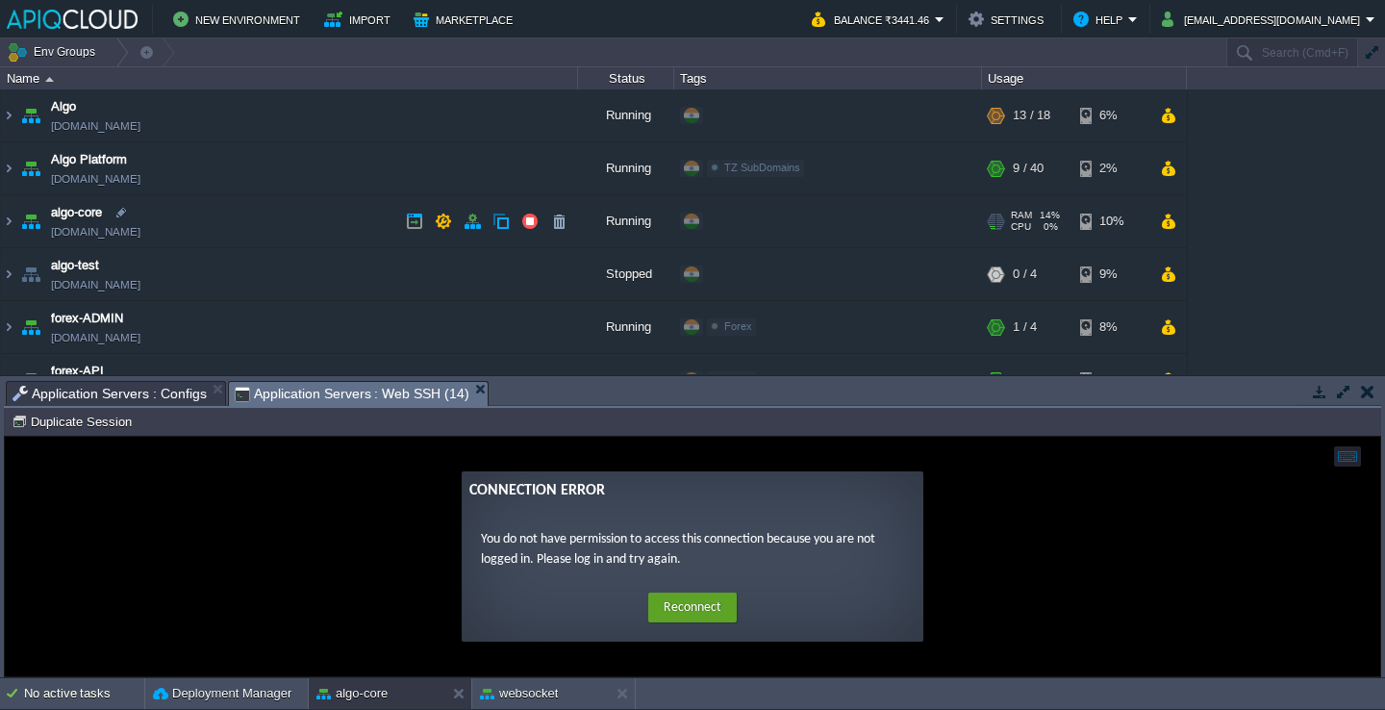
click at [255, 225] on td "algo-core algo-core.in1.apiqcloud.com" at bounding box center [289, 221] width 577 height 53
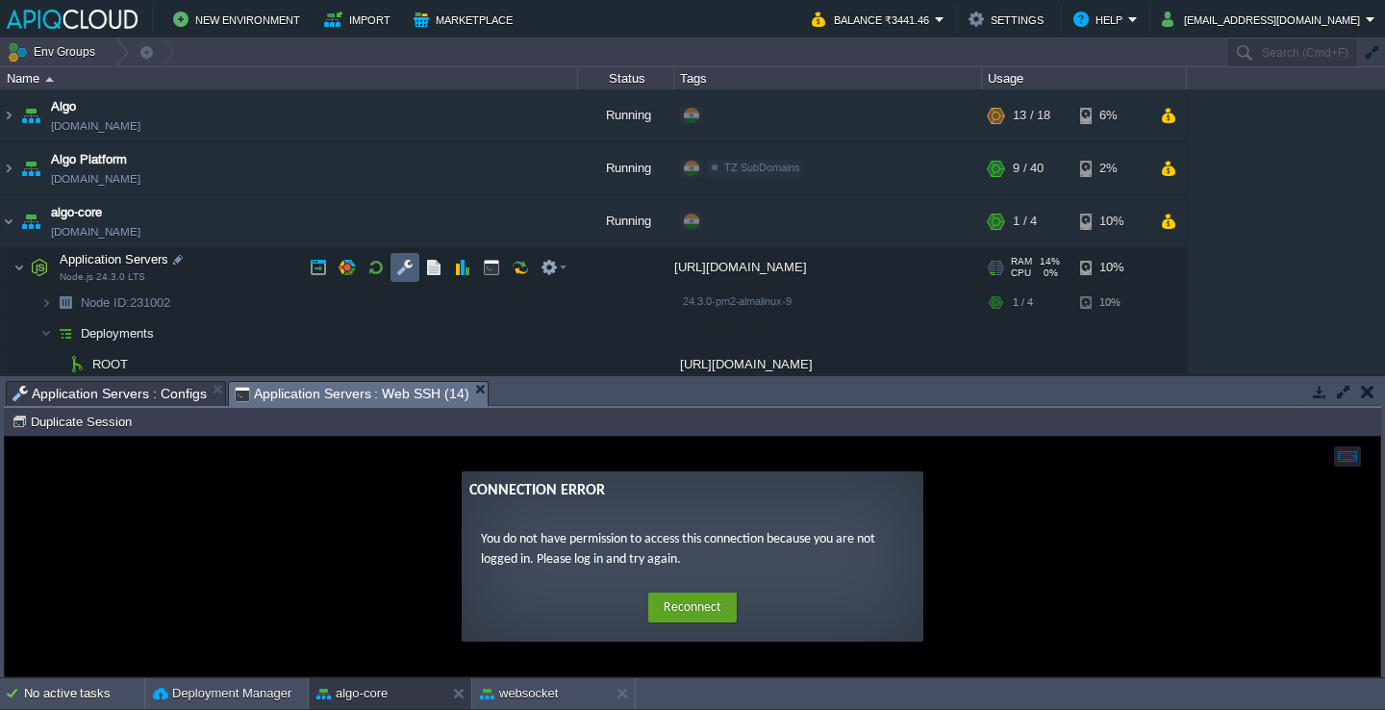
click at [395, 265] on td at bounding box center [405, 267] width 29 height 29
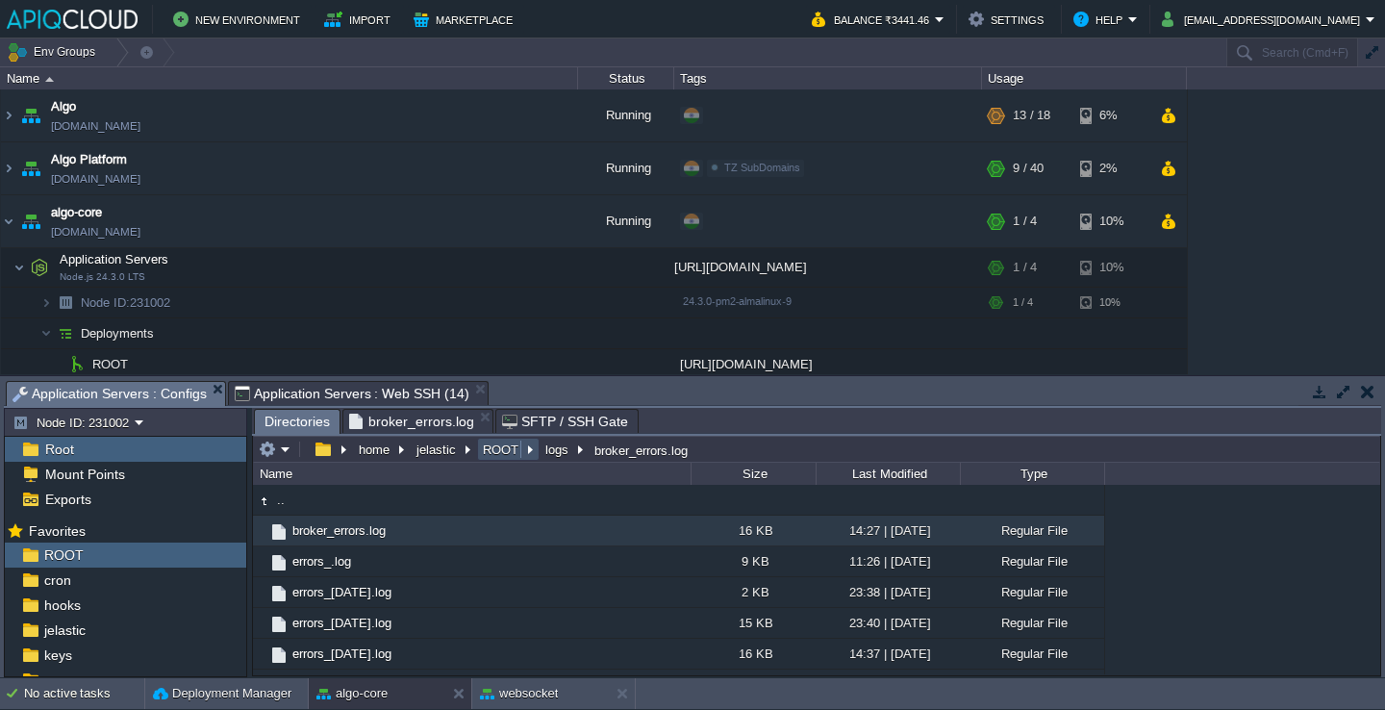
click at [494, 446] on button "ROOT" at bounding box center [501, 449] width 43 height 17
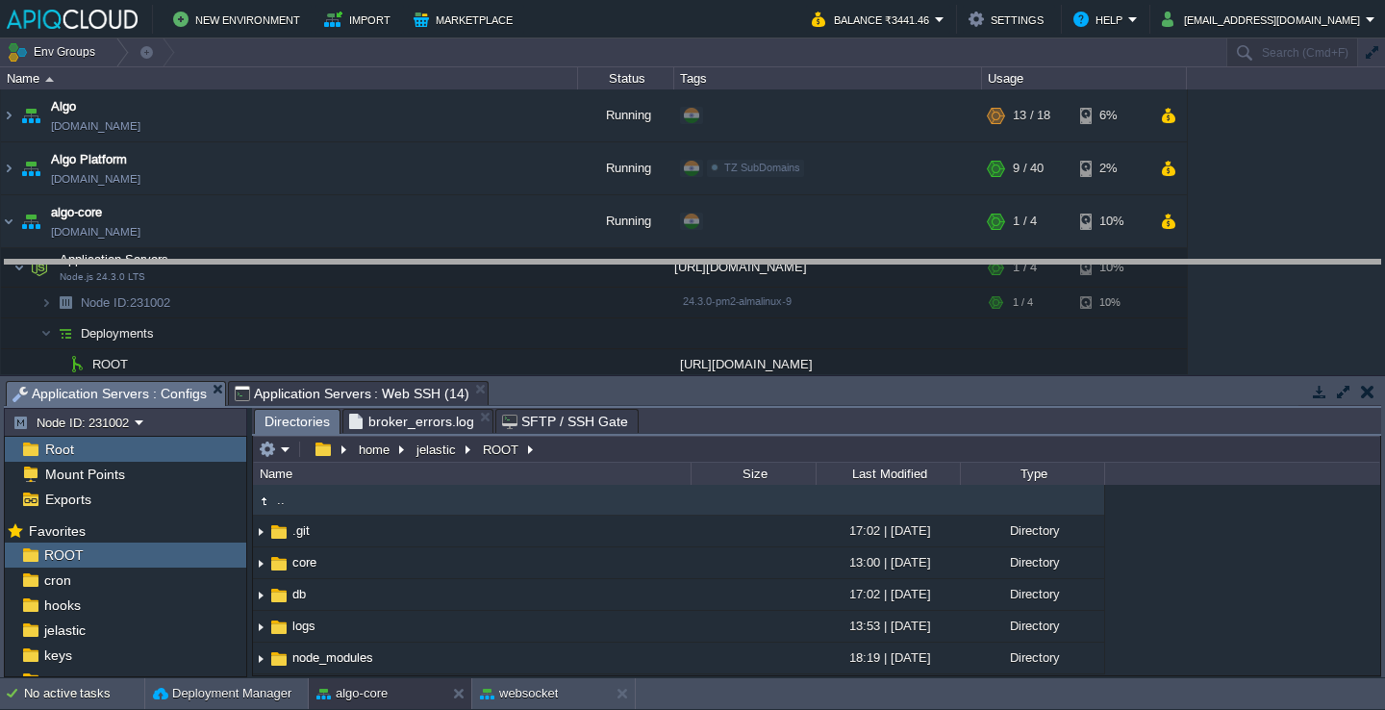
drag, startPoint x: 528, startPoint y: 396, endPoint x: 530, endPoint y: 220, distance: 176.1
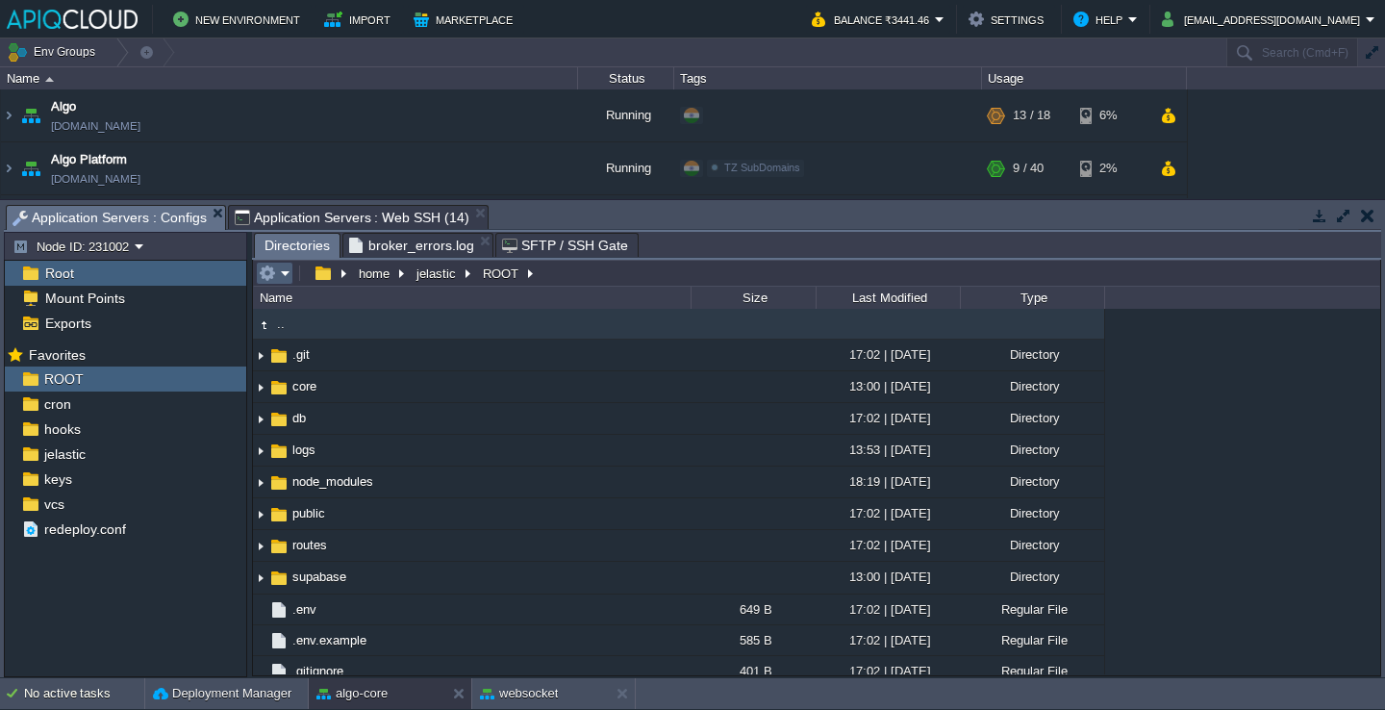
click at [280, 273] on em at bounding box center [275, 273] width 32 height 17
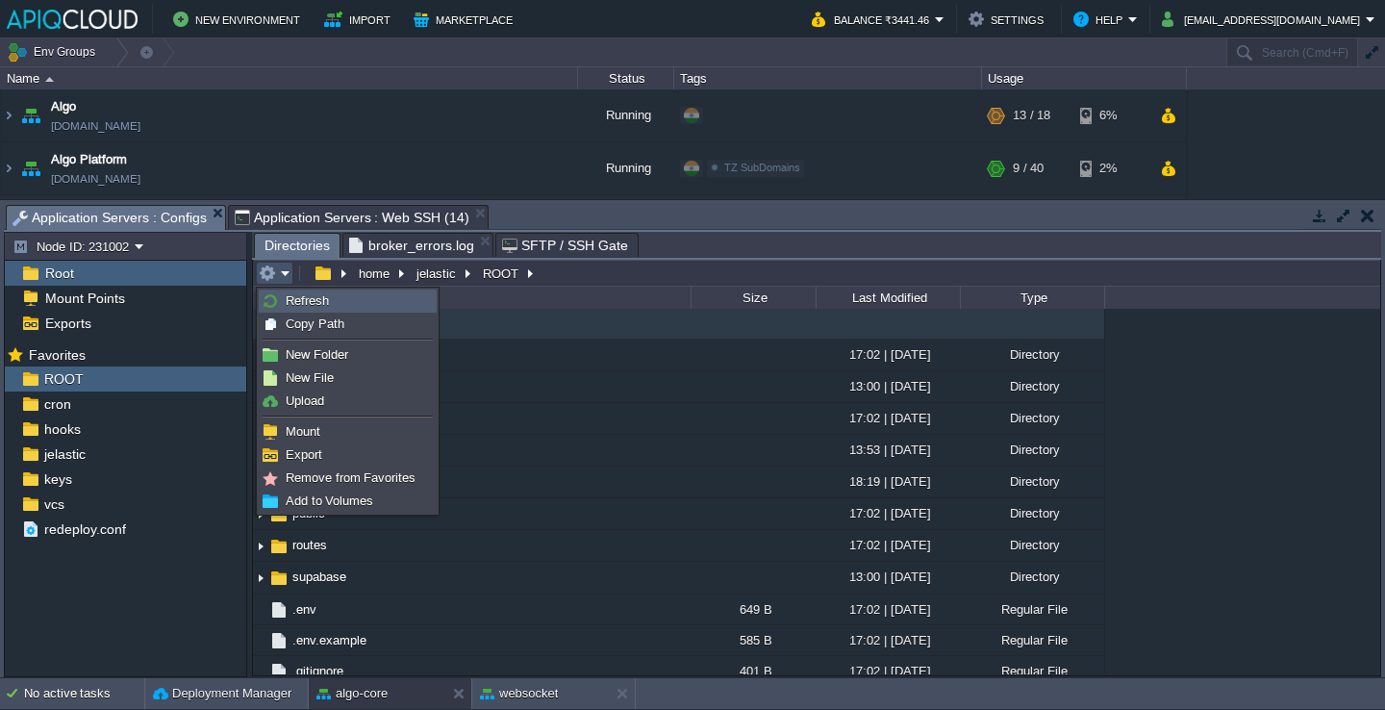
click at [308, 304] on span "Refresh" at bounding box center [307, 300] width 43 height 14
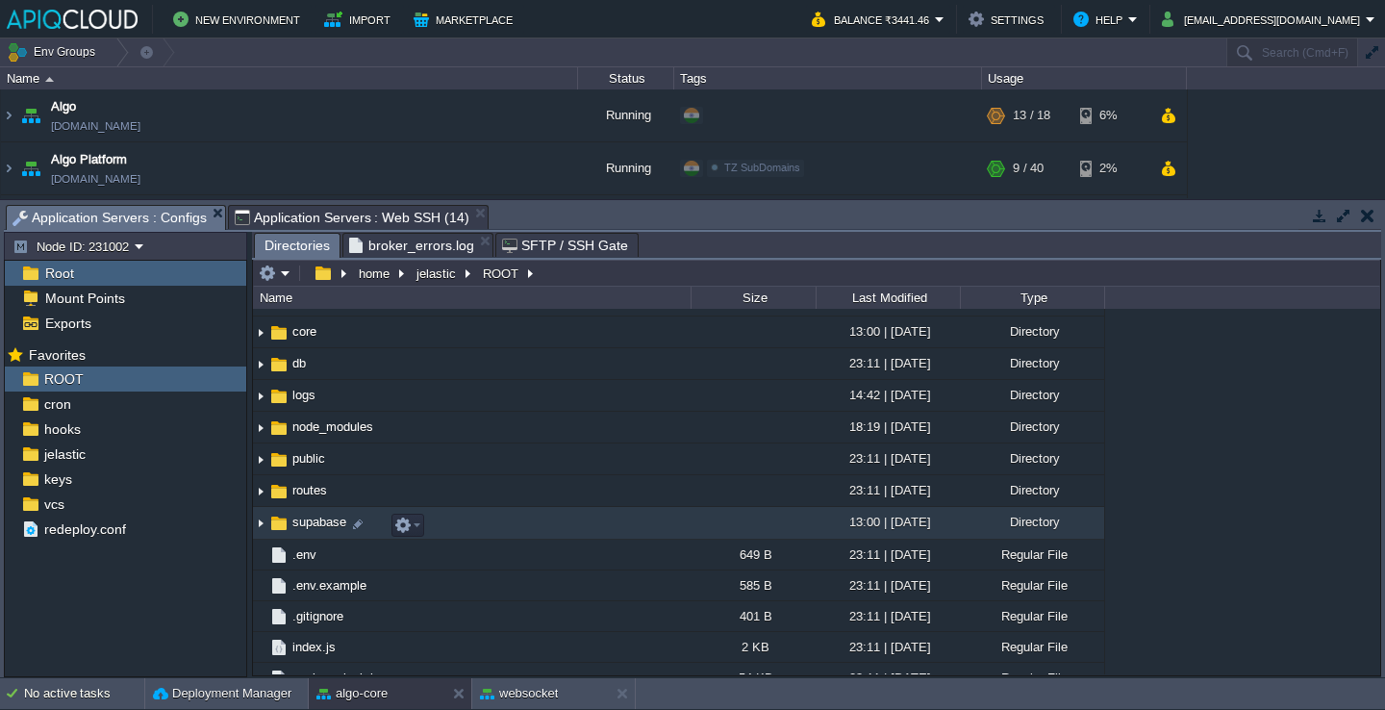
scroll to position [107, 0]
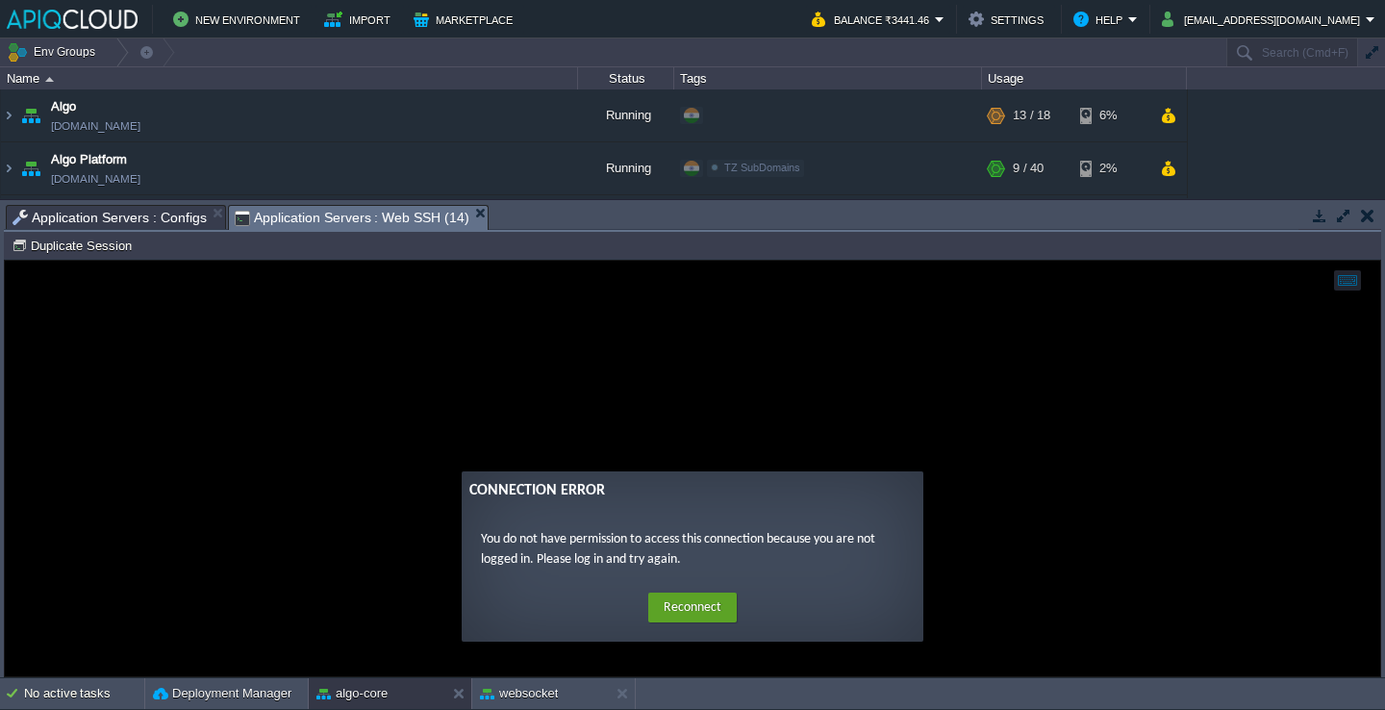
click at [348, 215] on span "Application Servers : Web SSH (14)" at bounding box center [352, 218] width 235 height 24
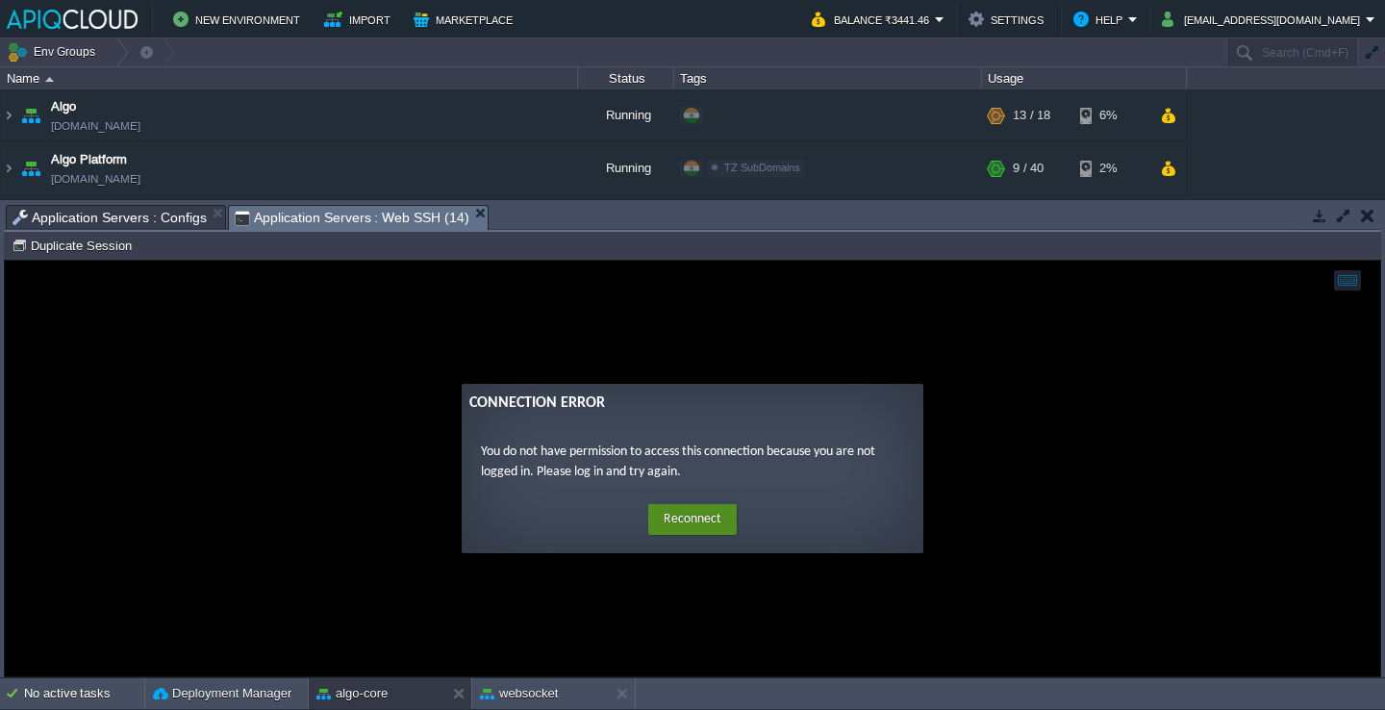
click at [665, 526] on button "Reconnect" at bounding box center [692, 519] width 89 height 31
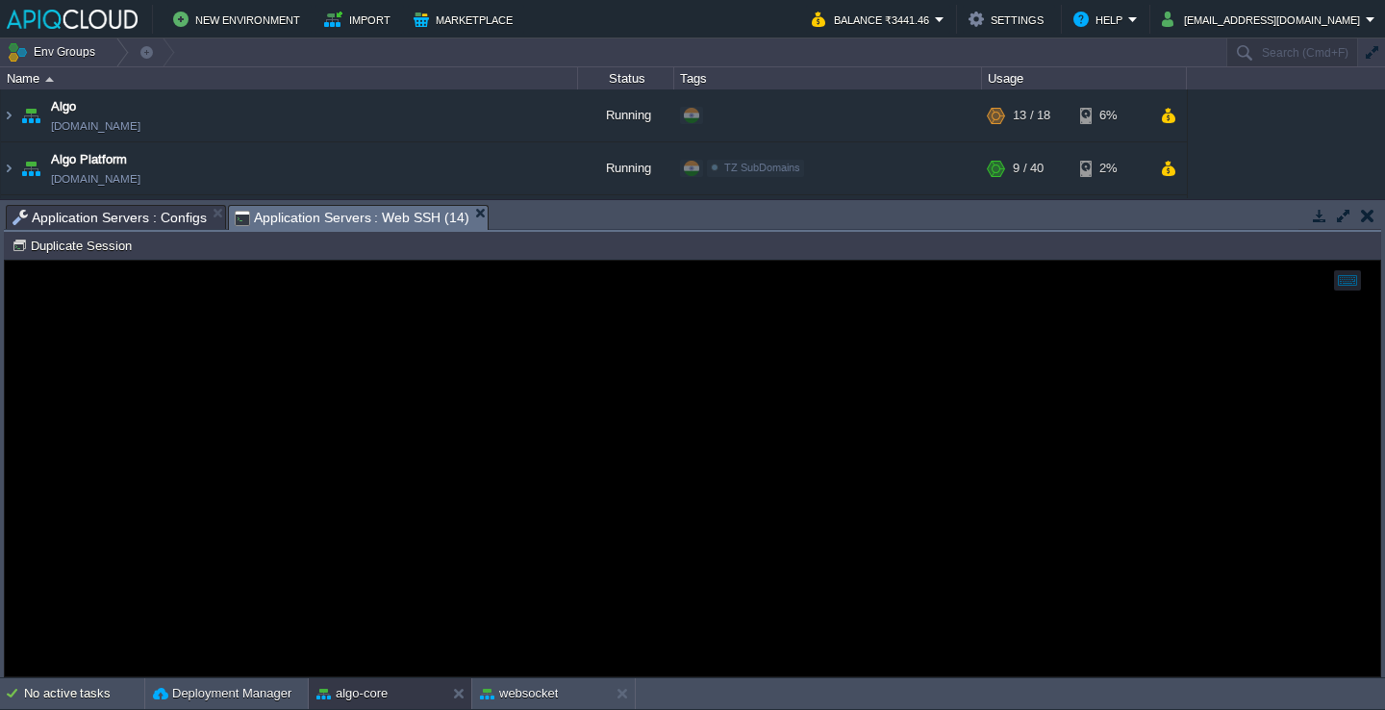
click at [146, 215] on span "Application Servers : Configs" at bounding box center [110, 217] width 194 height 23
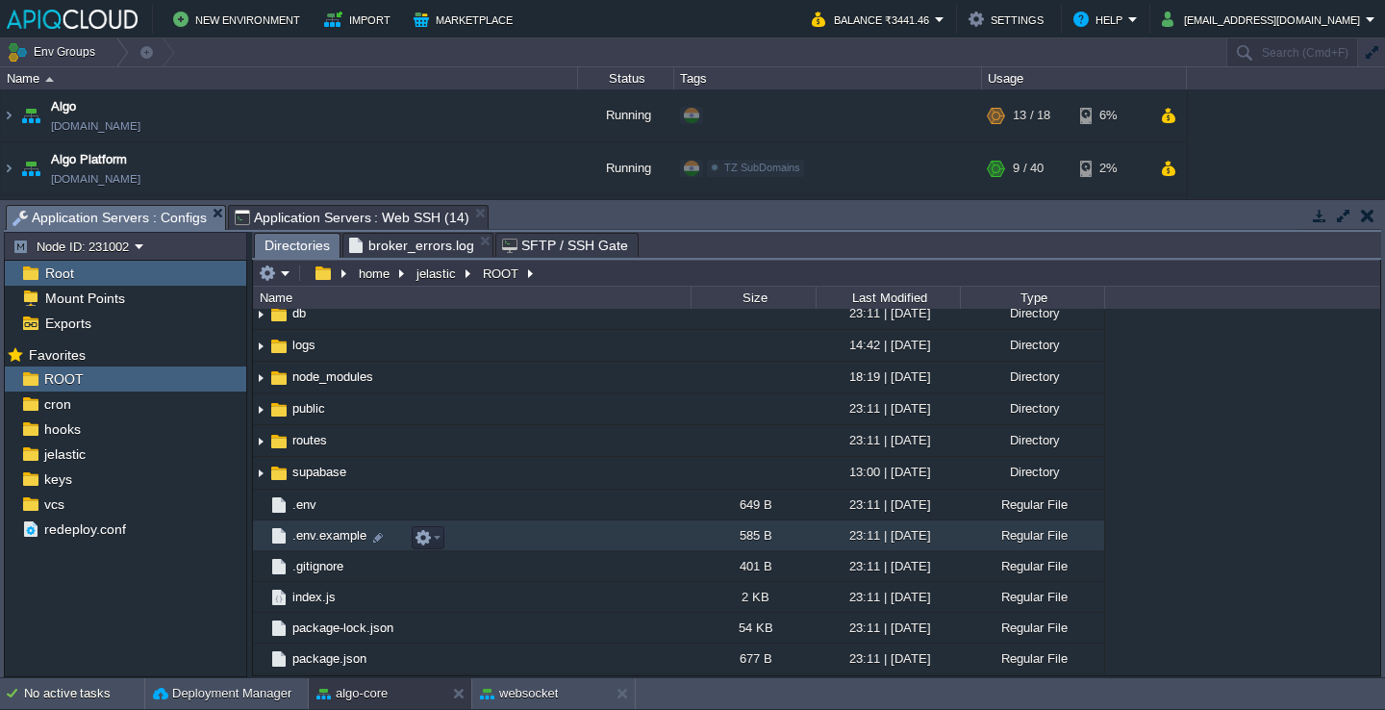
scroll to position [0, 0]
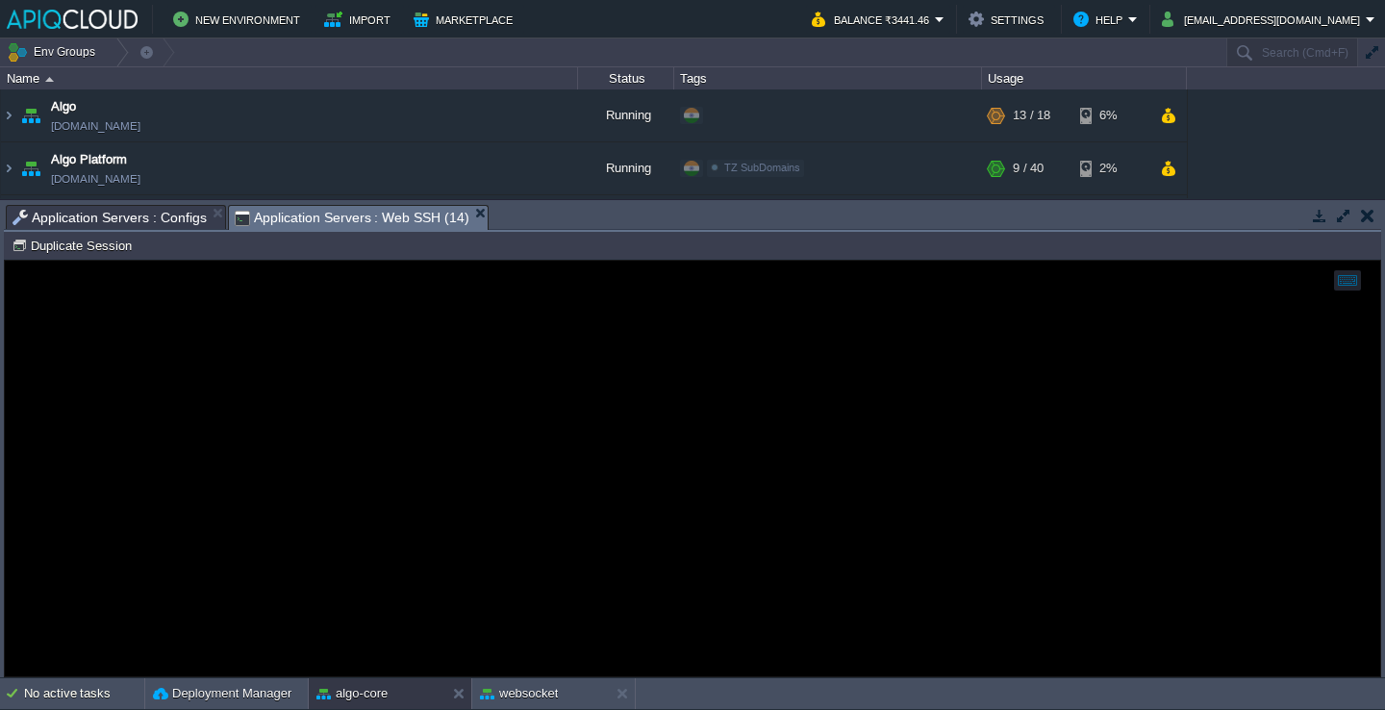
click at [358, 221] on span "Application Servers : Web SSH (14)" at bounding box center [352, 218] width 235 height 24
click at [107, 246] on button "Duplicate Session" at bounding box center [75, 245] width 126 height 17
type input "#000000"
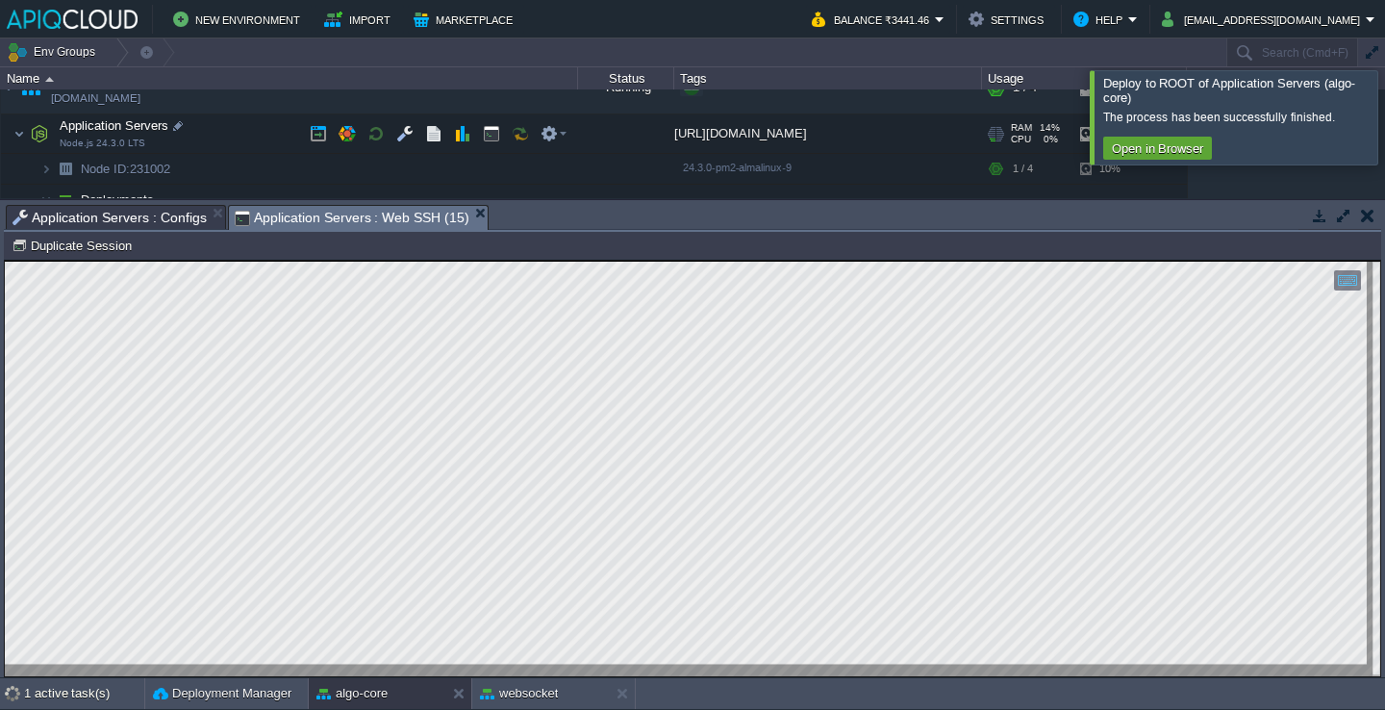
scroll to position [169, 0]
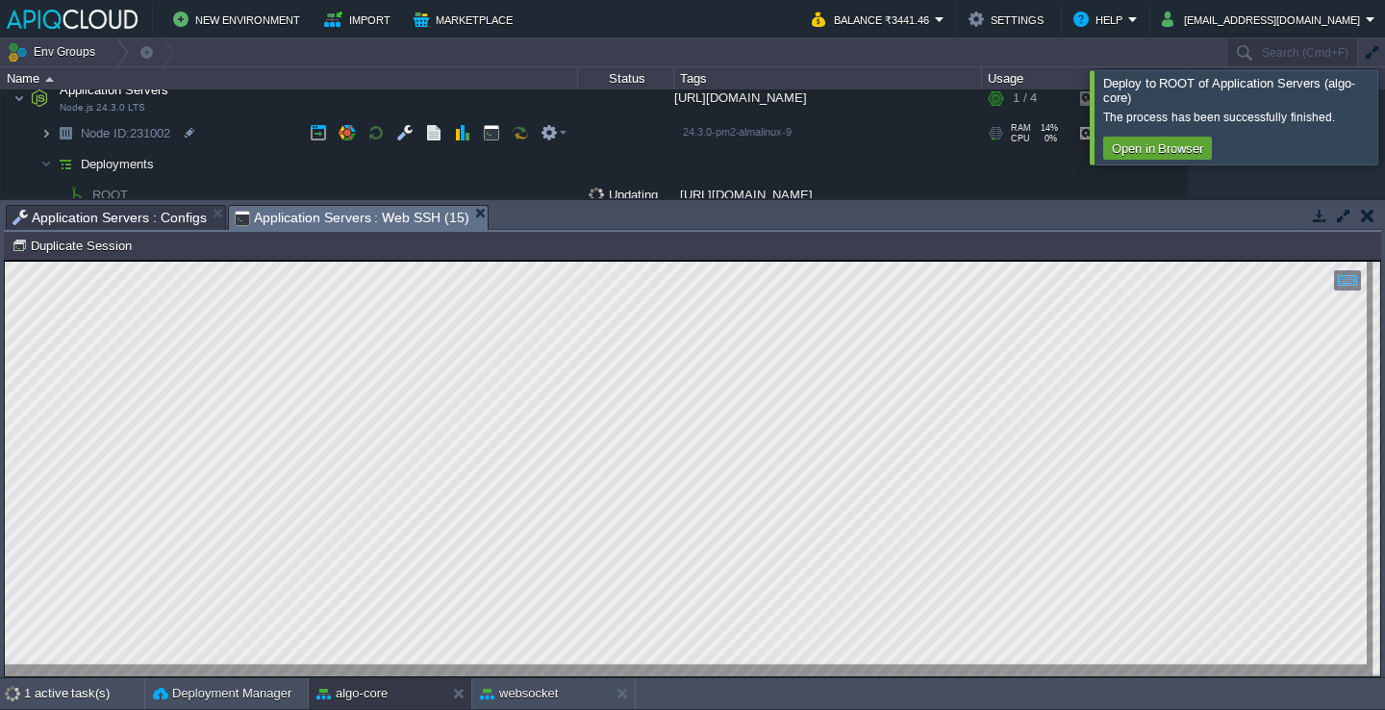
click at [44, 137] on img at bounding box center [46, 133] width 12 height 30
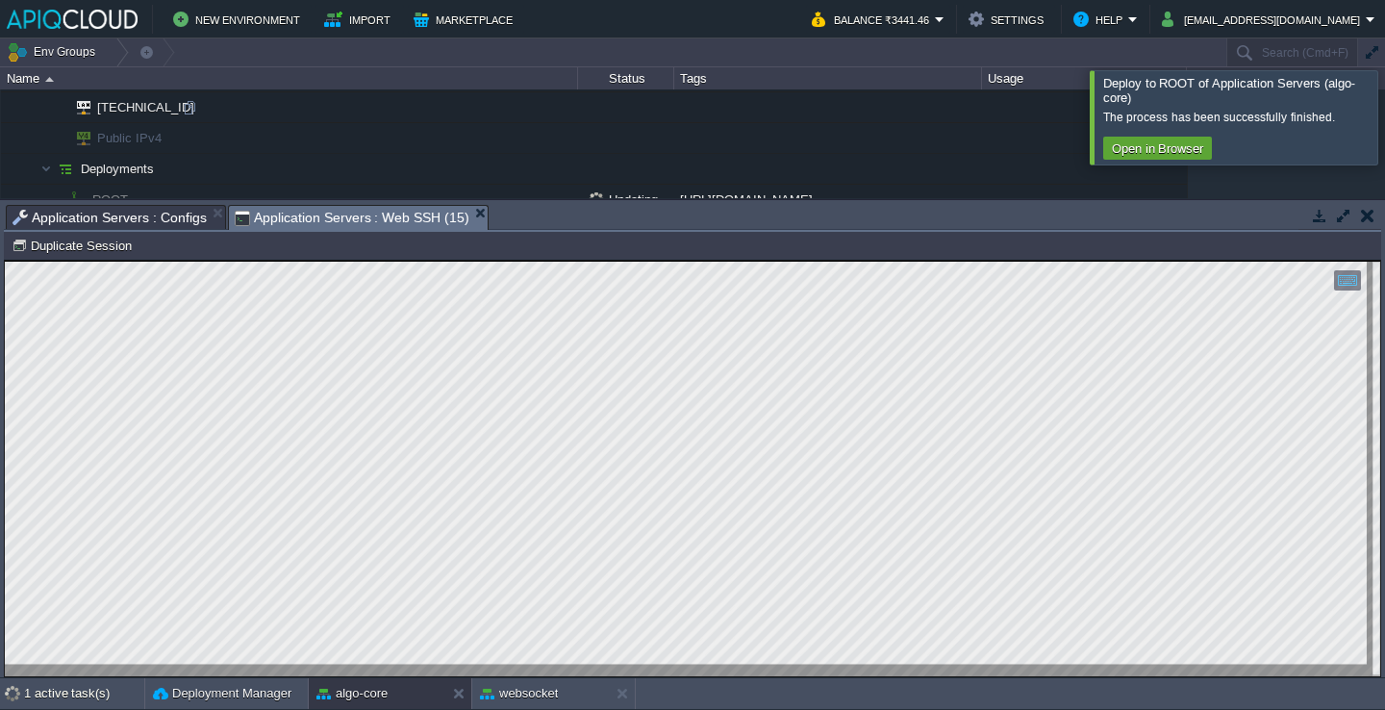
scroll to position [181, 0]
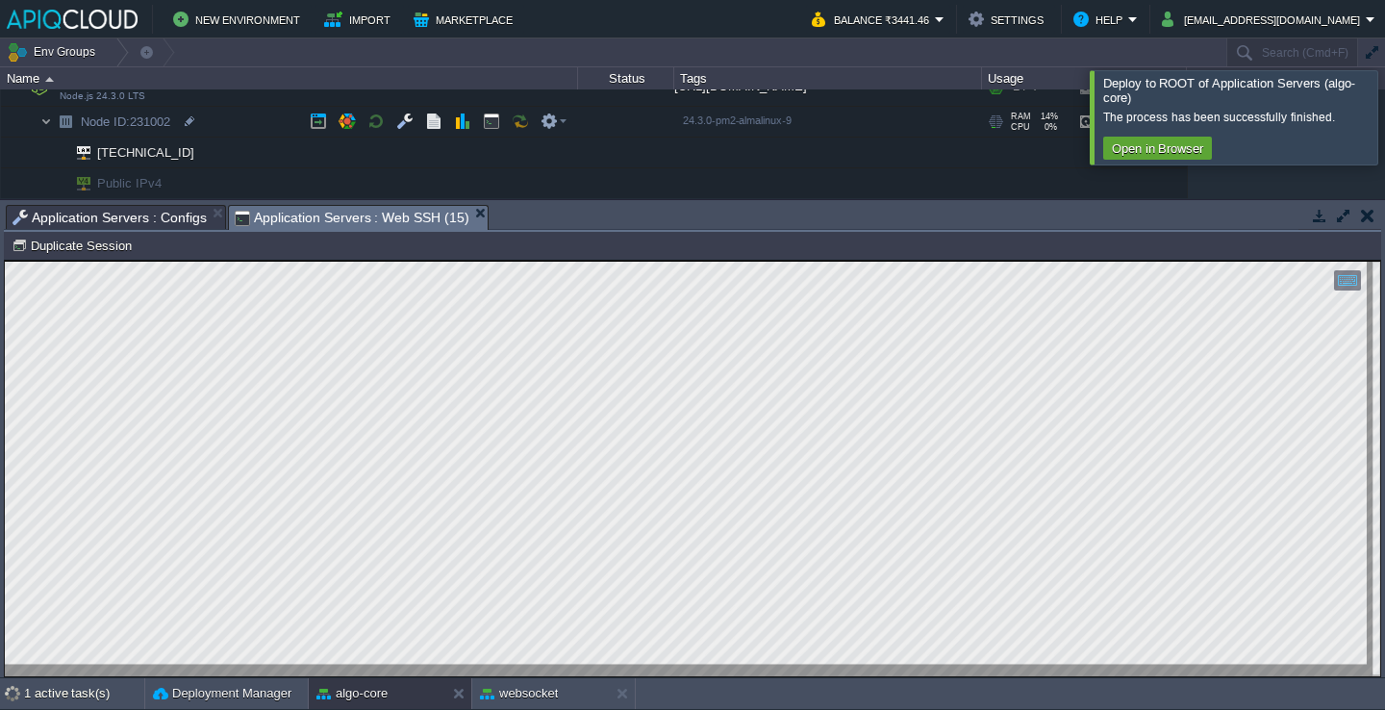
click at [46, 117] on img at bounding box center [46, 122] width 12 height 30
click at [1384, 117] on div at bounding box center [1408, 116] width 0 height 93
click at [1384, 131] on div at bounding box center [1408, 116] width 0 height 93
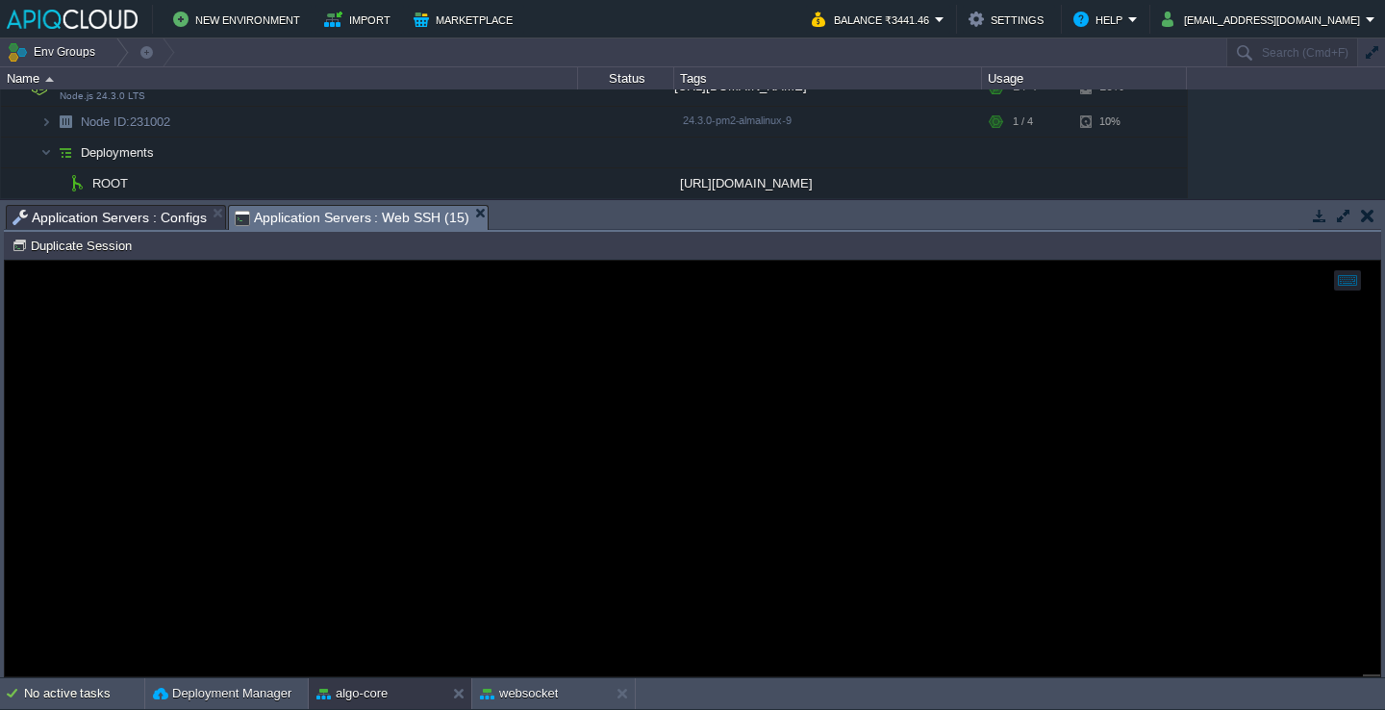
click at [175, 229] on span "Application Servers : Configs" at bounding box center [110, 217] width 194 height 23
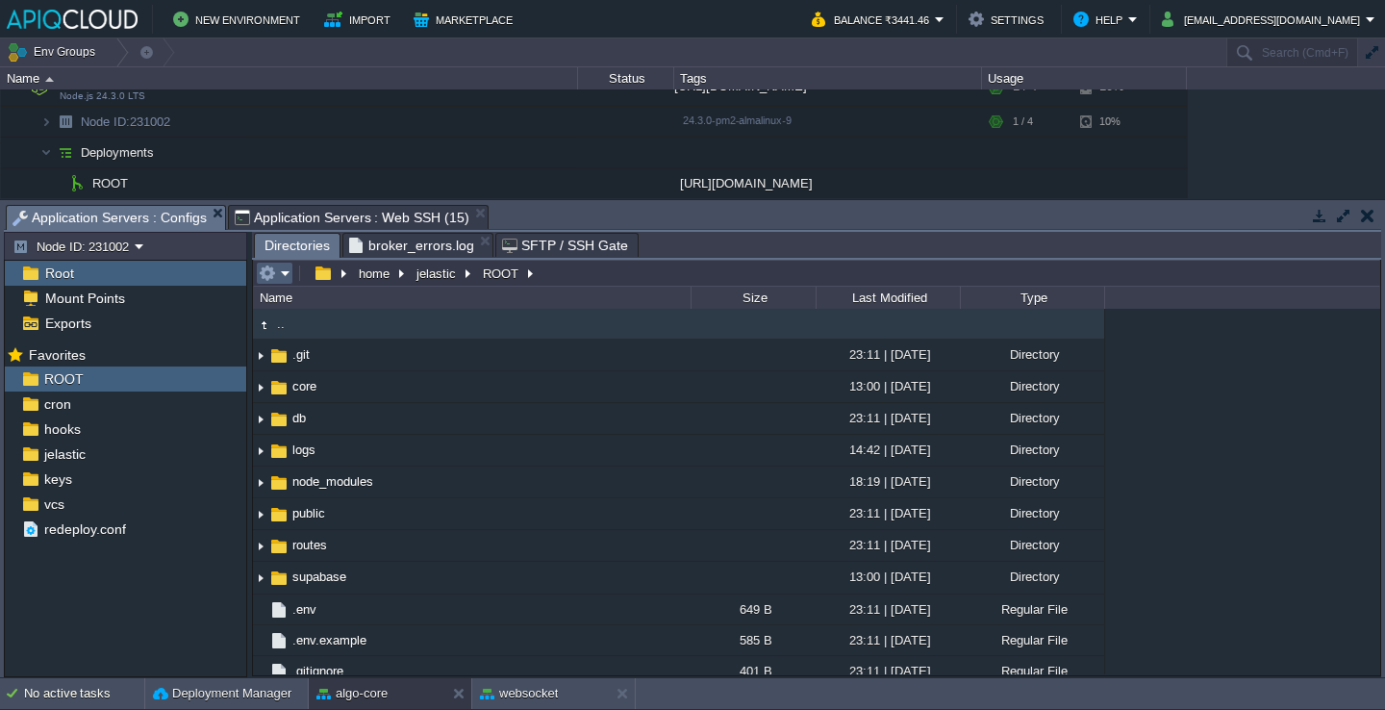
click at [272, 267] on button "button" at bounding box center [267, 273] width 17 height 17
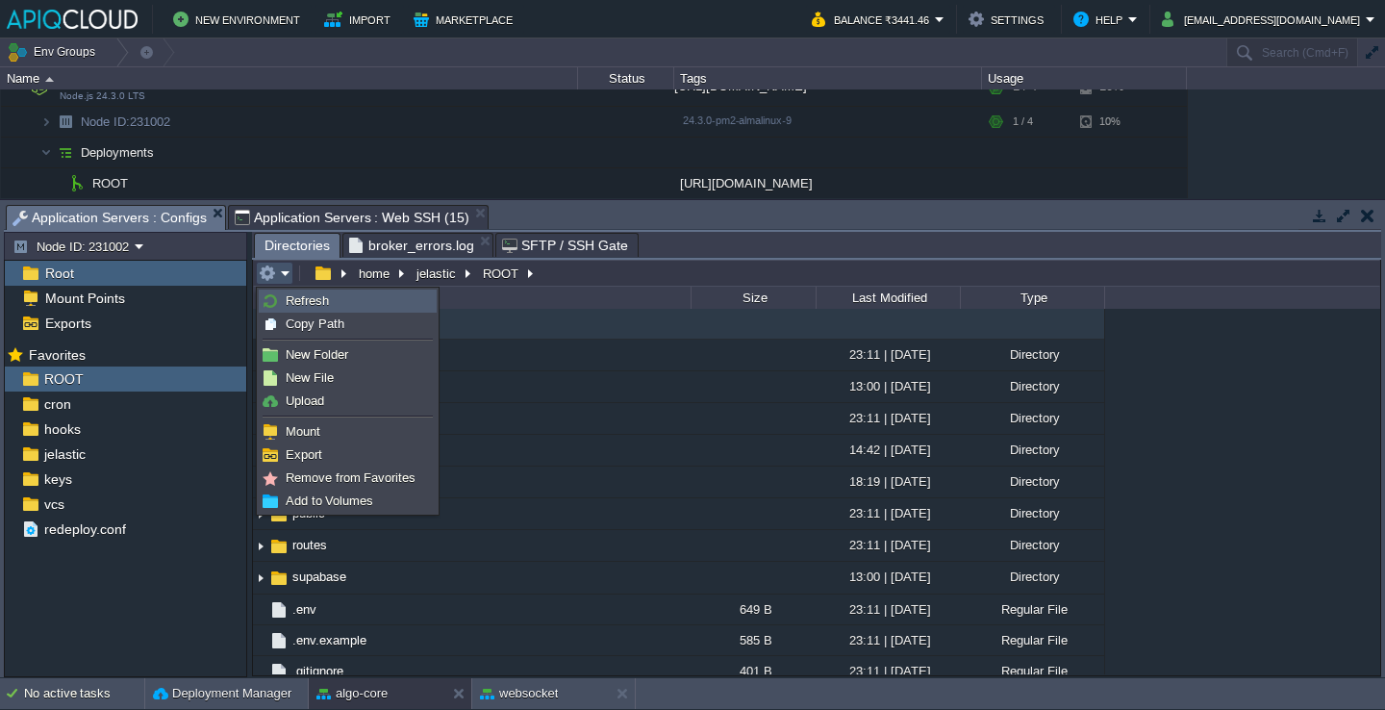
click at [278, 292] on link "Refresh" at bounding box center [348, 301] width 176 height 21
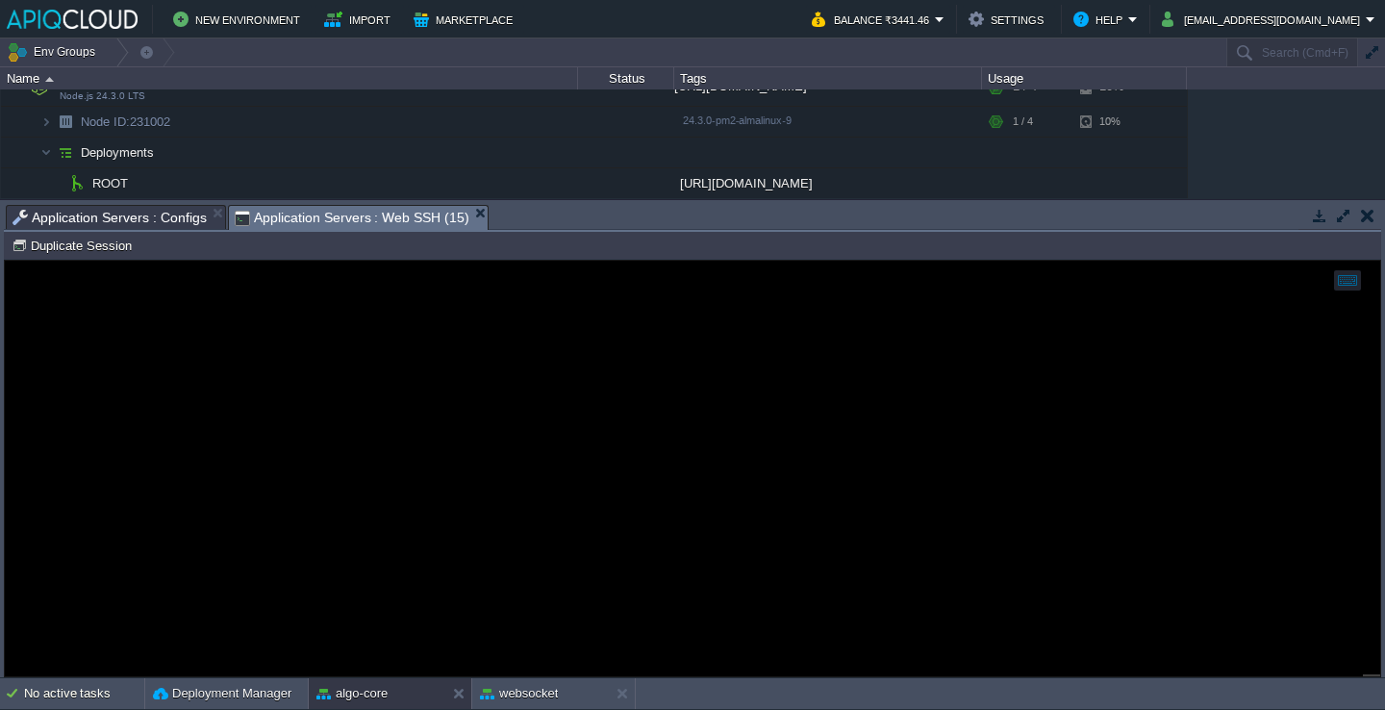
click at [390, 217] on span "Application Servers : Web SSH (15)" at bounding box center [352, 218] width 235 height 24
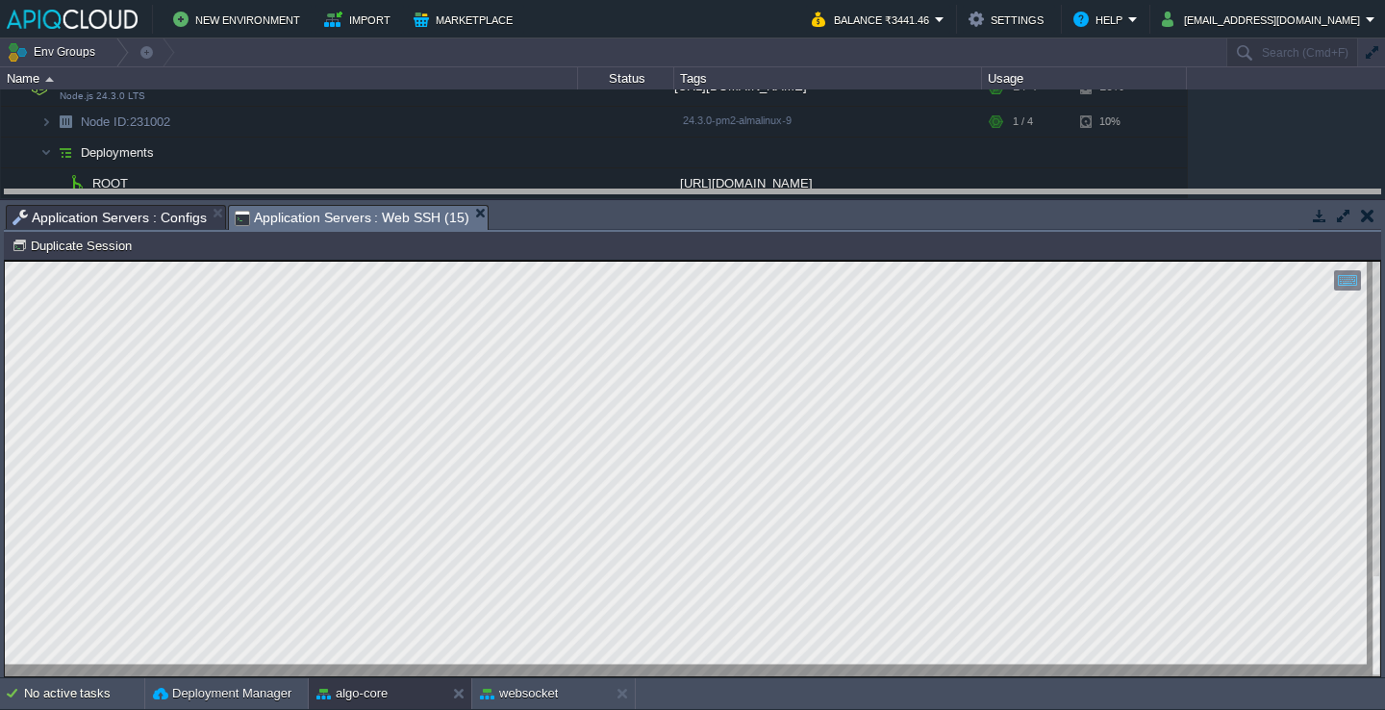
drag, startPoint x: 541, startPoint y: 224, endPoint x: 541, endPoint y: 171, distance: 52.9
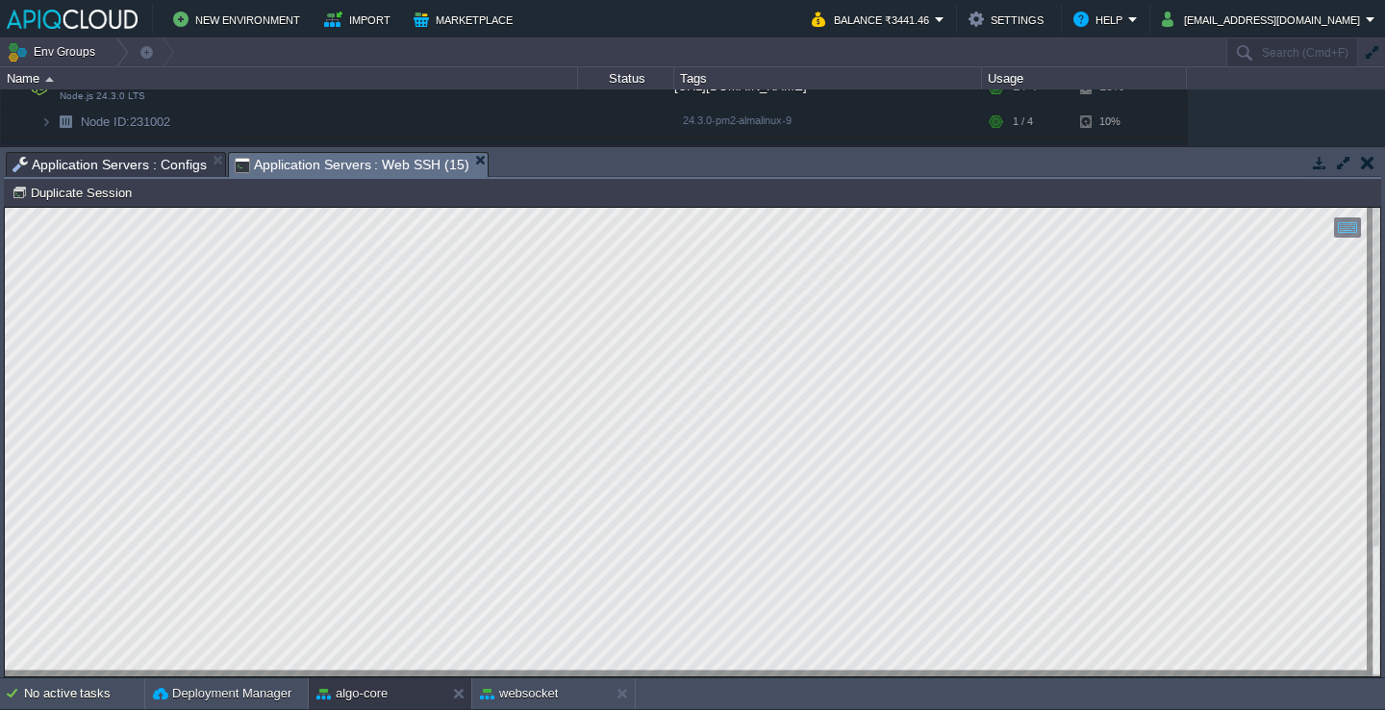
scroll to position [258, 299]
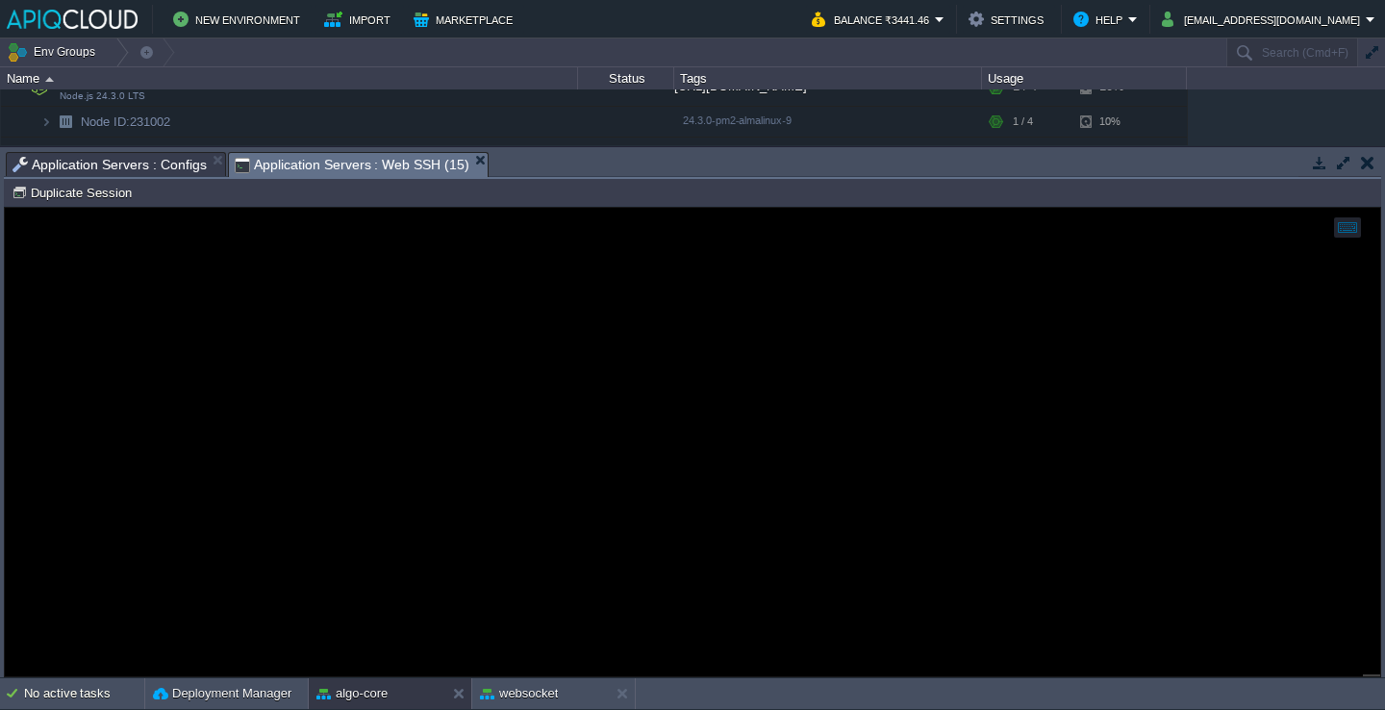
click at [131, 161] on span "Application Servers : Configs" at bounding box center [110, 164] width 194 height 23
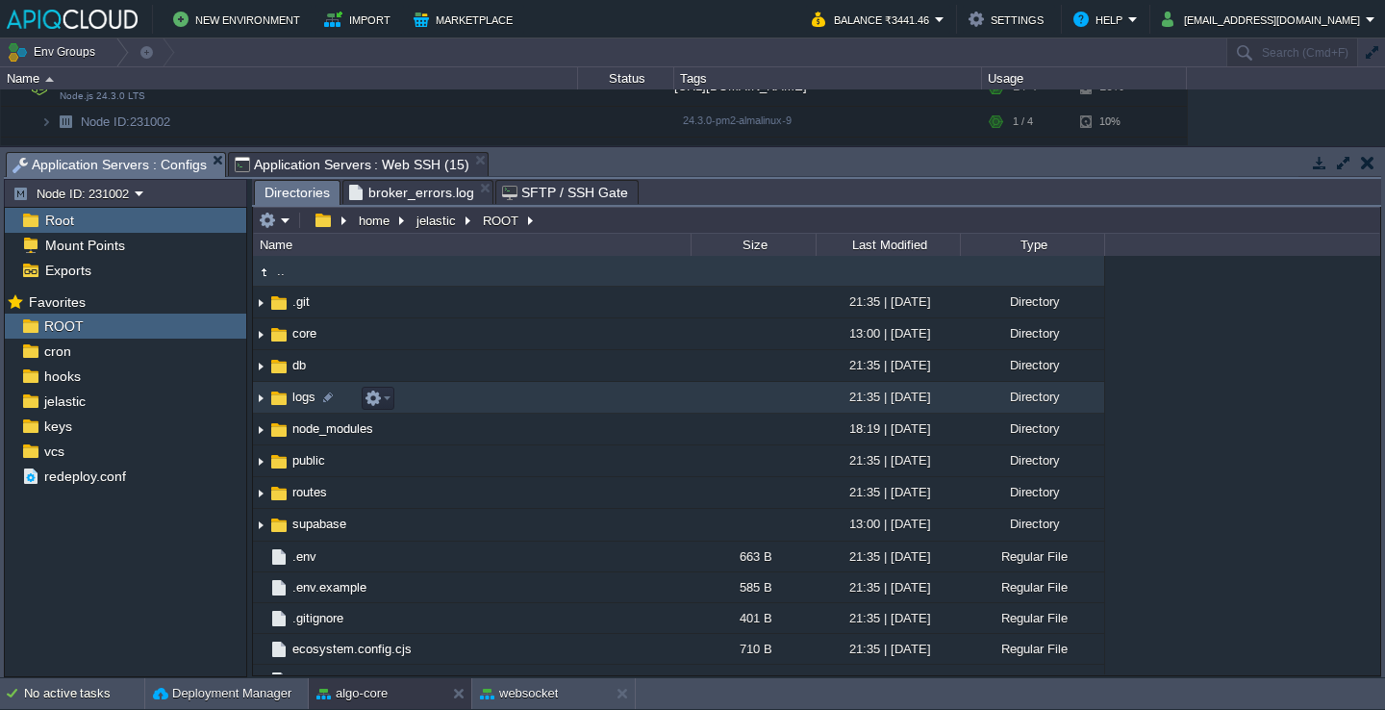
click at [484, 407] on td "logs" at bounding box center [472, 398] width 438 height 32
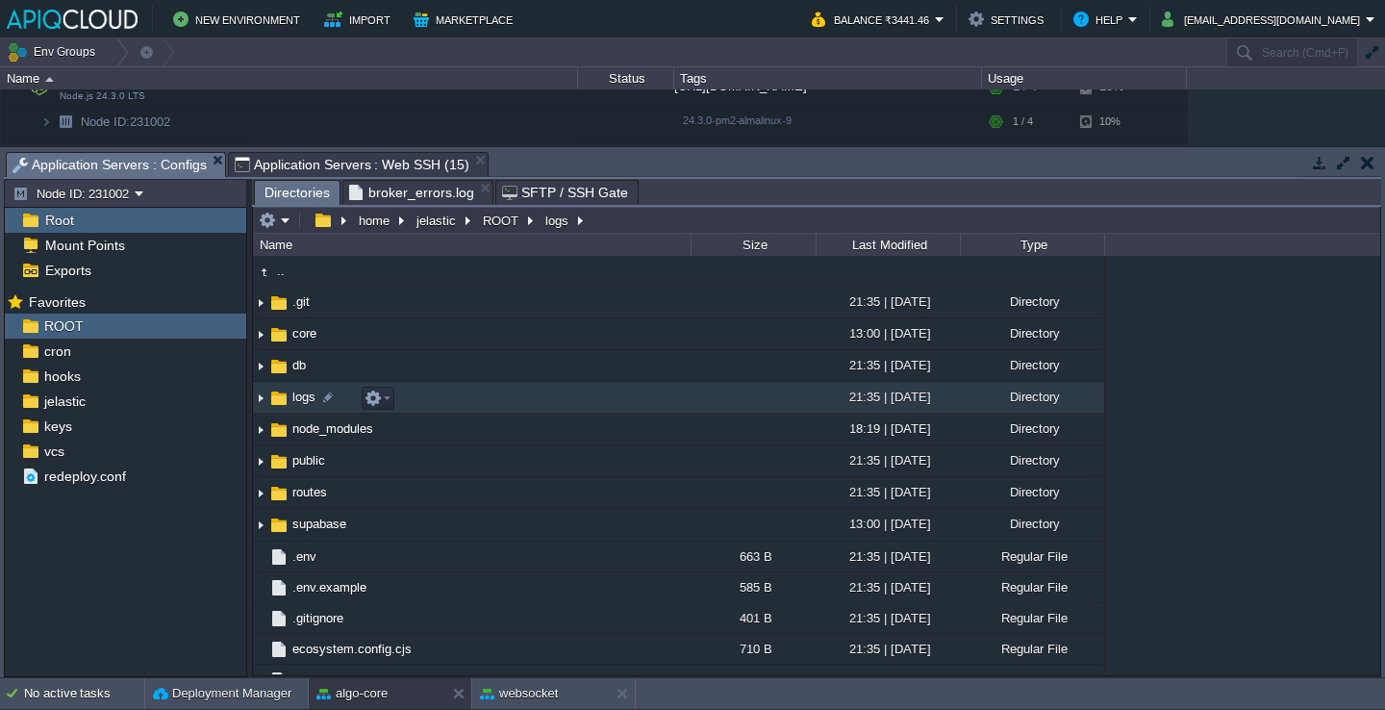
click at [484, 407] on td "logs" at bounding box center [472, 398] width 438 height 32
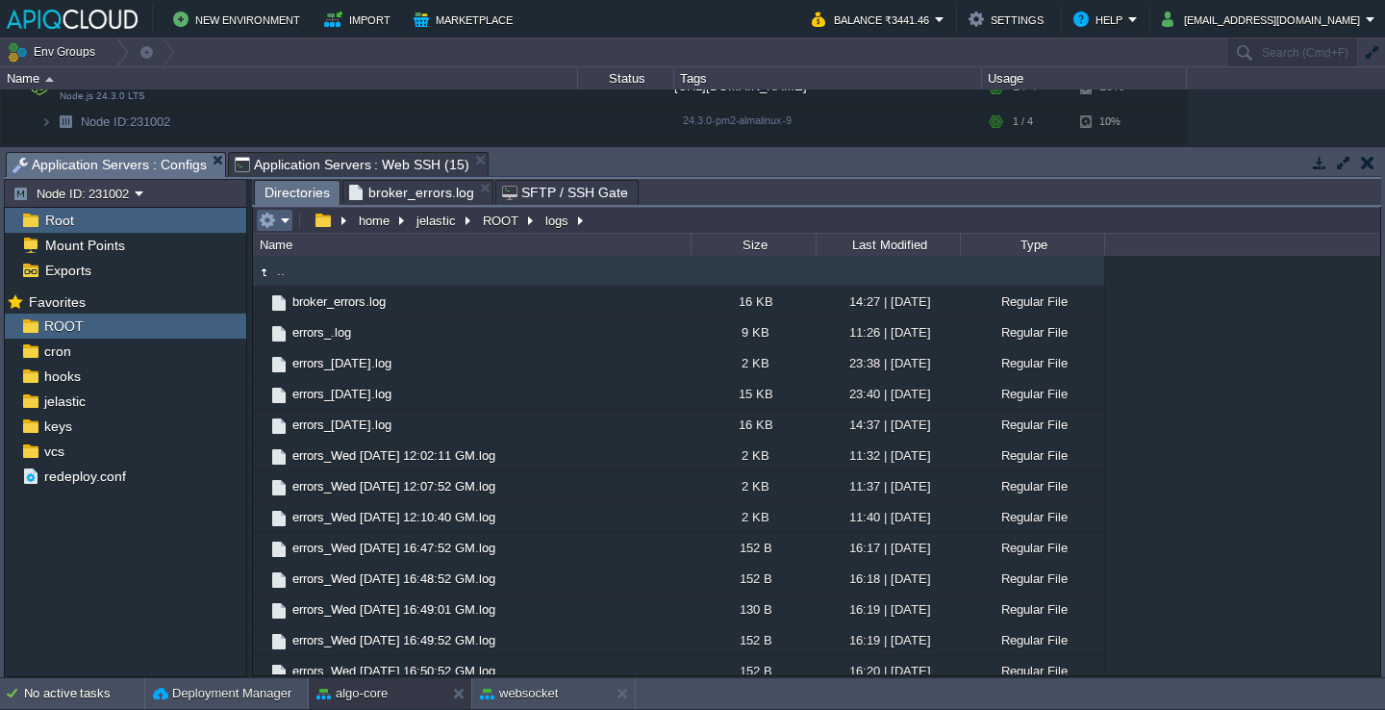
click at [284, 227] on em at bounding box center [275, 220] width 32 height 17
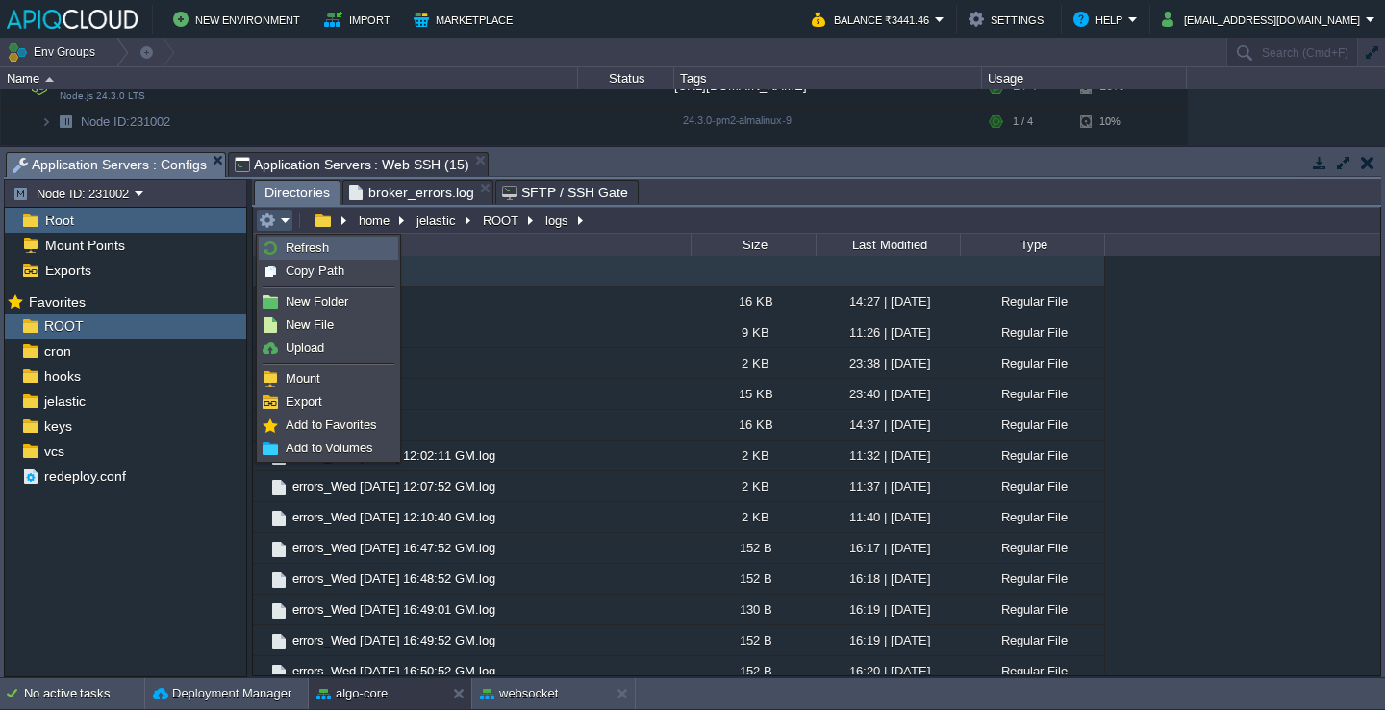
click at [292, 244] on span "Refresh" at bounding box center [307, 247] width 43 height 14
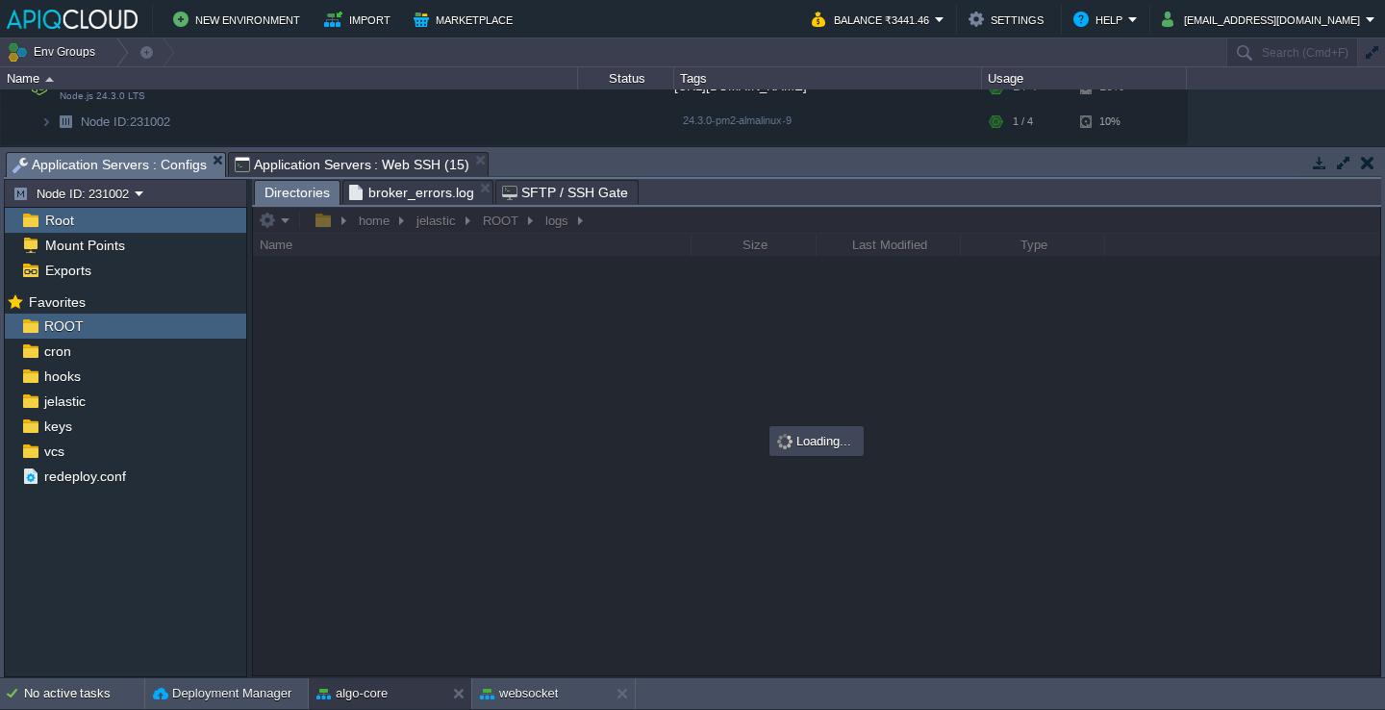
click at [366, 169] on span "Application Servers : Web SSH (15)" at bounding box center [352, 164] width 235 height 23
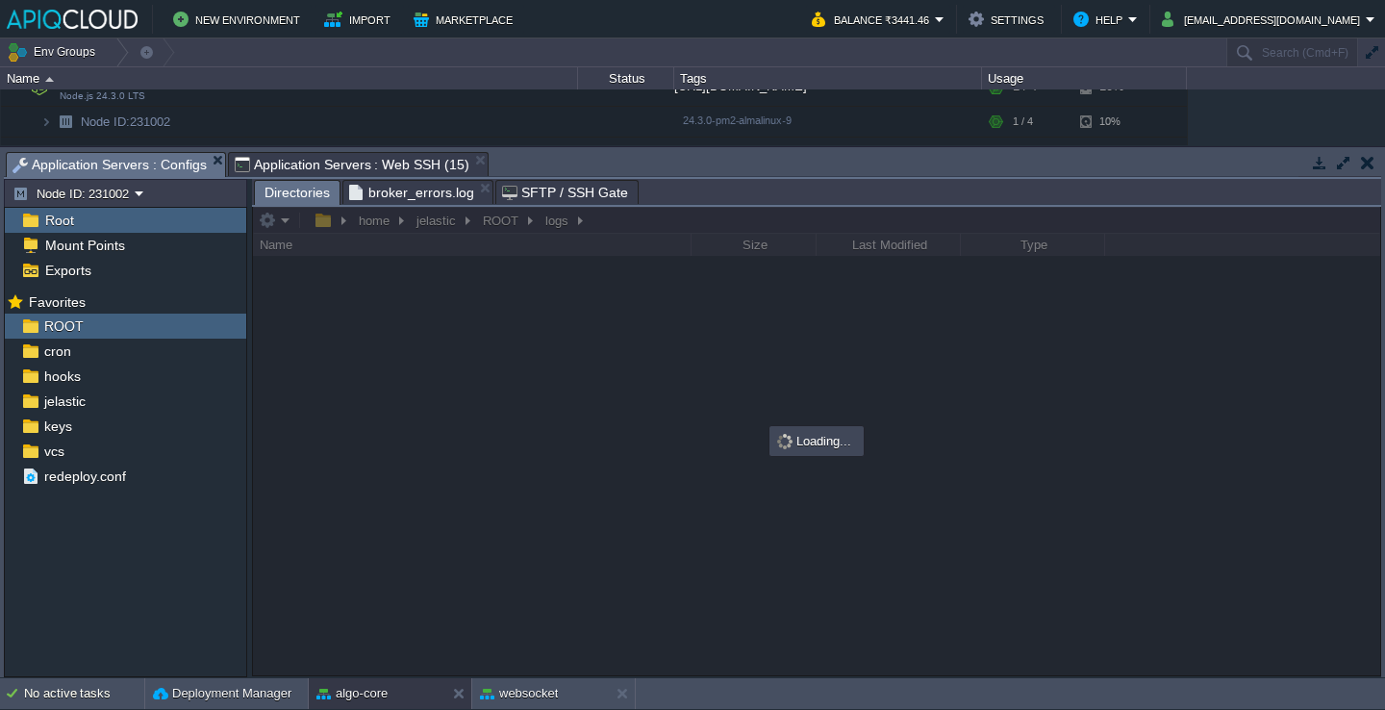
click at [171, 165] on span "Application Servers : Configs" at bounding box center [110, 165] width 194 height 24
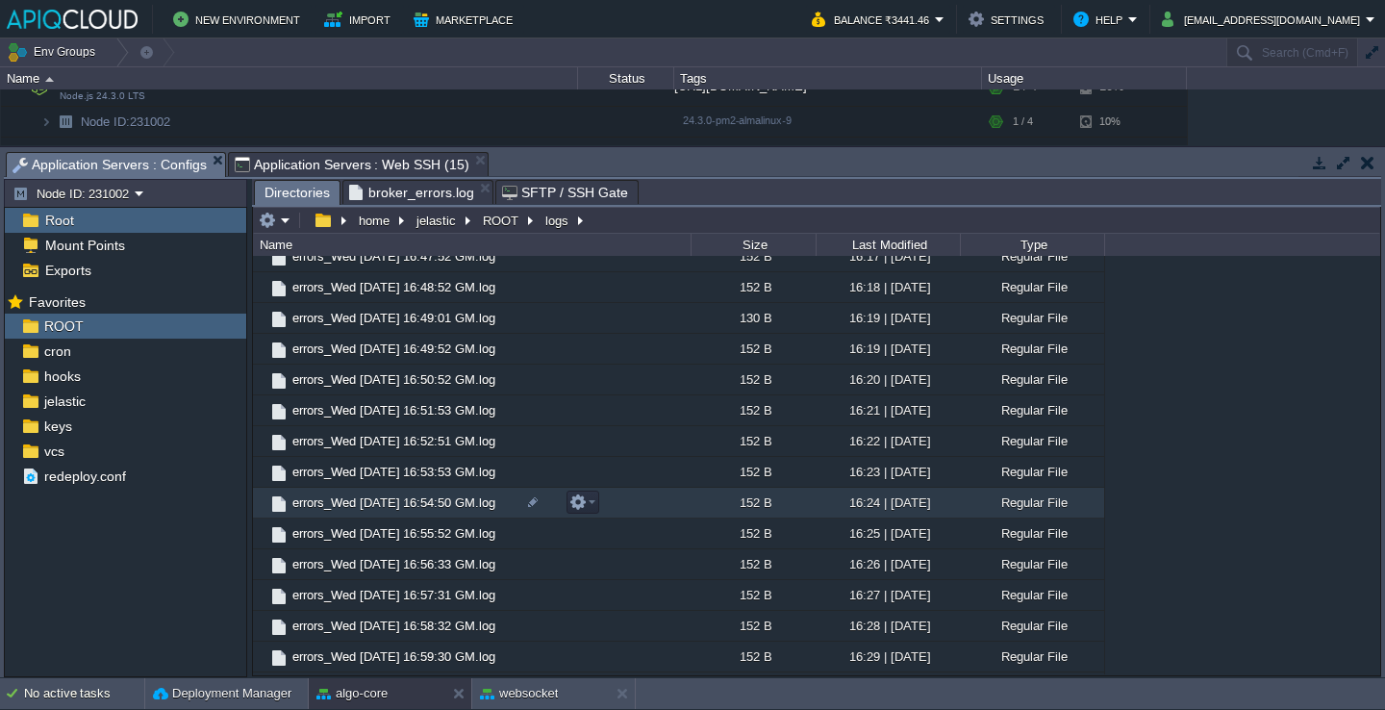
scroll to position [0, 0]
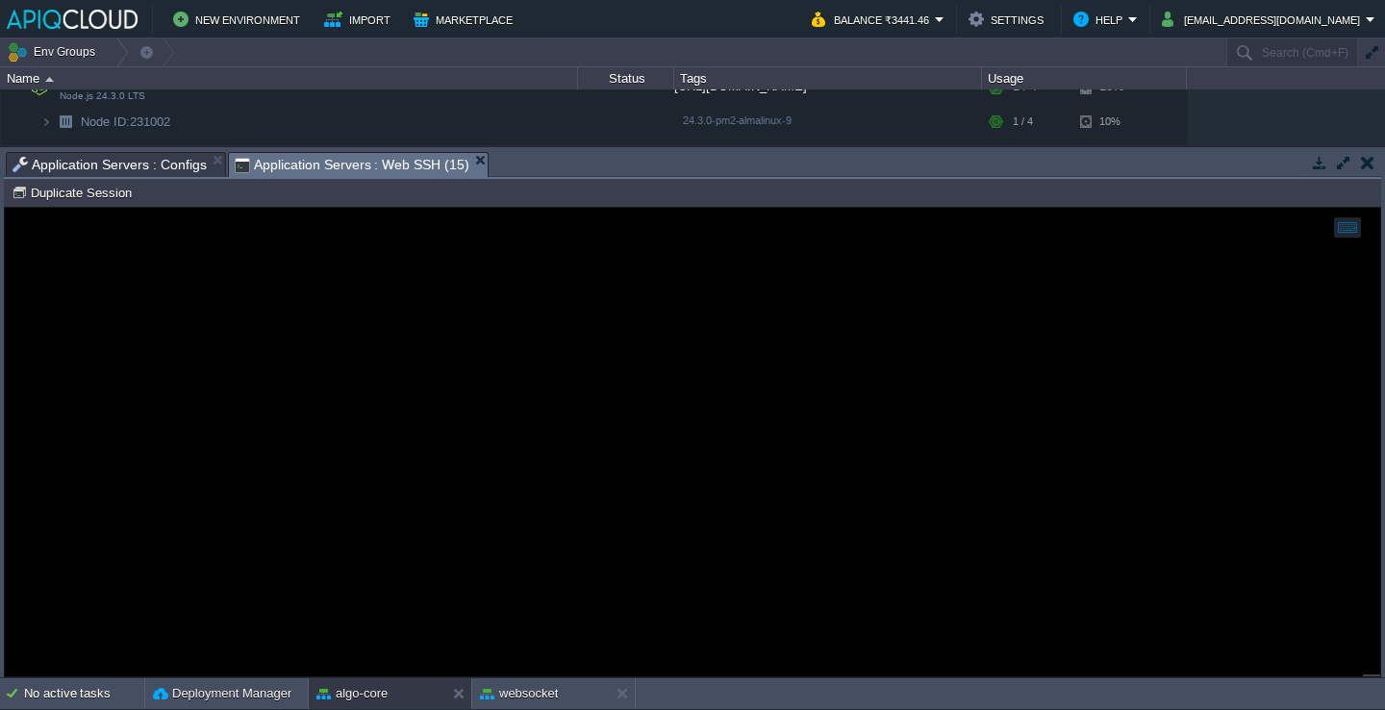
click at [407, 164] on span "Application Servers : Web SSH (15)" at bounding box center [352, 165] width 235 height 24
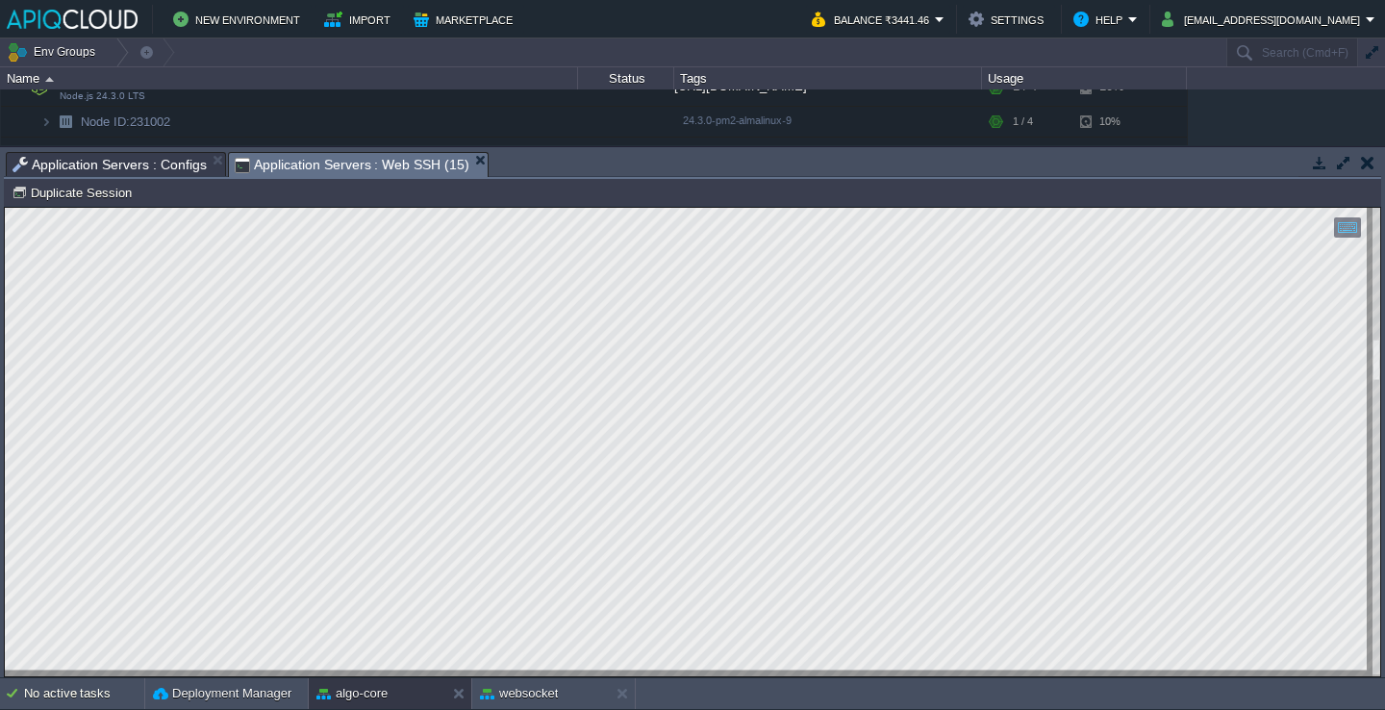
scroll to position [156, 287]
drag, startPoint x: 9, startPoint y: 468, endPoint x: 2, endPoint y: 261, distance: 206.9
click at [5, 208] on html "Copy: Cmd + C Paste: Cmd + V Settings: Ctrl + Shift + Alt 0" at bounding box center [693, 208] width 1376 height 0
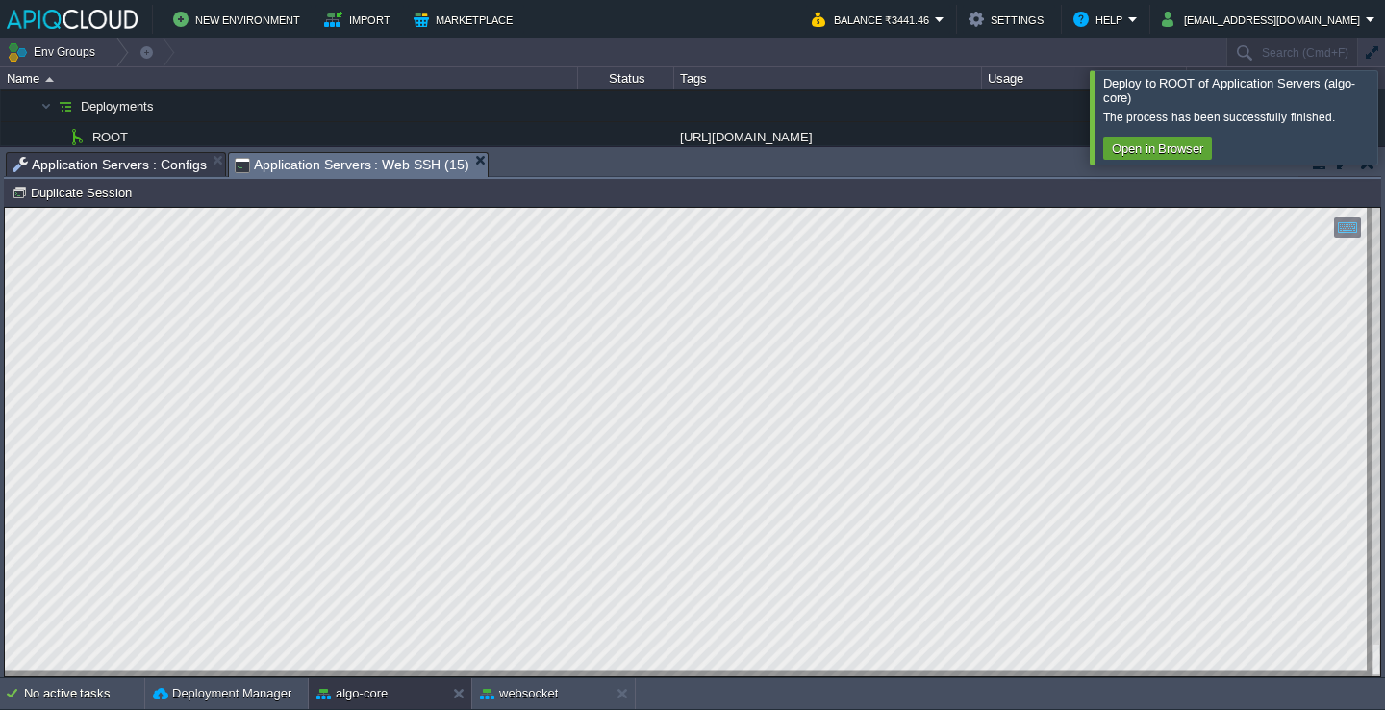
click at [1384, 104] on div at bounding box center [1408, 116] width 0 height 93
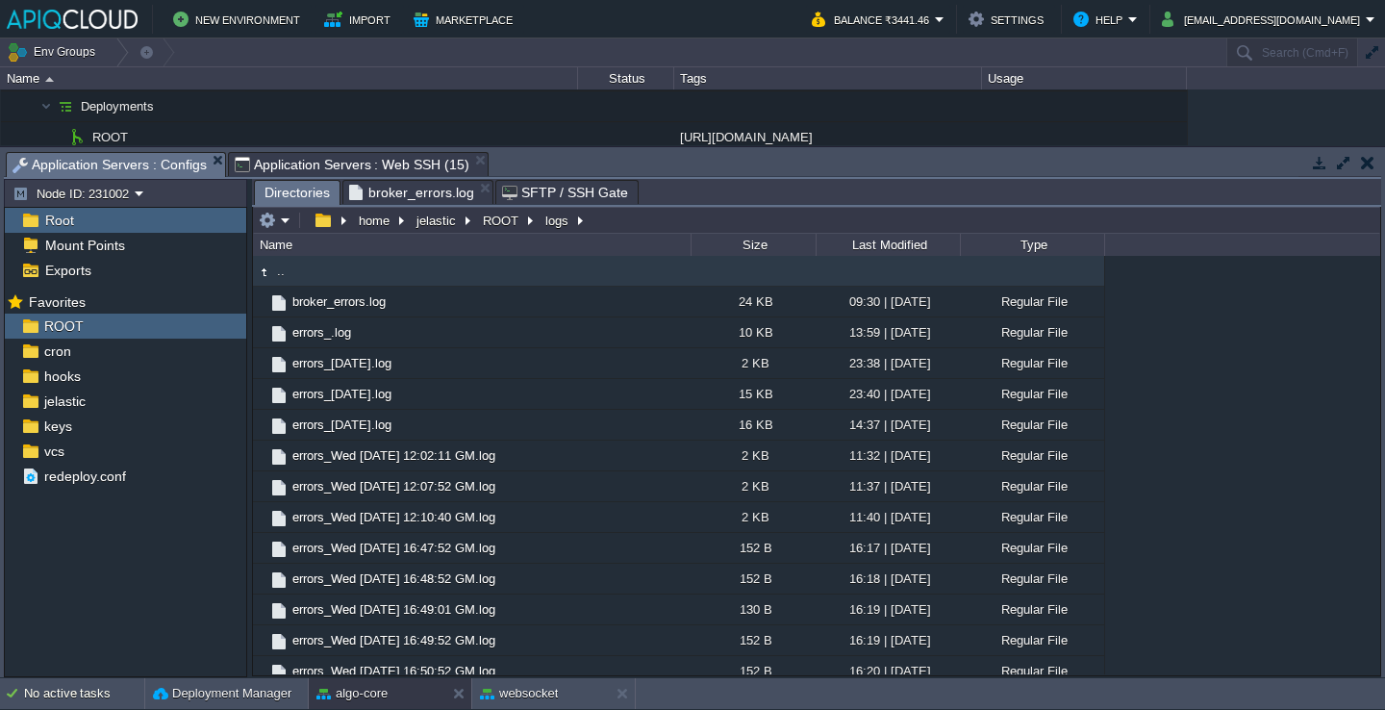
click at [163, 160] on span "Application Servers : Configs" at bounding box center [110, 165] width 194 height 24
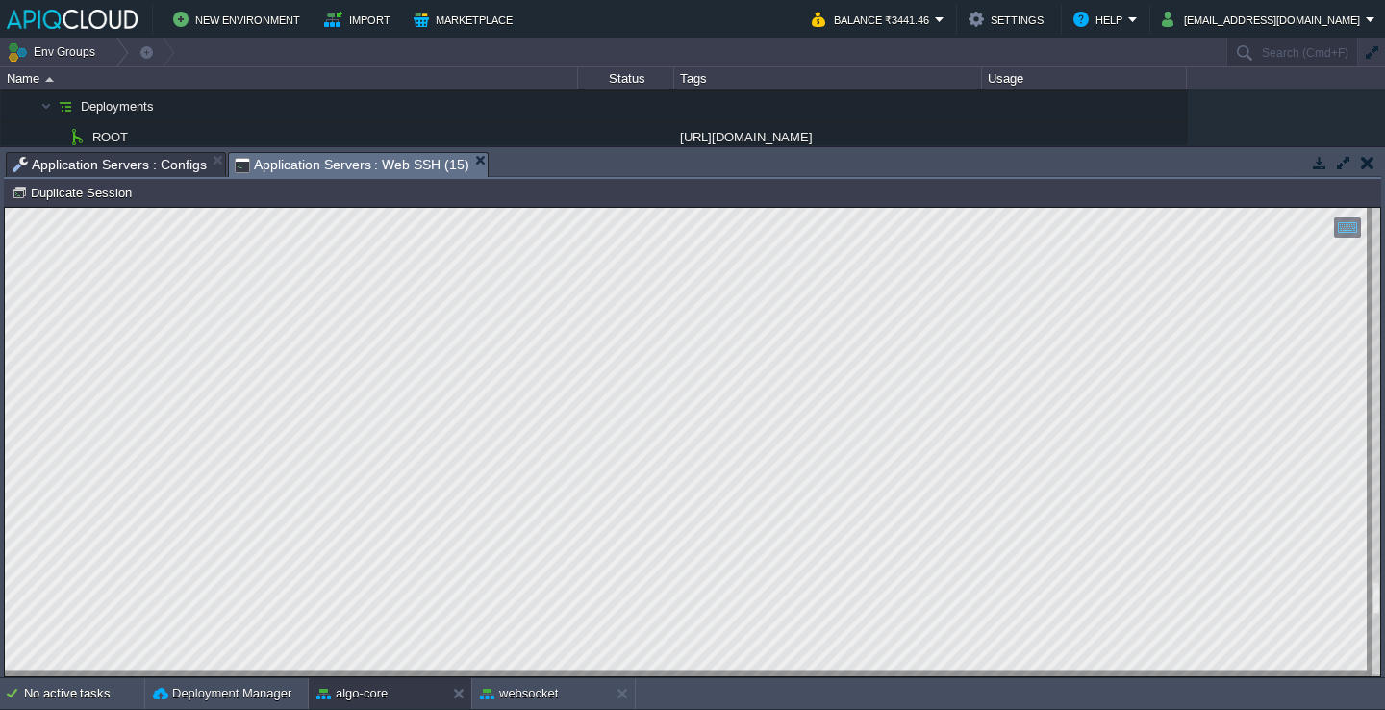
click at [370, 166] on span "Application Servers : Web SSH (15)" at bounding box center [352, 165] width 235 height 24
drag, startPoint x: 9, startPoint y: 617, endPoint x: 528, endPoint y: 756, distance: 537.9
click at [528, 208] on html "Copy: Cmd + C Paste: Cmd + V Settings: Ctrl + Shift + Alt 0" at bounding box center [693, 208] width 1376 height 0
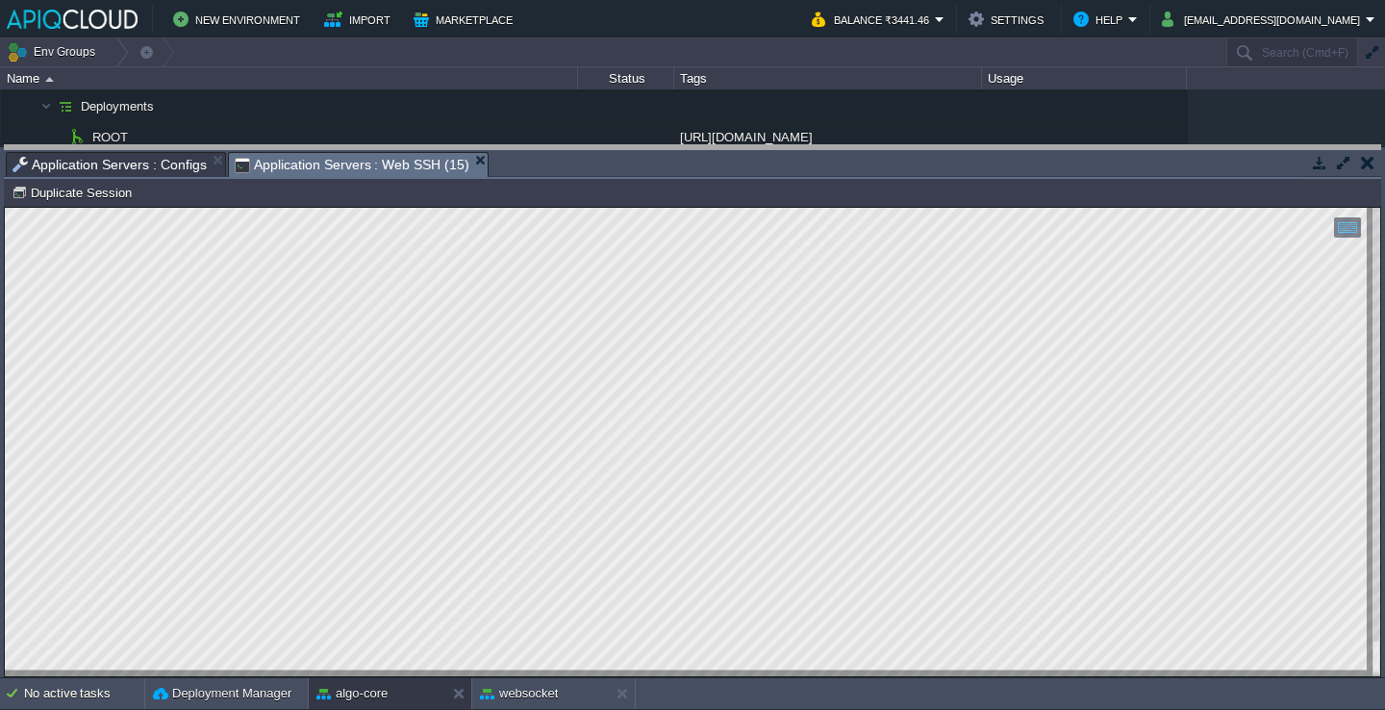
drag, startPoint x: 523, startPoint y: 171, endPoint x: 523, endPoint y: 105, distance: 66.4
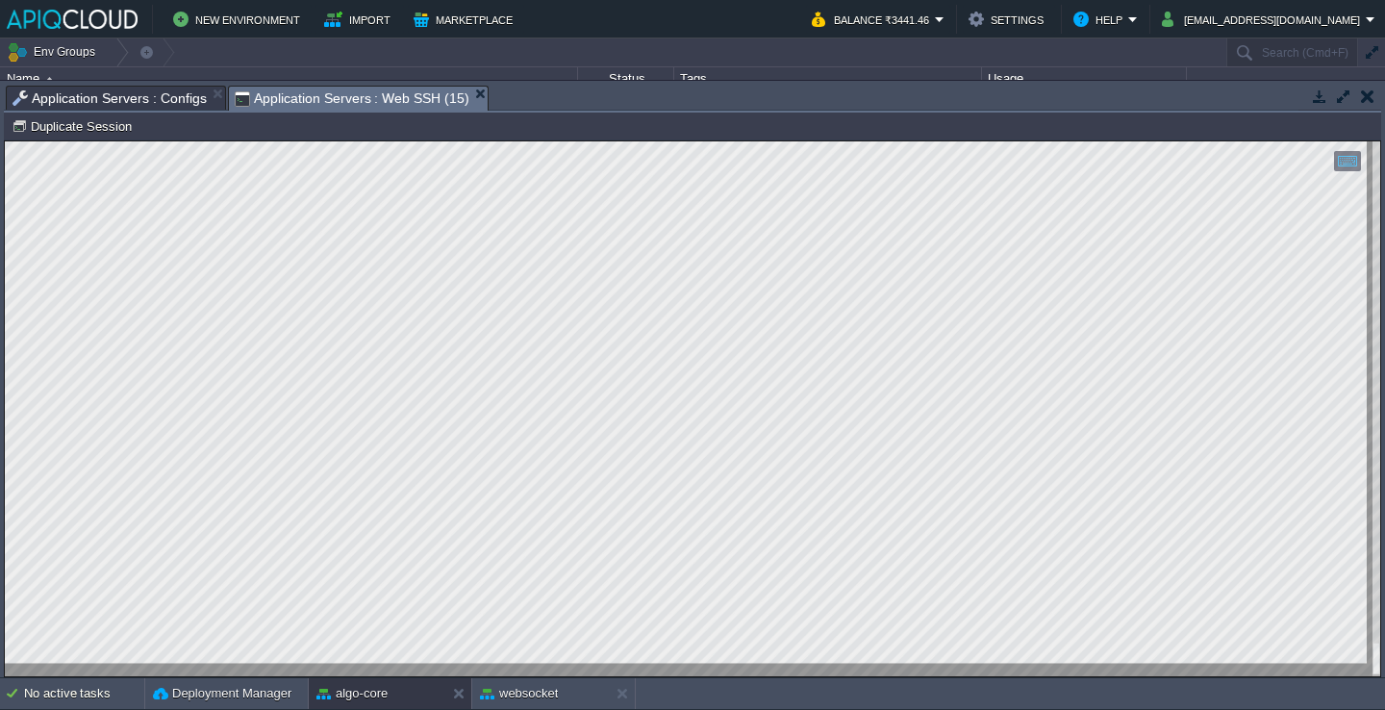
type textarea "0|algo-core |  Testing database connection... ^C nodejs@node231002-algo-core /…"
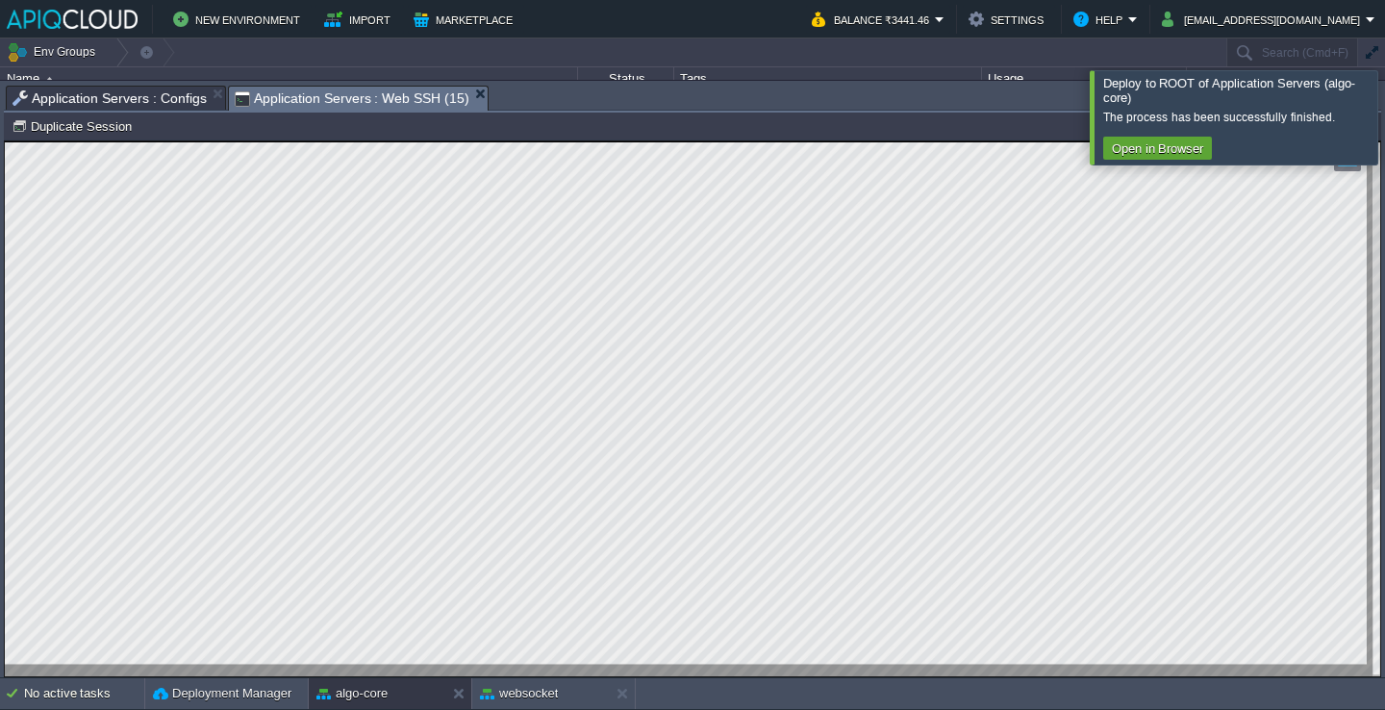
click at [5, 141] on html "Copy: Cmd + C Paste: Cmd + V Settings: Ctrl + Shift + Alt 0" at bounding box center [693, 141] width 1376 height 0
click at [1384, 100] on div at bounding box center [1408, 116] width 0 height 93
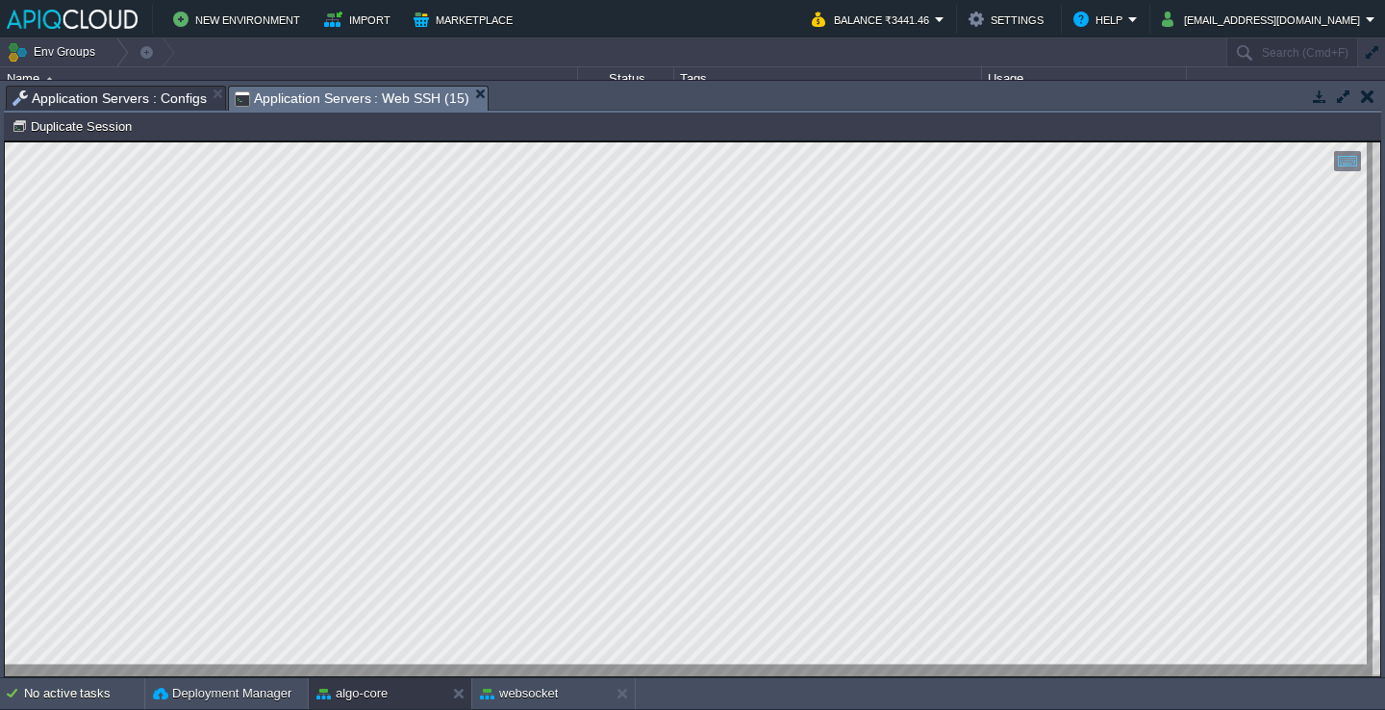
type textarea "nodejs@node231002-algo-core /home/jelastic/ROOT $ ss -lntp | grep :3000 LISTEN …"
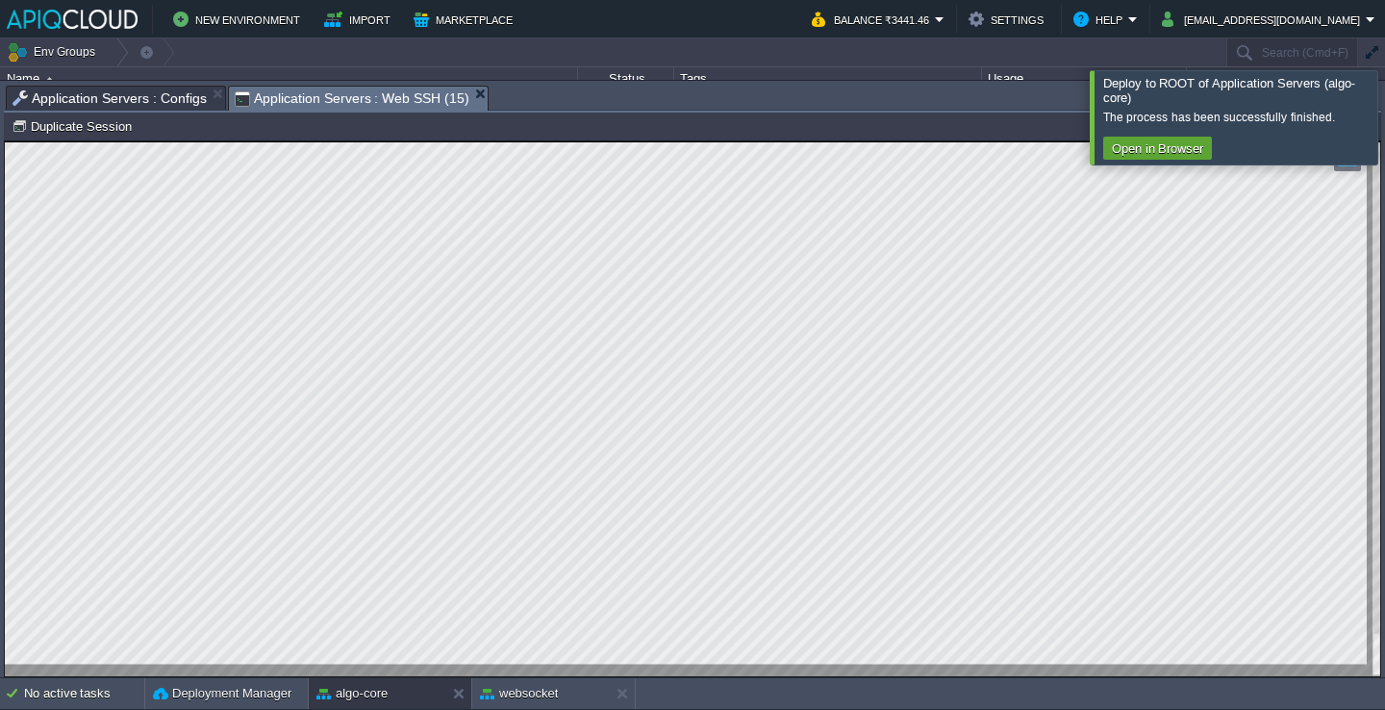
click at [1384, 101] on div at bounding box center [1408, 116] width 0 height 93
click at [1384, 123] on div at bounding box center [1408, 116] width 0 height 93
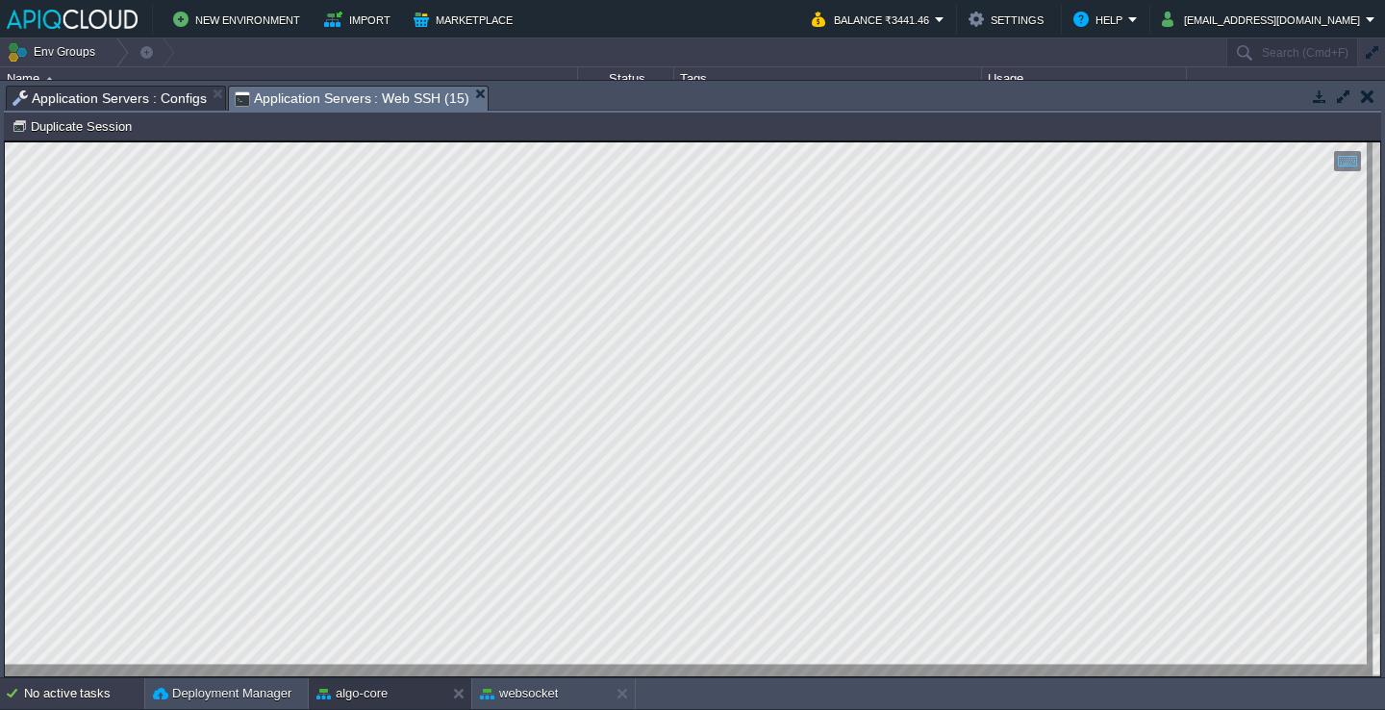
click at [59, 689] on div "No active tasks" at bounding box center [84, 693] width 120 height 31
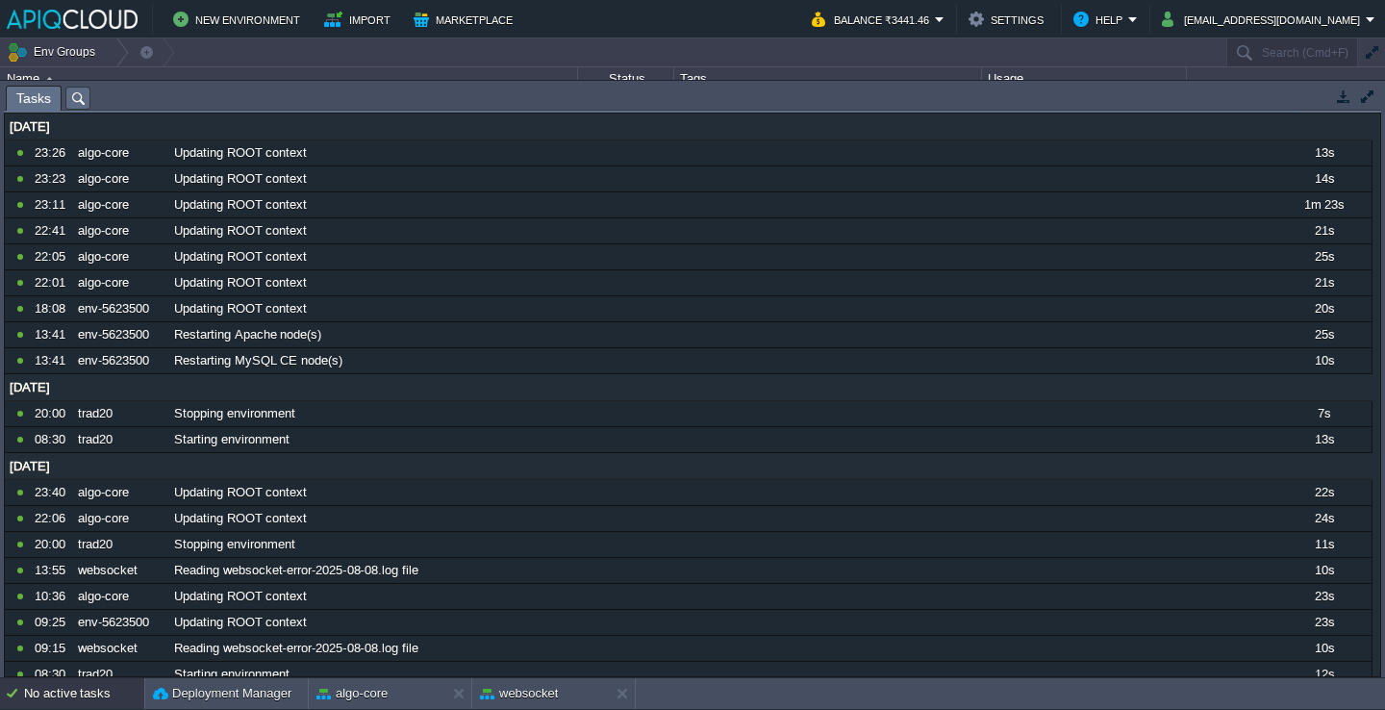
click at [40, 688] on div "No active tasks" at bounding box center [84, 693] width 120 height 31
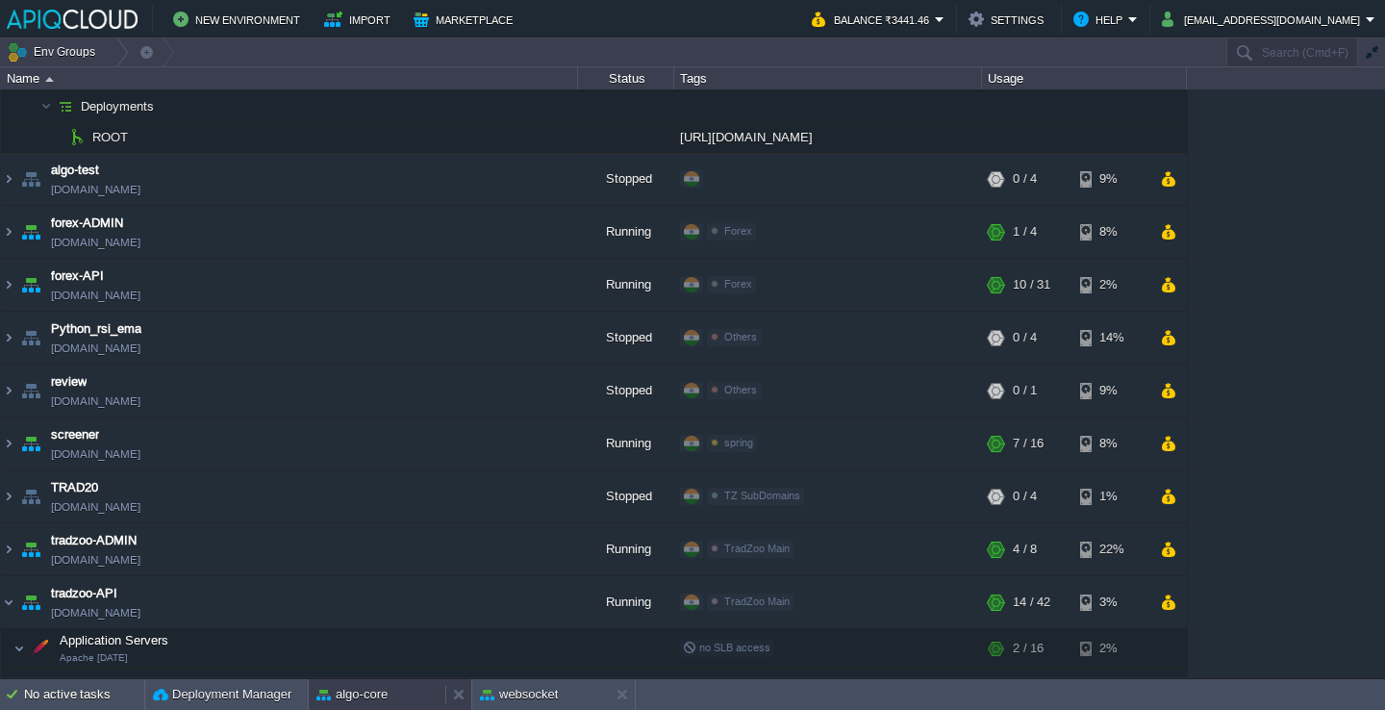
click at [376, 692] on button "algo-core" at bounding box center [351, 694] width 71 height 19
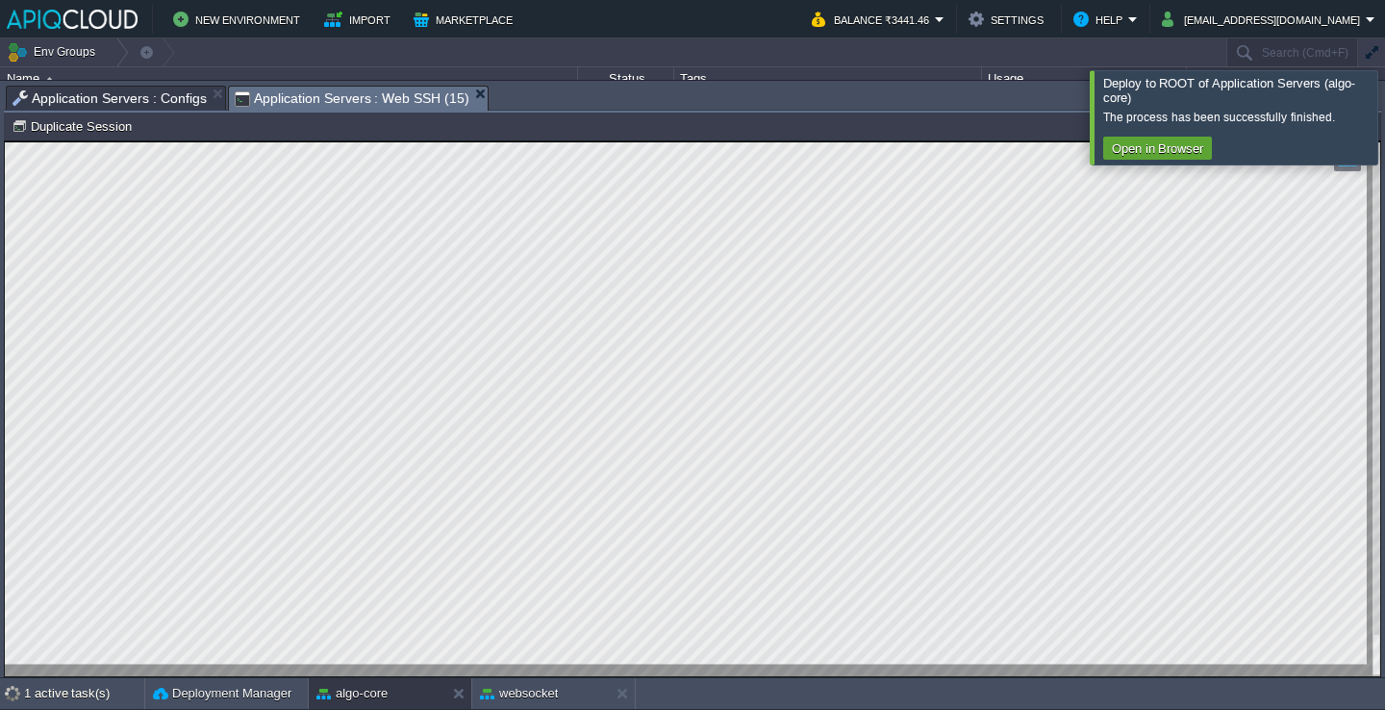
click at [1384, 145] on div at bounding box center [1408, 116] width 0 height 93
click at [1384, 111] on div at bounding box center [1408, 116] width 0 height 93
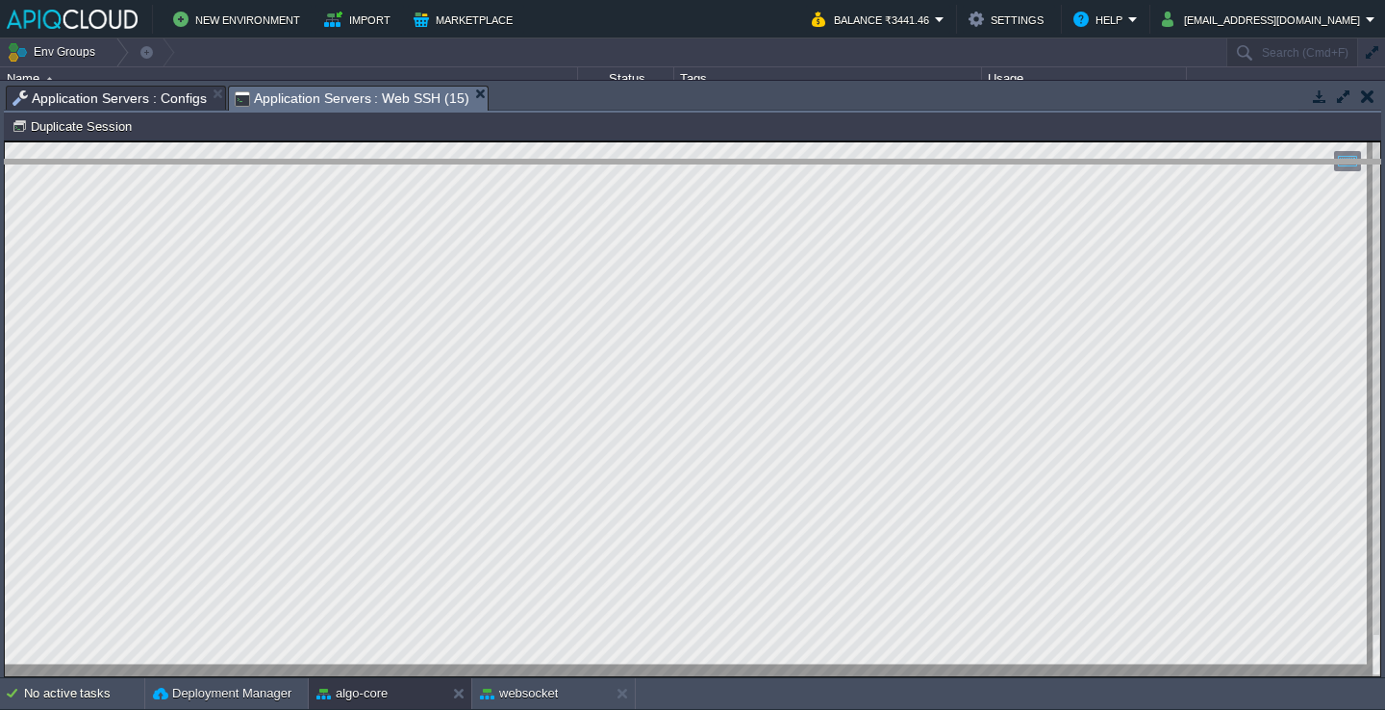
drag, startPoint x: 590, startPoint y: 102, endPoint x: 598, endPoint y: 400, distance: 298.3
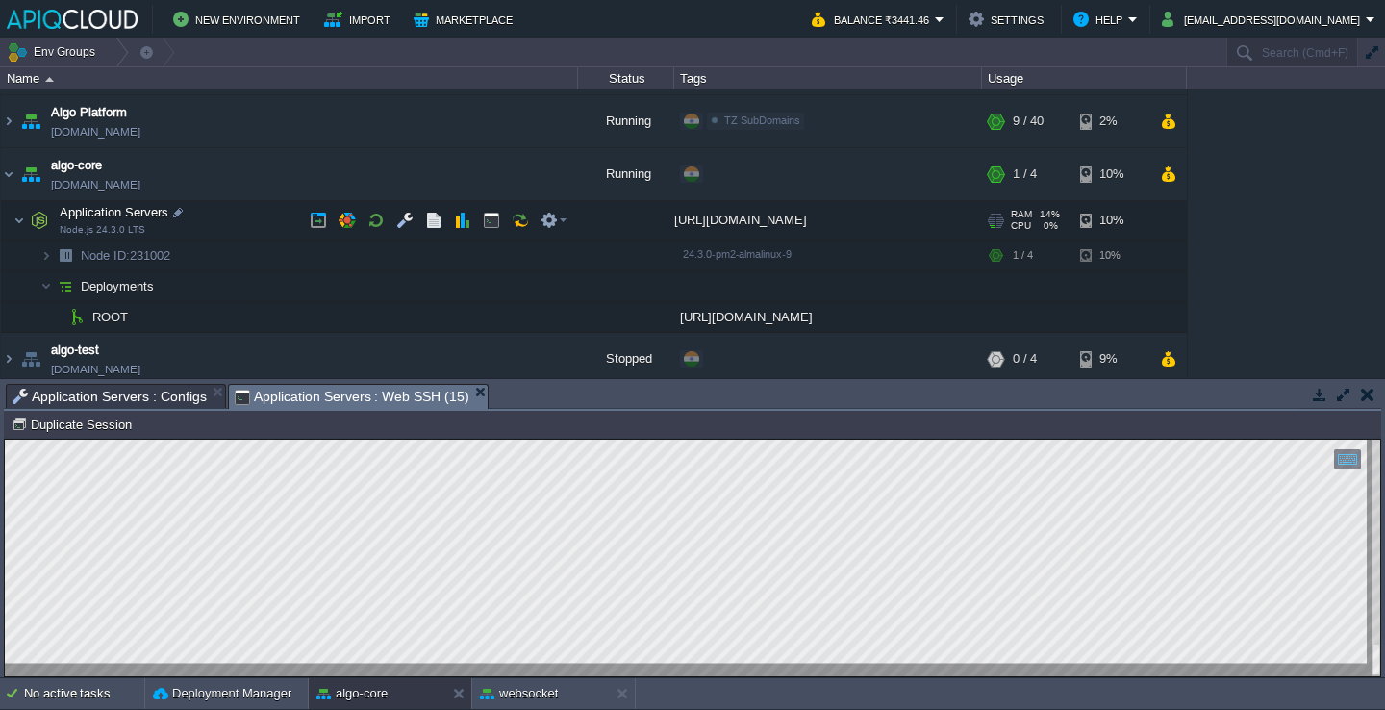
scroll to position [45, 0]
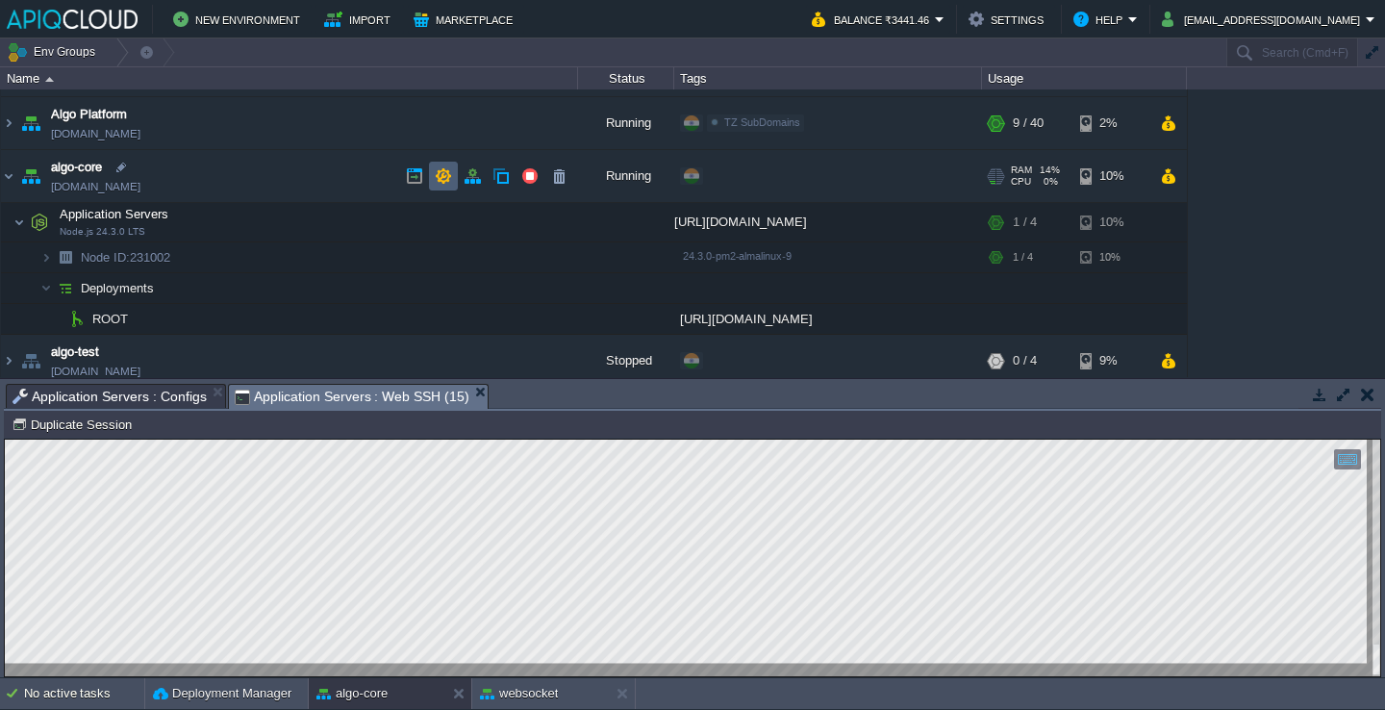
click at [449, 173] on button "button" at bounding box center [443, 175] width 17 height 17
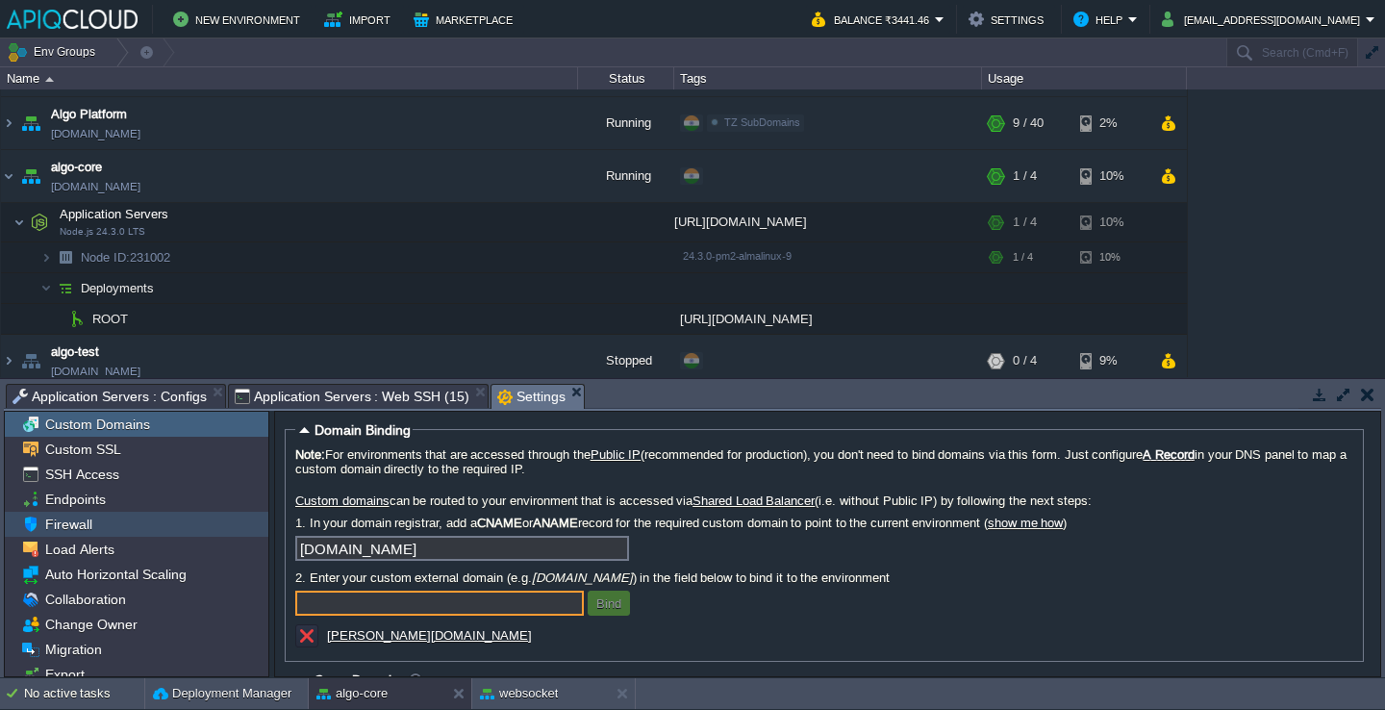
click at [143, 524] on div "Firewall" at bounding box center [137, 524] width 264 height 25
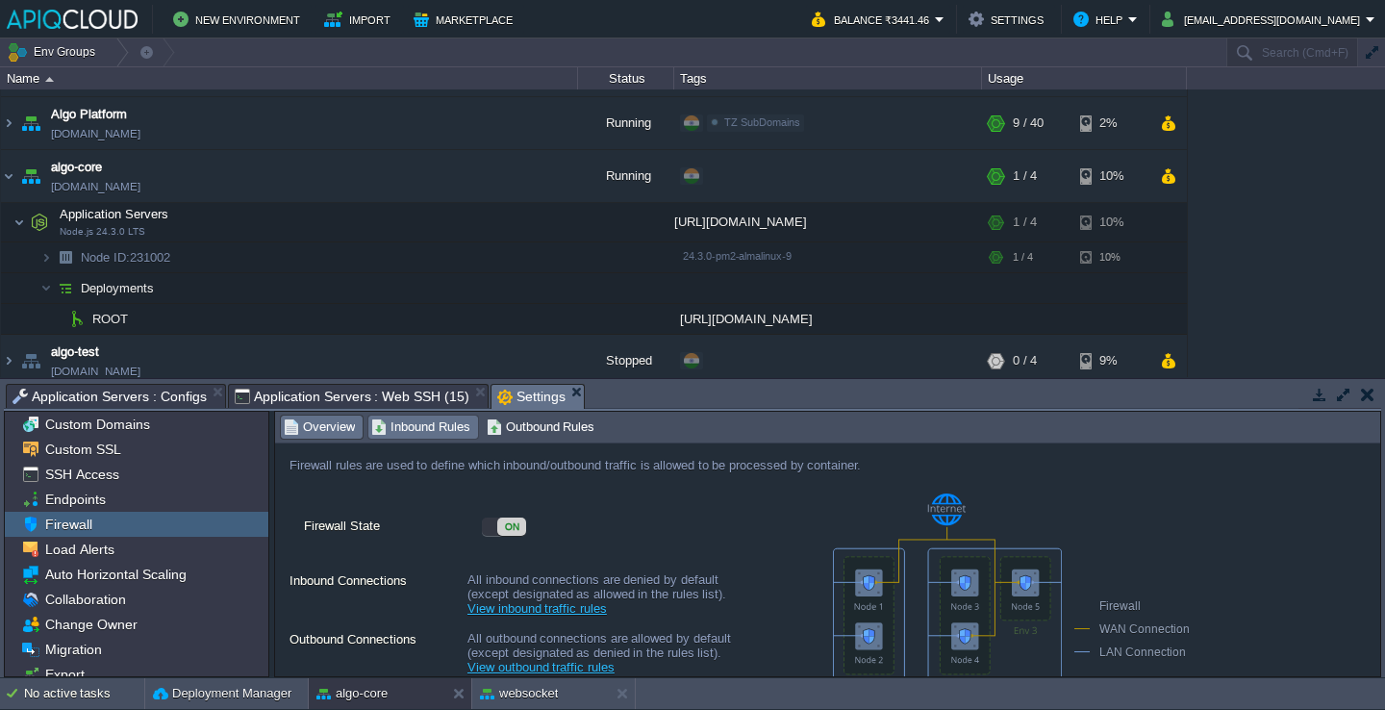
click at [442, 420] on span "Inbound Rules" at bounding box center [420, 427] width 99 height 21
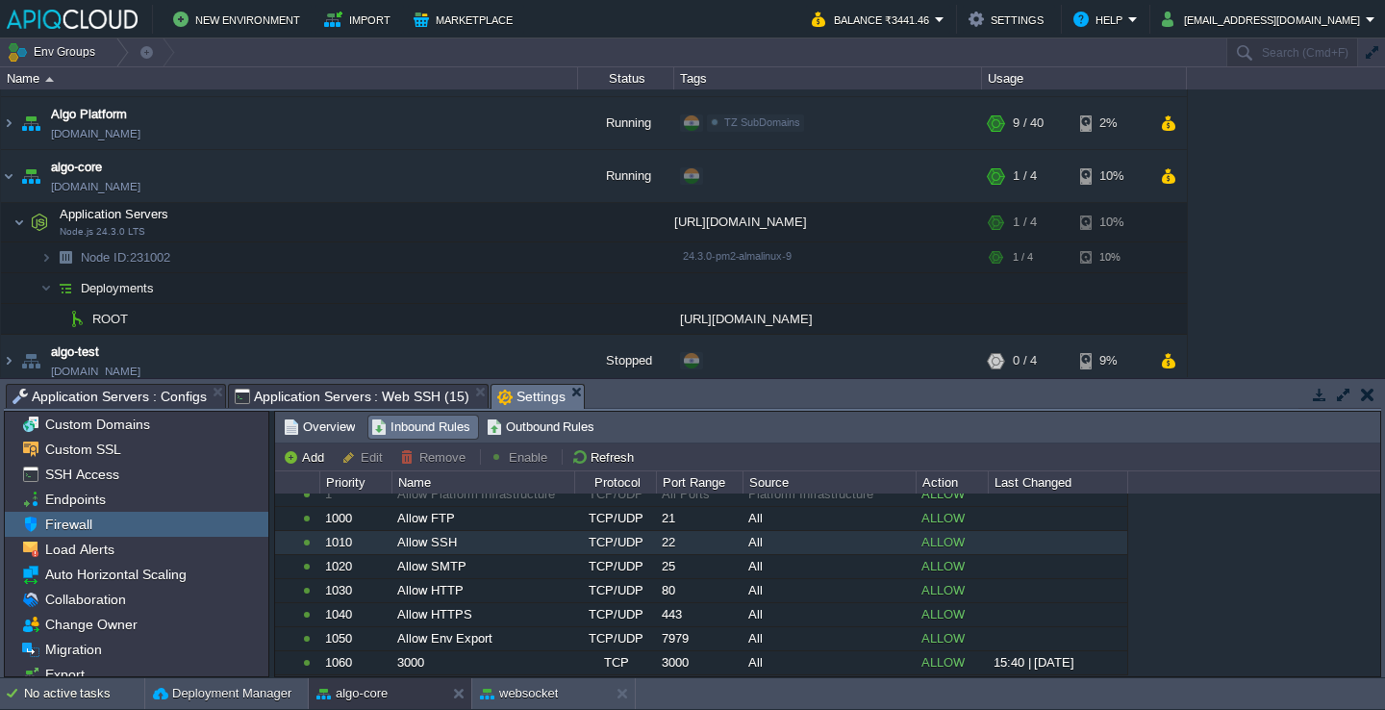
scroll to position [77, 0]
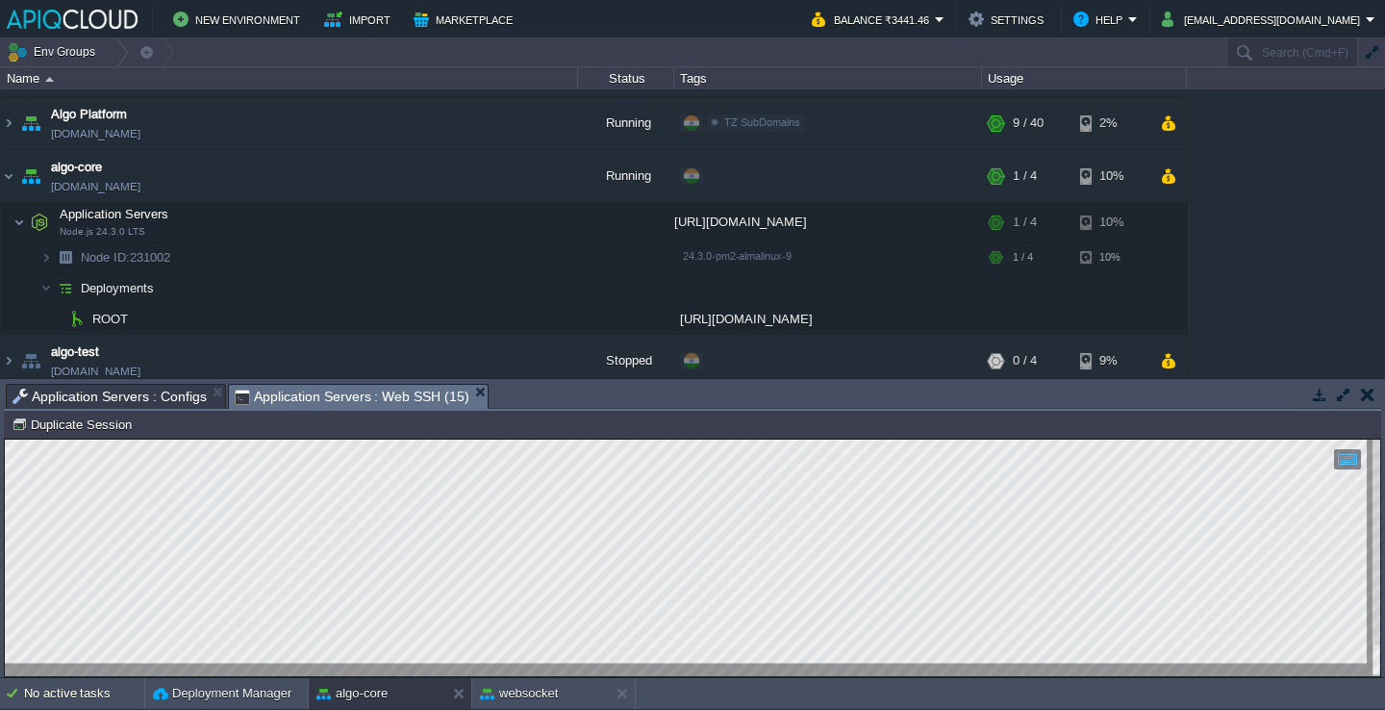
click at [158, 396] on span "Application Servers : Configs" at bounding box center [110, 396] width 194 height 23
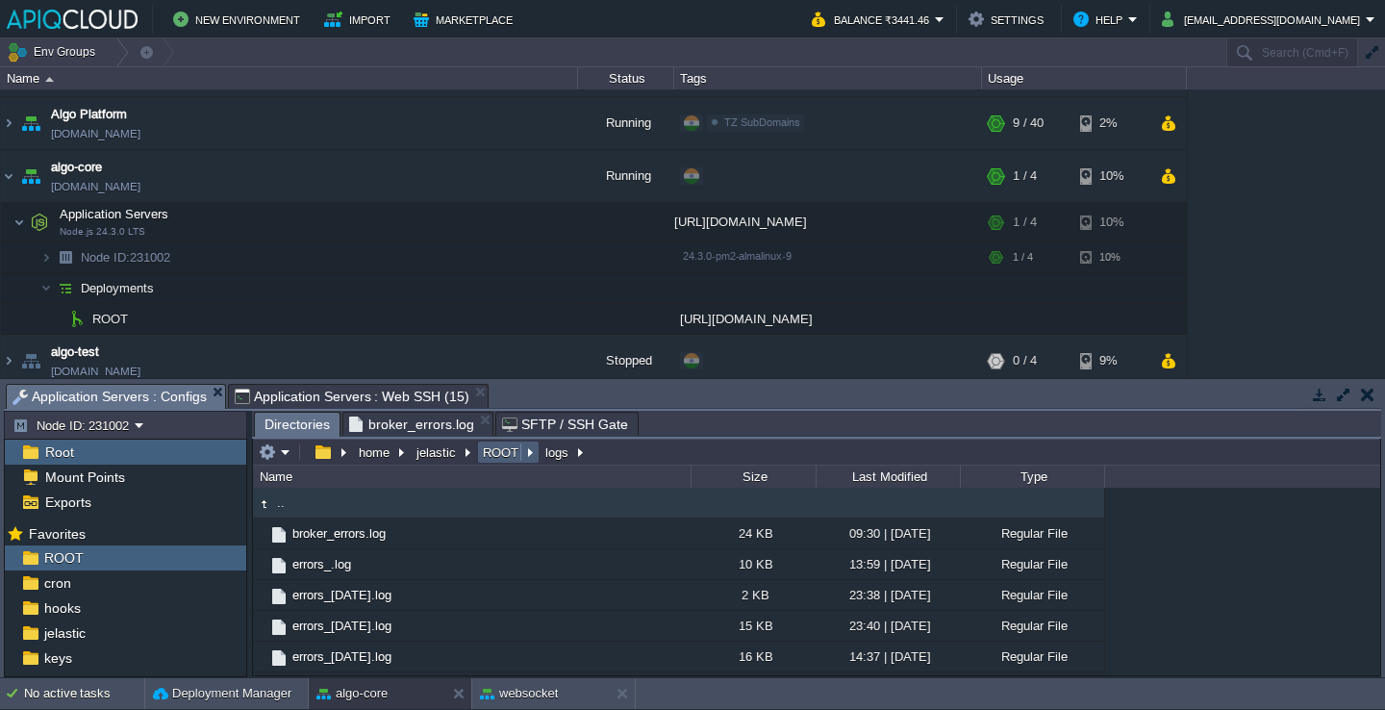
click at [505, 457] on button "ROOT" at bounding box center [501, 451] width 43 height 17
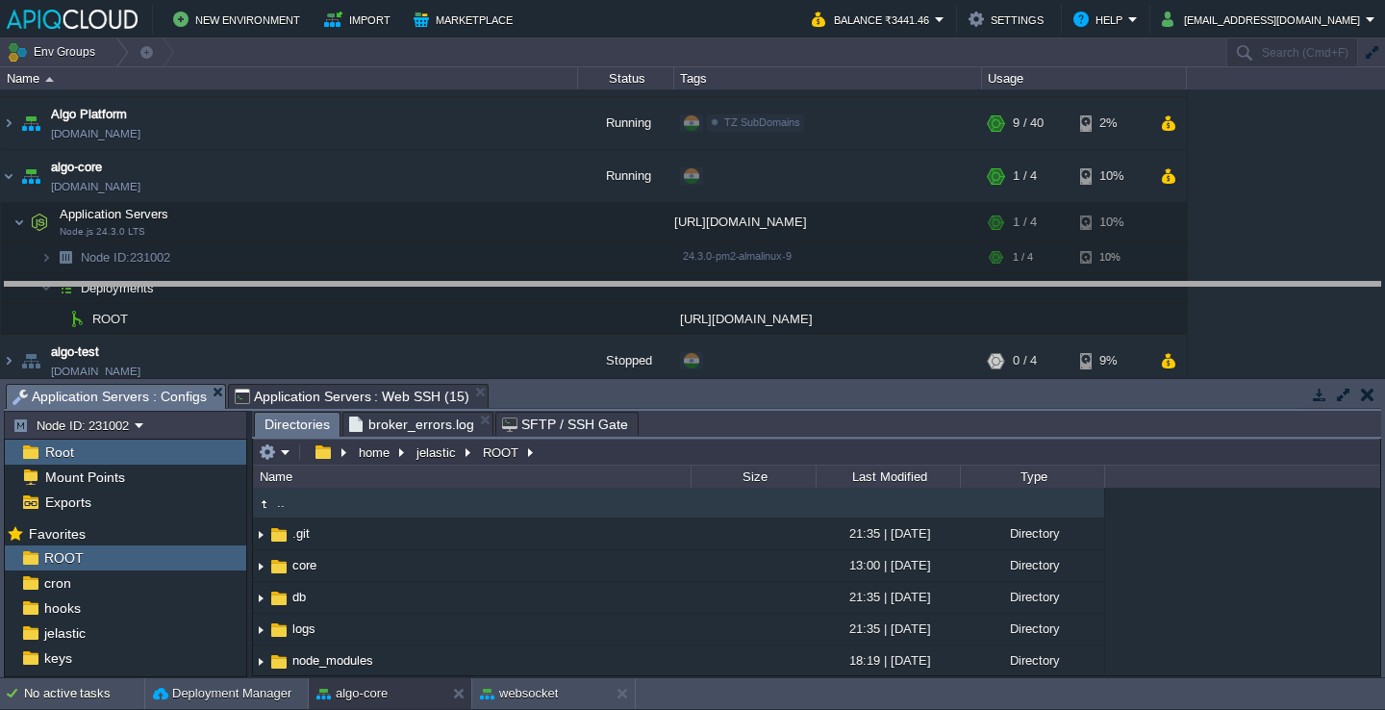
drag, startPoint x: 553, startPoint y: 388, endPoint x: 555, endPoint y: 281, distance: 106.8
click at [555, 281] on body "New Environment Import Marketplace Bonus ₹0.00 Upgrade Account Balance ₹3441.46…" at bounding box center [692, 355] width 1385 height 710
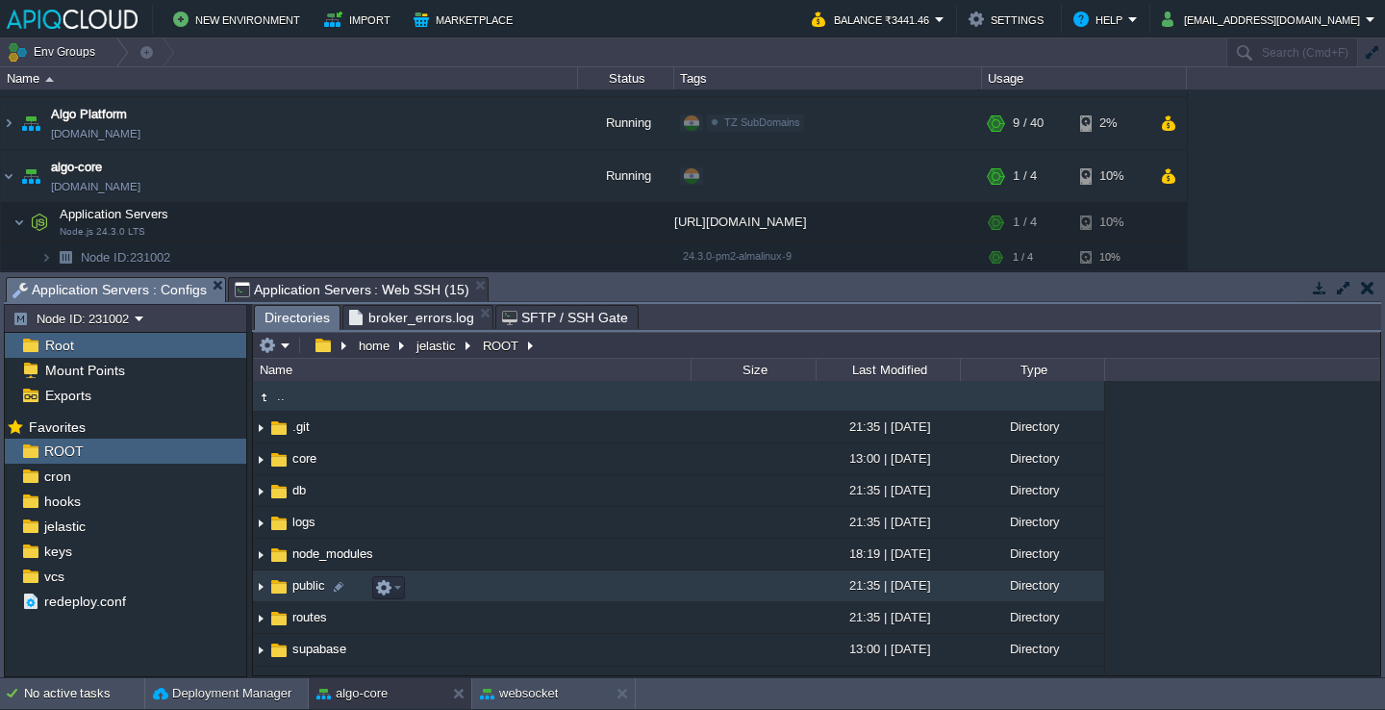
scroll to position [240, 0]
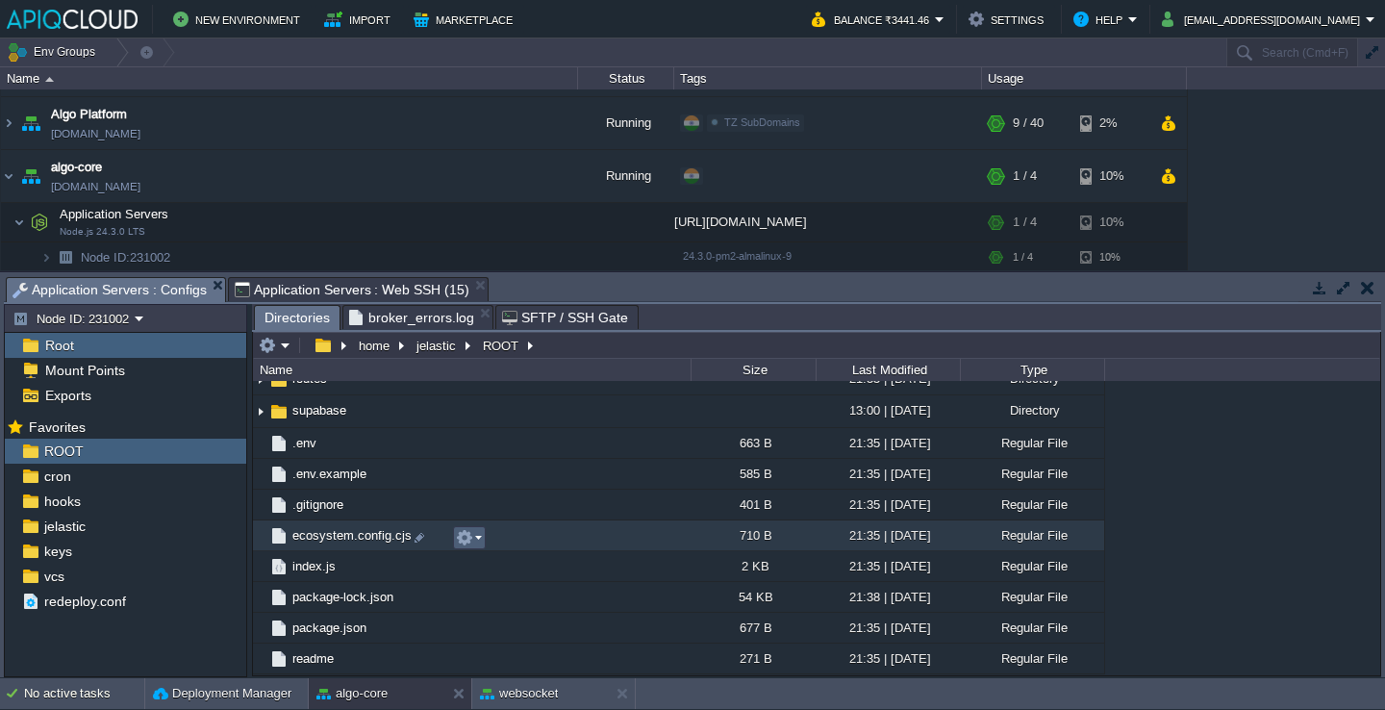
click at [472, 536] on button "button" at bounding box center [464, 537] width 17 height 17
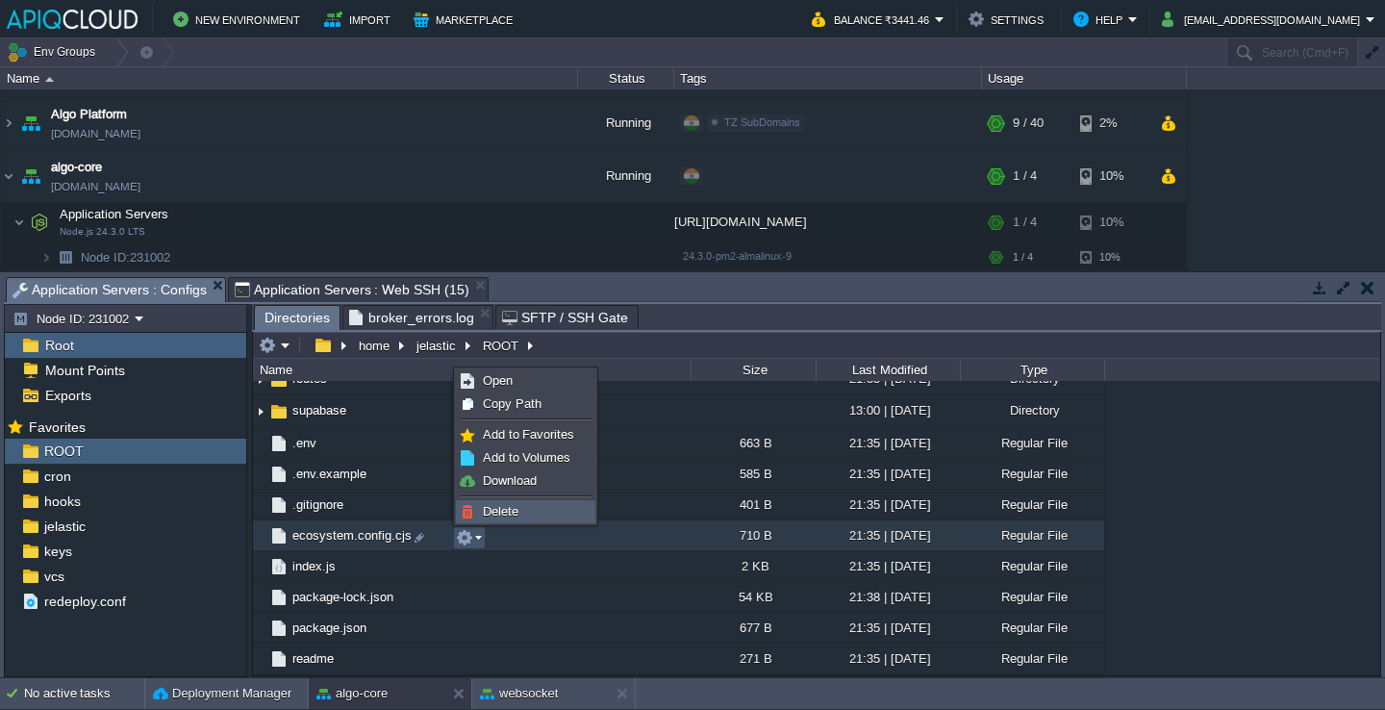
click at [501, 509] on span "Delete" at bounding box center [501, 511] width 36 height 14
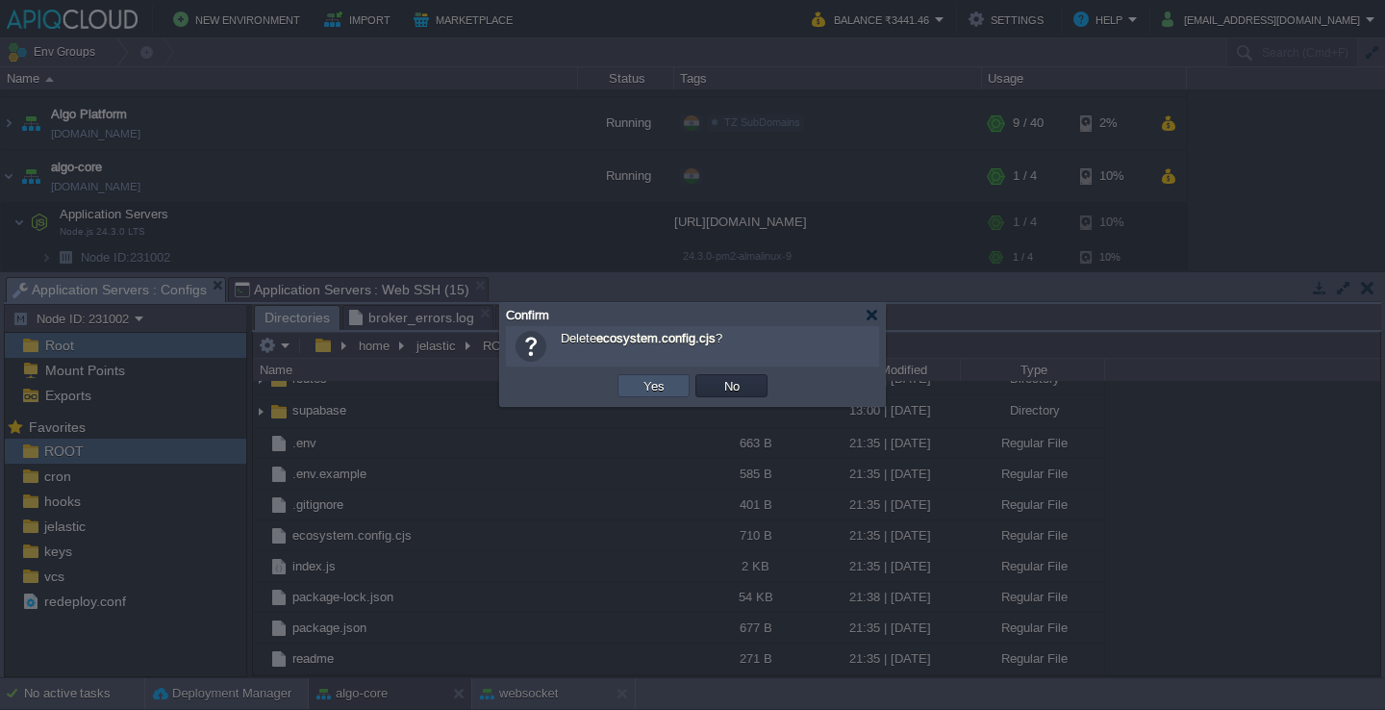
click at [651, 378] on button "Yes" at bounding box center [654, 385] width 33 height 17
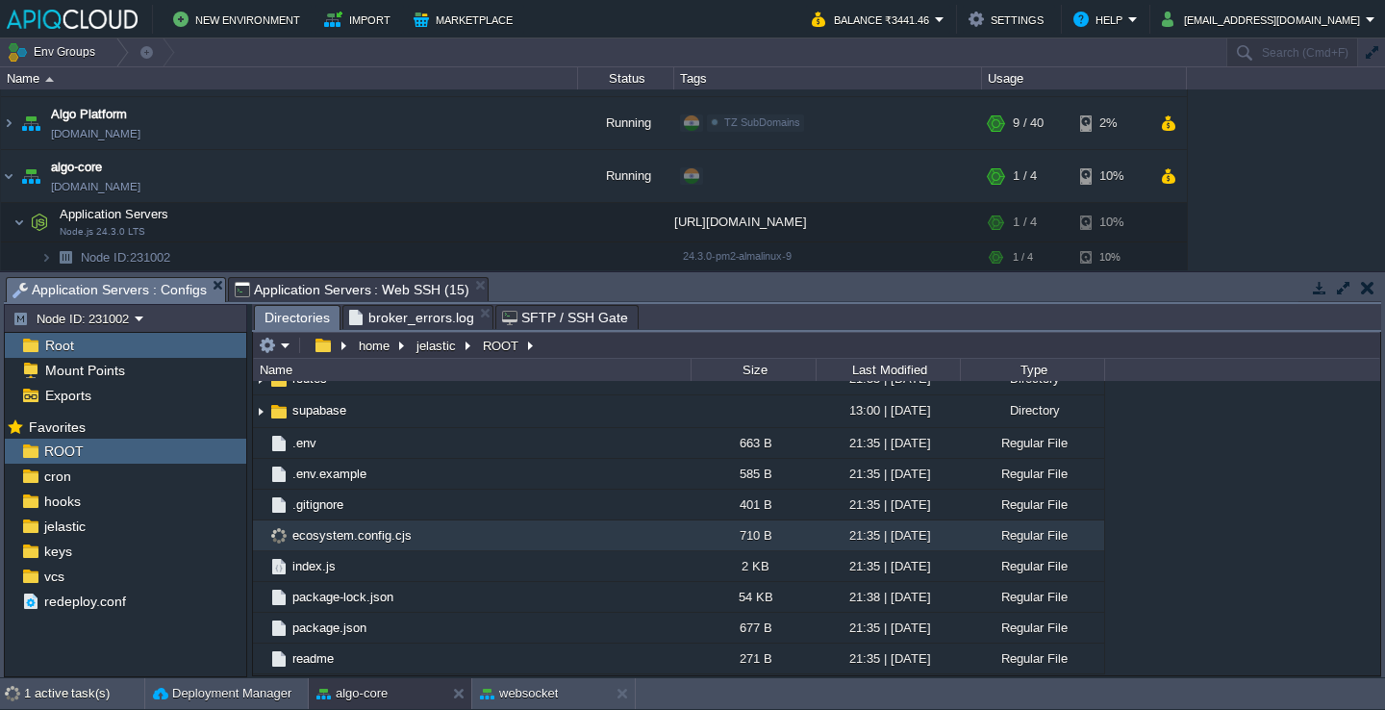
click at [443, 543] on td "ecosystem.config.cjs" at bounding box center [472, 535] width 438 height 31
type input "/home/jelastic/ROOT/ecosystem.config.cjs"
click at [698, 359] on input "/home/jelastic/ROOT/ecosystem.config.cjs" at bounding box center [816, 345] width 1127 height 27
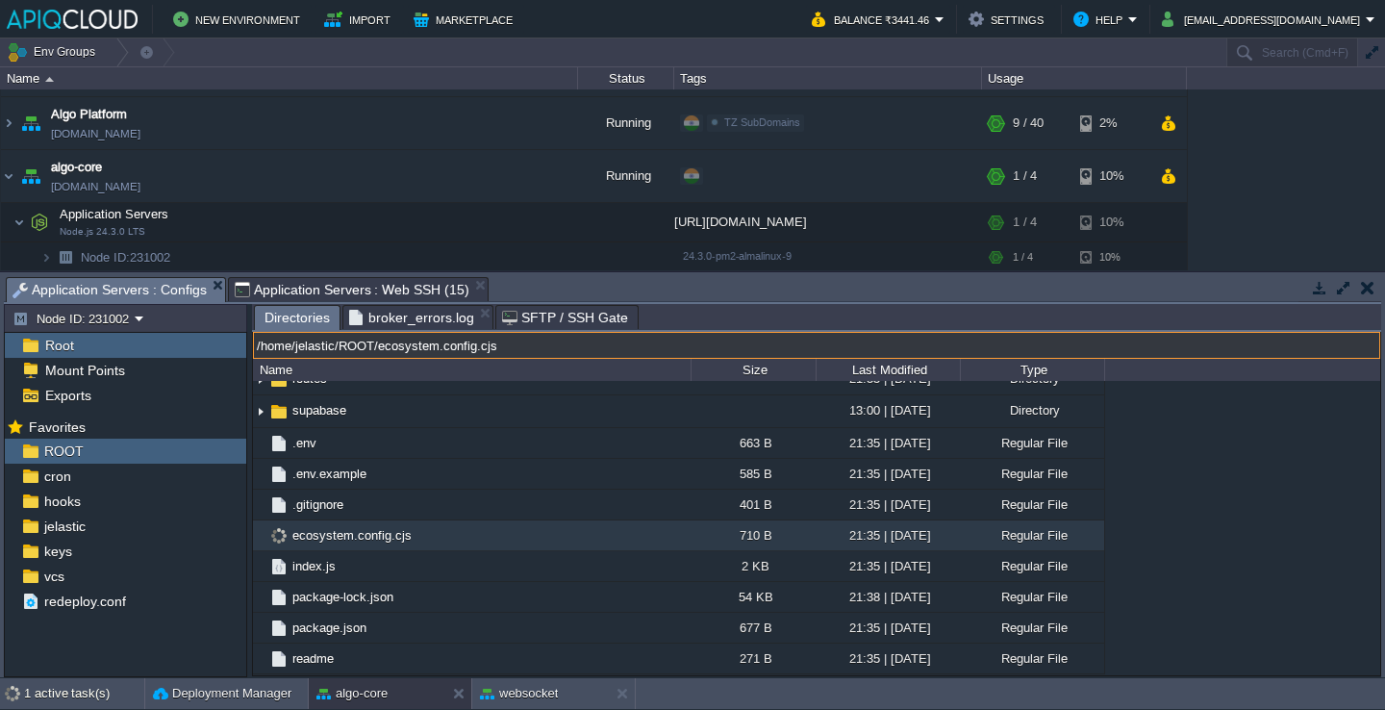
scroll to position [210, 0]
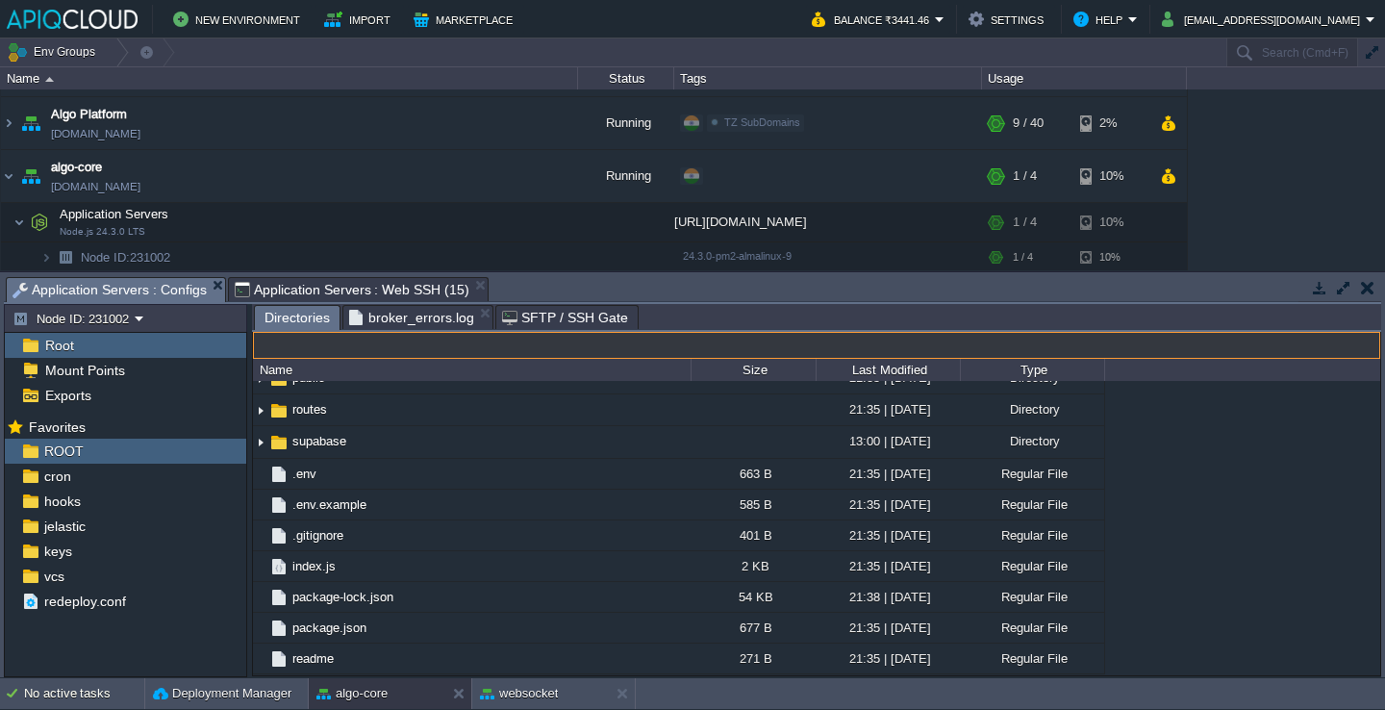
click at [1257, 508] on div ".. .git 21:35 | 10 Aug 2025 Directory core 13:00 | 16 Jul 2025 Directory db 21:…" at bounding box center [816, 527] width 1127 height 293
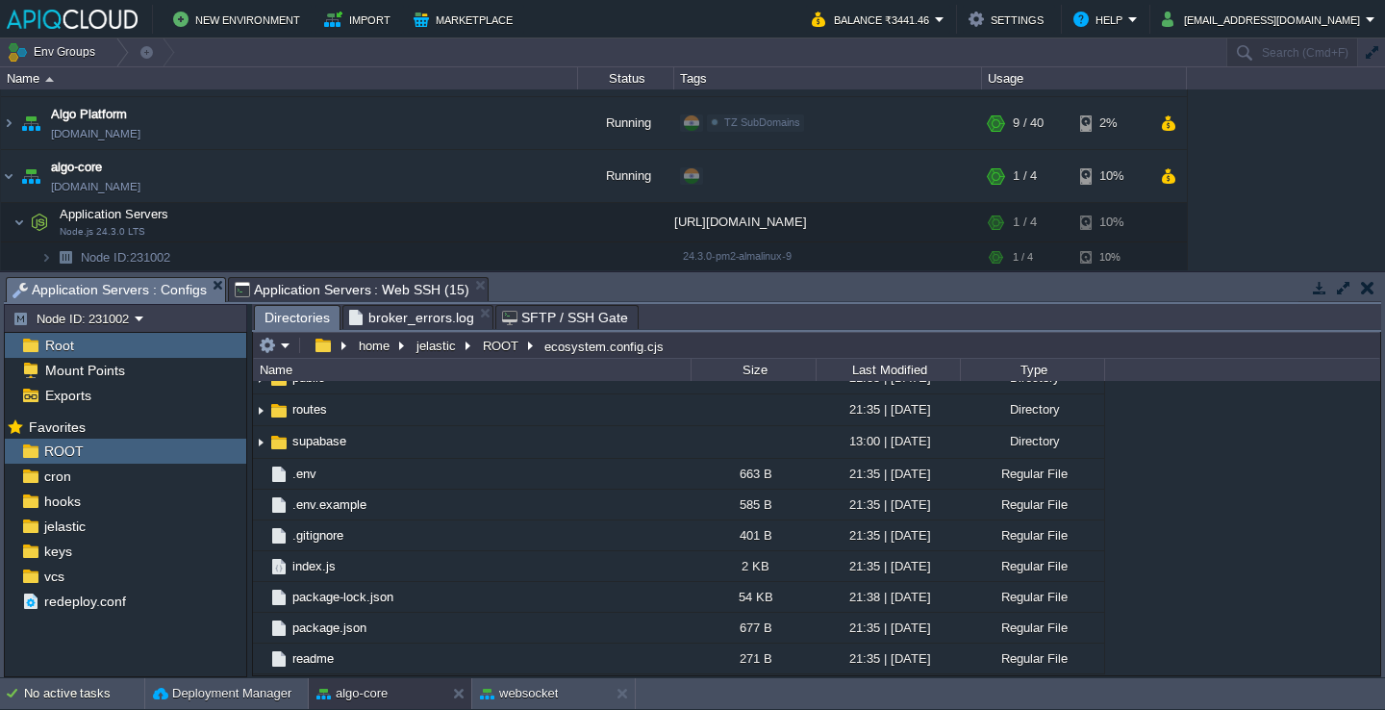
click at [399, 299] on span "Application Servers : Web SSH (15)" at bounding box center [352, 289] width 235 height 23
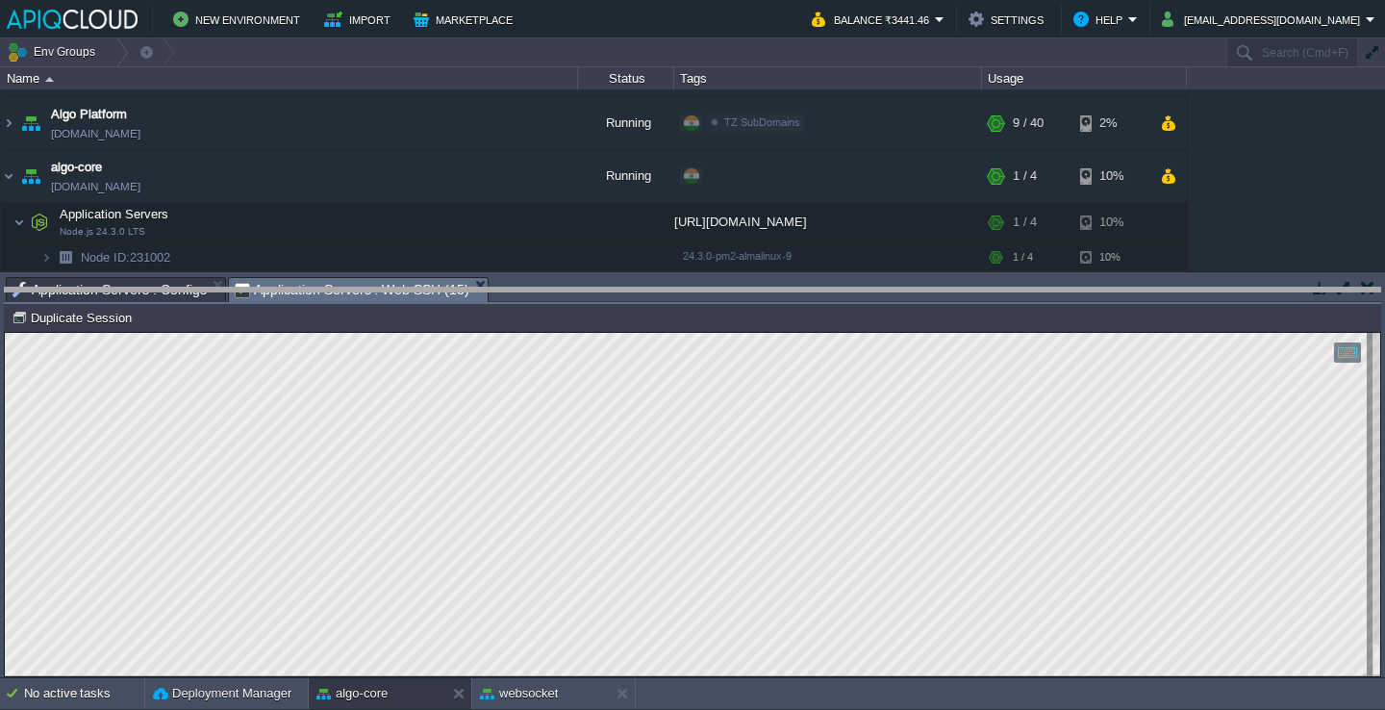
drag, startPoint x: 560, startPoint y: 302, endPoint x: 557, endPoint y: 483, distance: 180.9
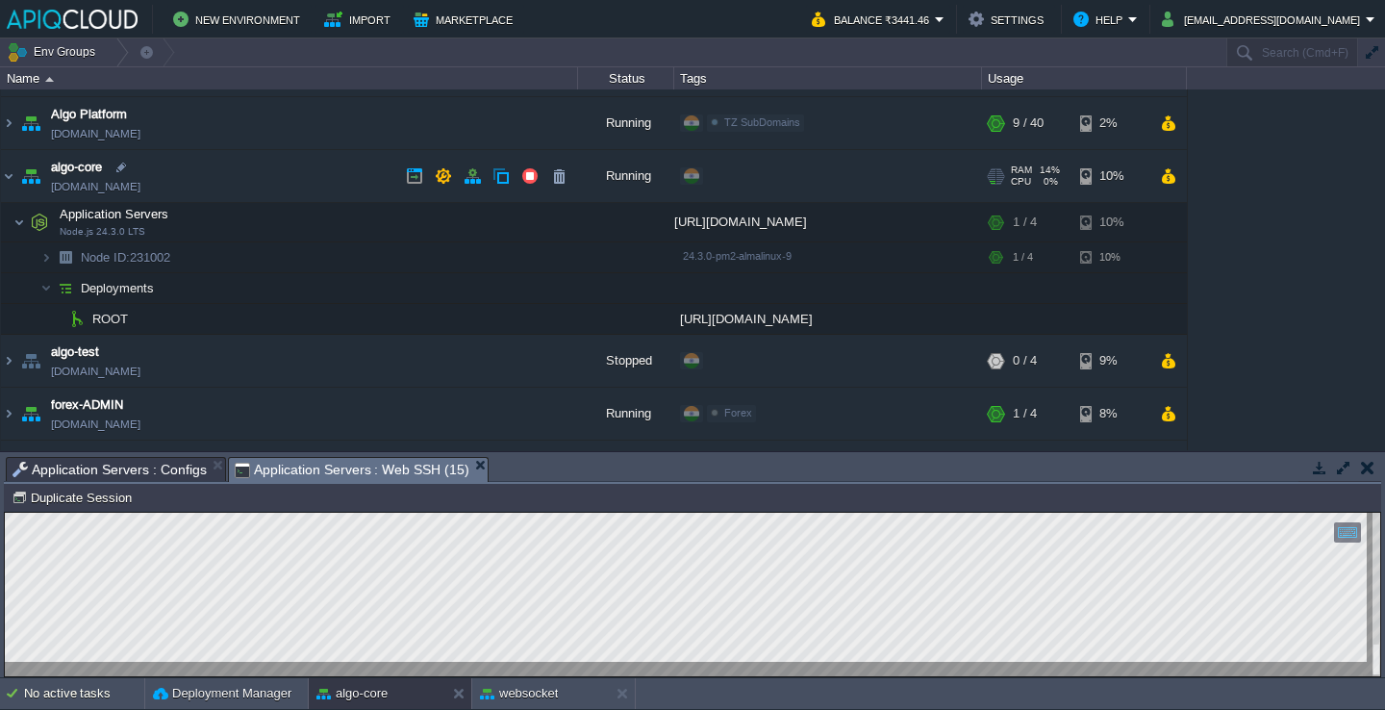
scroll to position [0, 0]
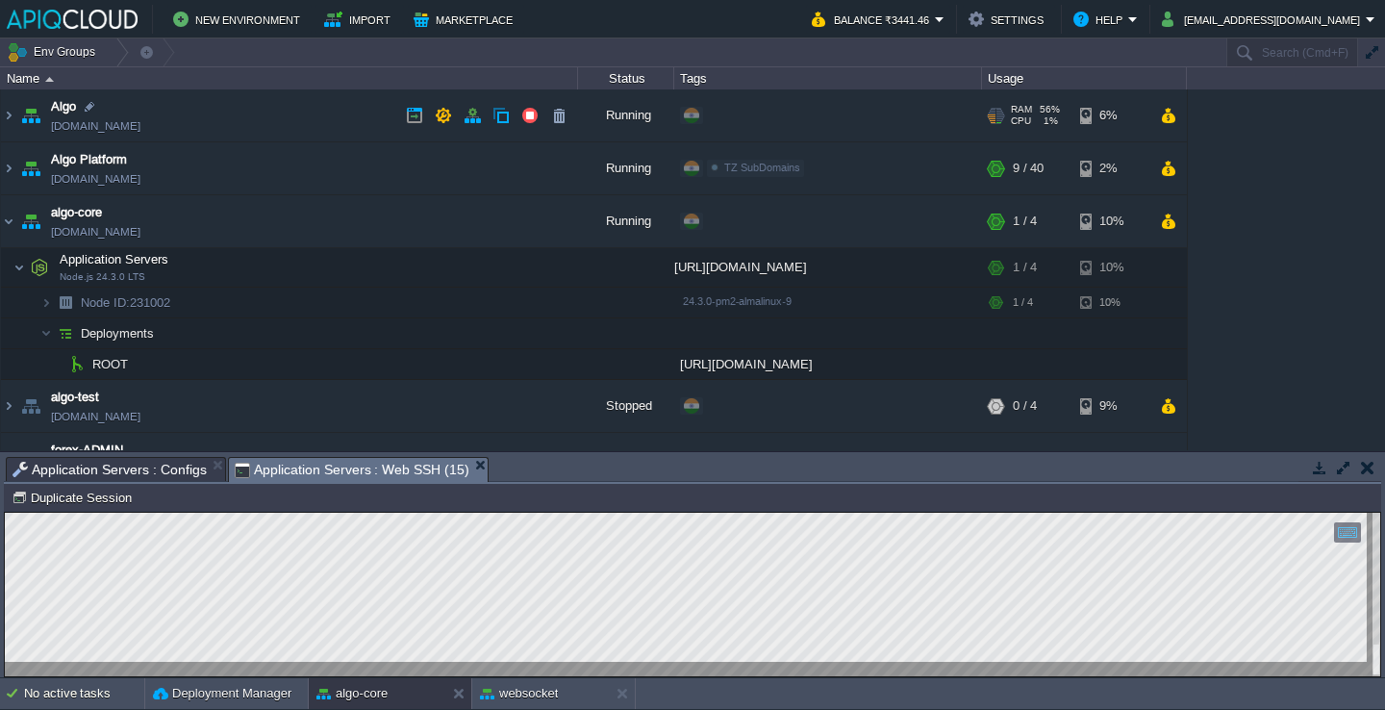
click at [266, 128] on td "Algo env-8797427.in1.apiqcloud.com" at bounding box center [289, 115] width 577 height 53
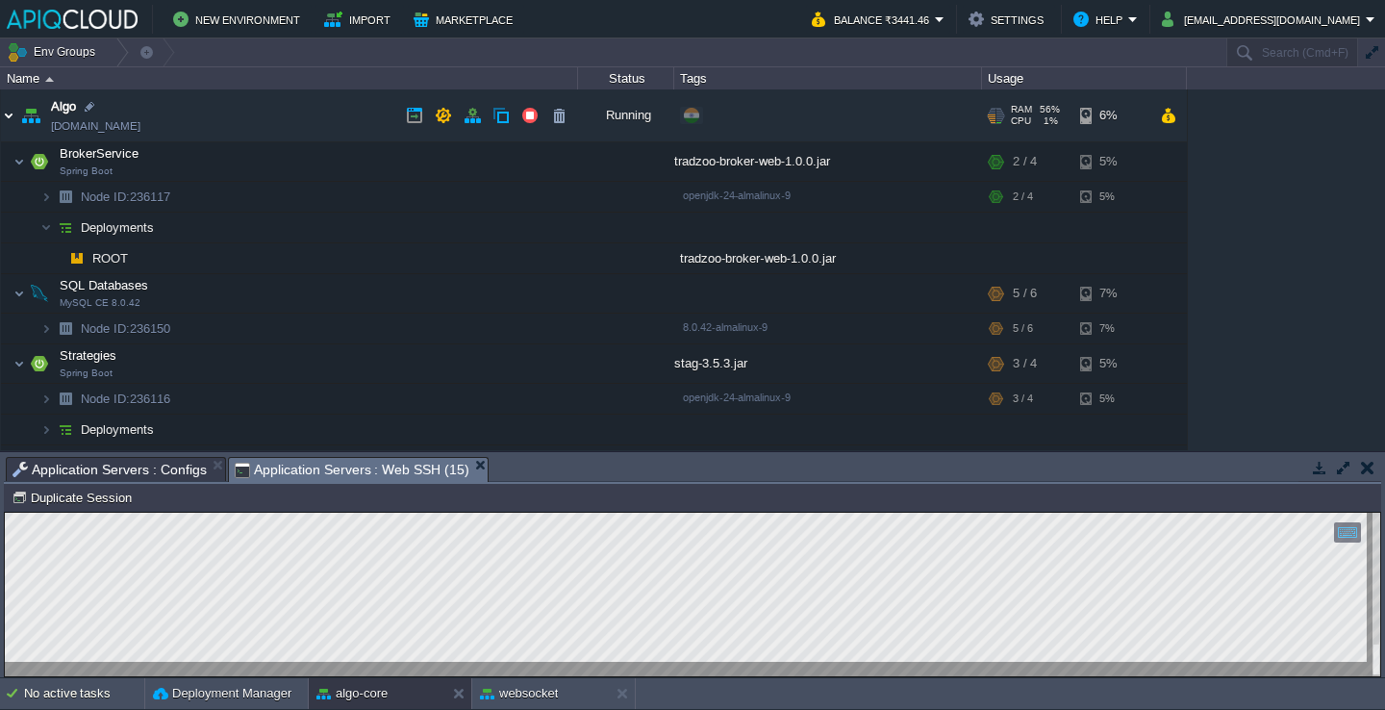
click at [8, 117] on img at bounding box center [8, 115] width 15 height 52
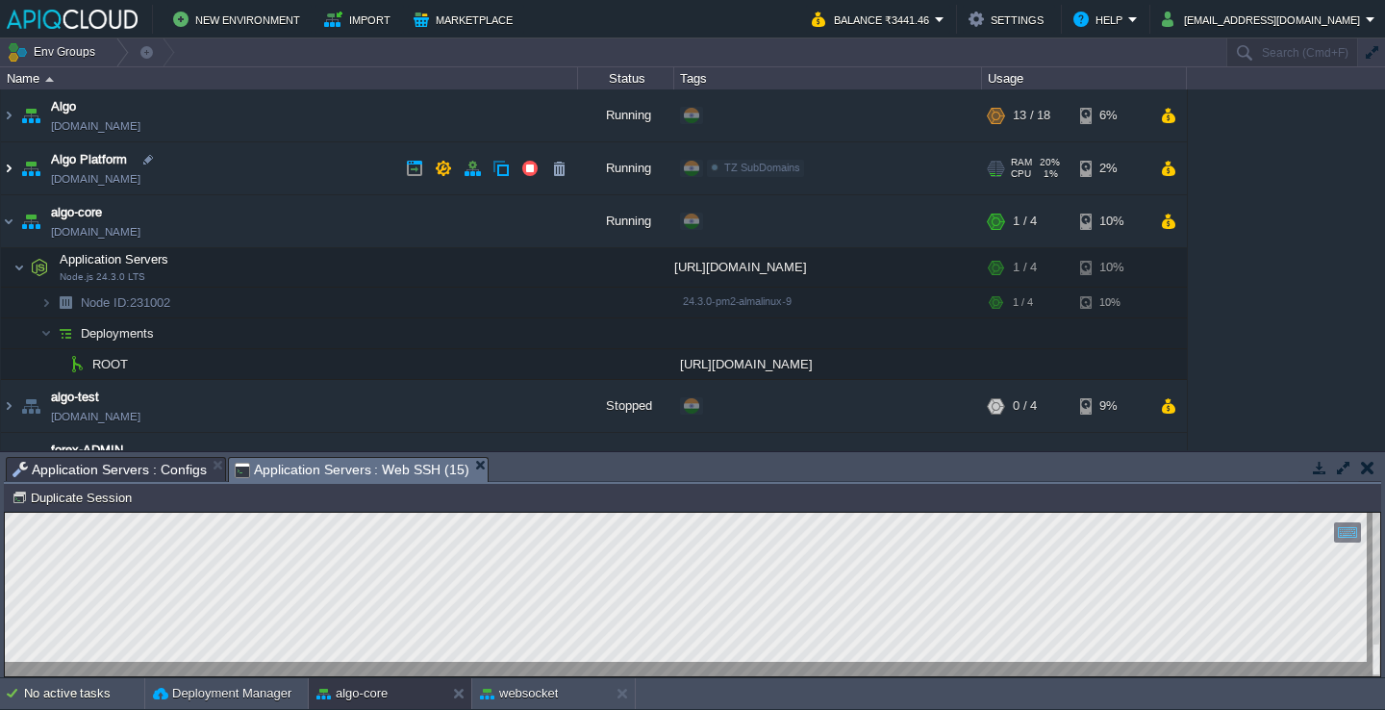
click at [12, 164] on img at bounding box center [8, 168] width 15 height 52
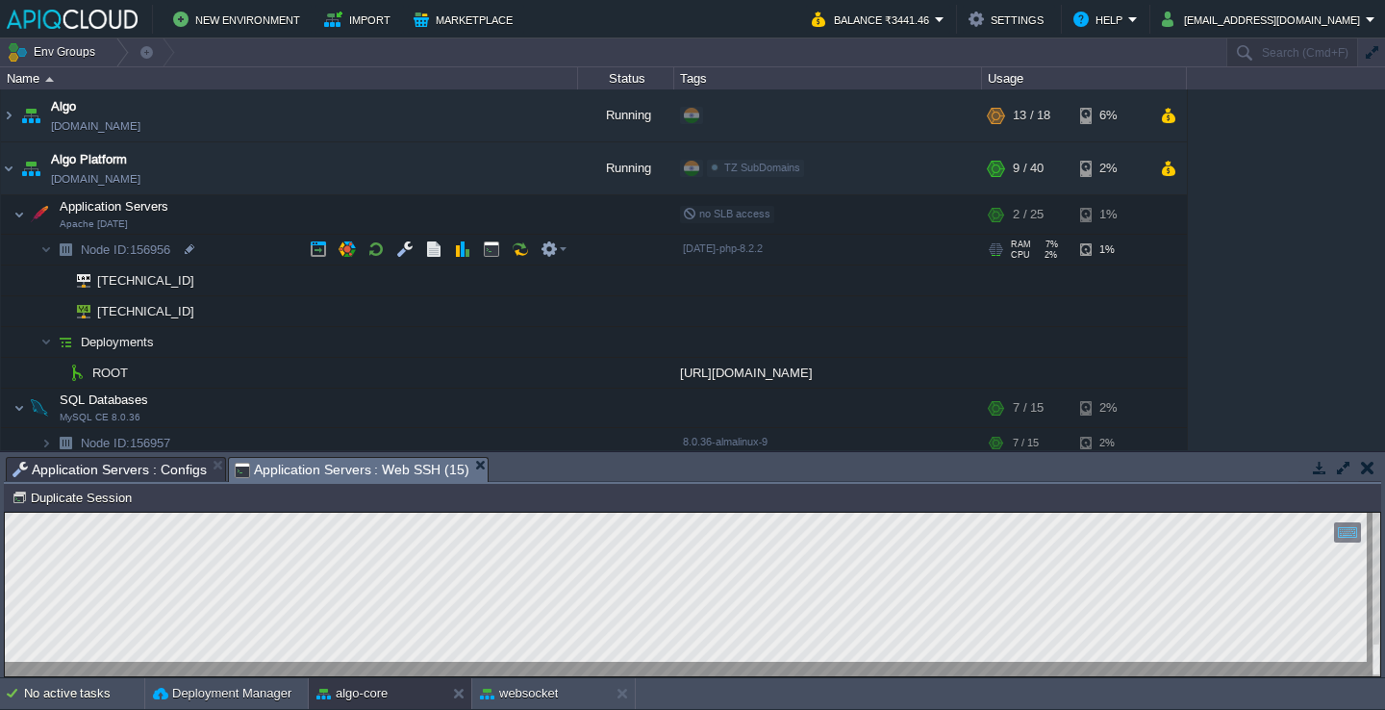
click at [44, 245] on img at bounding box center [46, 250] width 12 height 30
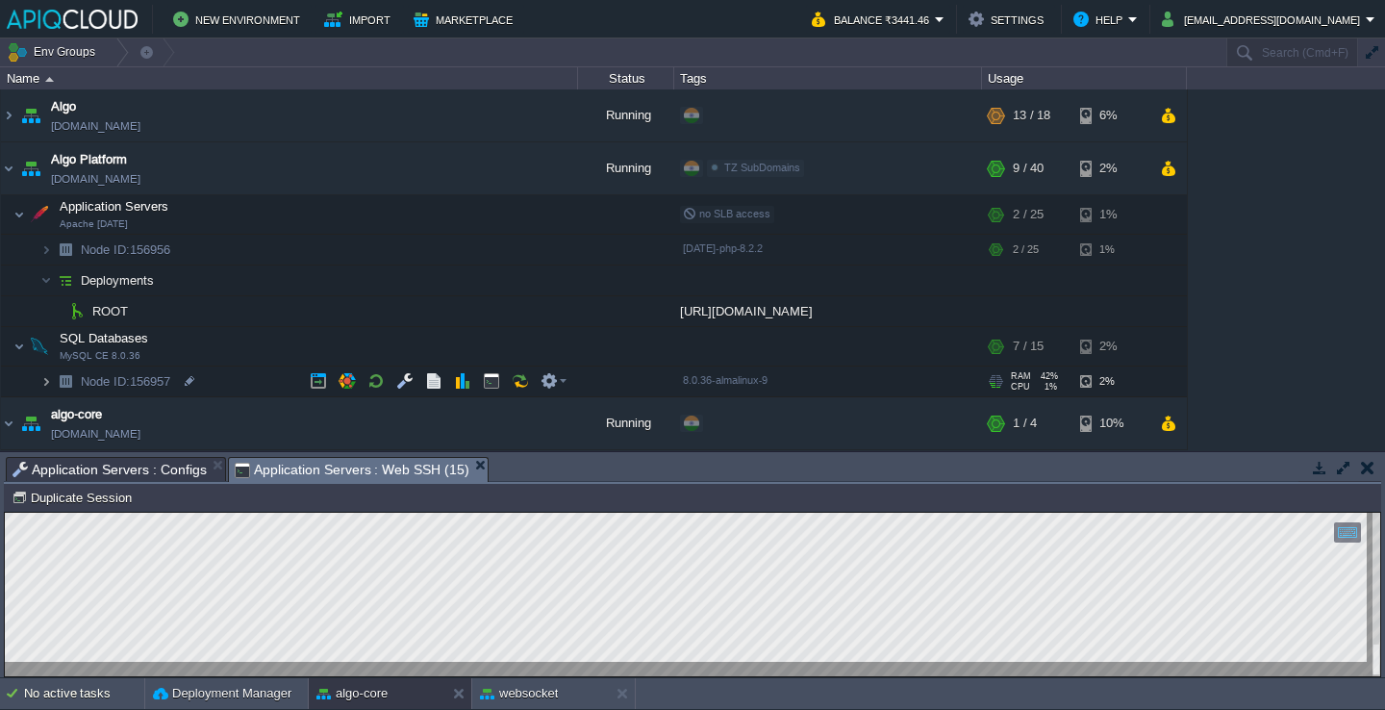
click at [47, 383] on img at bounding box center [46, 382] width 12 height 30
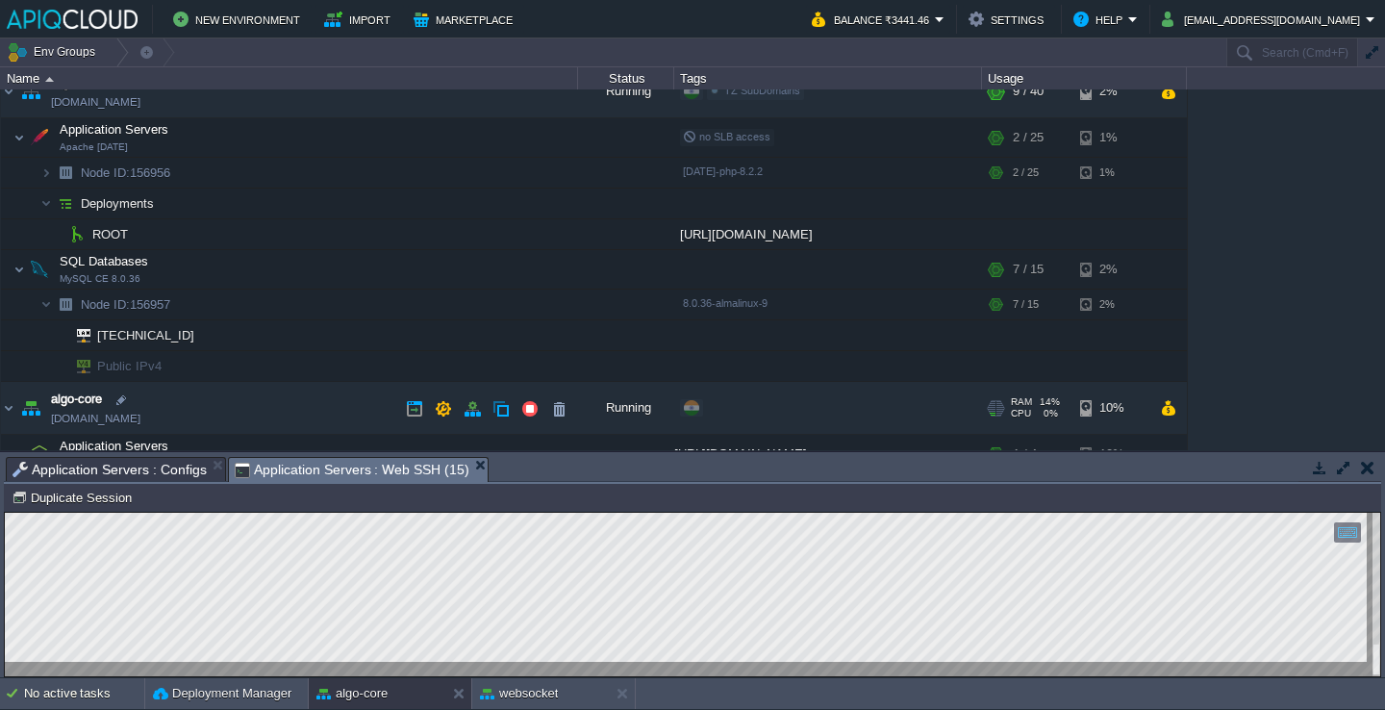
scroll to position [84, 0]
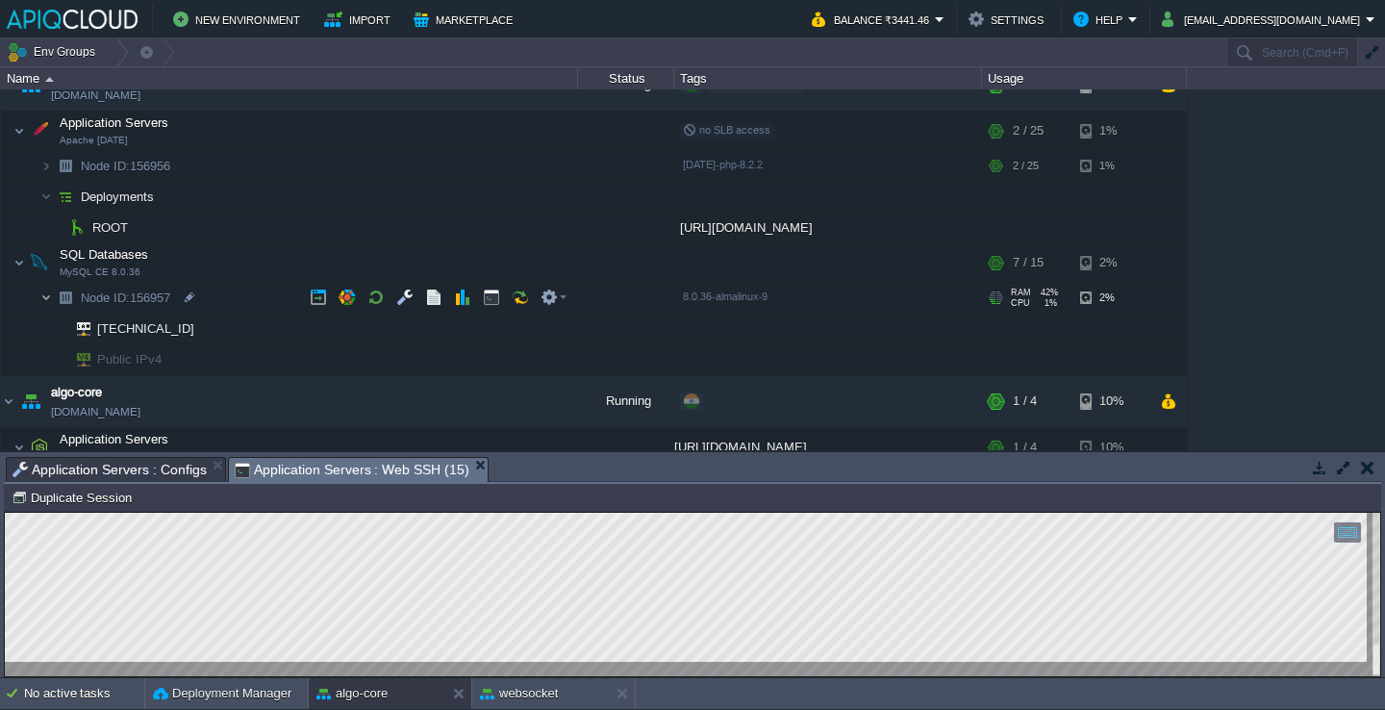
click at [45, 297] on img at bounding box center [46, 298] width 12 height 30
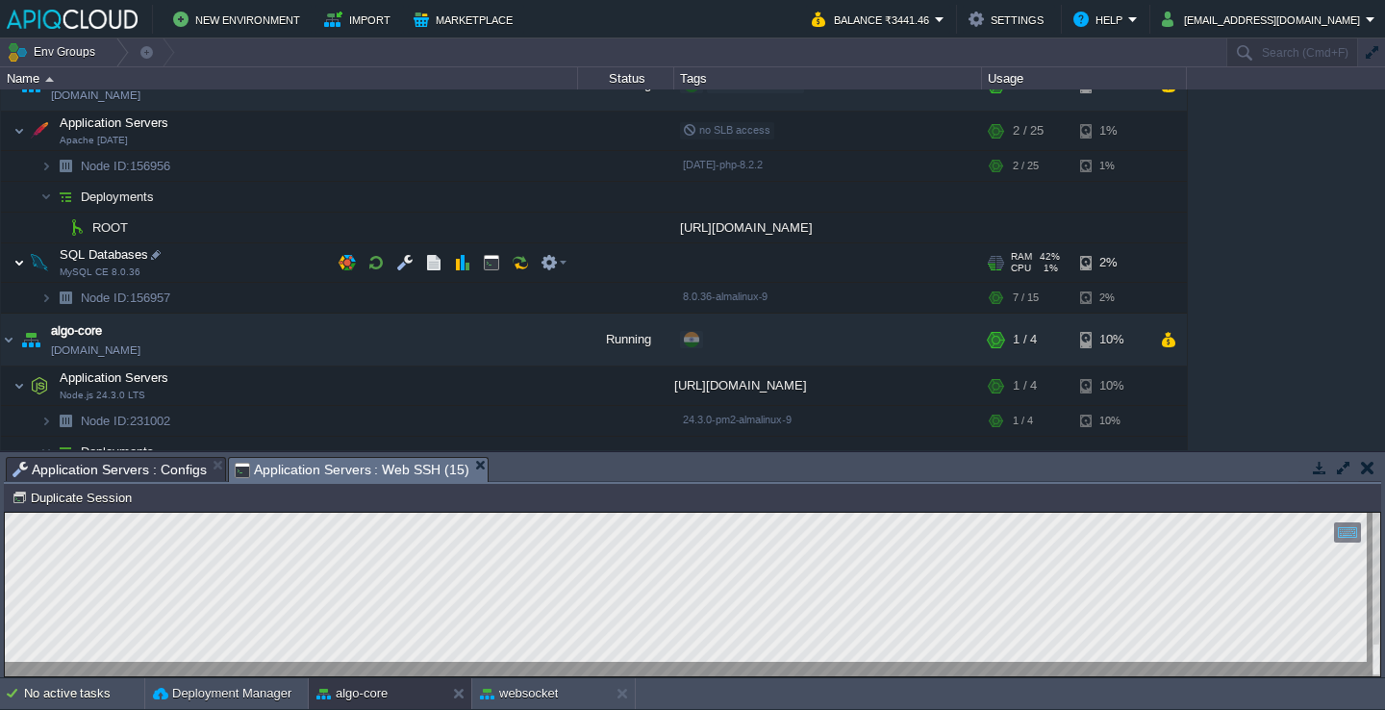
click at [21, 265] on img at bounding box center [19, 262] width 12 height 38
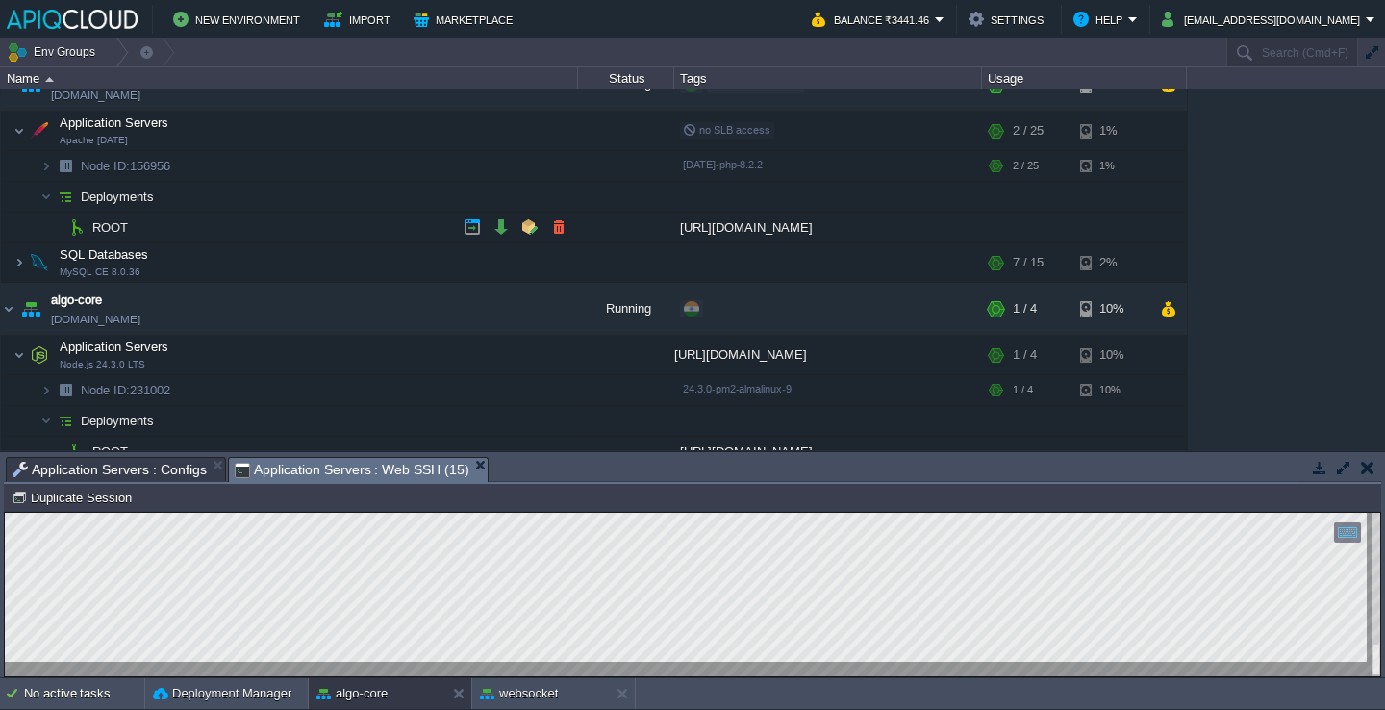
scroll to position [0, 0]
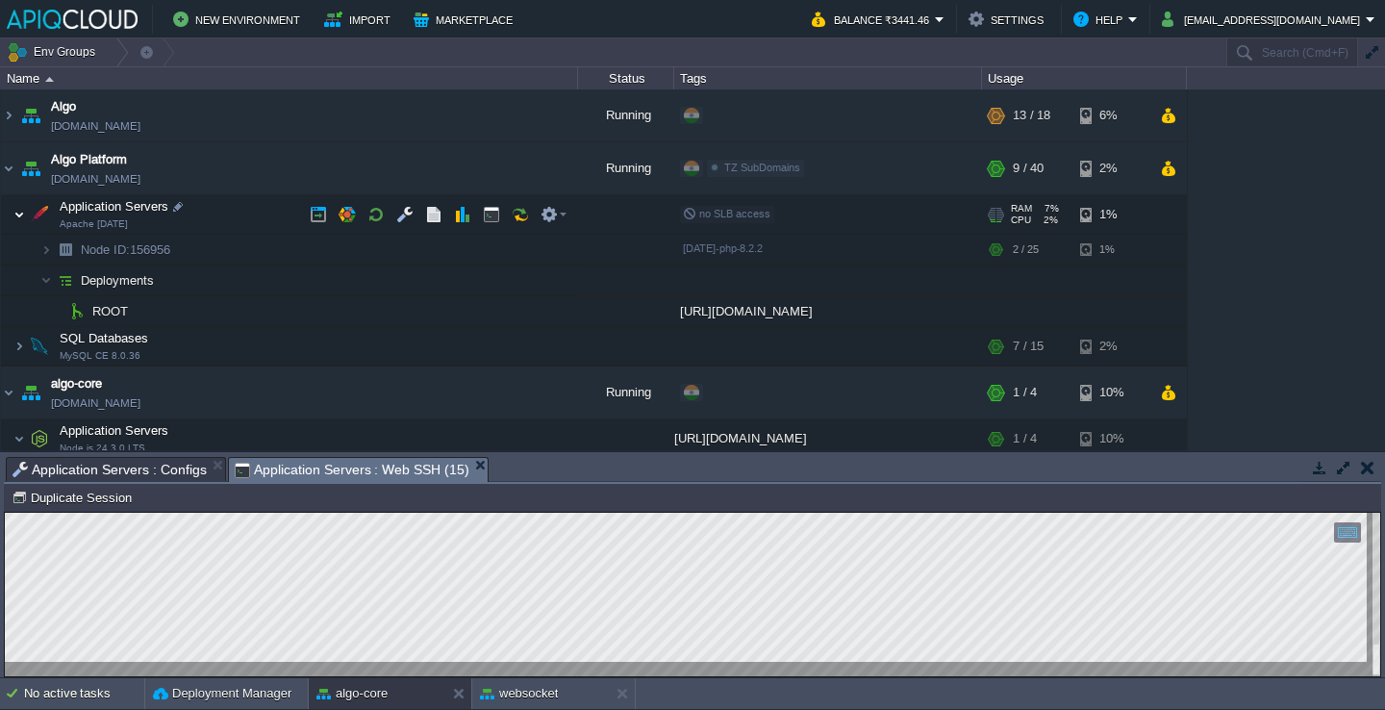
click at [15, 210] on img at bounding box center [19, 214] width 12 height 38
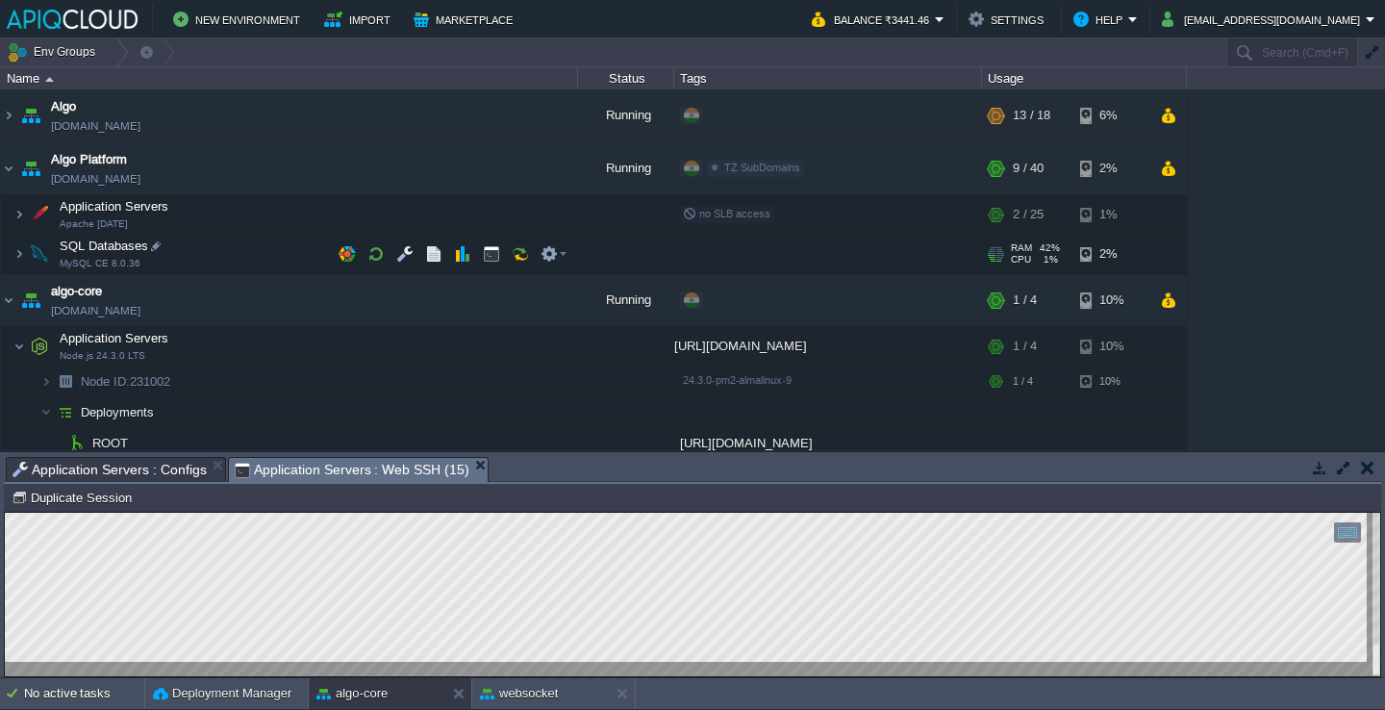
click at [298, 258] on td "SQL Databases MySQL CE 8.0.36" at bounding box center [289, 254] width 577 height 39
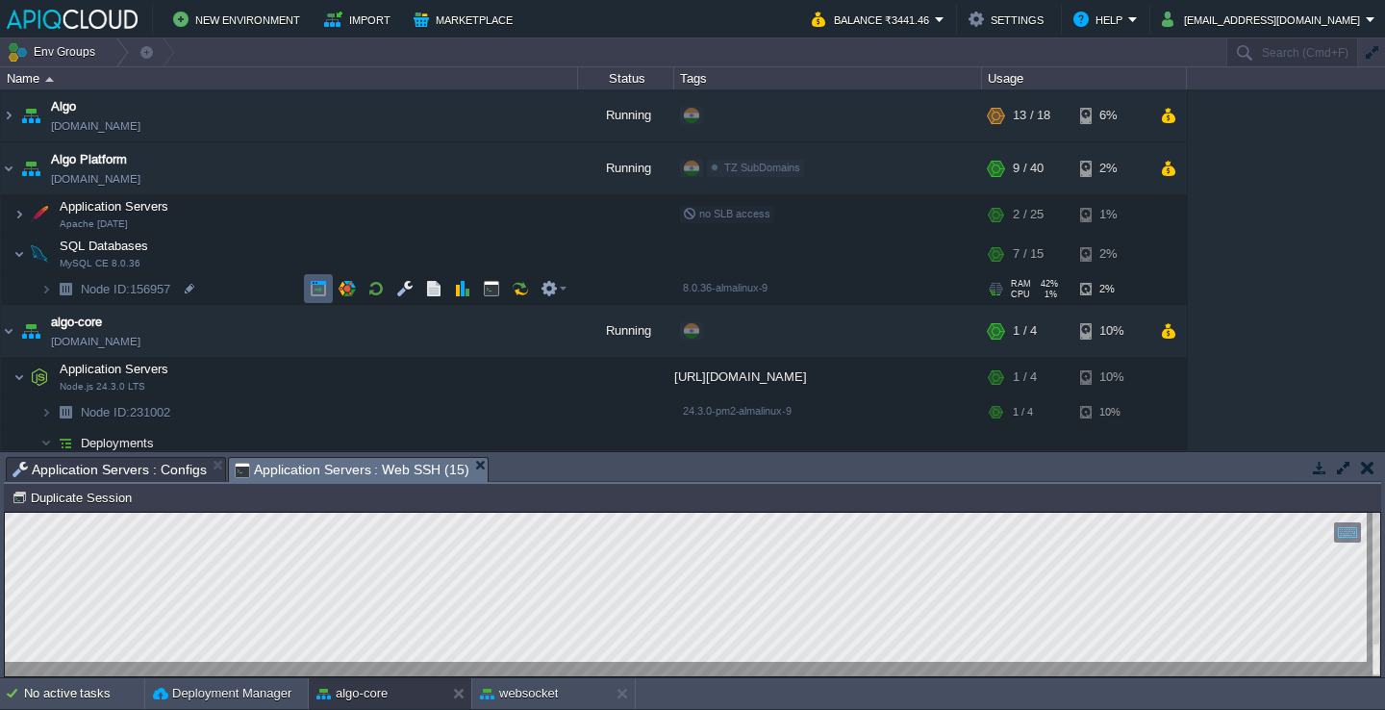
click at [314, 283] on button "button" at bounding box center [318, 288] width 17 height 17
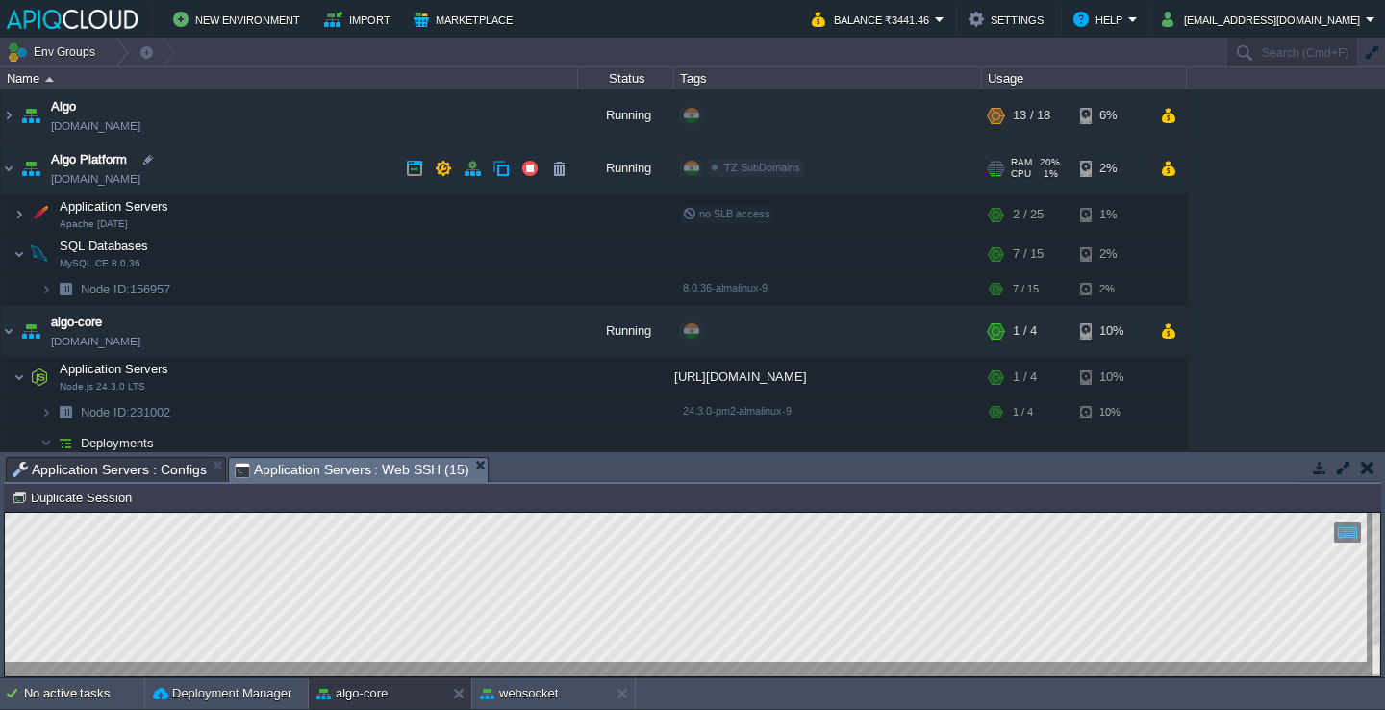
click at [306, 178] on td "Algo Platform env-5260976.in1.apiqcloud.com" at bounding box center [289, 168] width 577 height 53
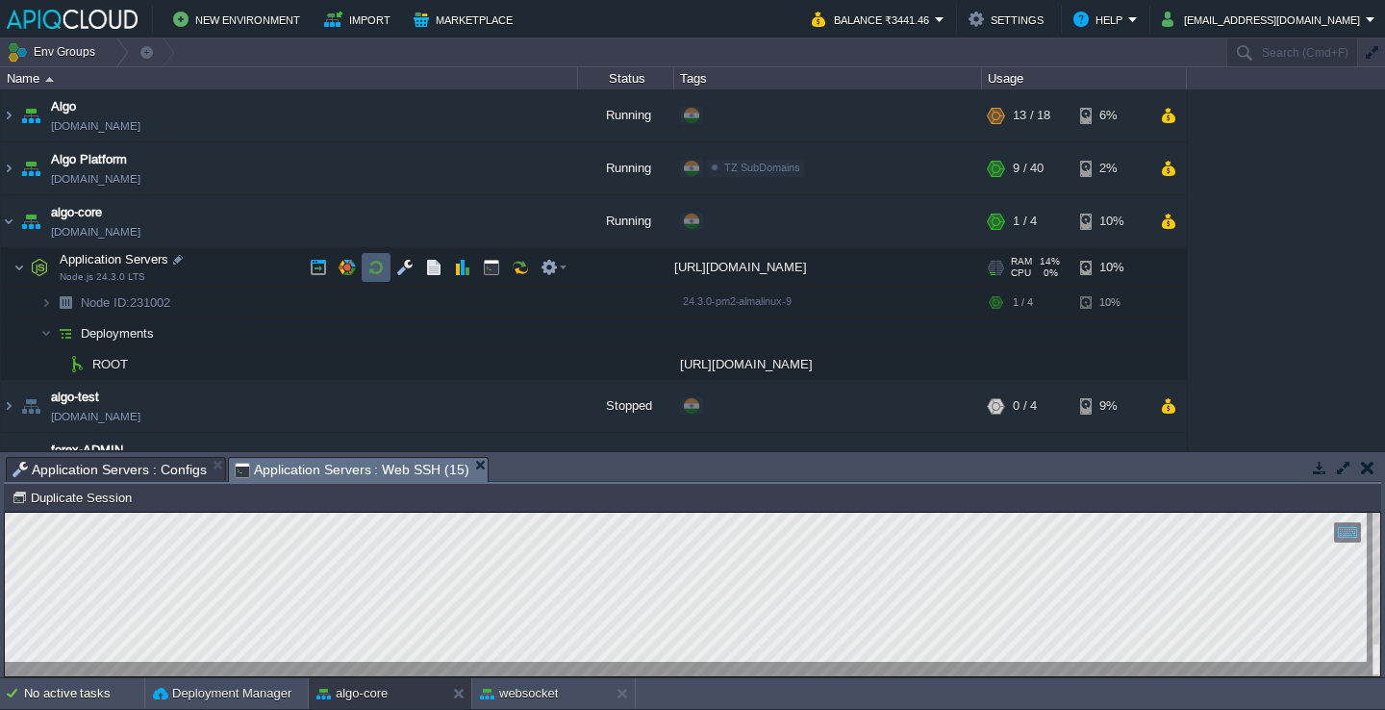
click at [370, 262] on button "button" at bounding box center [375, 267] width 17 height 17
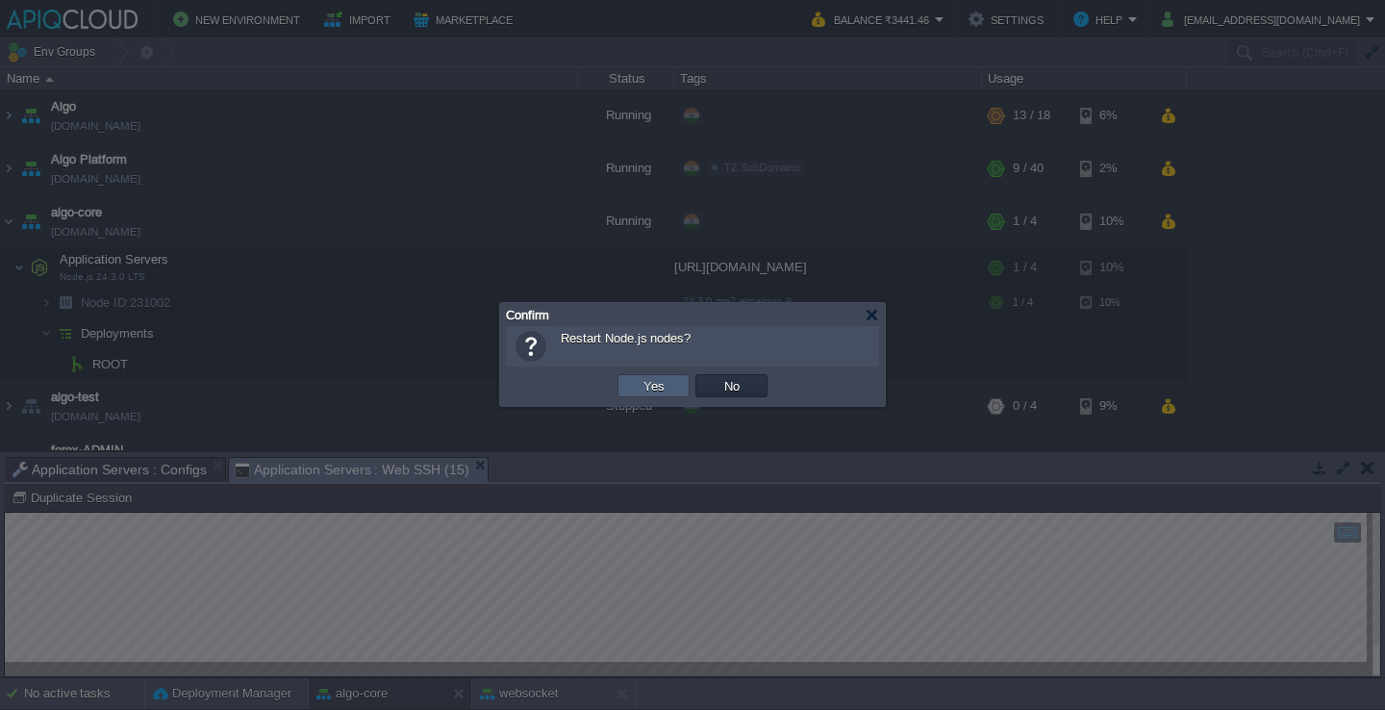
click at [676, 383] on td "Yes" at bounding box center [654, 385] width 72 height 23
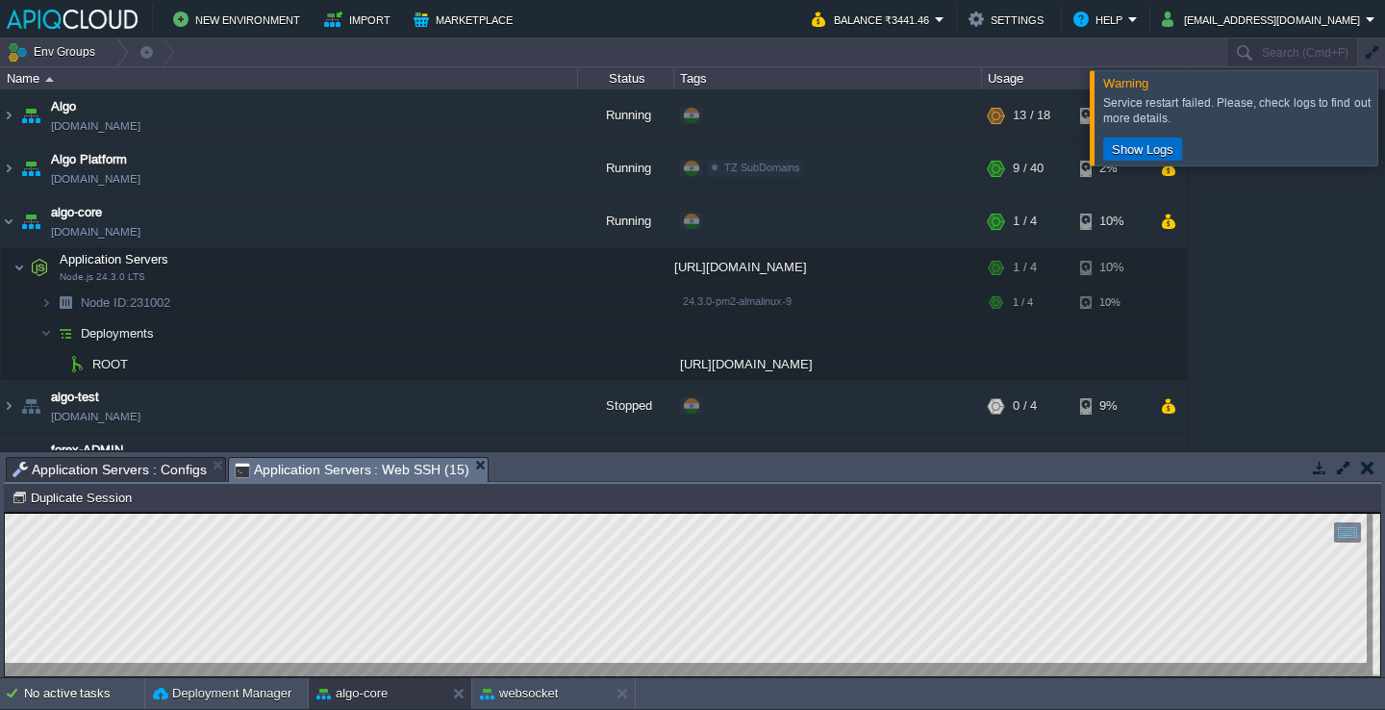
click at [1153, 138] on td "Show Logs" at bounding box center [1142, 149] width 79 height 23
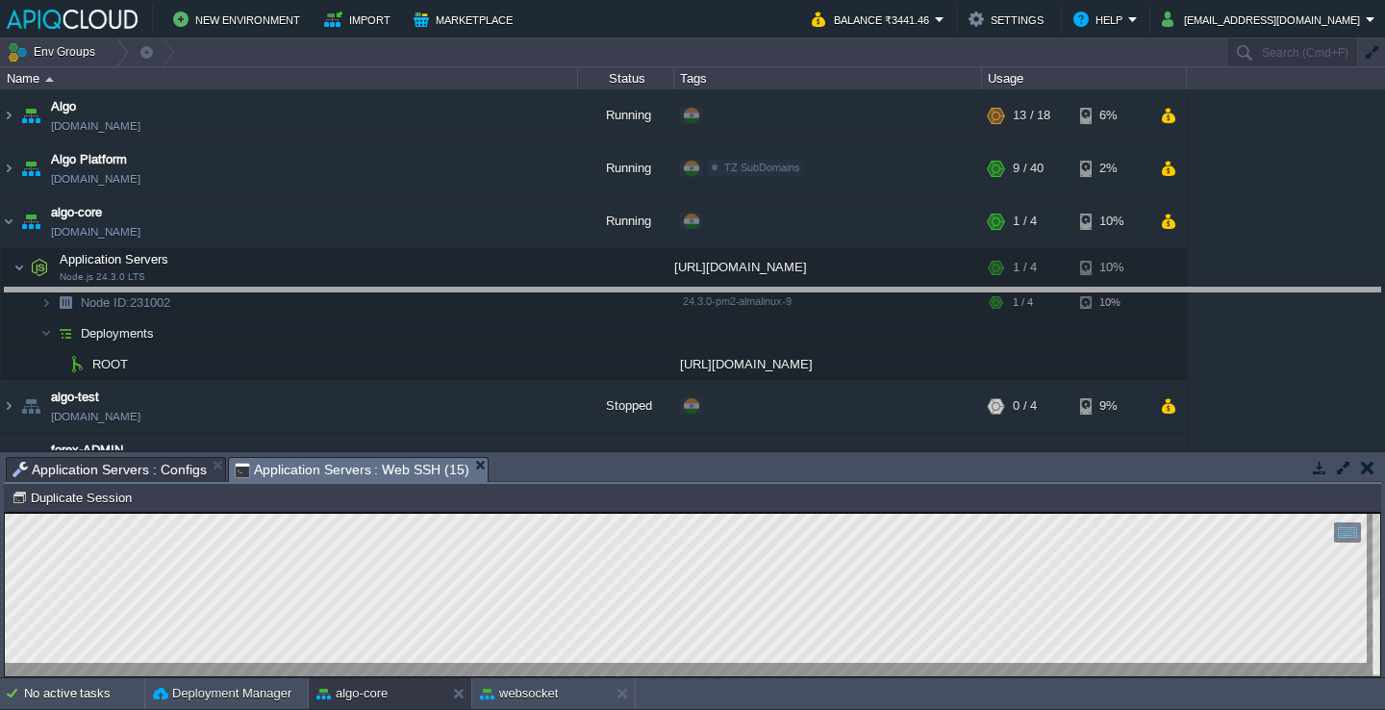
drag, startPoint x: 537, startPoint y: 476, endPoint x: 560, endPoint y: 270, distance: 207.2
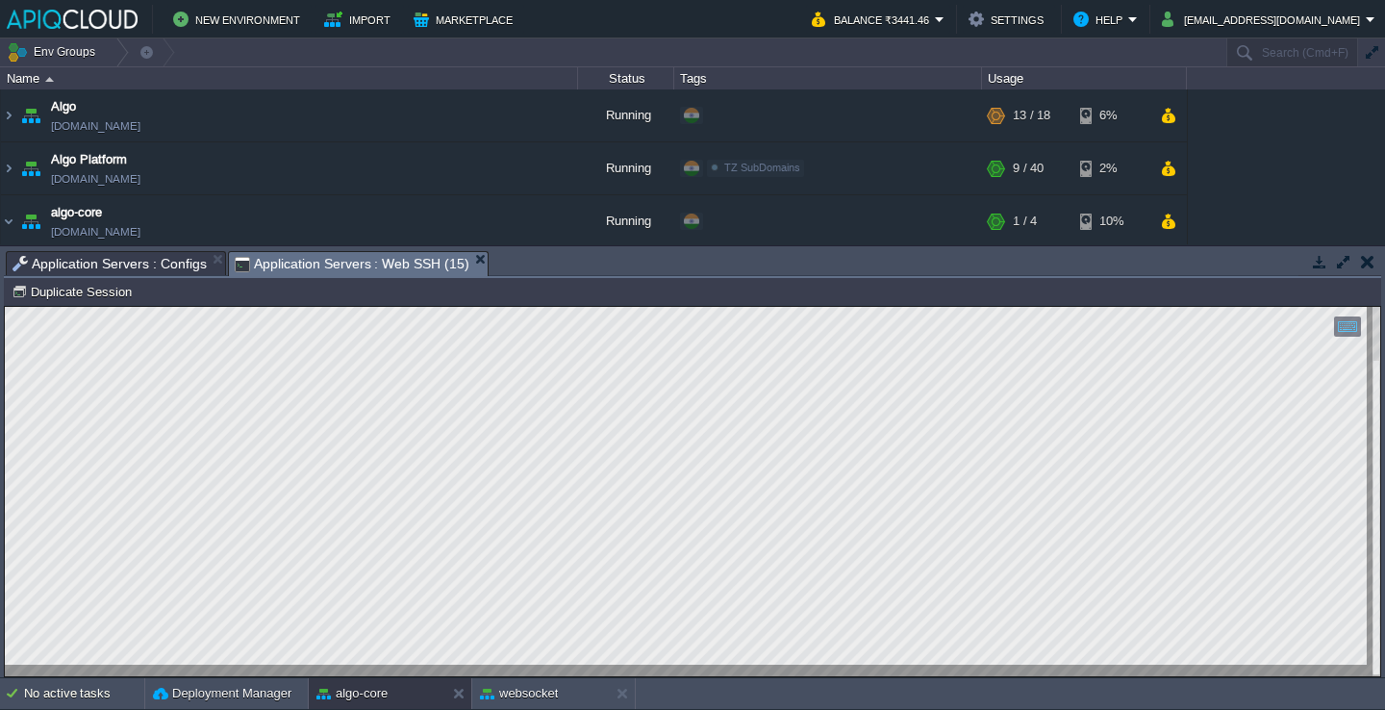
scroll to position [128, 0]
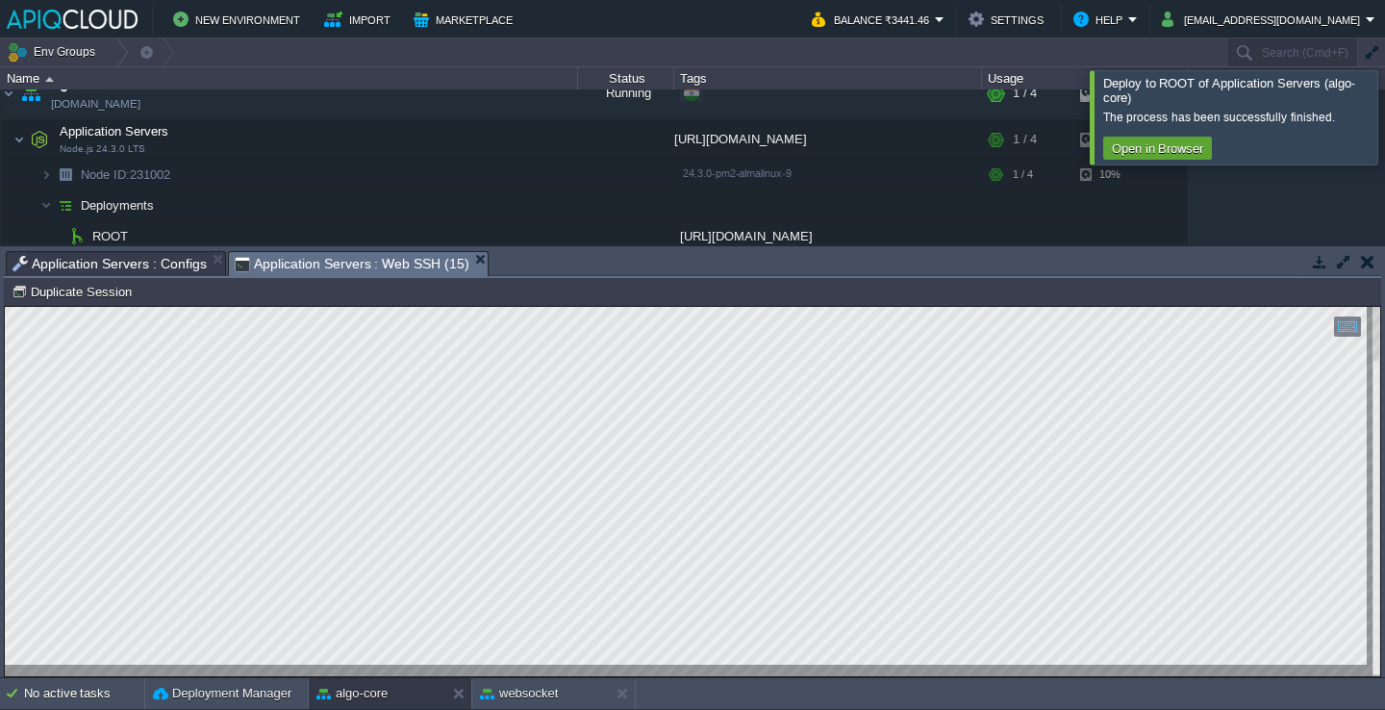
click at [1384, 109] on div at bounding box center [1408, 116] width 0 height 93
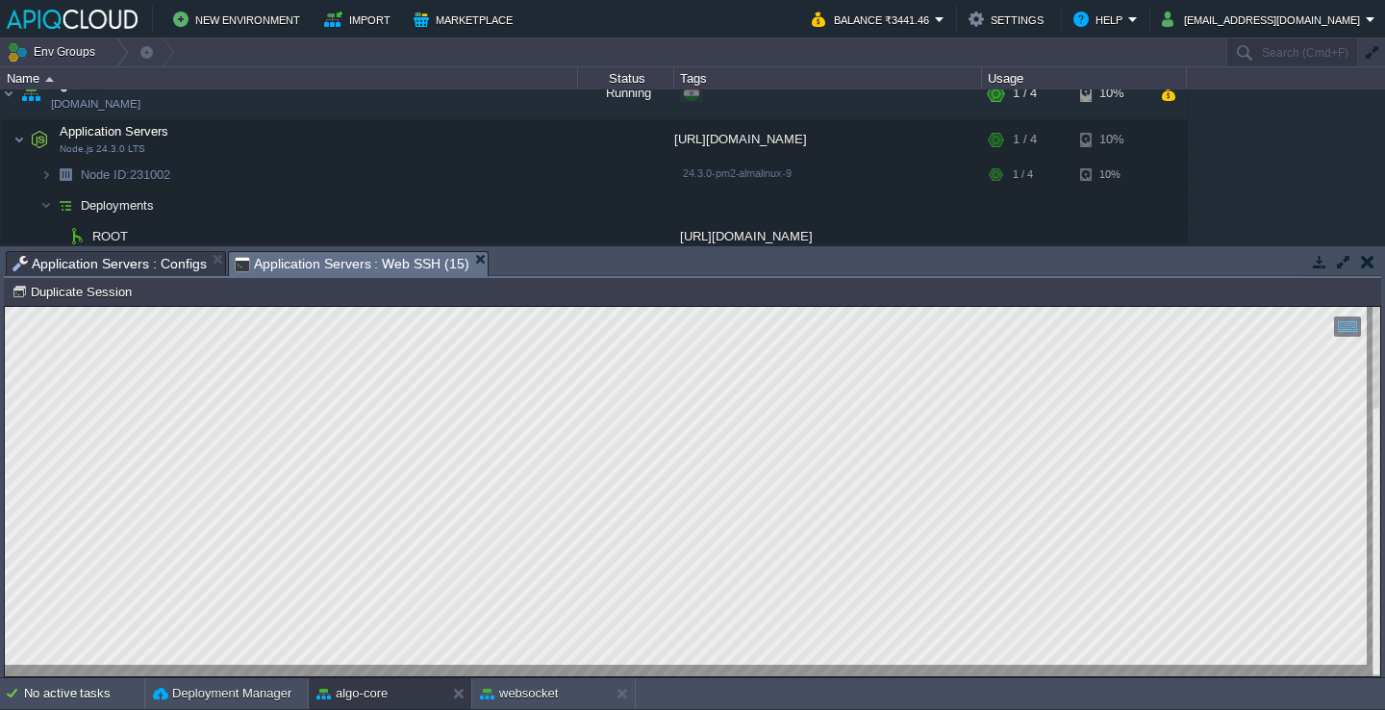
click at [195, 265] on span "Application Servers : Configs" at bounding box center [110, 263] width 194 height 23
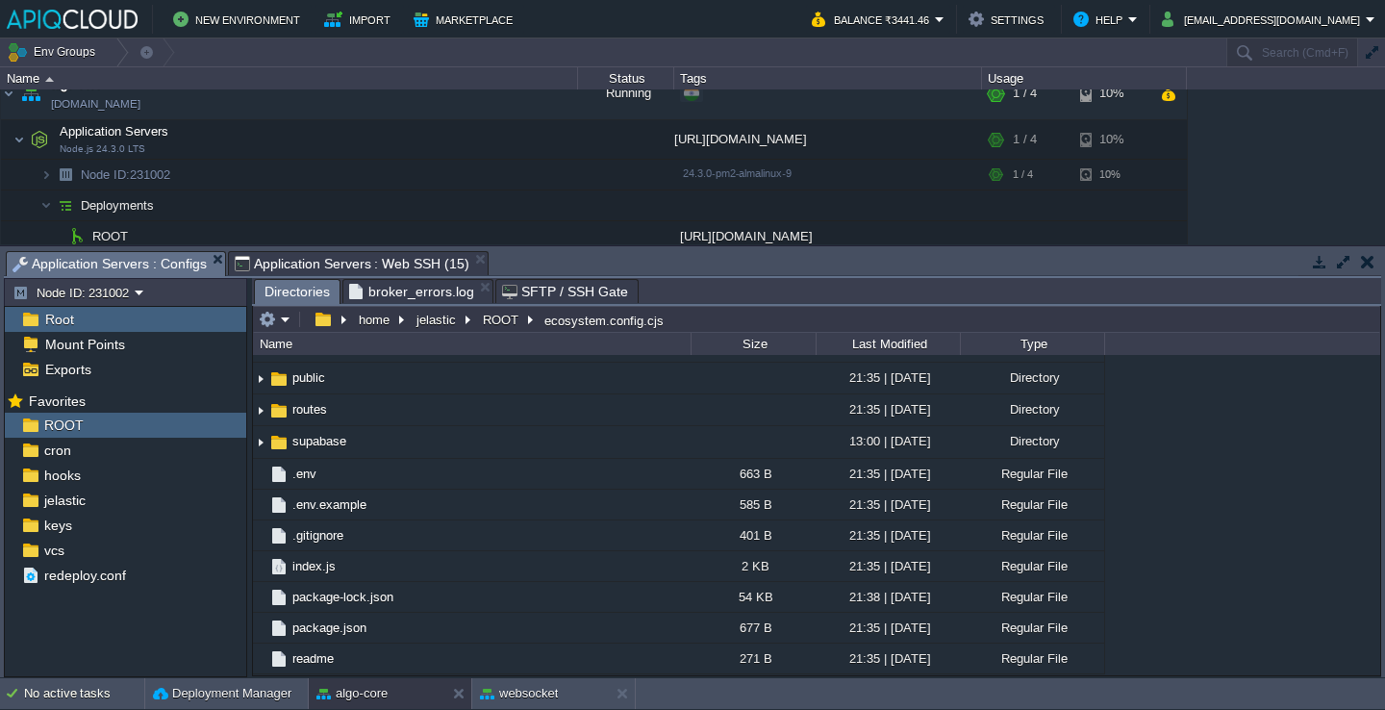
scroll to position [184, 0]
click at [389, 265] on span "Application Servers : Web SSH (15)" at bounding box center [352, 263] width 235 height 23
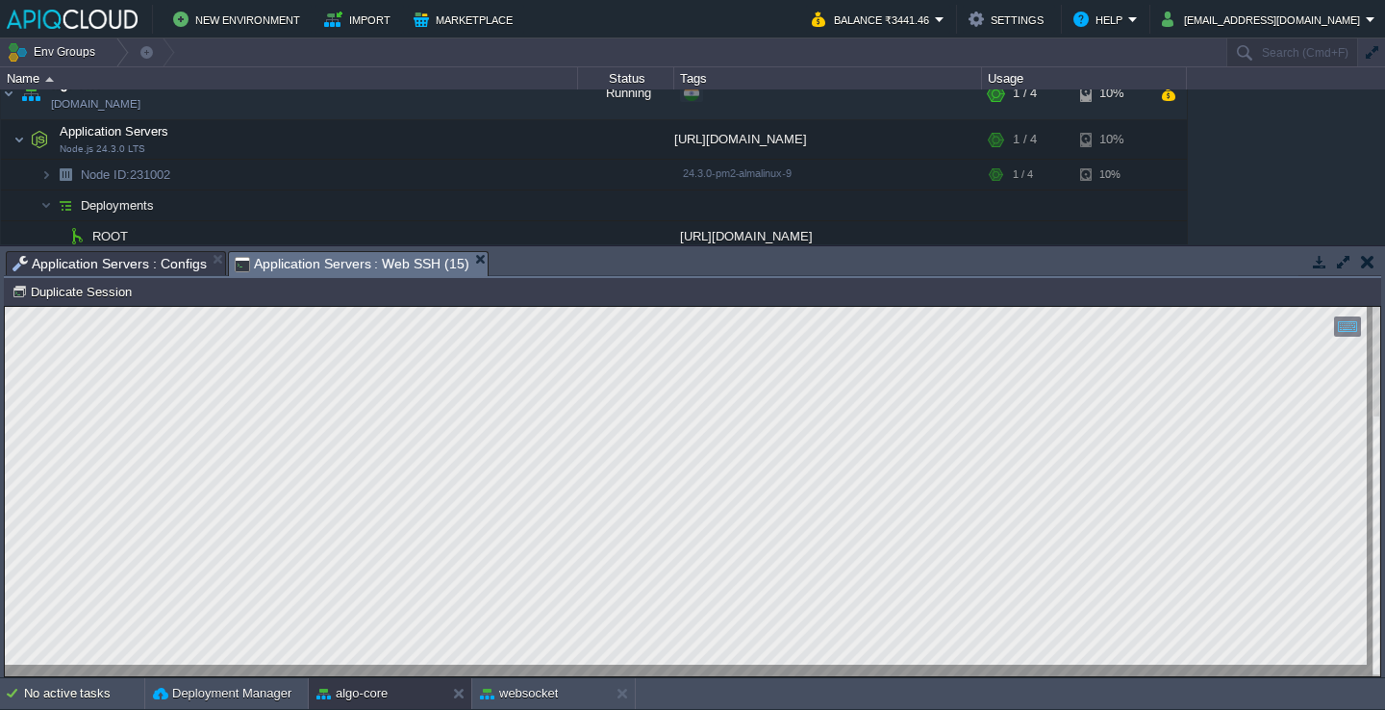
click at [180, 267] on span "Application Servers : Configs" at bounding box center [110, 263] width 194 height 23
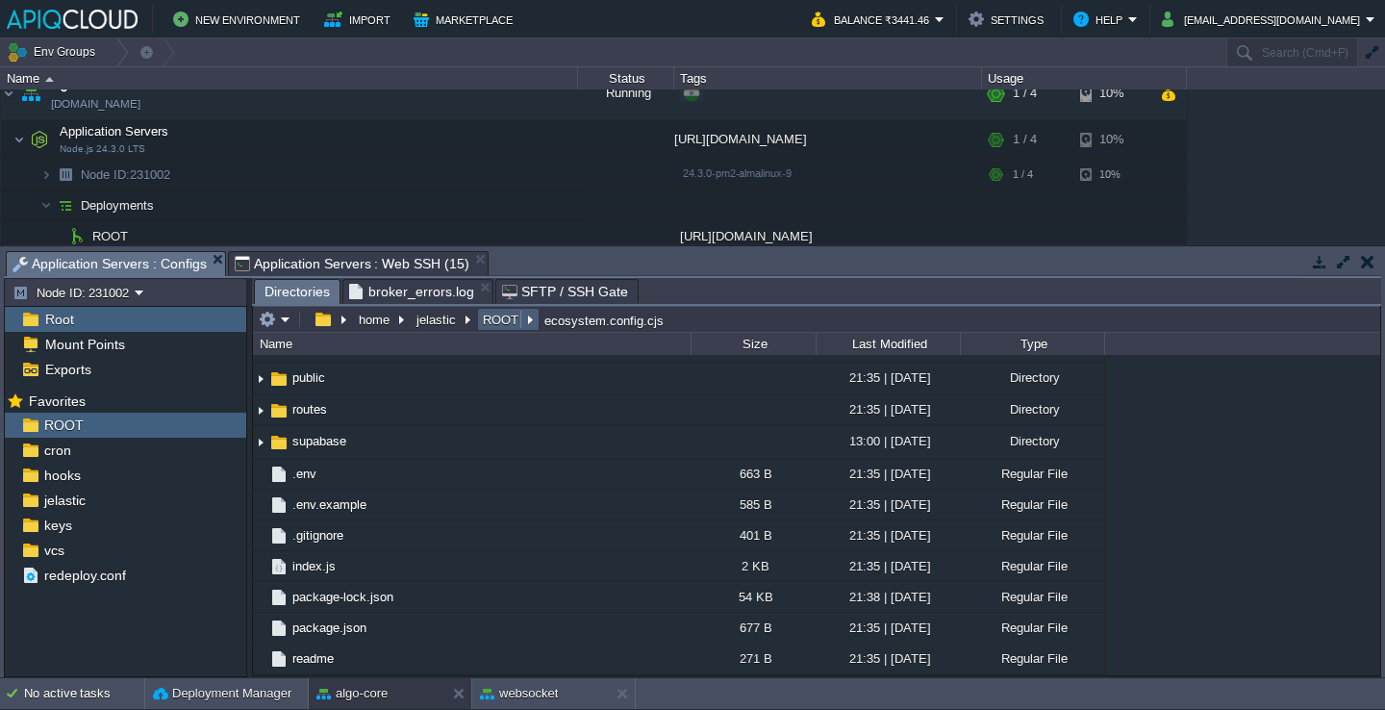
click at [502, 319] on button "ROOT" at bounding box center [501, 319] width 43 height 17
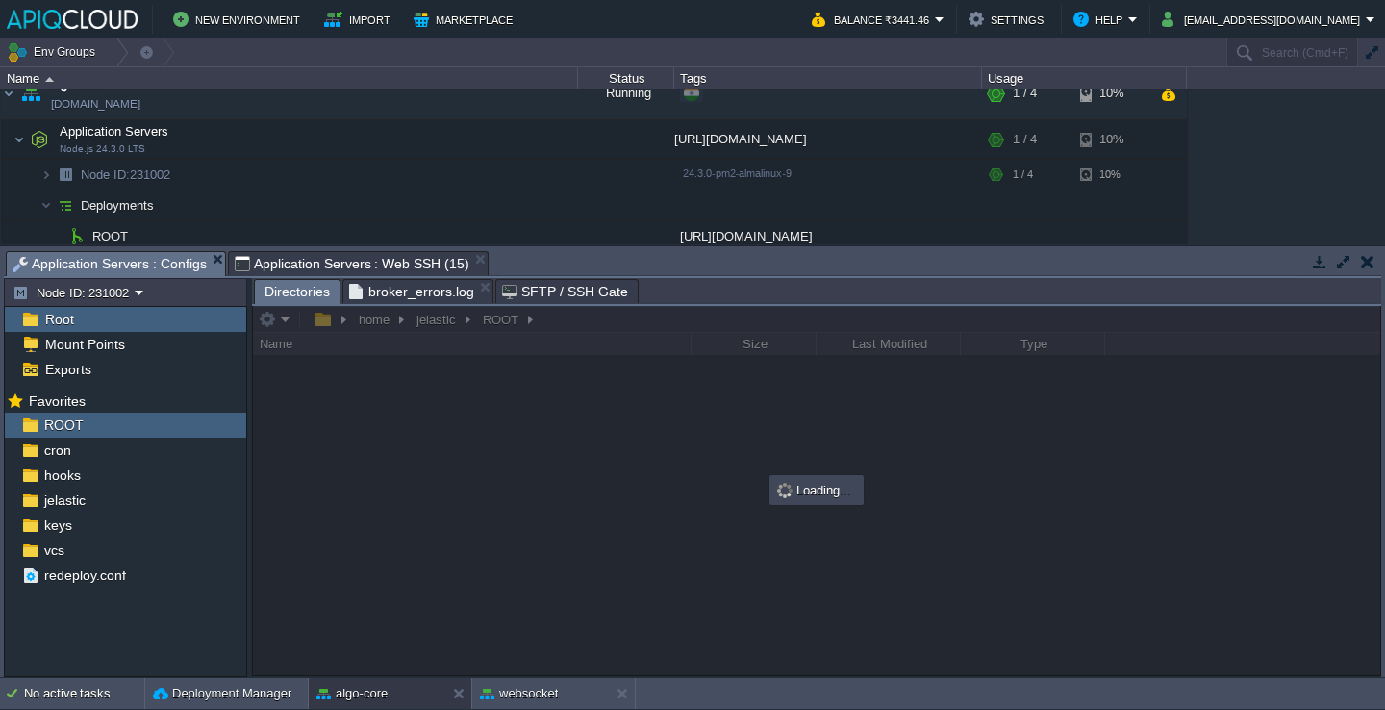
scroll to position [0, 0]
click at [395, 265] on span "Application Servers : Web SSH (15)" at bounding box center [352, 263] width 235 height 23
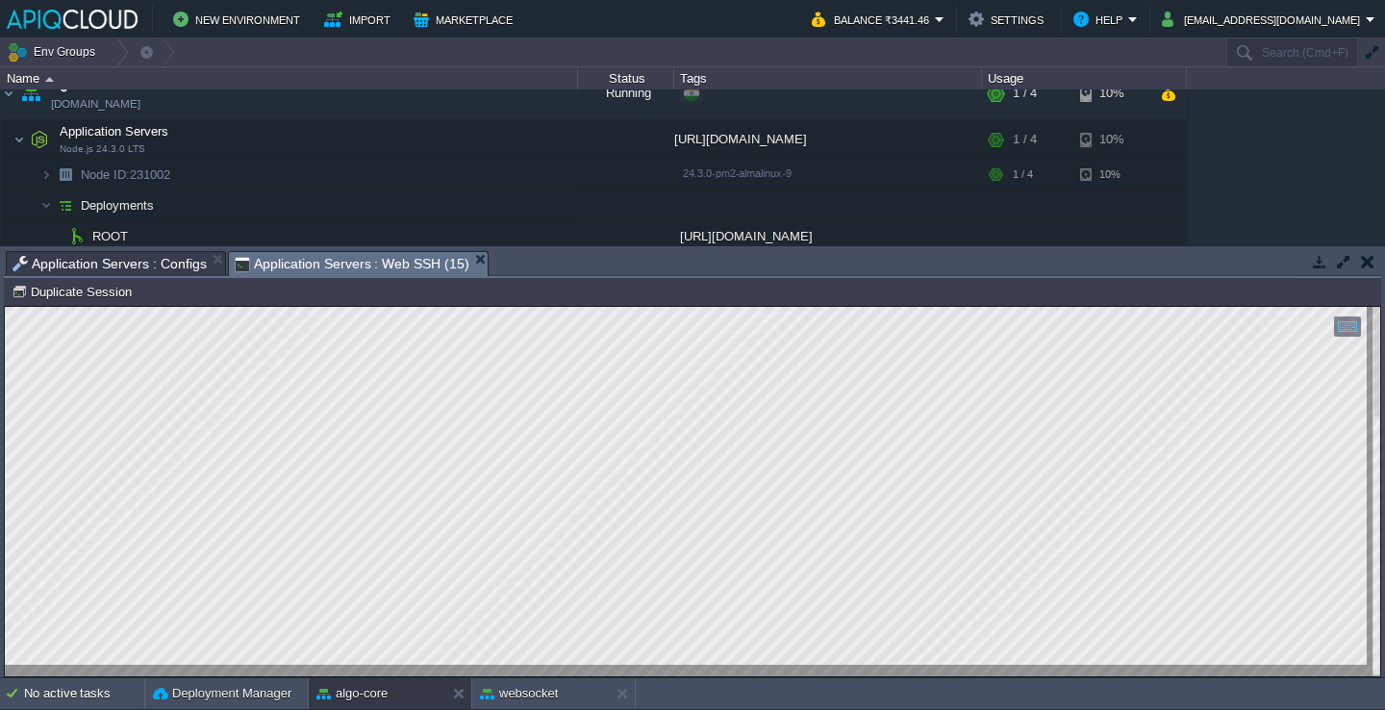
type textarea "/home/jelastic/ROOT"
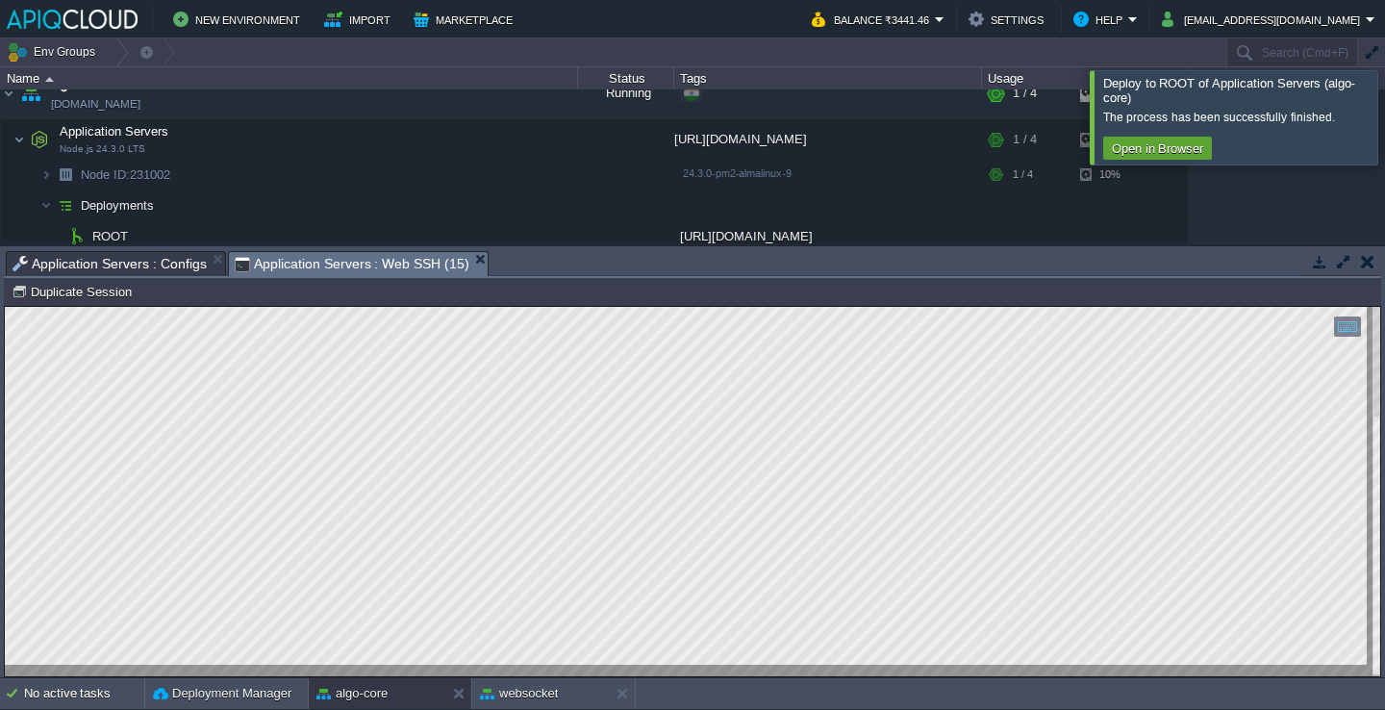
click at [1384, 106] on div at bounding box center [1408, 116] width 0 height 93
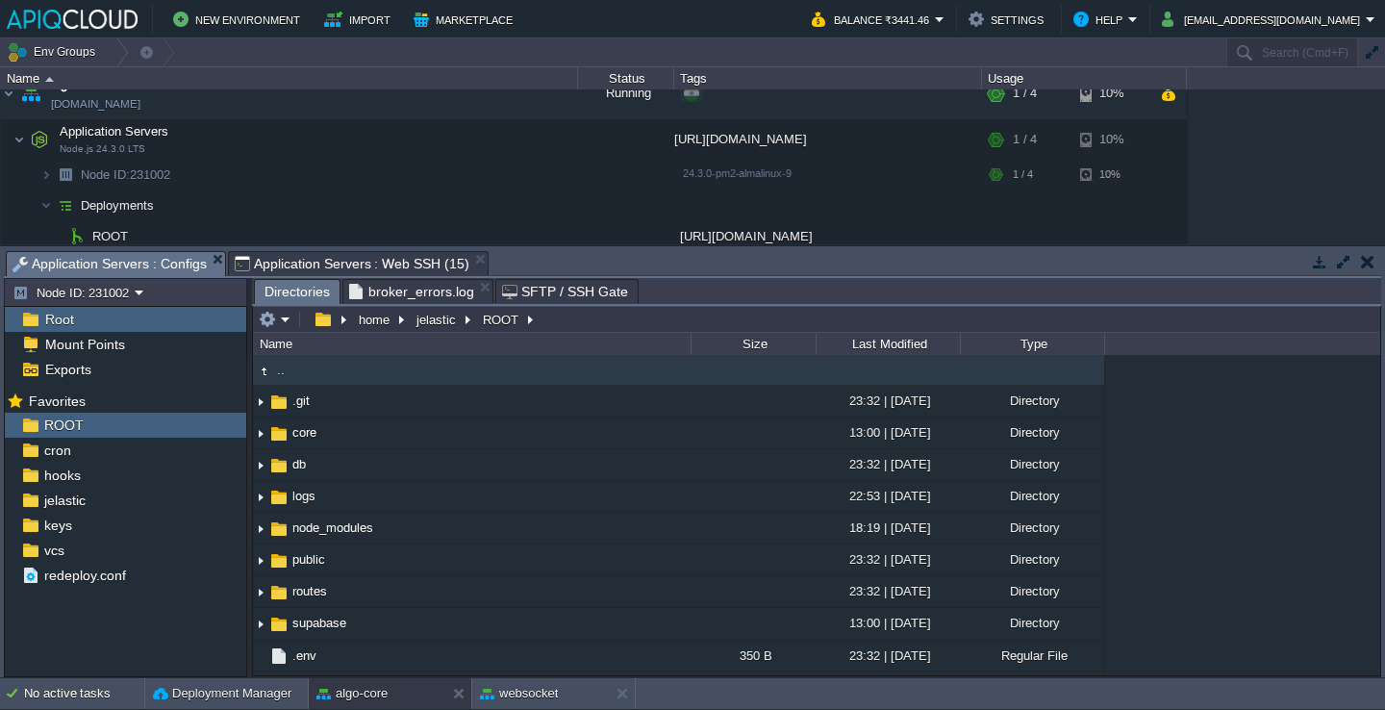
click at [162, 268] on span "Application Servers : Configs" at bounding box center [110, 264] width 194 height 24
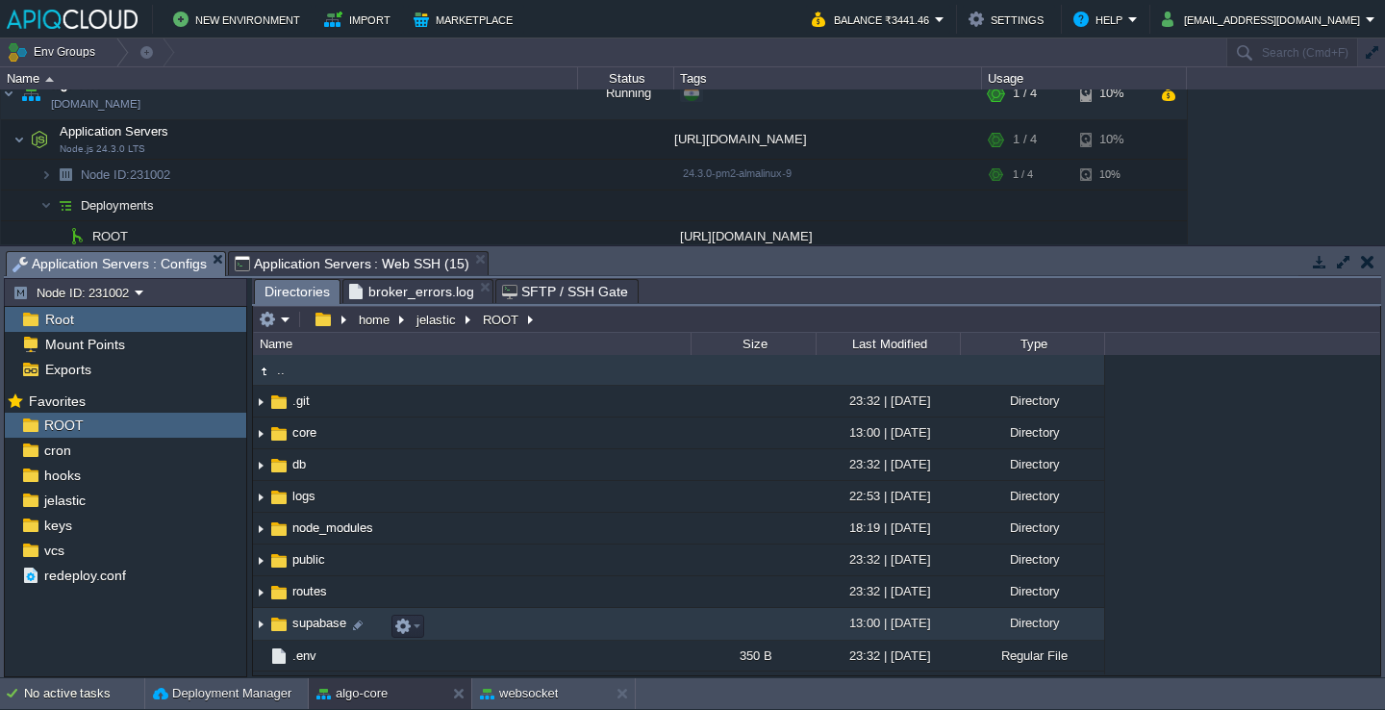
scroll to position [215, 0]
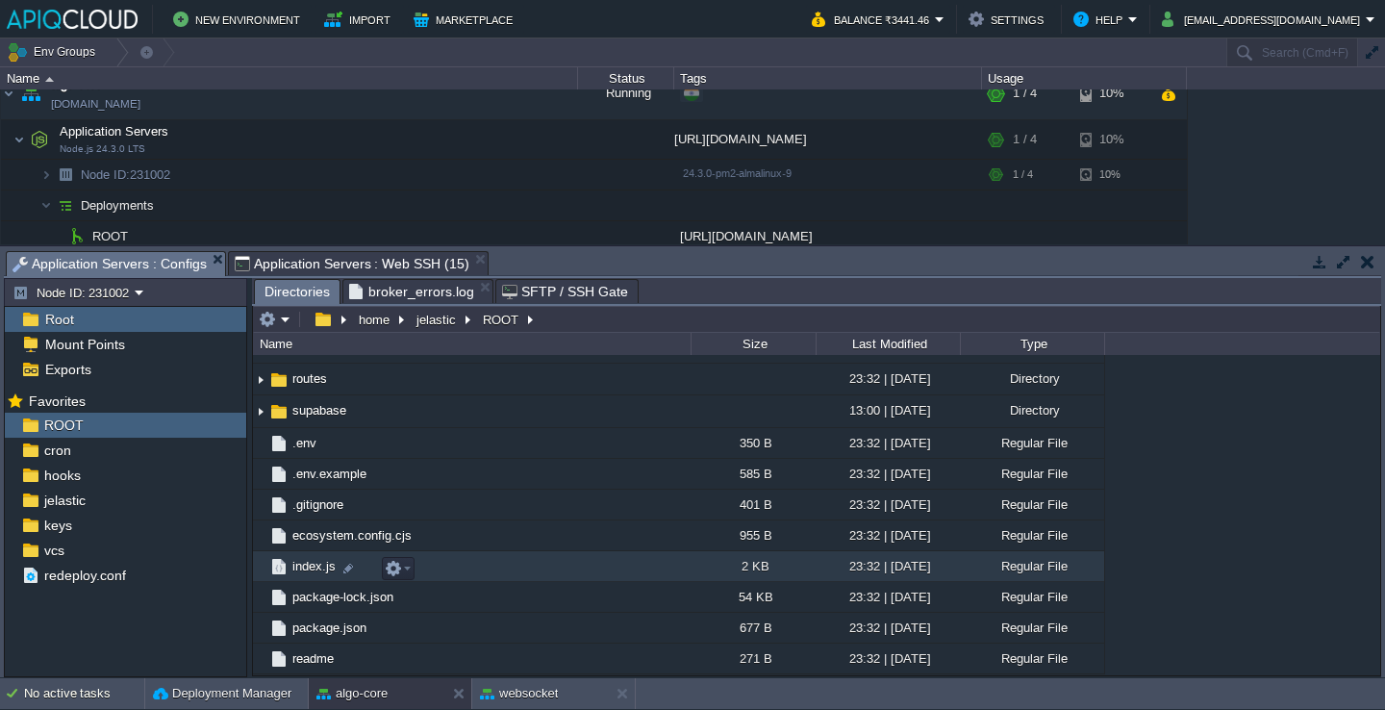
click at [484, 562] on td "index.js" at bounding box center [472, 566] width 438 height 31
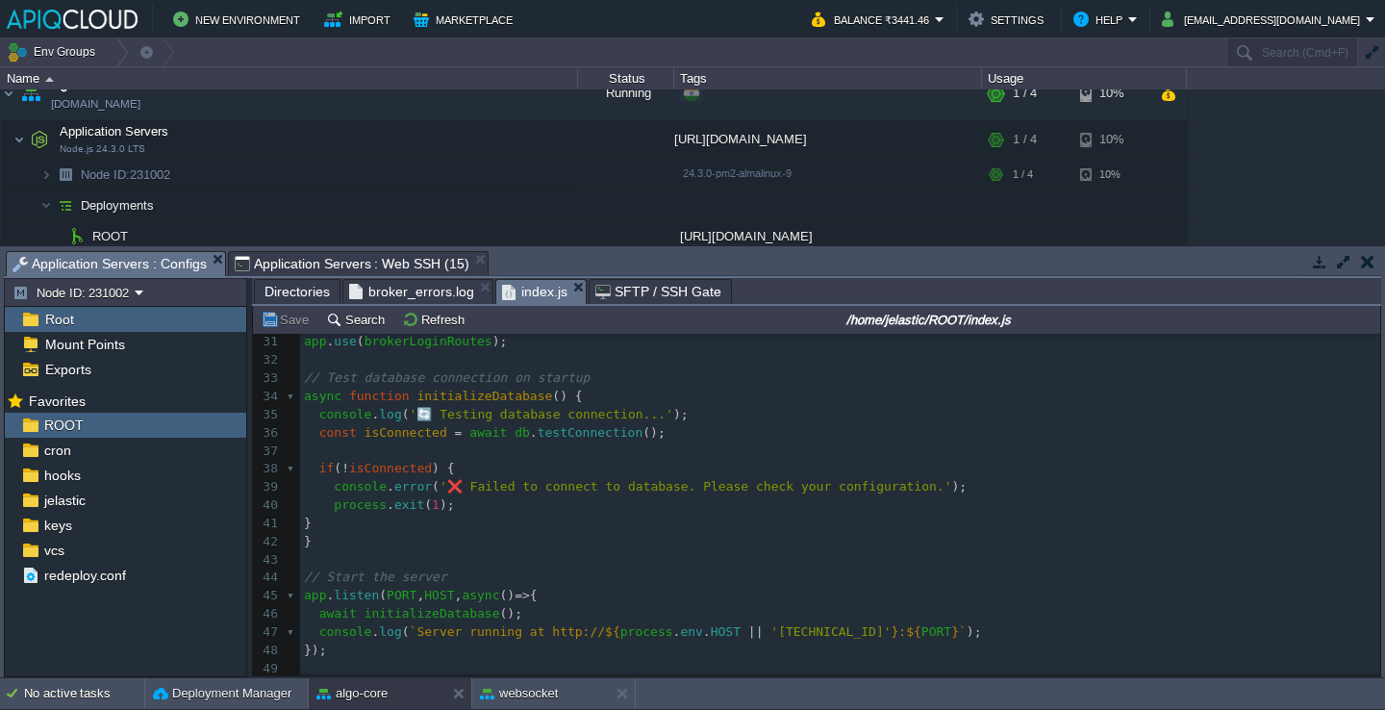
scroll to position [0, 0]
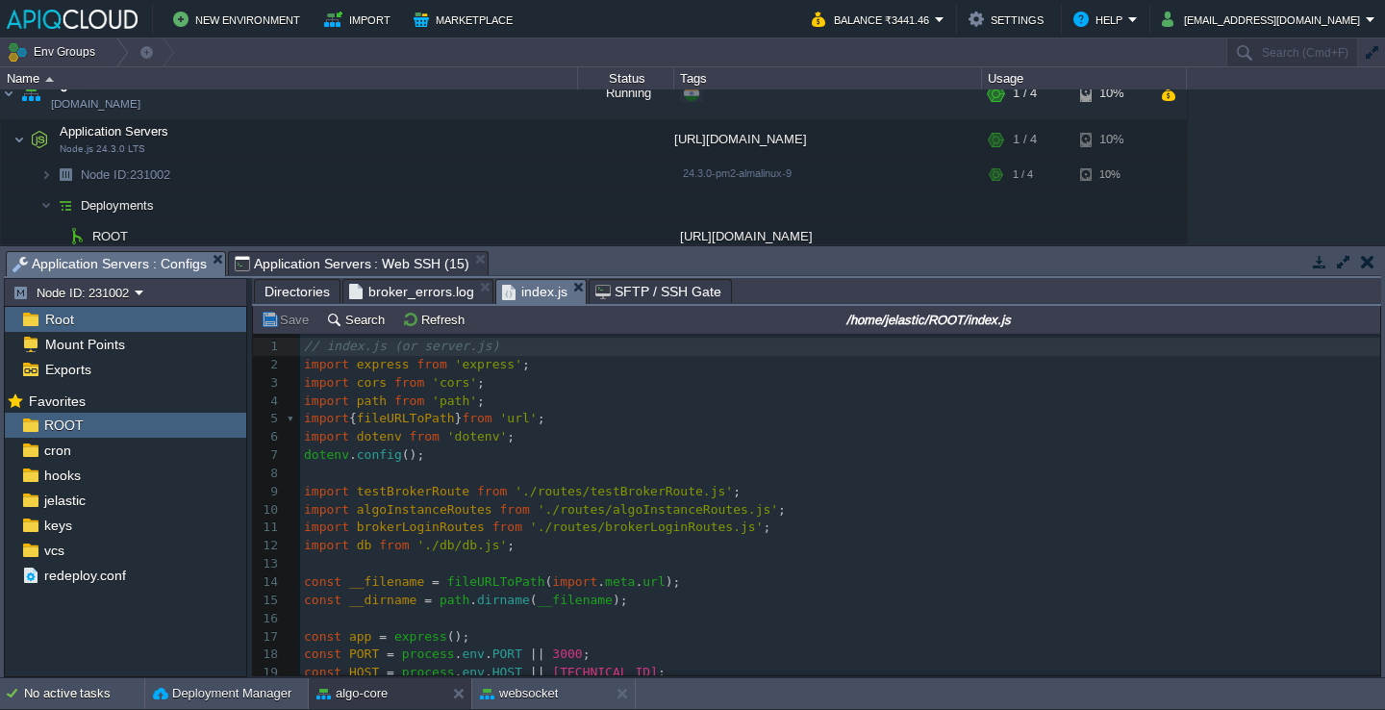
click at [424, 266] on span "Application Servers : Web SSH (15)" at bounding box center [352, 263] width 235 height 23
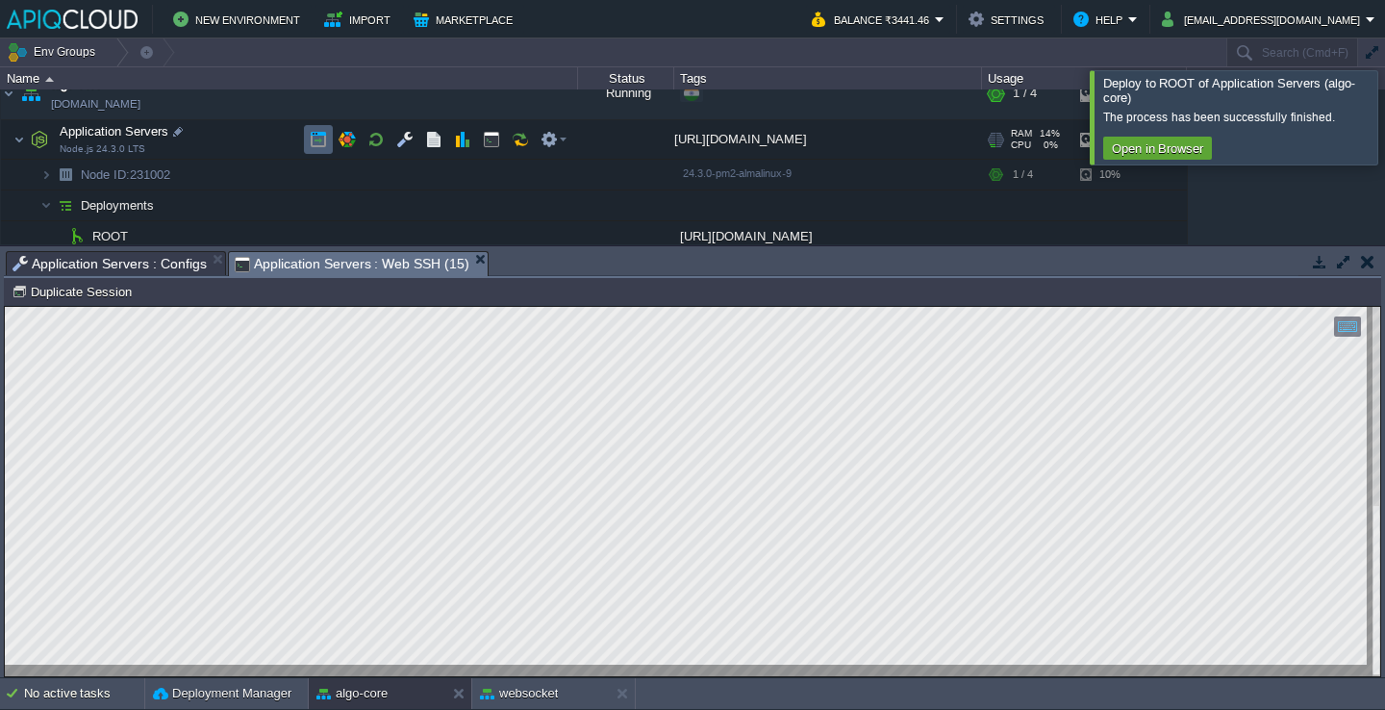
click at [309, 142] on td at bounding box center [318, 139] width 29 height 29
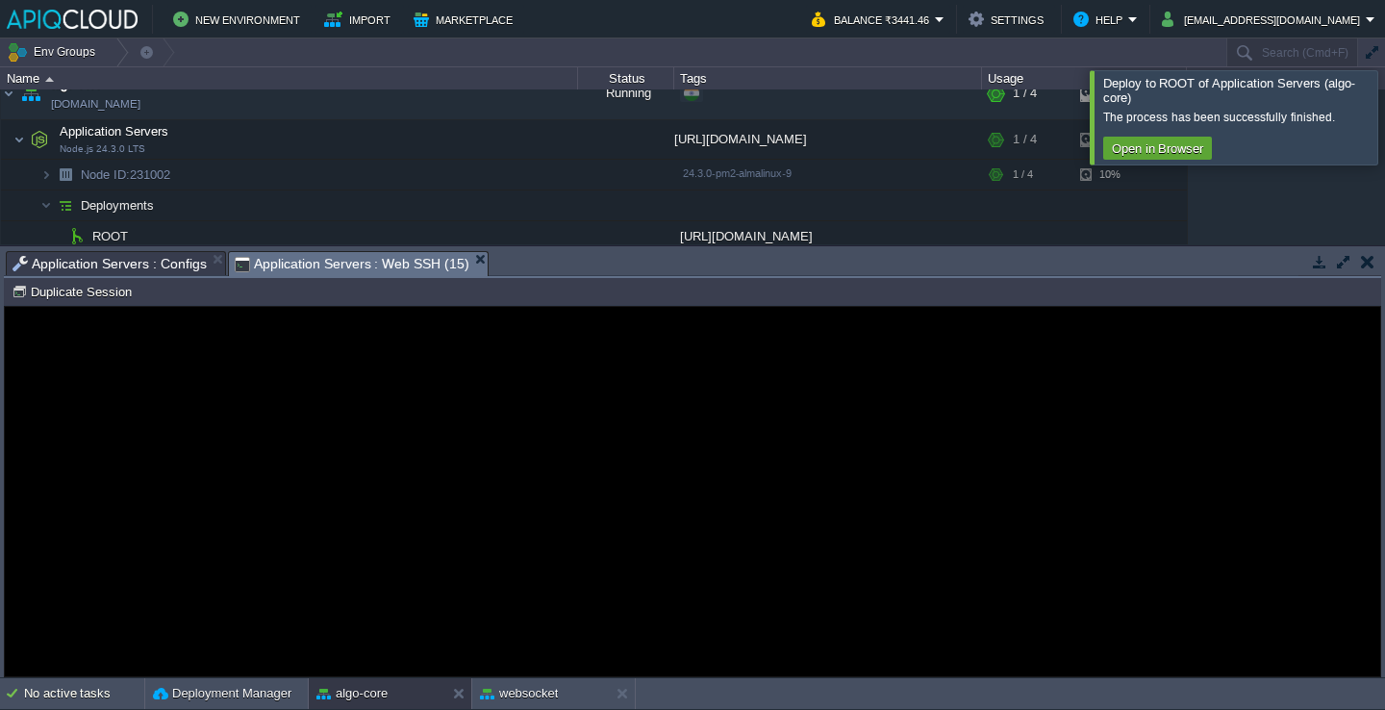
click at [633, 490] on p "An error has occurred and this action cannot be completed. If the problem persi…" at bounding box center [692, 511] width 431 height 58
click at [1347, 107] on div "The process has been successfully finished." at bounding box center [1239, 117] width 273 height 24
click at [1384, 111] on div at bounding box center [1408, 116] width 0 height 93
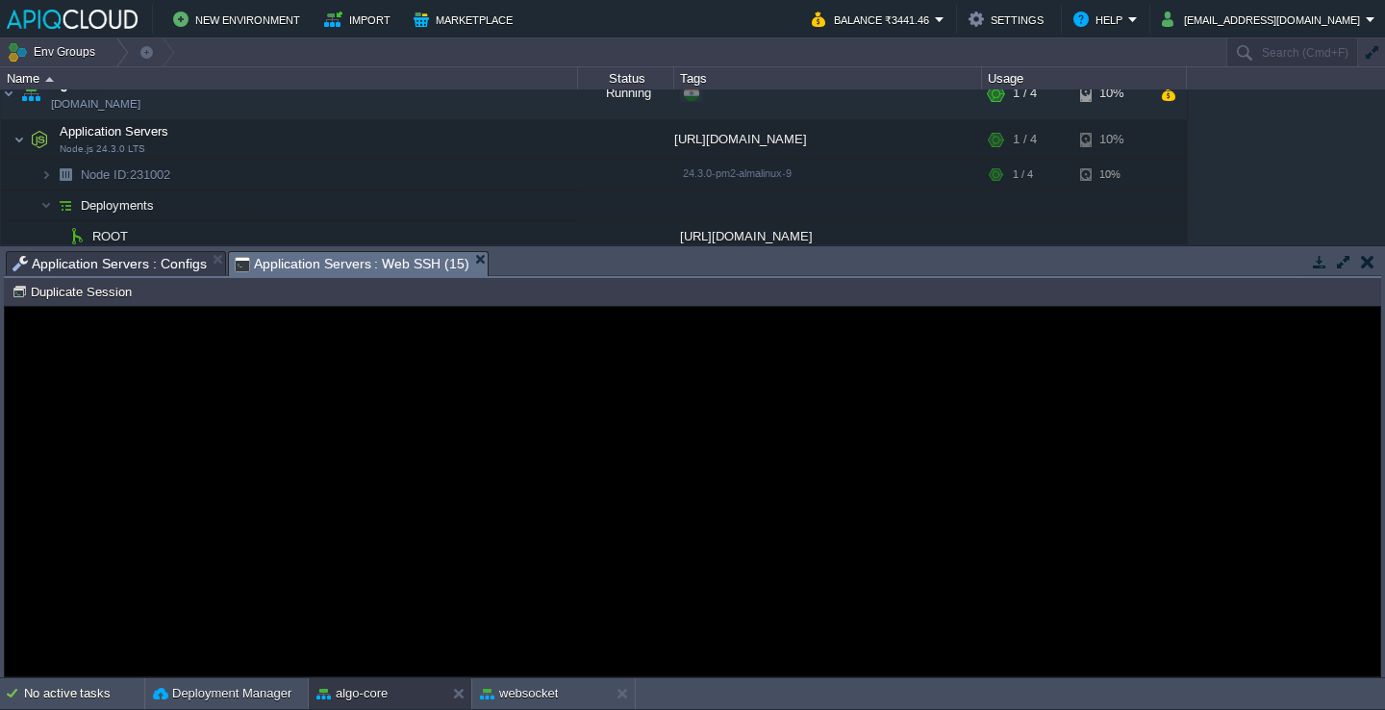
click at [723, 519] on p "An error has occurred and this action cannot be completed. If the problem persi…" at bounding box center [692, 511] width 431 height 58
click at [128, 298] on button "Duplicate Session" at bounding box center [75, 291] width 126 height 17
type input "#000000"
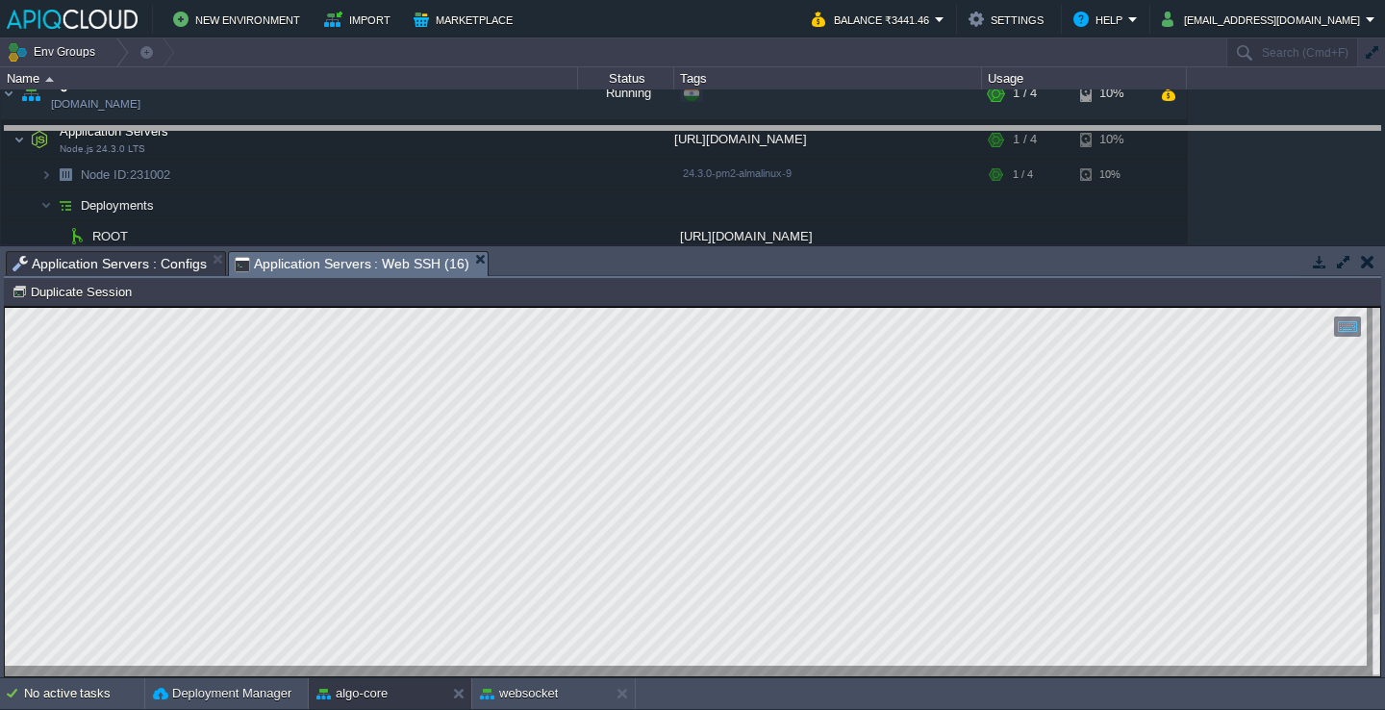
drag, startPoint x: 498, startPoint y: 258, endPoint x: 504, endPoint y: 116, distance: 141.5
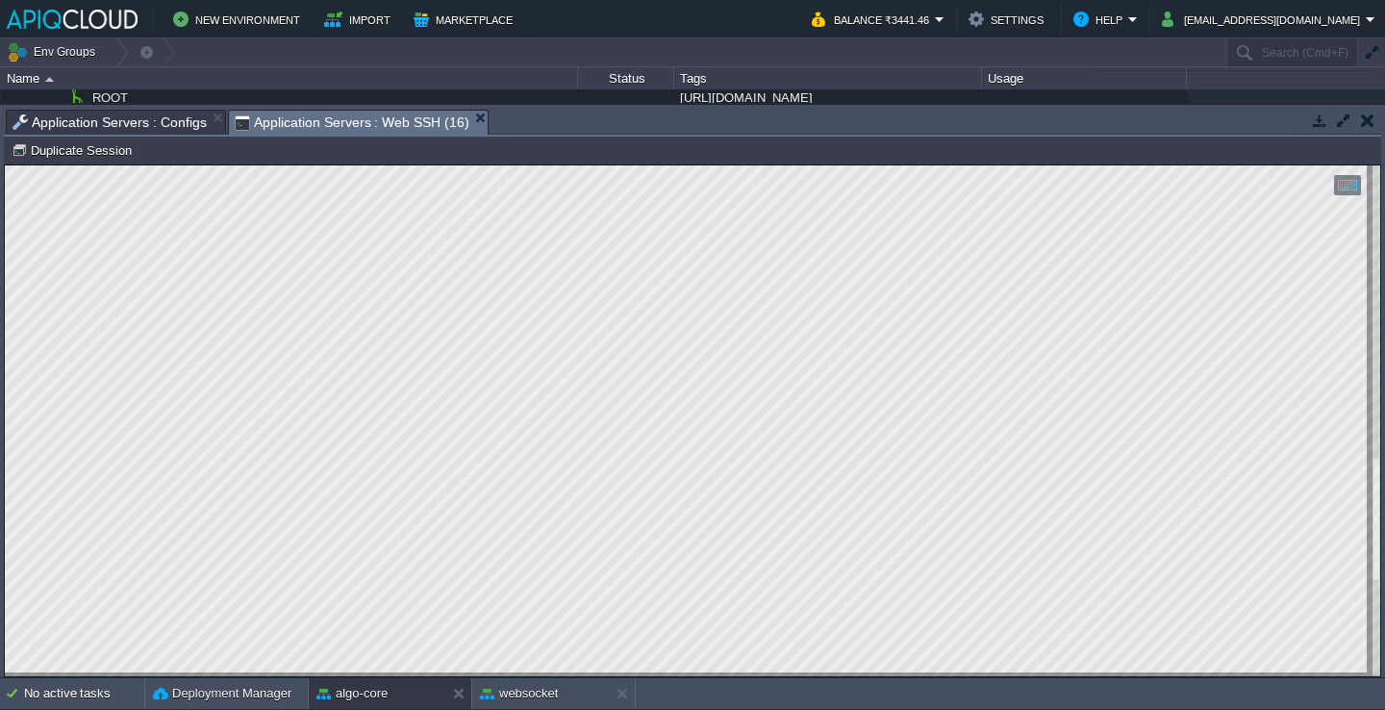
scroll to position [266, 0]
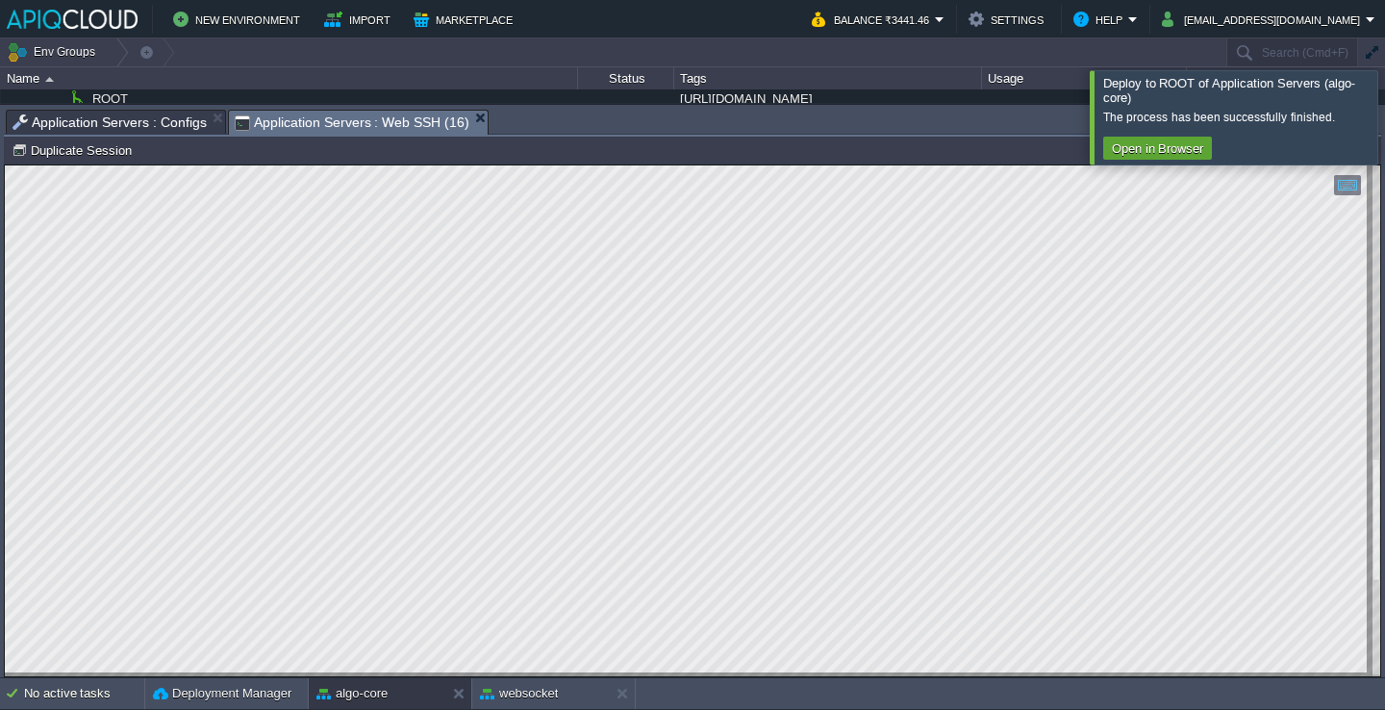
click at [1384, 106] on div at bounding box center [1408, 116] width 0 height 93
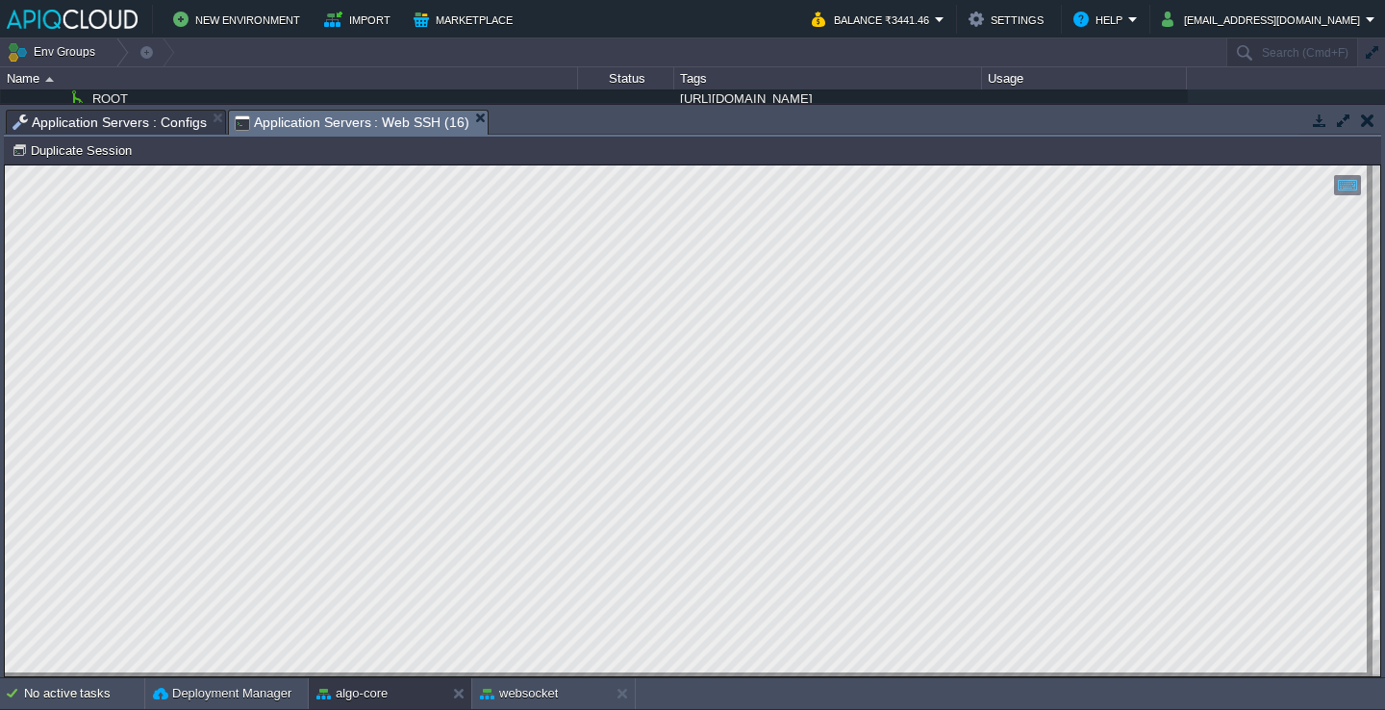
type textarea "nodejs@node231002-algo-core /home/jelastic/ROOT $ ss -lntp | grep :3000 LISTEN …"
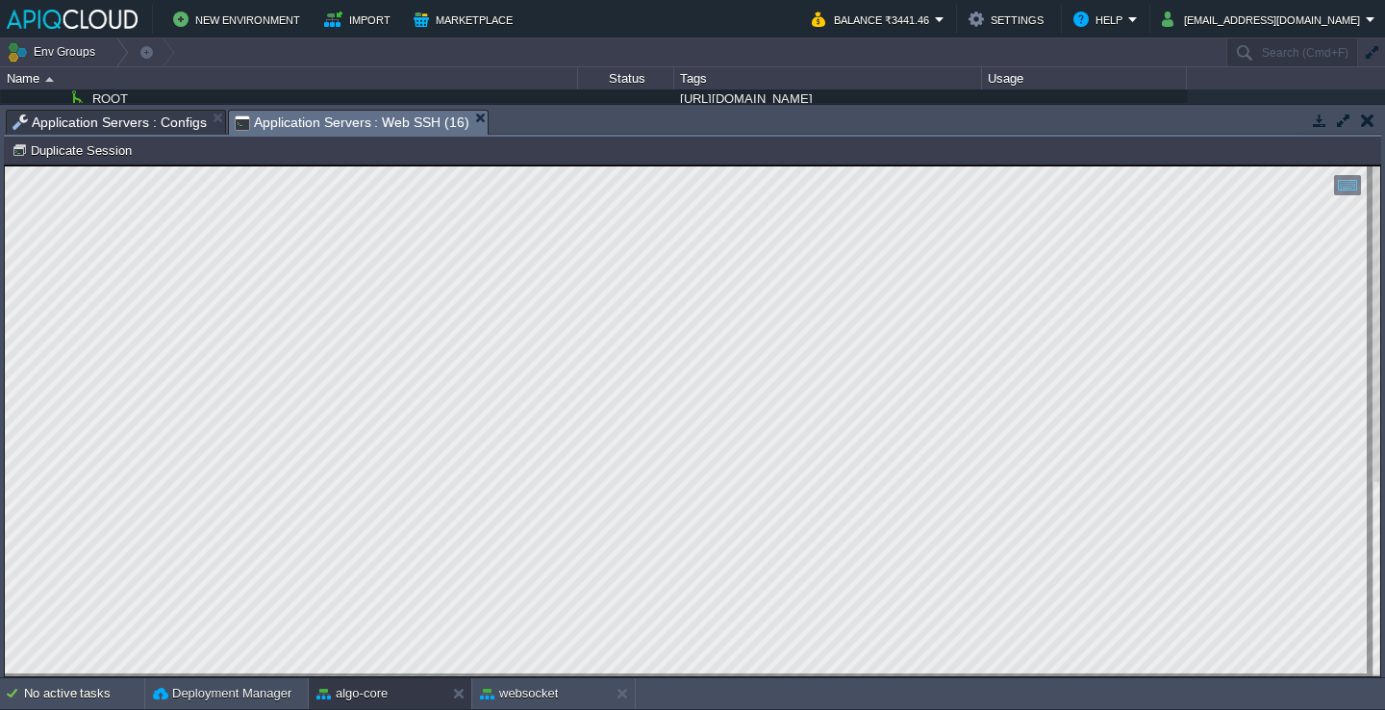
scroll to position [144, 124]
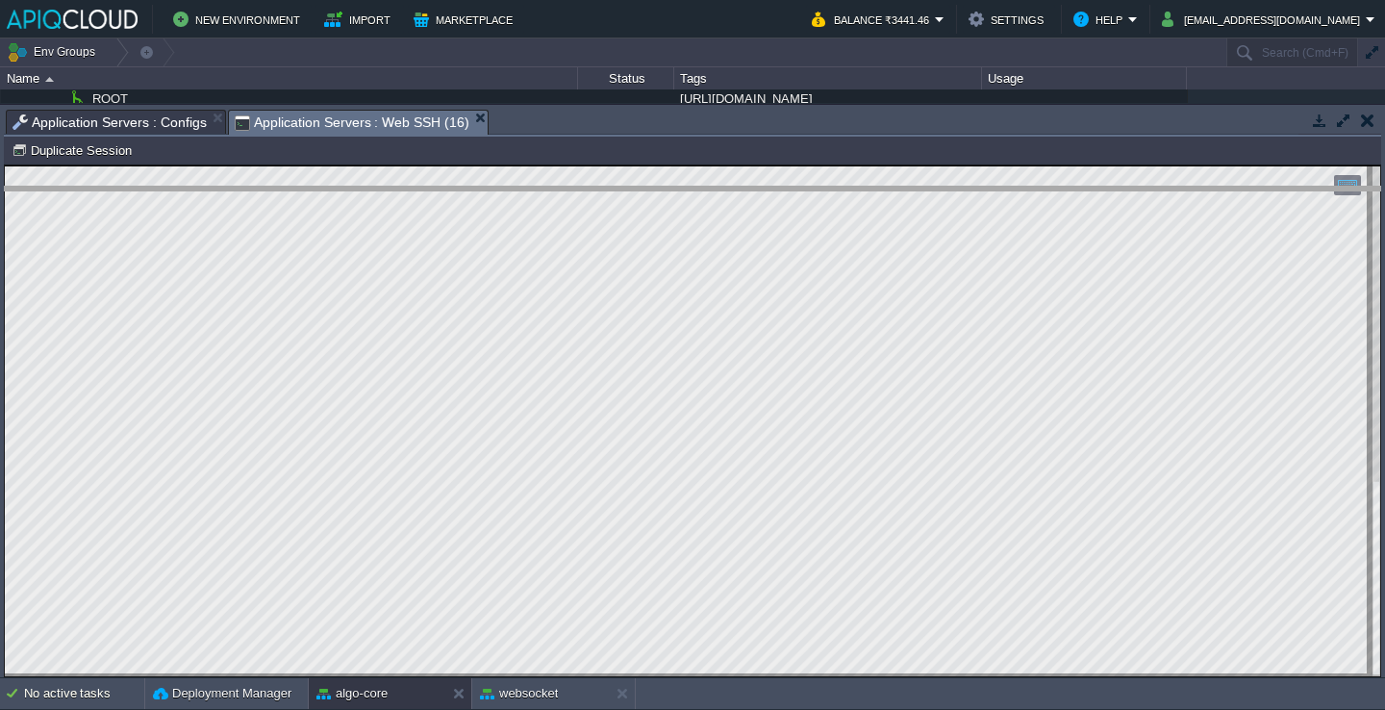
drag, startPoint x: 743, startPoint y: 131, endPoint x: 746, endPoint y: 280, distance: 149.1
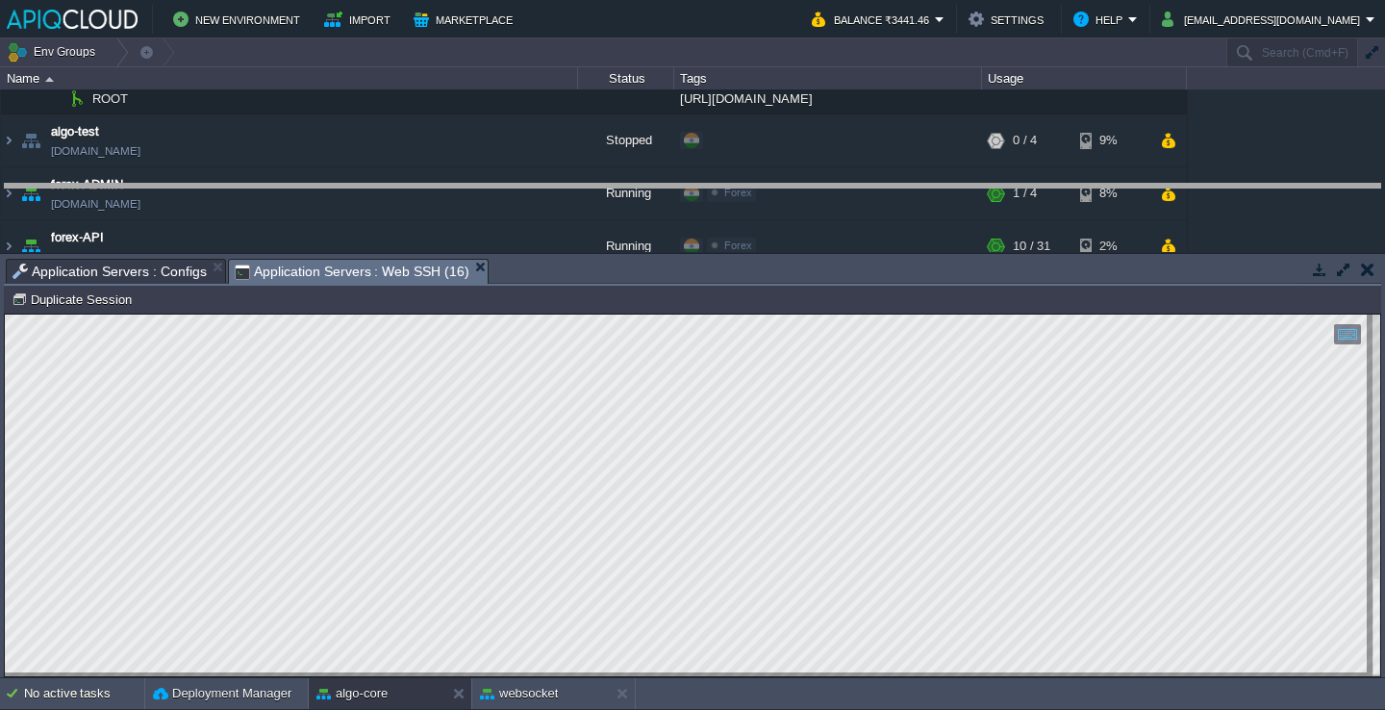
drag, startPoint x: 746, startPoint y: 280, endPoint x: 743, endPoint y: 186, distance: 94.3
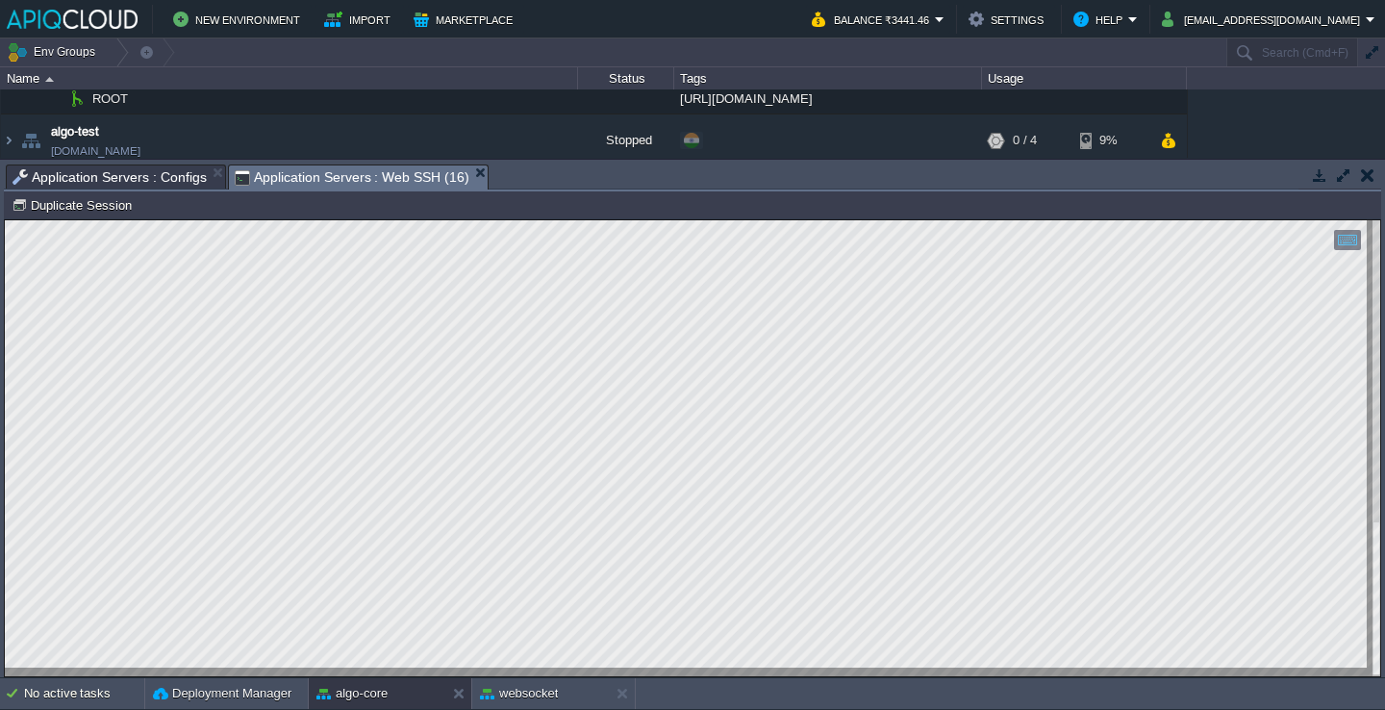
scroll to position [235, 0]
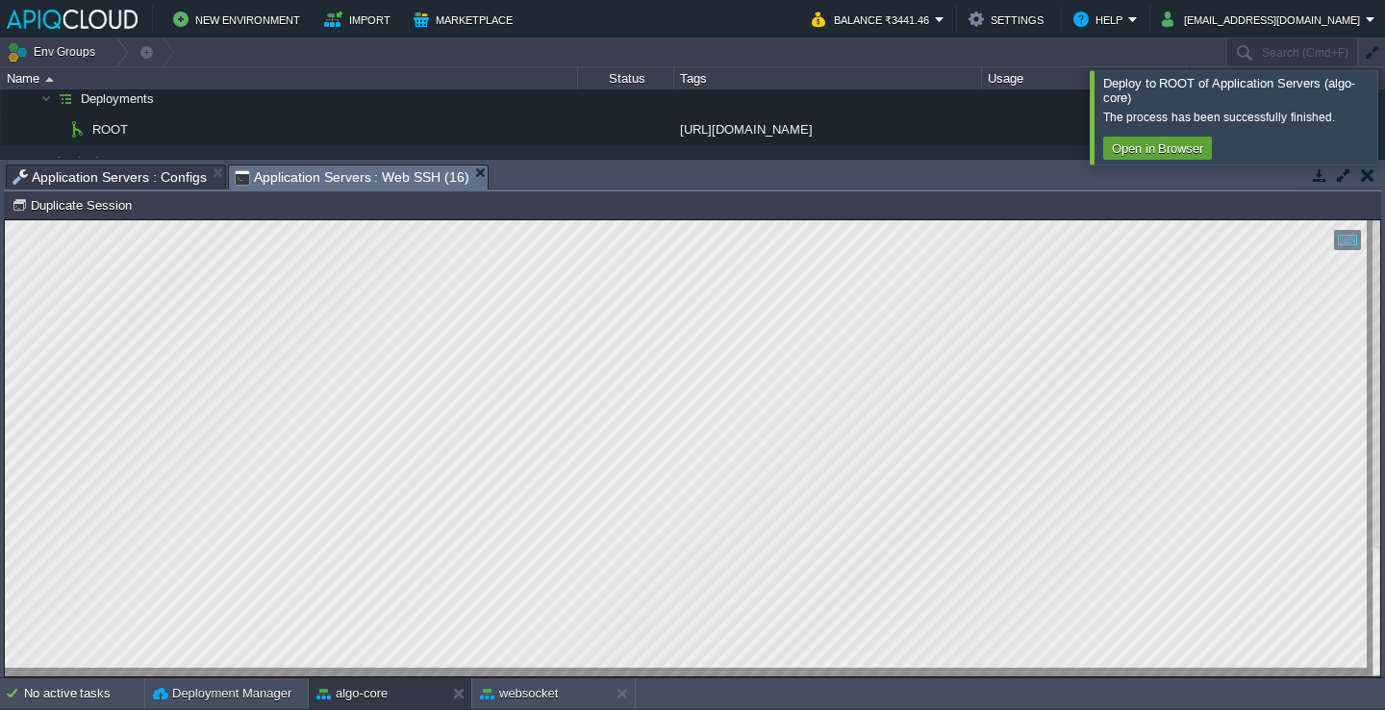
click at [1384, 123] on div at bounding box center [1408, 116] width 0 height 93
type textarea "[URL][TECHNICAL_ID]"
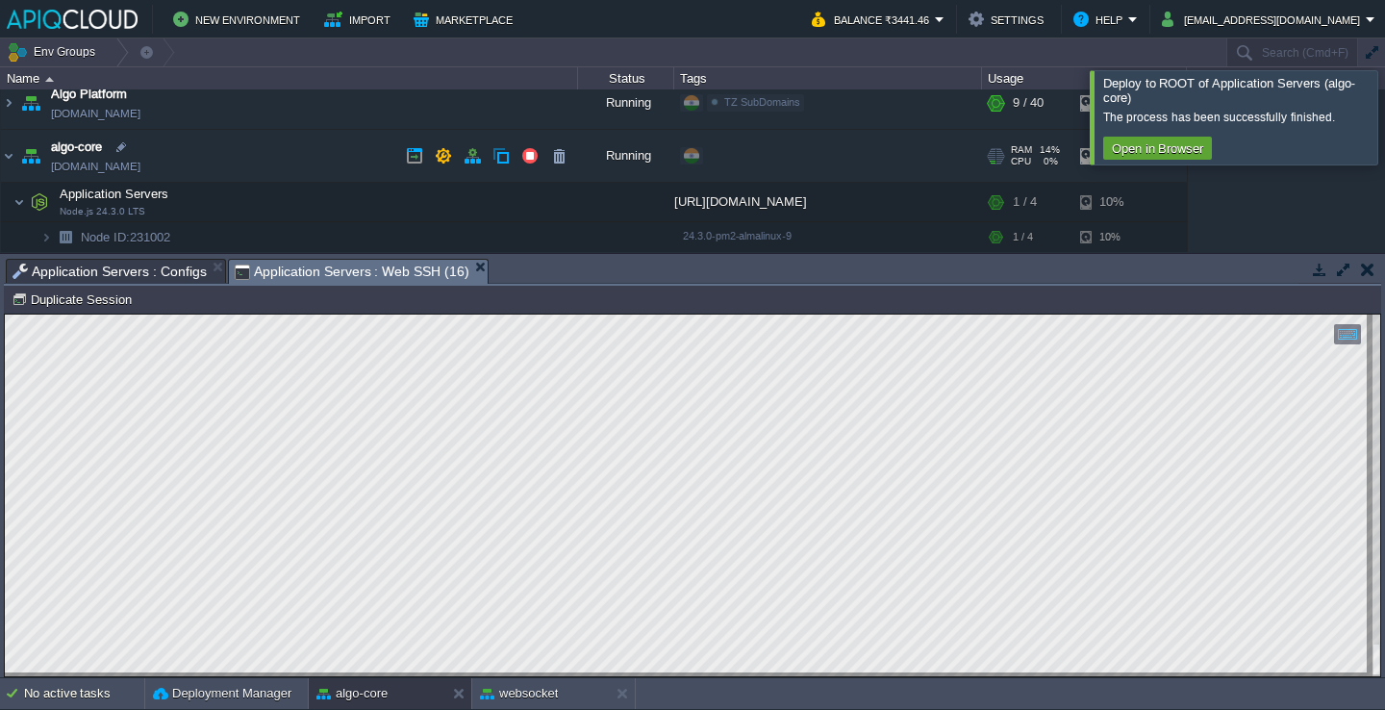
scroll to position [82, 0]
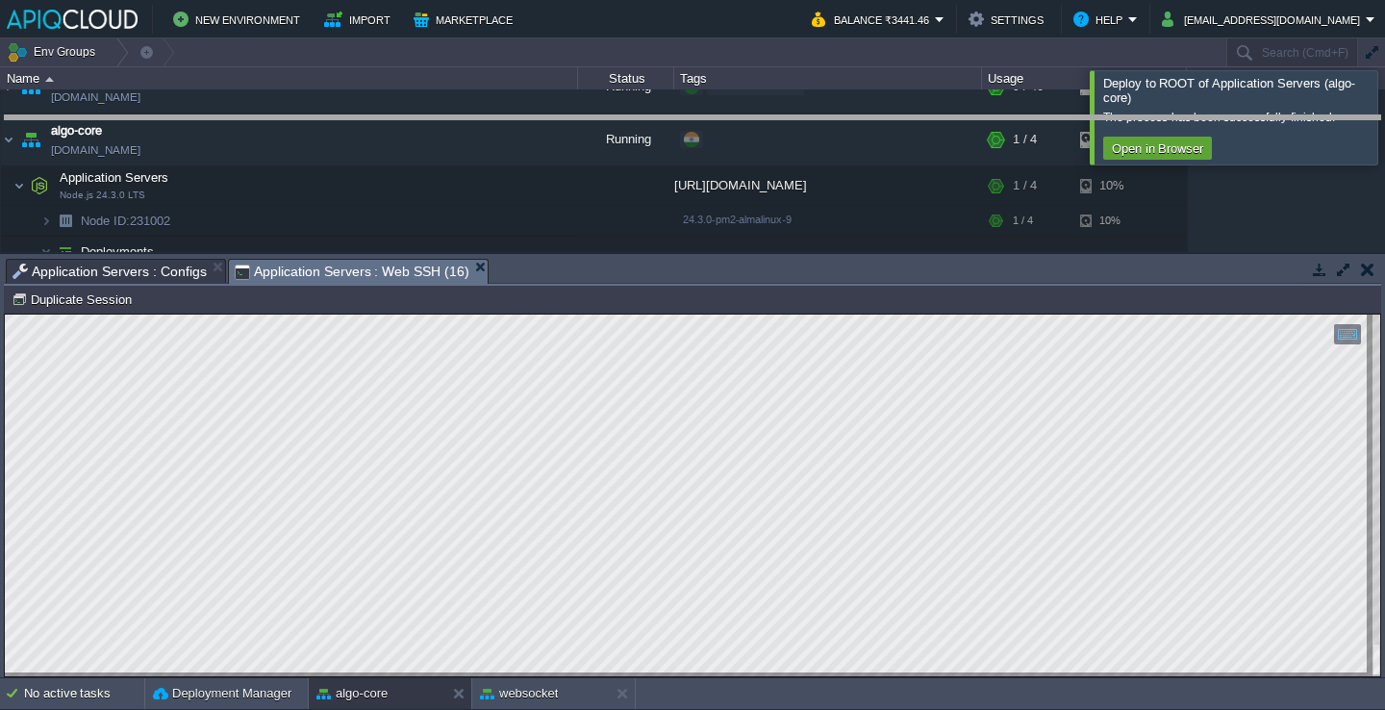
drag, startPoint x: 523, startPoint y: 266, endPoint x: 565, endPoint y: 107, distance: 165.0
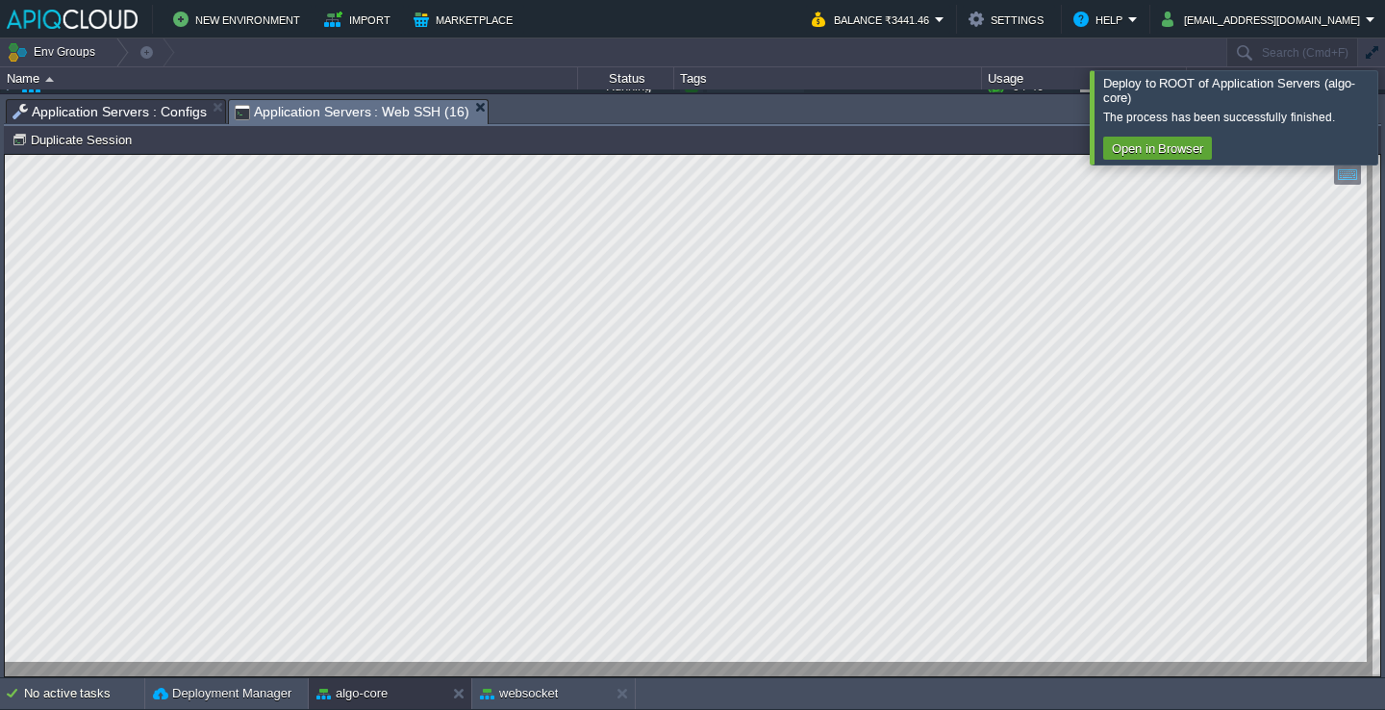
scroll to position [269, 353]
type textarea "nodejs@node231002-algo-core /home/jelastic/ROOT $ ss -lntp | grep :8080 LISTEN …"
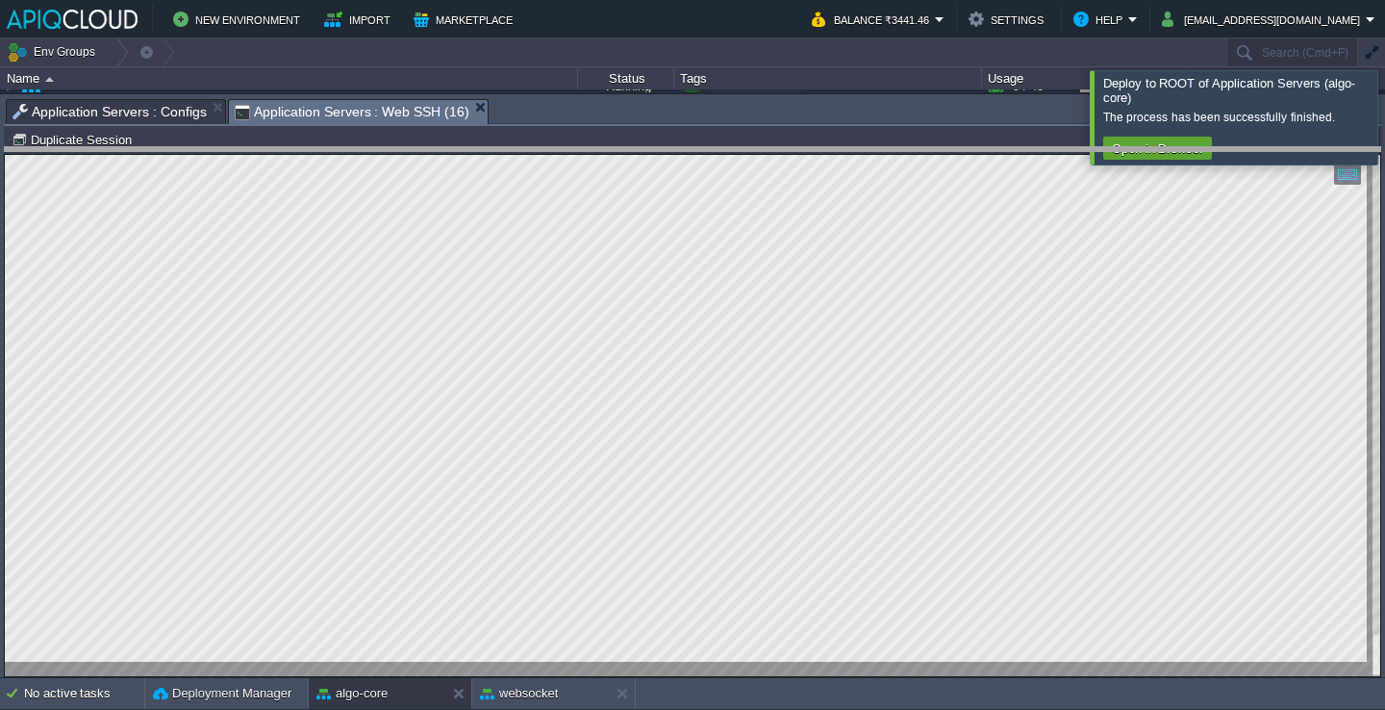
drag, startPoint x: 534, startPoint y: 119, endPoint x: 508, endPoint y: 247, distance: 130.6
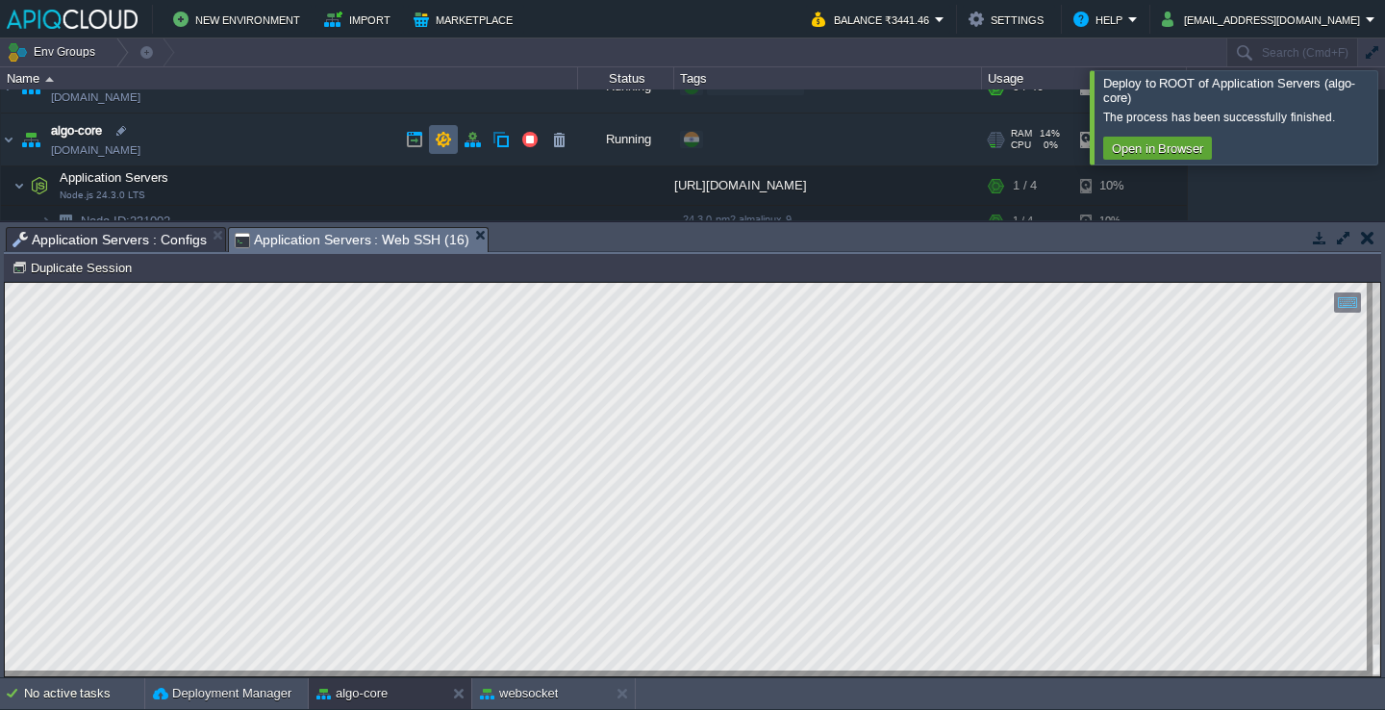
click at [446, 140] on button "button" at bounding box center [443, 139] width 17 height 17
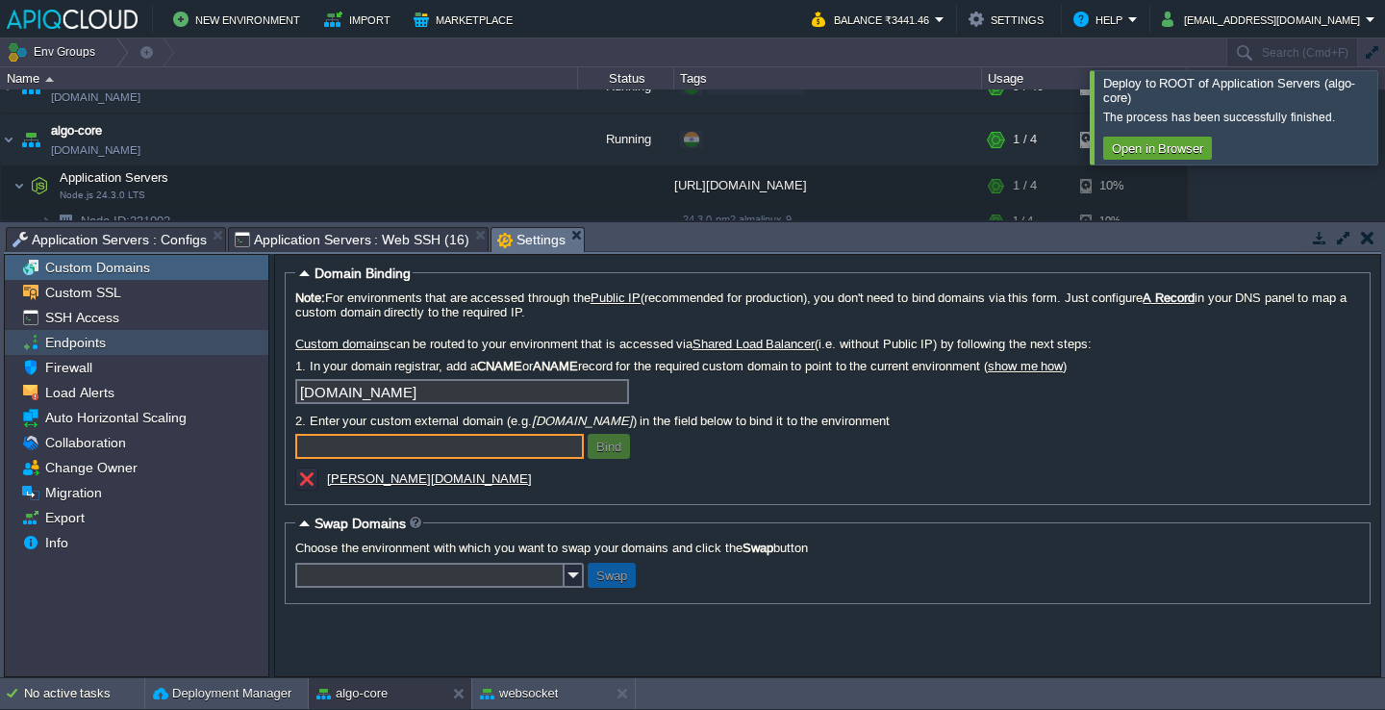
click at [168, 342] on div "Endpoints" at bounding box center [137, 342] width 264 height 25
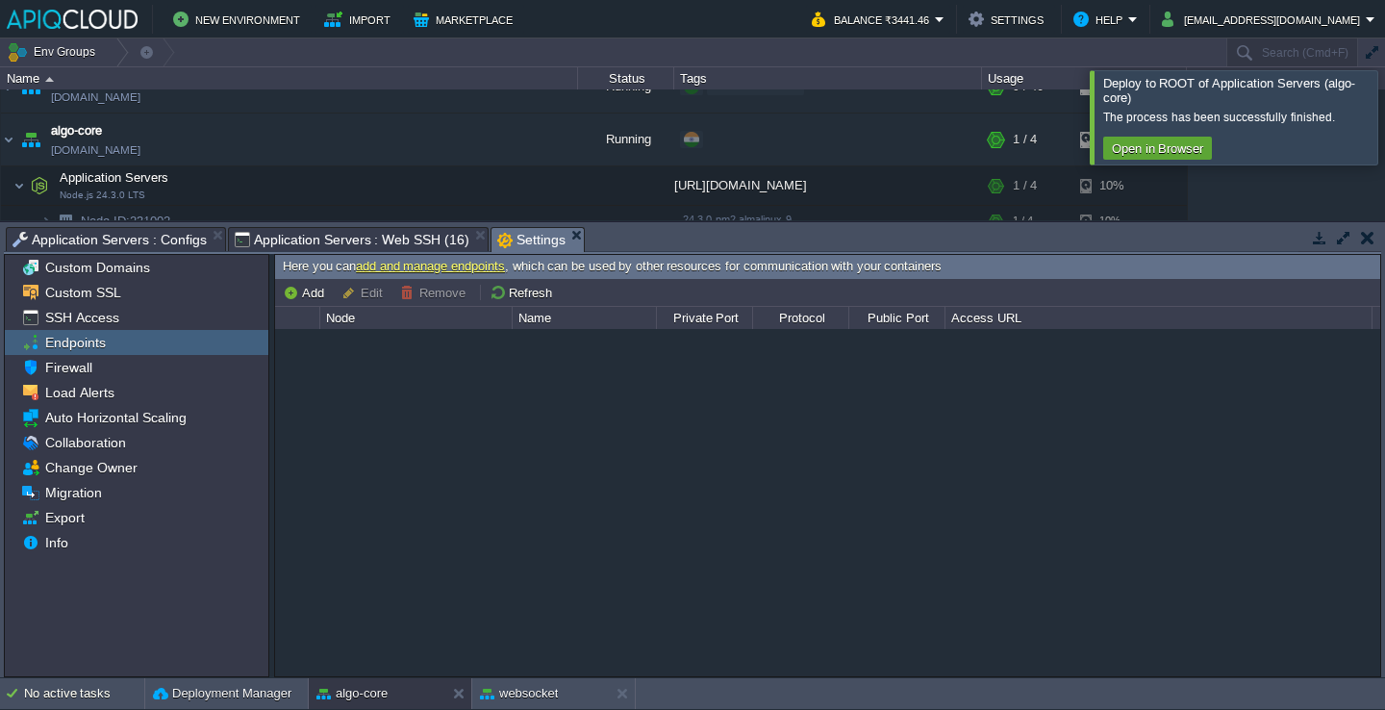
click at [375, 267] on link "add and manage endpoints" at bounding box center [430, 266] width 149 height 14
click at [321, 291] on button "Add" at bounding box center [306, 292] width 47 height 17
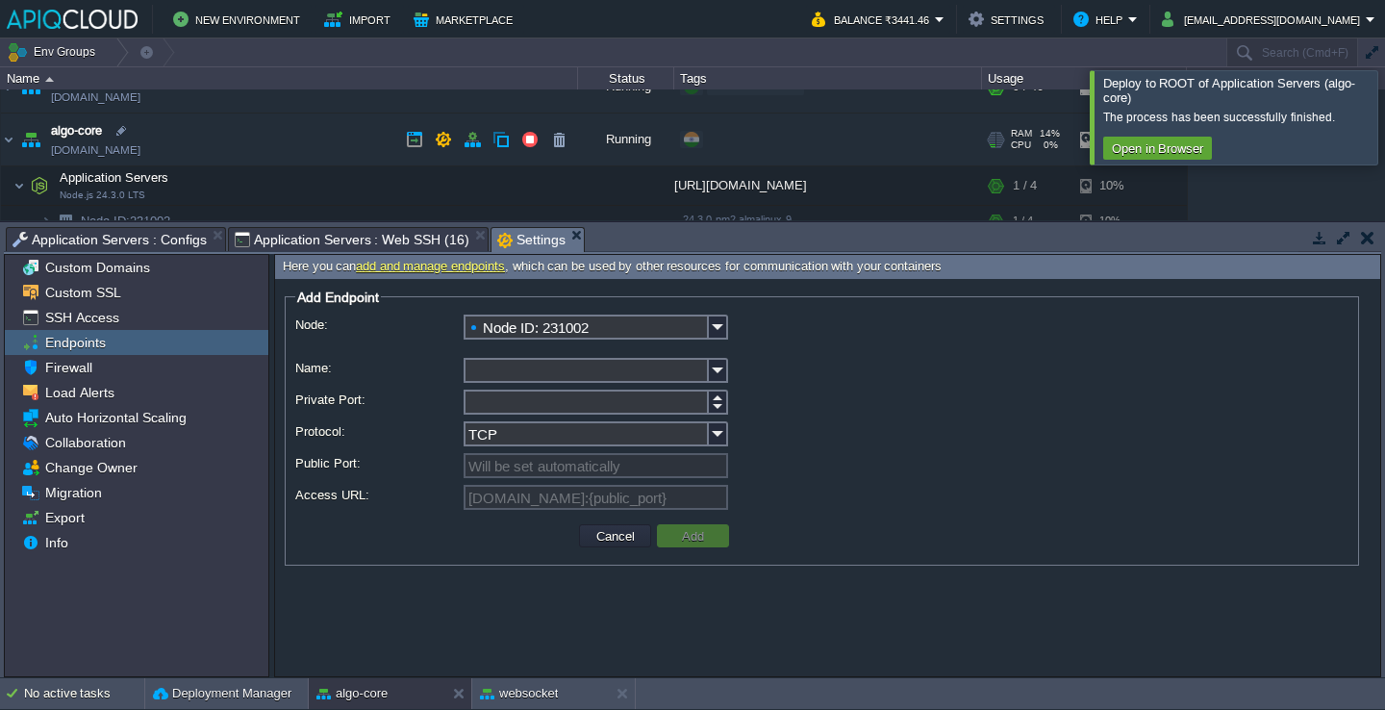
scroll to position [111, 0]
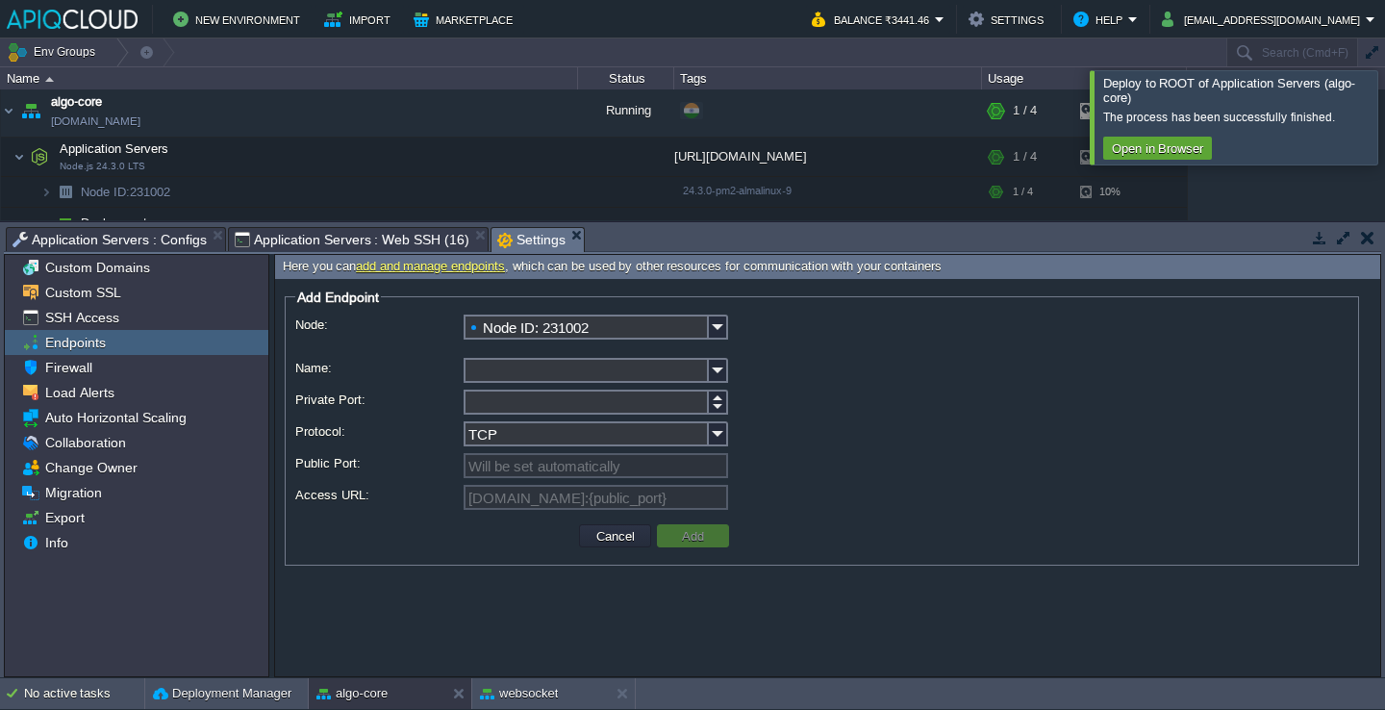
click at [541, 383] on input "Name:" at bounding box center [586, 370] width 245 height 25
type input "algo-core"
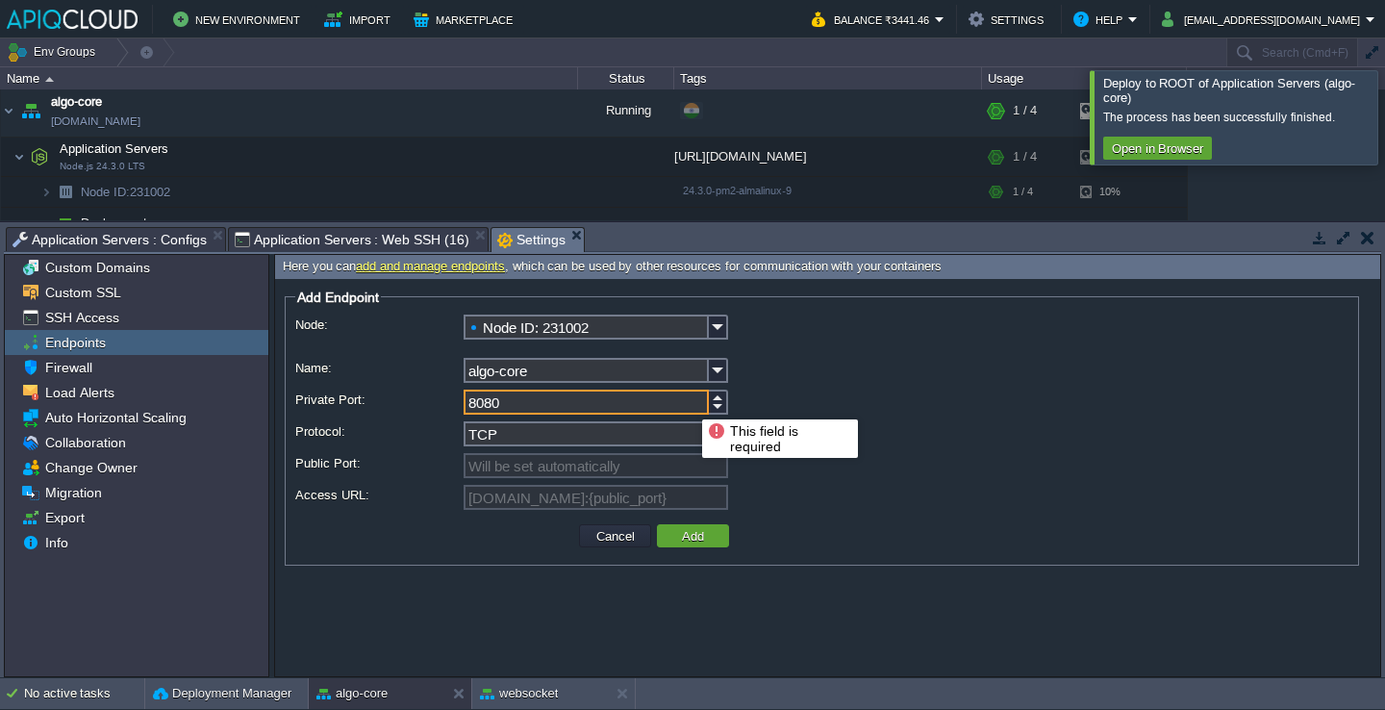
type input "8080"
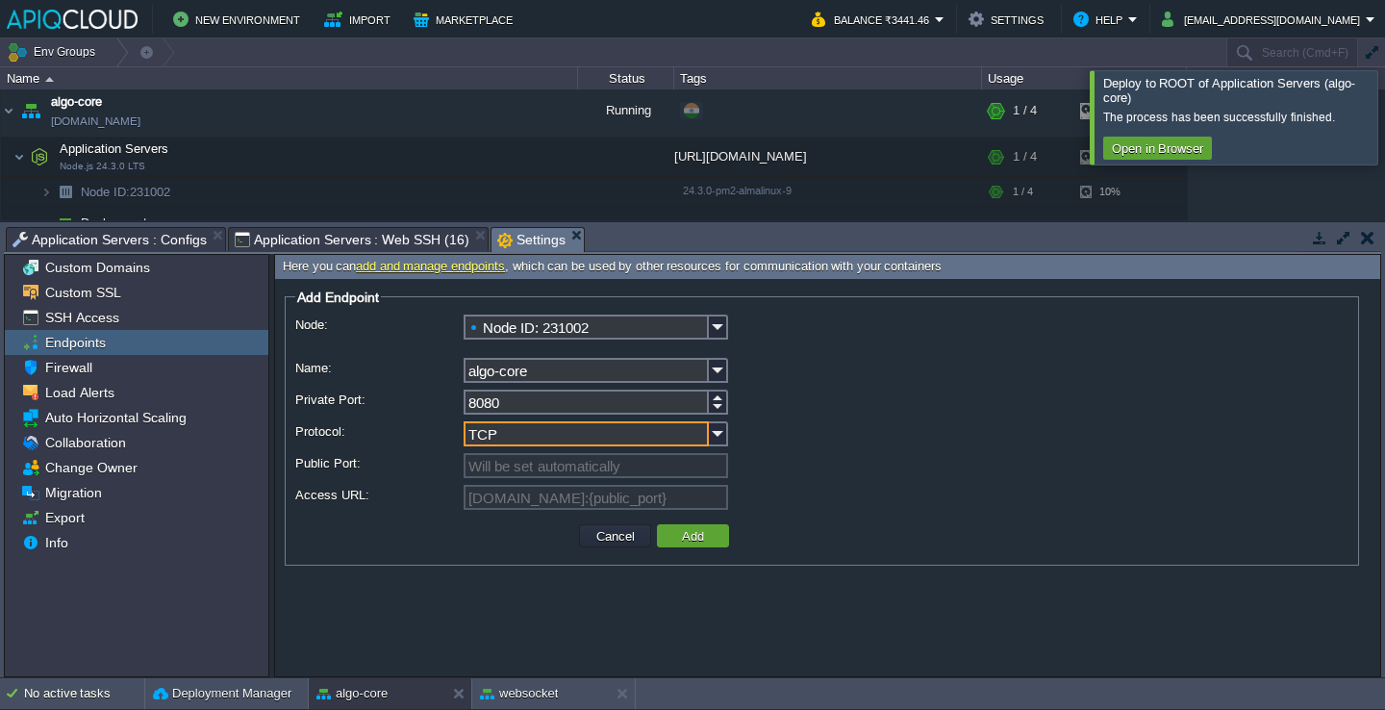
click at [510, 438] on input "TCP" at bounding box center [586, 433] width 245 height 25
click at [694, 533] on button "Add" at bounding box center [693, 535] width 34 height 17
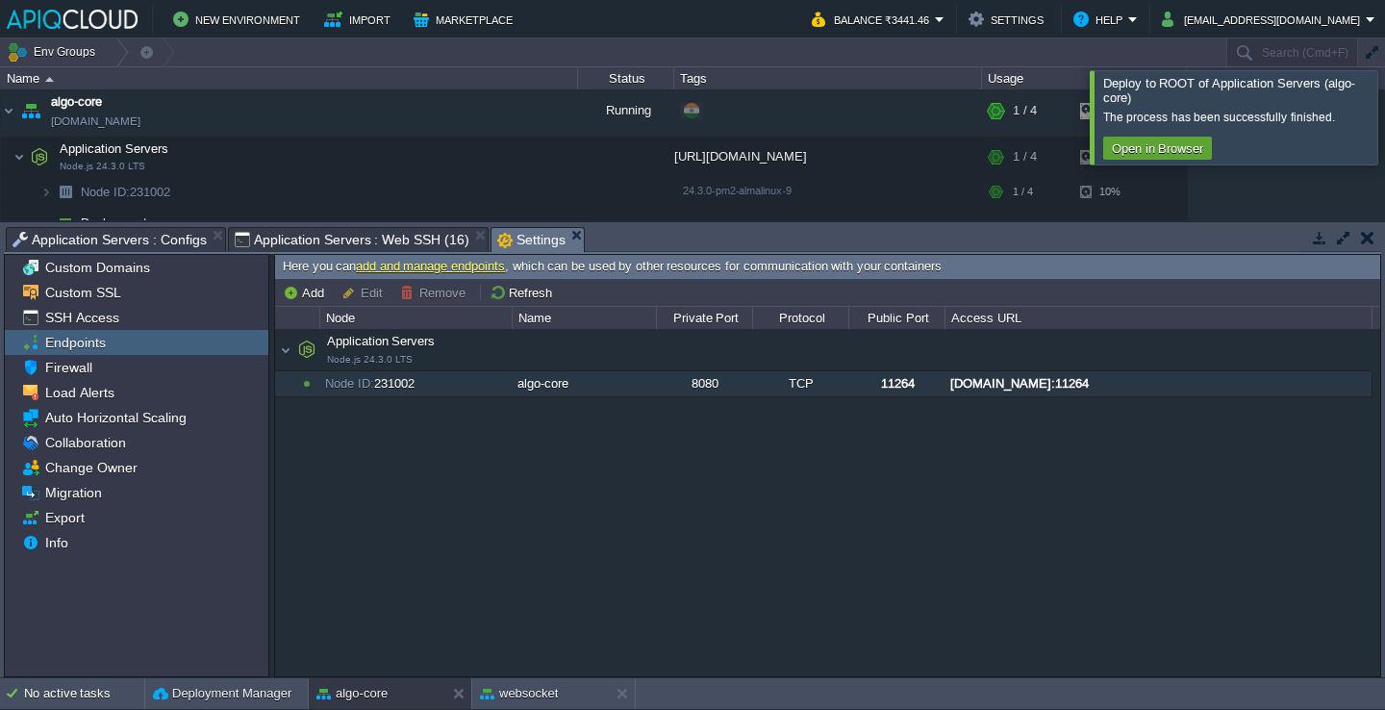
drag, startPoint x: 948, startPoint y: 388, endPoint x: 1165, endPoint y: 385, distance: 217.4
click at [1165, 385] on div "[DOMAIN_NAME]:11264" at bounding box center [1158, 383] width 425 height 25
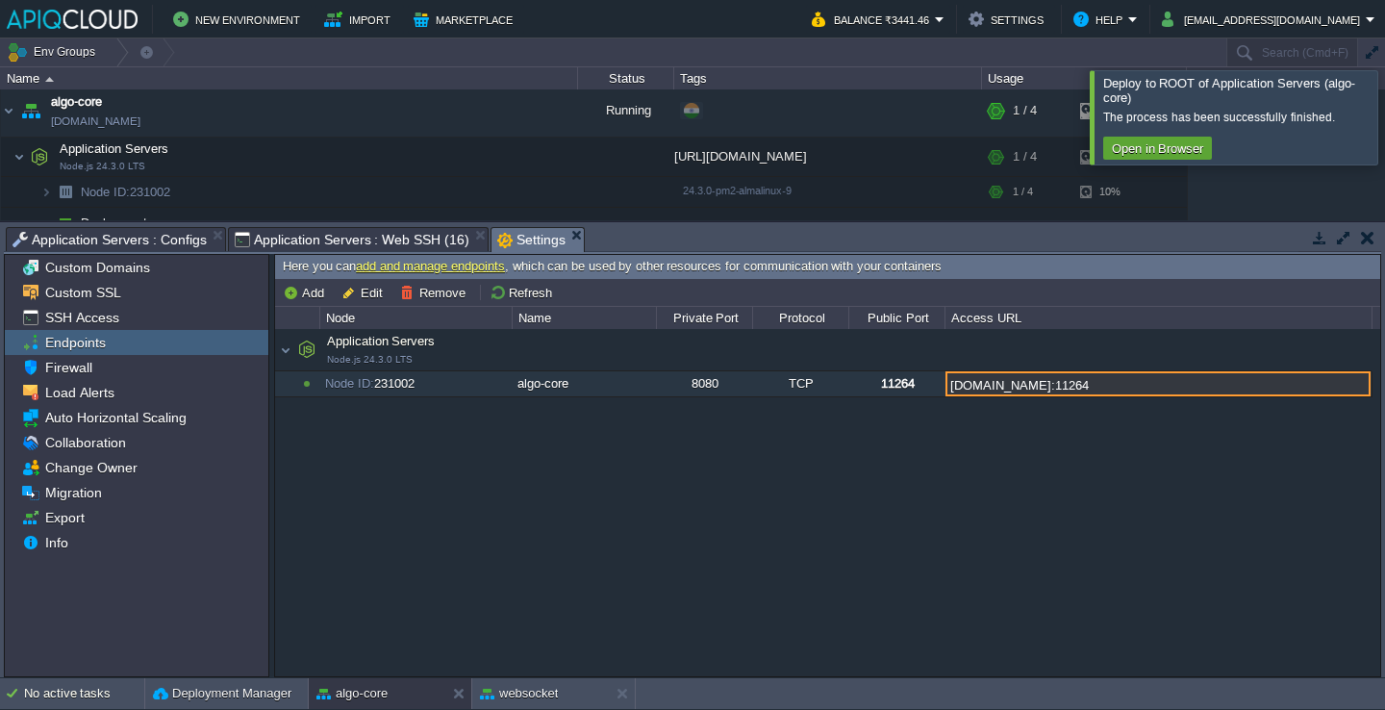
click at [1163, 385] on input "[DOMAIN_NAME]:11264" at bounding box center [1158, 383] width 425 height 25
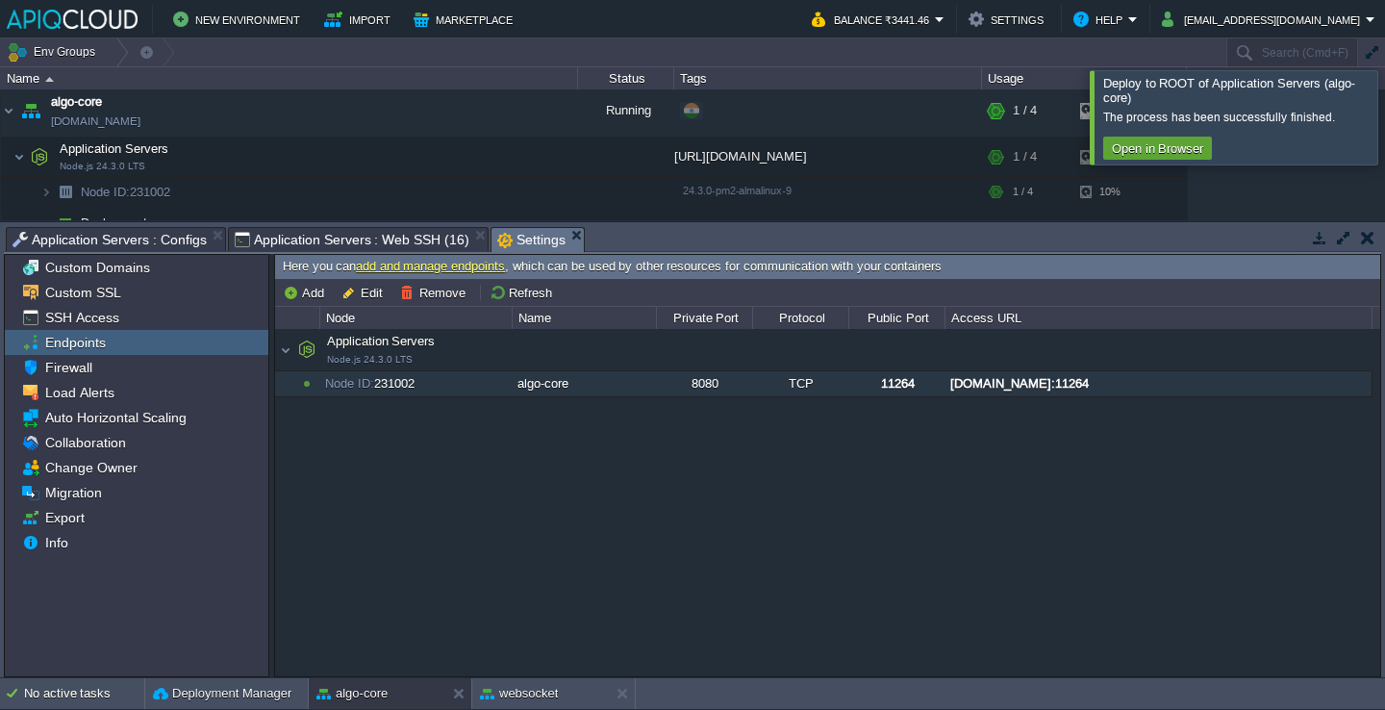
click at [1102, 445] on div "Application Servers Node.js 24.3.0 LTS Application Servers Node.js 24.3.0 LTS N…" at bounding box center [827, 502] width 1105 height 346
click at [1384, 112] on div at bounding box center [1408, 116] width 0 height 93
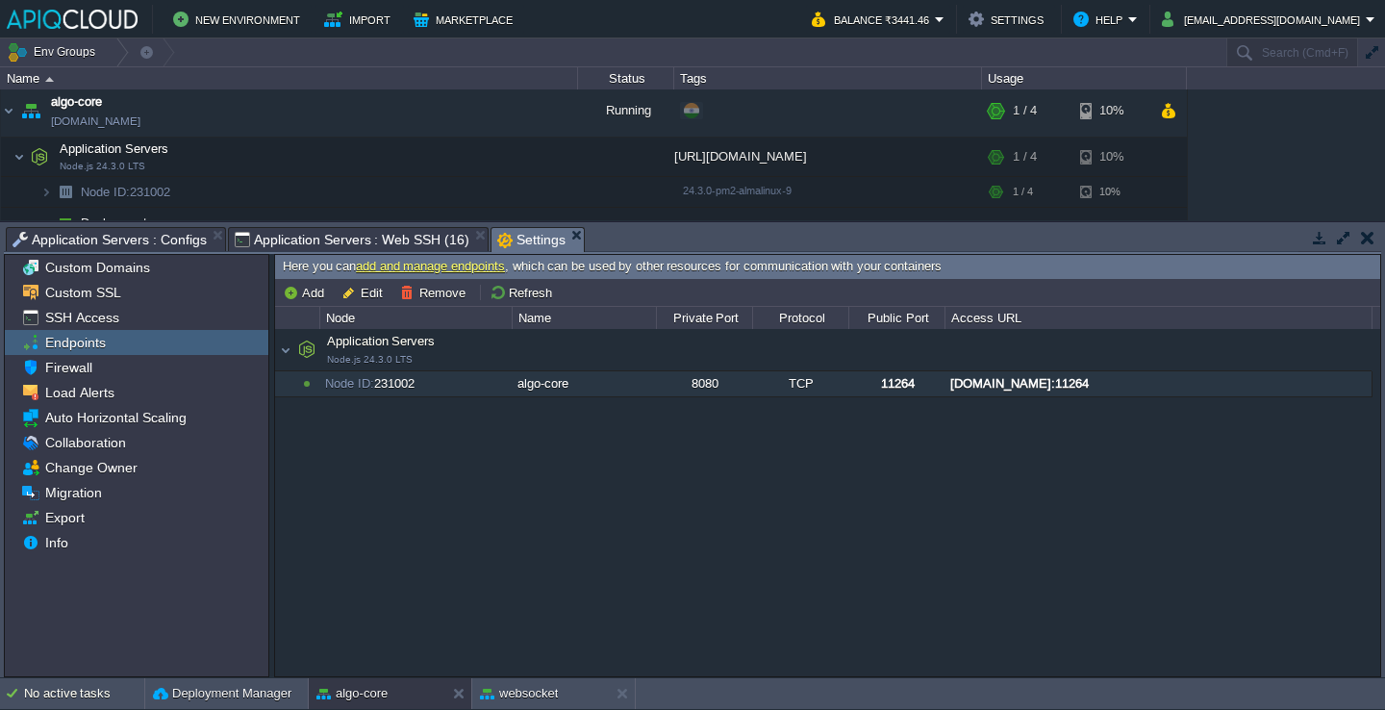
click at [1033, 388] on div "[DOMAIN_NAME]:11264" at bounding box center [1158, 383] width 425 height 25
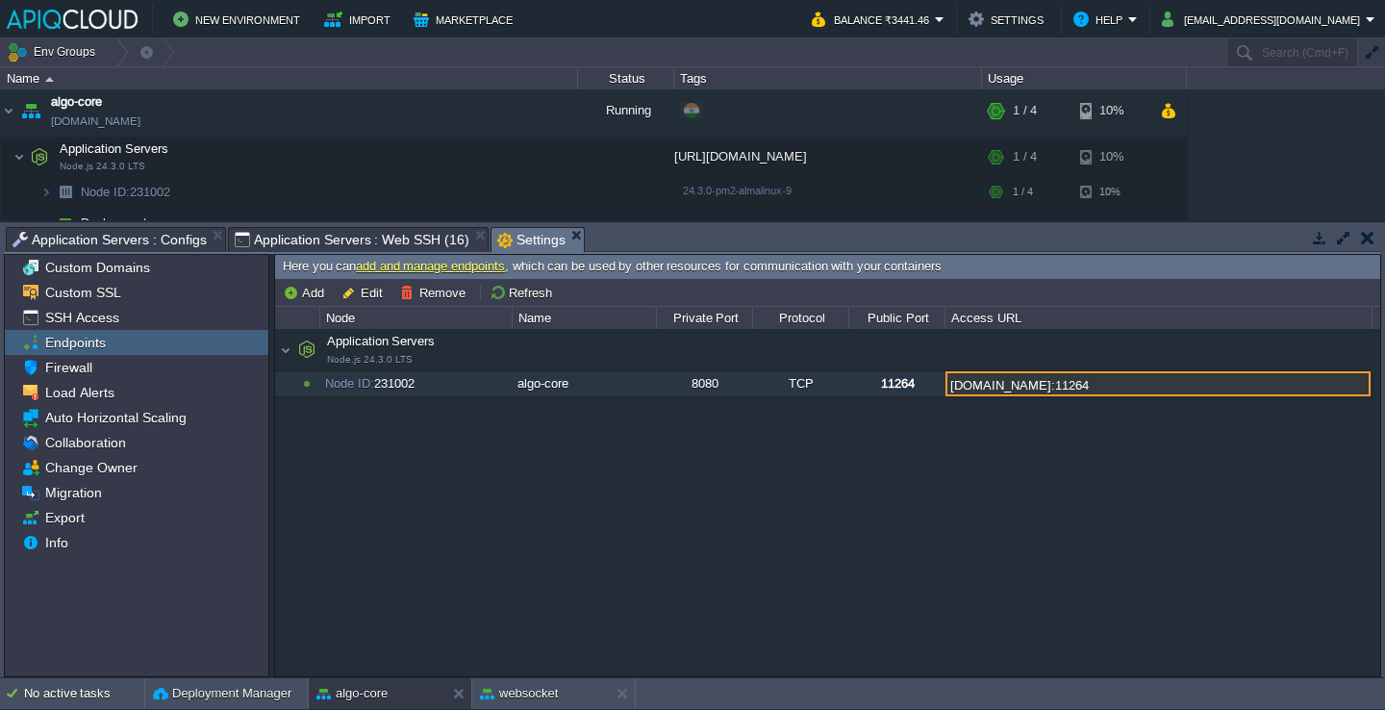
click at [1033, 388] on input "[DOMAIN_NAME]:11264" at bounding box center [1158, 383] width 425 height 25
click at [1203, 387] on input "[DOMAIN_NAME]:11264" at bounding box center [1158, 383] width 425 height 25
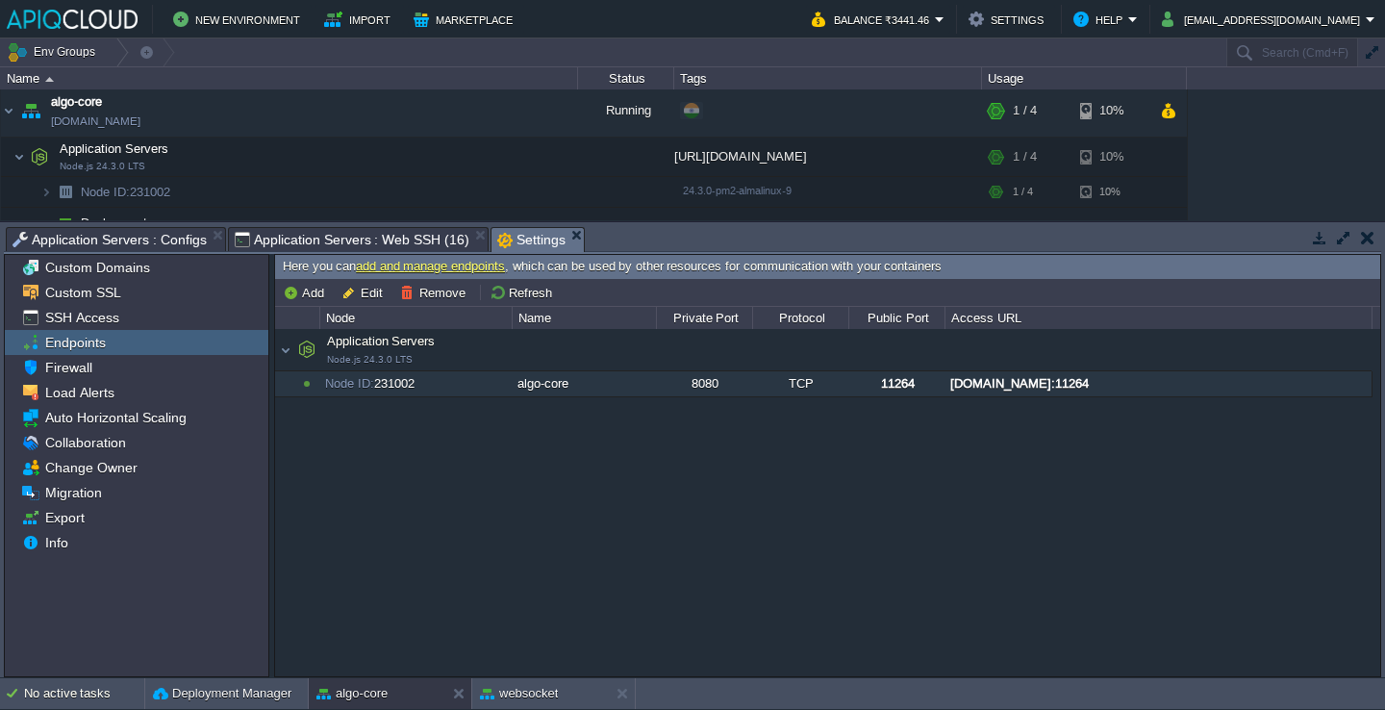
click at [911, 467] on div "Application Servers Node.js 24.3.0 LTS Application Servers Node.js 24.3.0 LTS N…" at bounding box center [827, 502] width 1105 height 346
click at [736, 389] on div "8080" at bounding box center [704, 383] width 94 height 25
click at [1043, 381] on div "[DOMAIN_NAME]:11264" at bounding box center [1158, 383] width 425 height 25
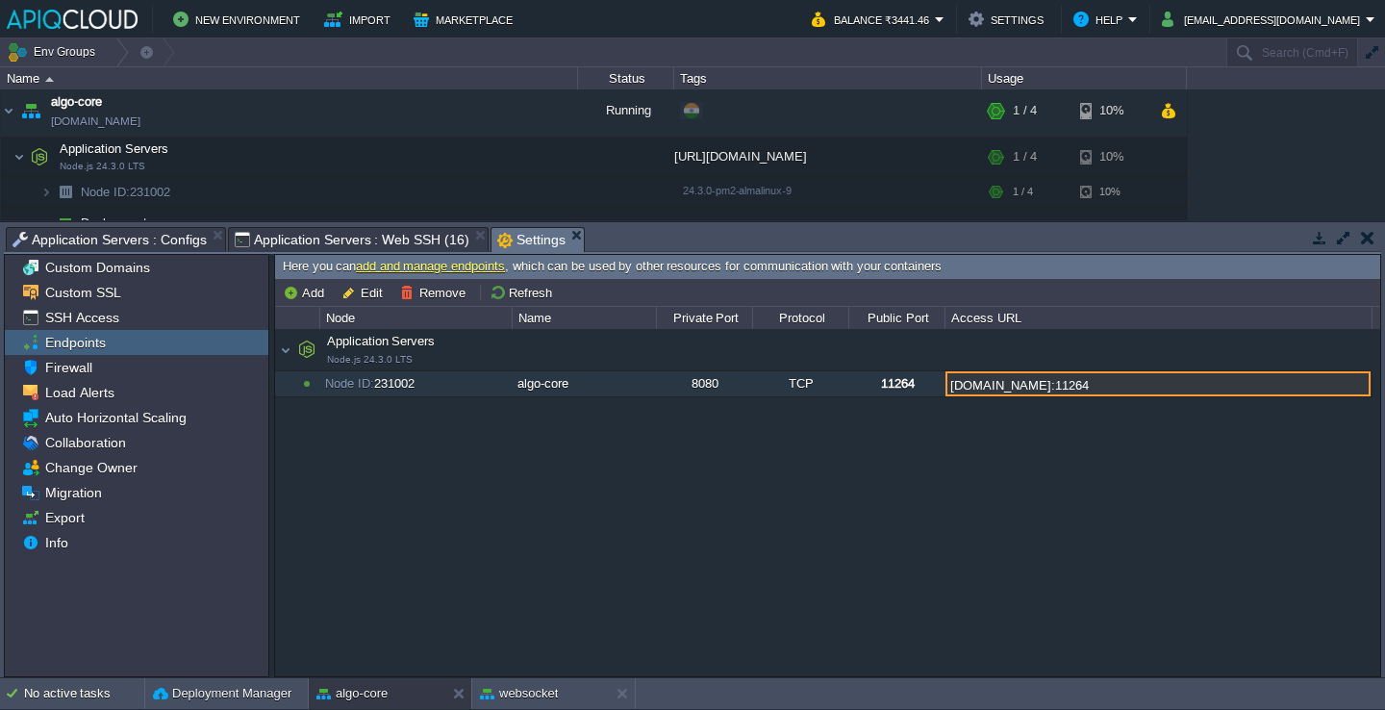
click at [1043, 381] on input "[DOMAIN_NAME]:11264" at bounding box center [1158, 383] width 425 height 25
click at [993, 443] on div "Application Servers Node.js 24.3.0 LTS Application Servers Node.js 24.3.0 LTS N…" at bounding box center [827, 502] width 1105 height 346
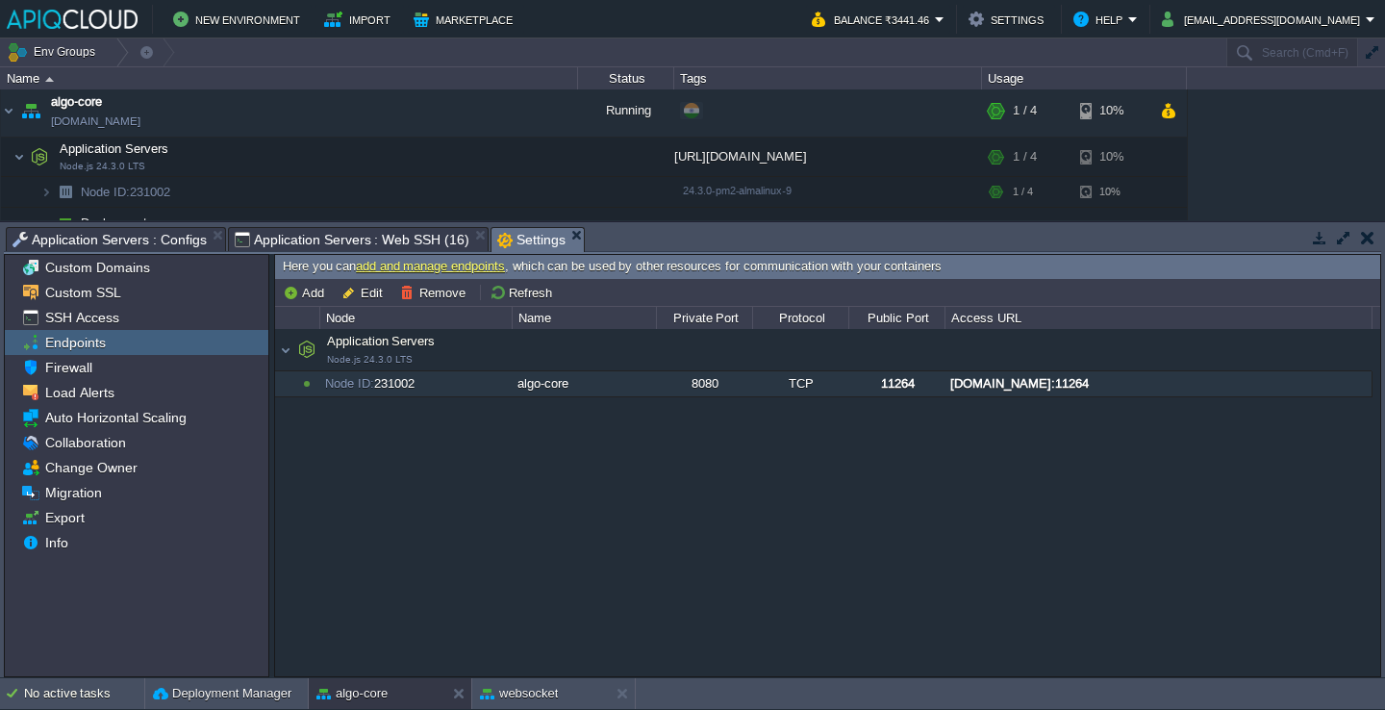
click at [1164, 382] on div "[DOMAIN_NAME]:11264" at bounding box center [1158, 383] width 425 height 25
type input "[DOMAIN_NAME]:11264"
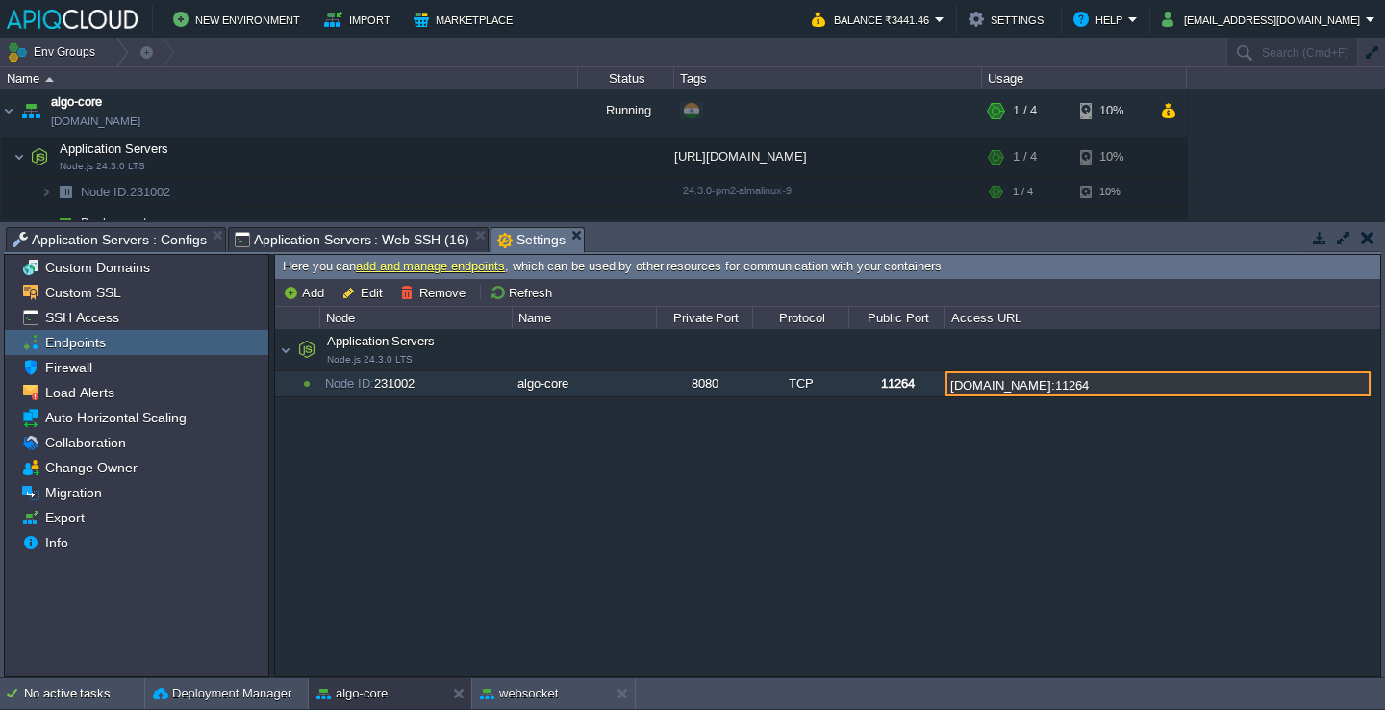
click at [1164, 382] on input "[DOMAIN_NAME]:11264" at bounding box center [1158, 383] width 425 height 25
click at [1130, 488] on div "Application Servers Node.js 24.3.0 LTS Application Servers Node.js 24.3.0 LTS N…" at bounding box center [827, 502] width 1105 height 346
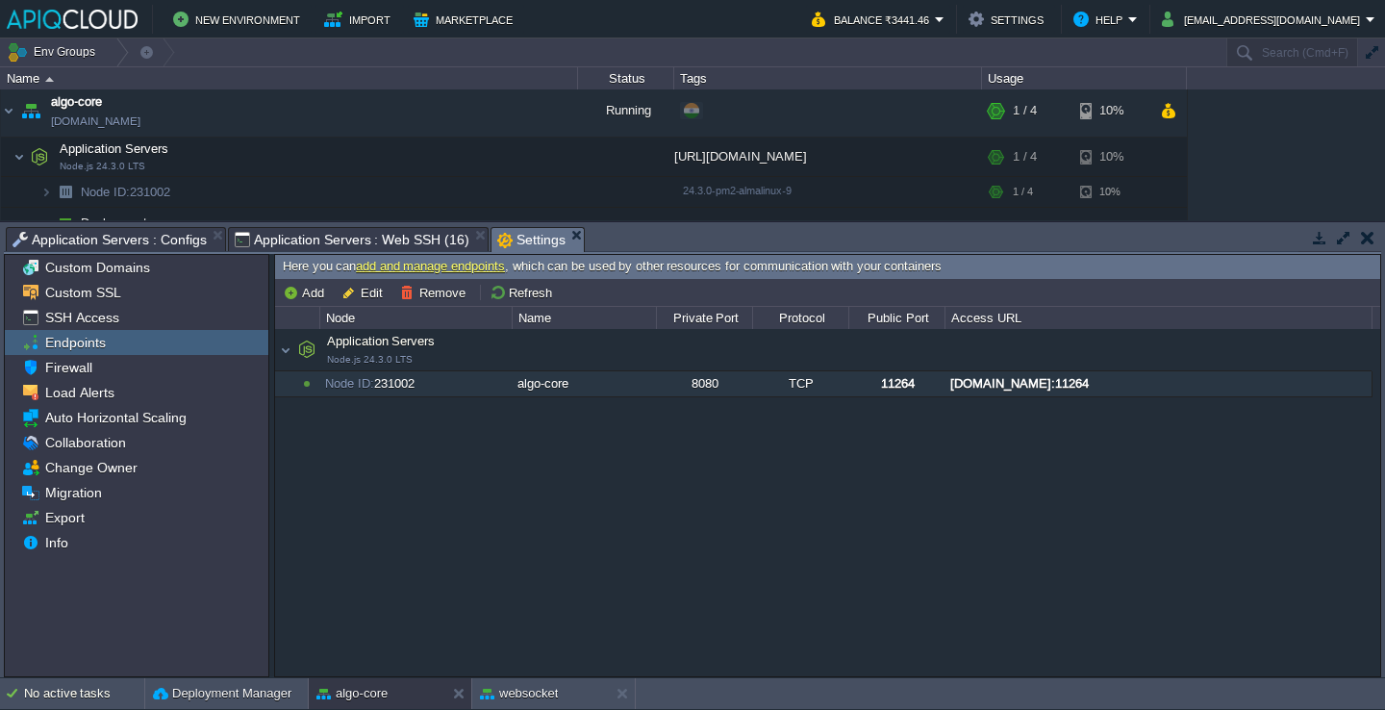
click at [705, 393] on div "8080" at bounding box center [704, 383] width 94 height 25
type input "Node ID: 231002"
type input "algo-core"
type input "8080"
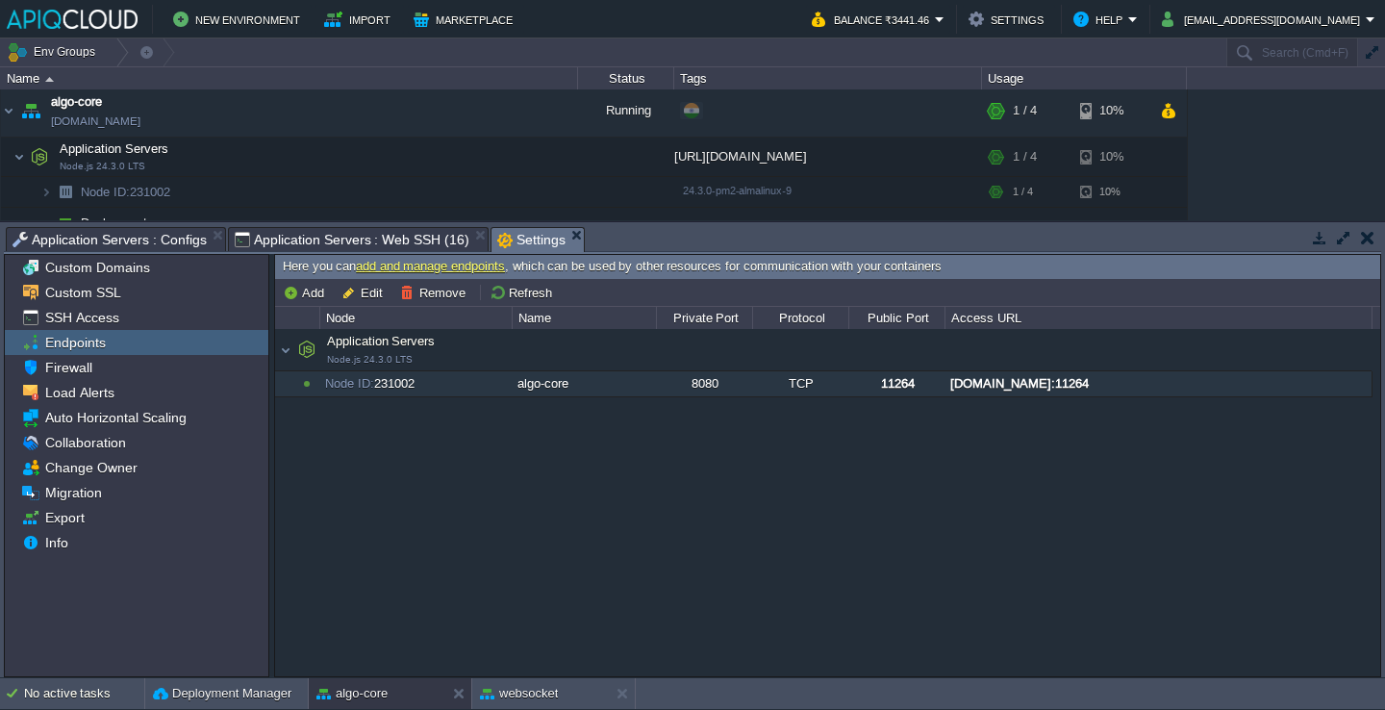
type input "TCP"
type input "11264"
type input "[DOMAIN_NAME]:{public_port}"
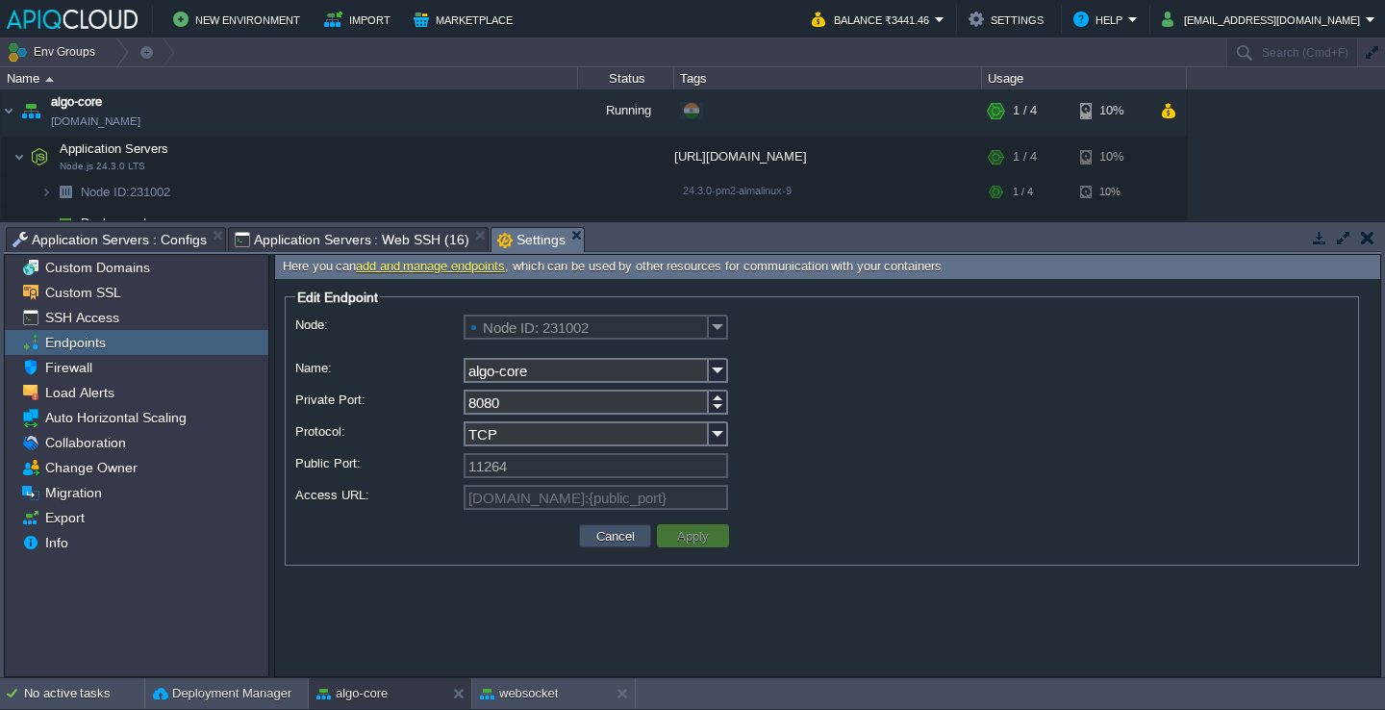
click at [602, 534] on button "Cancel" at bounding box center [616, 535] width 50 height 17
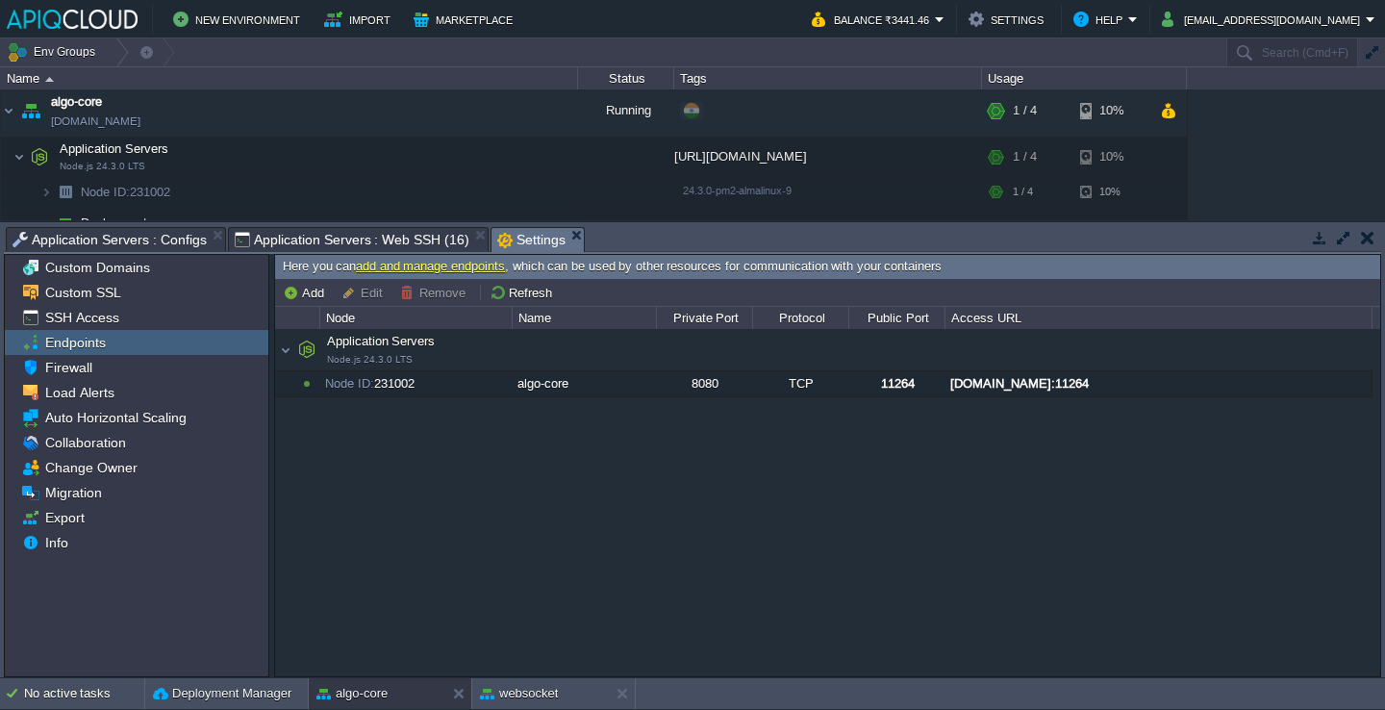
click at [319, 229] on span "Application Servers : Web SSH (16)" at bounding box center [352, 239] width 235 height 23
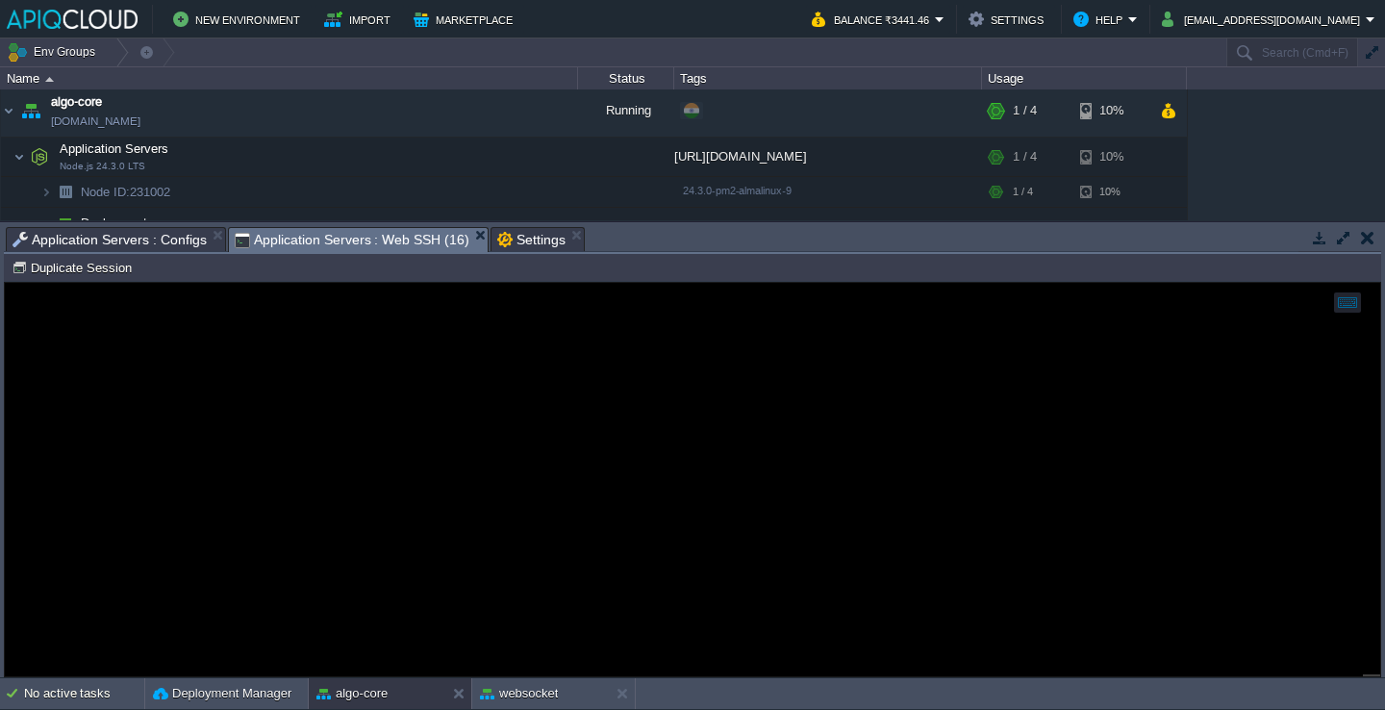
click at [165, 235] on span "Application Servers : Configs" at bounding box center [110, 239] width 194 height 23
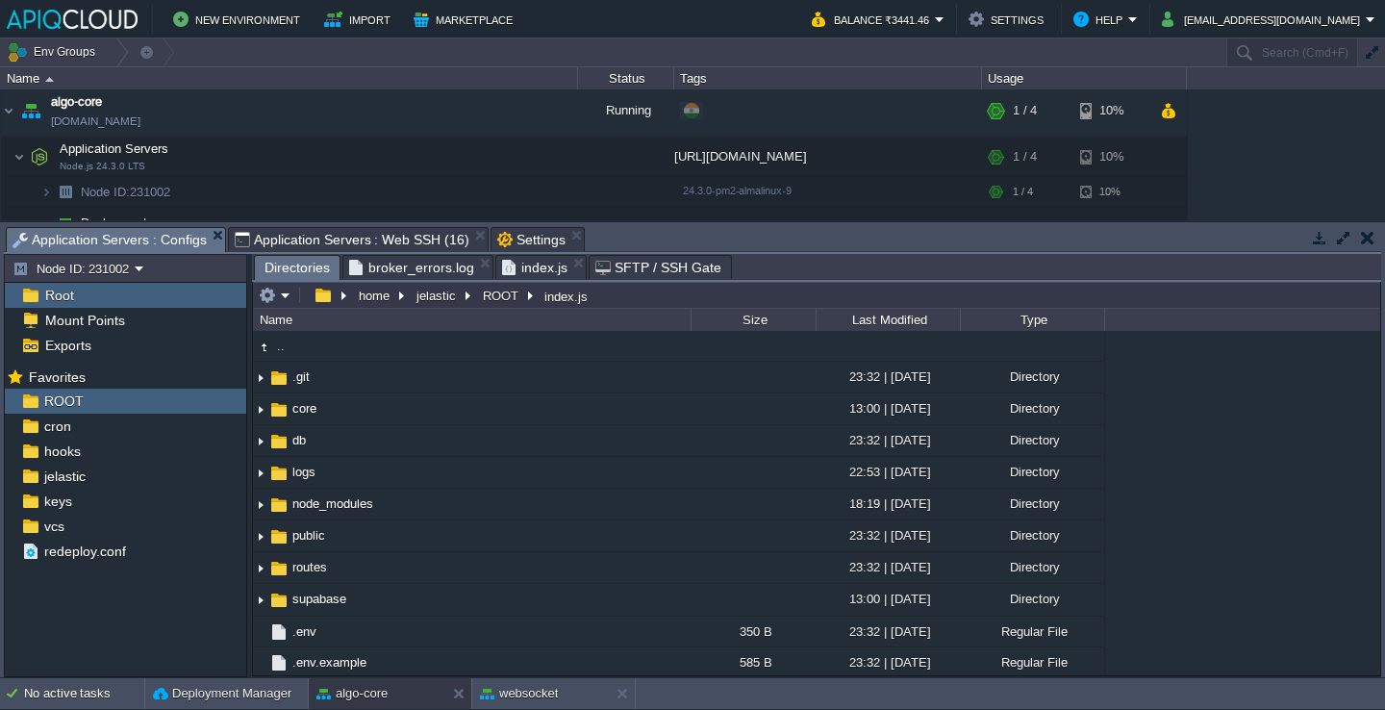
click at [270, 269] on span "Directories" at bounding box center [297, 268] width 65 height 24
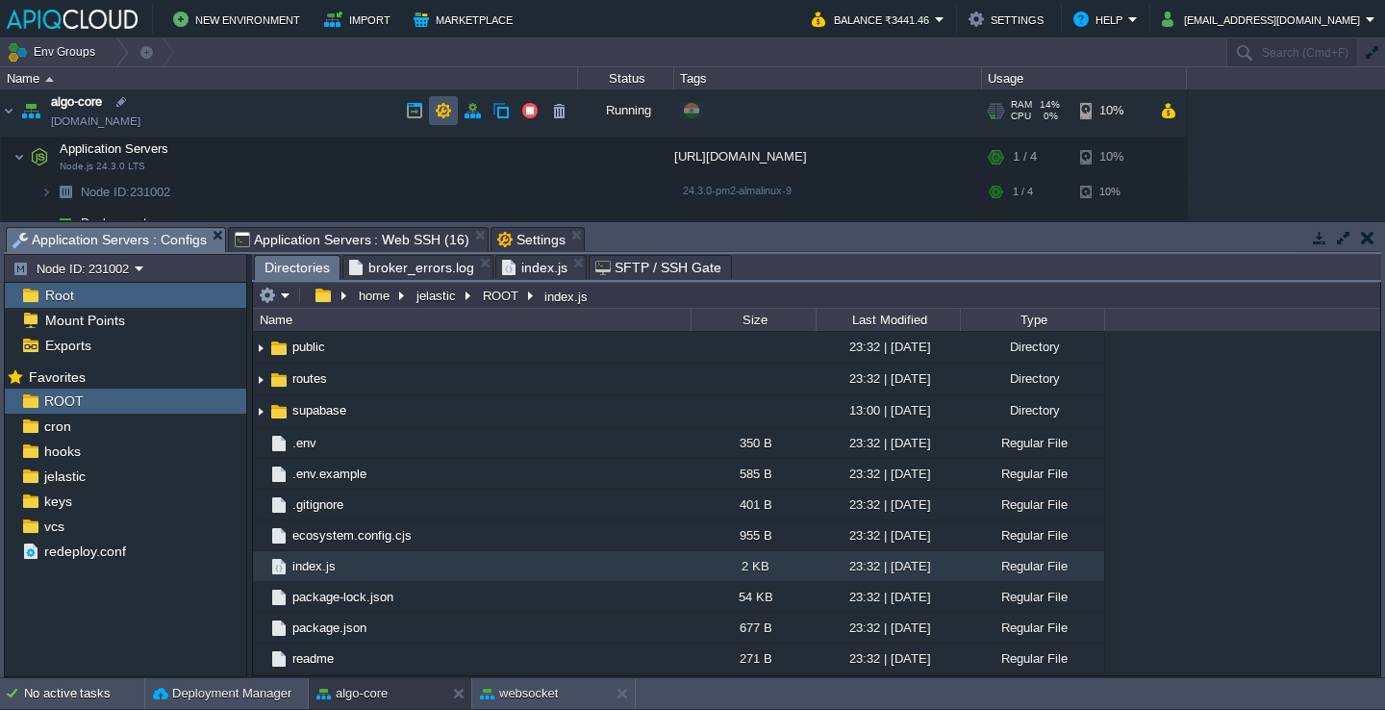
click at [451, 110] on button "button" at bounding box center [443, 110] width 17 height 17
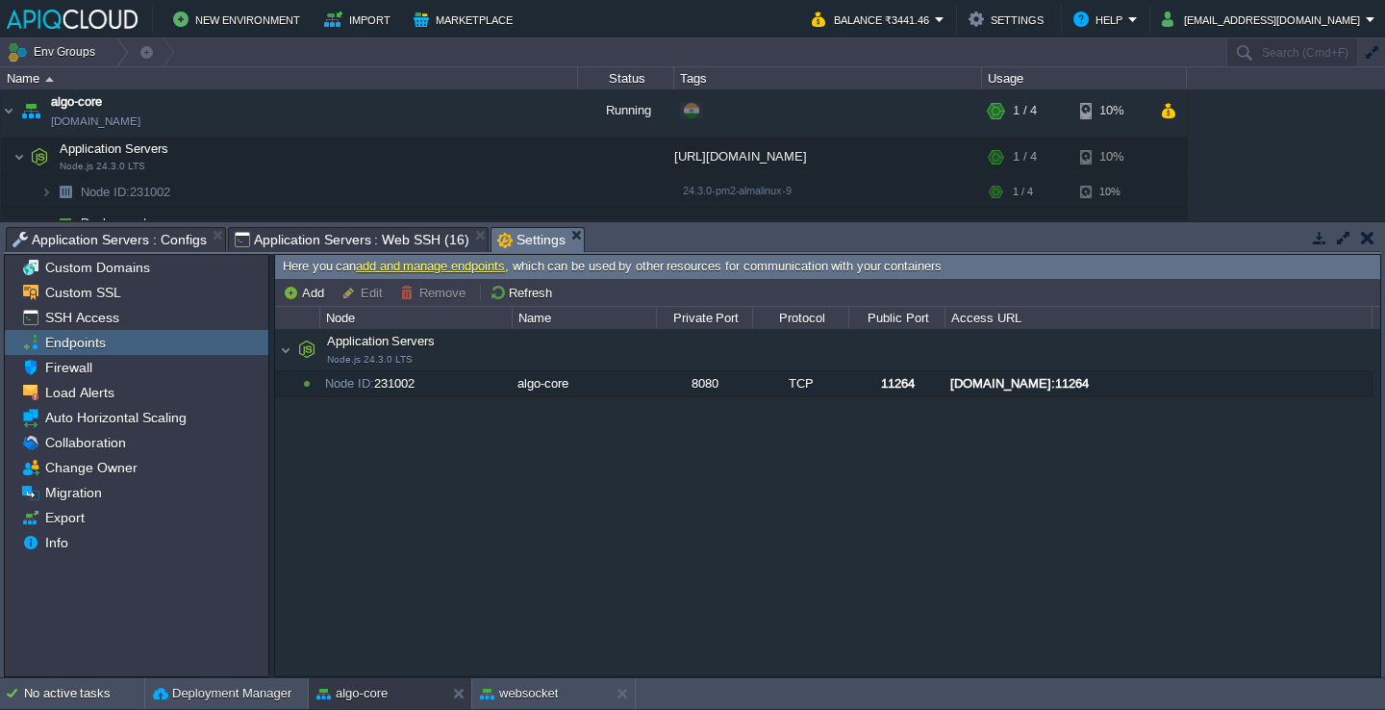
click at [455, 507] on div "Application Servers Node.js 24.3.0 LTS Application Servers Node.js 24.3.0 LTS N…" at bounding box center [827, 502] width 1105 height 346
click at [301, 289] on button "Add" at bounding box center [306, 292] width 47 height 17
type input "Node ID: 231002"
type input "TCP"
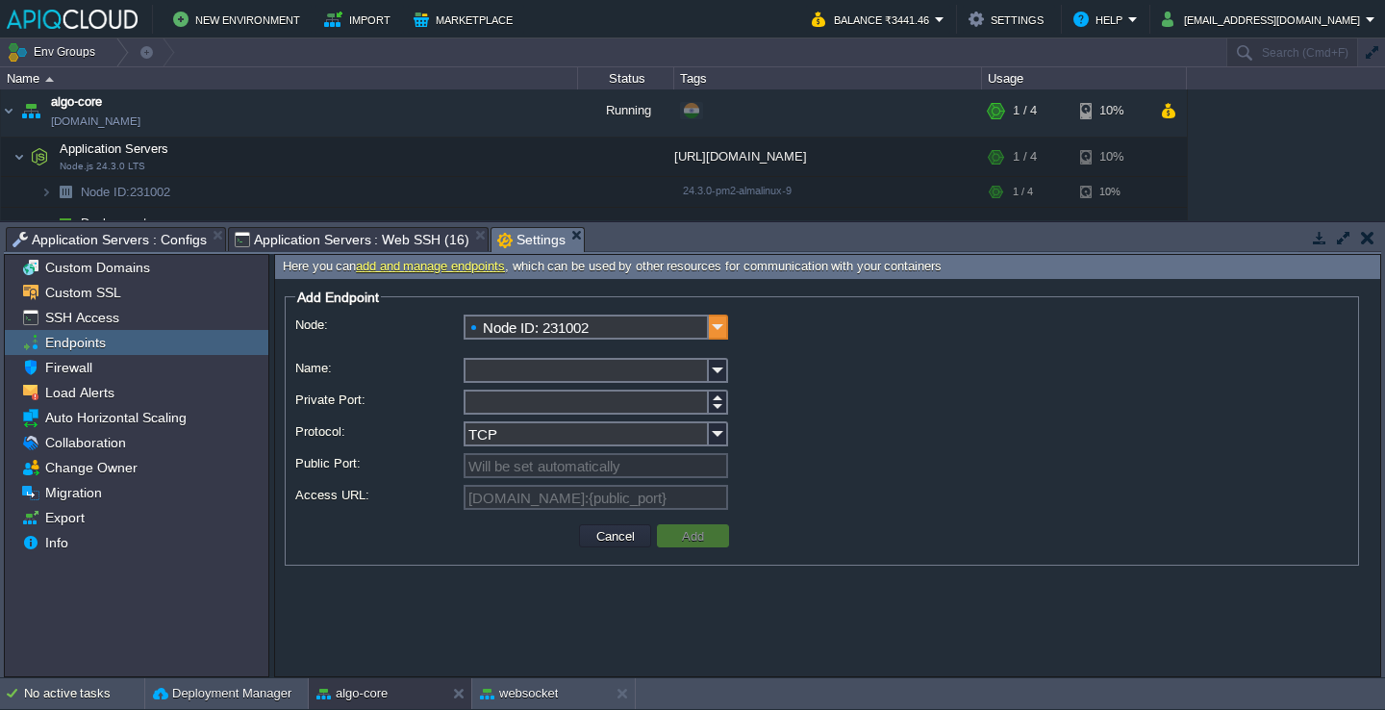
click at [715, 333] on img at bounding box center [718, 327] width 19 height 25
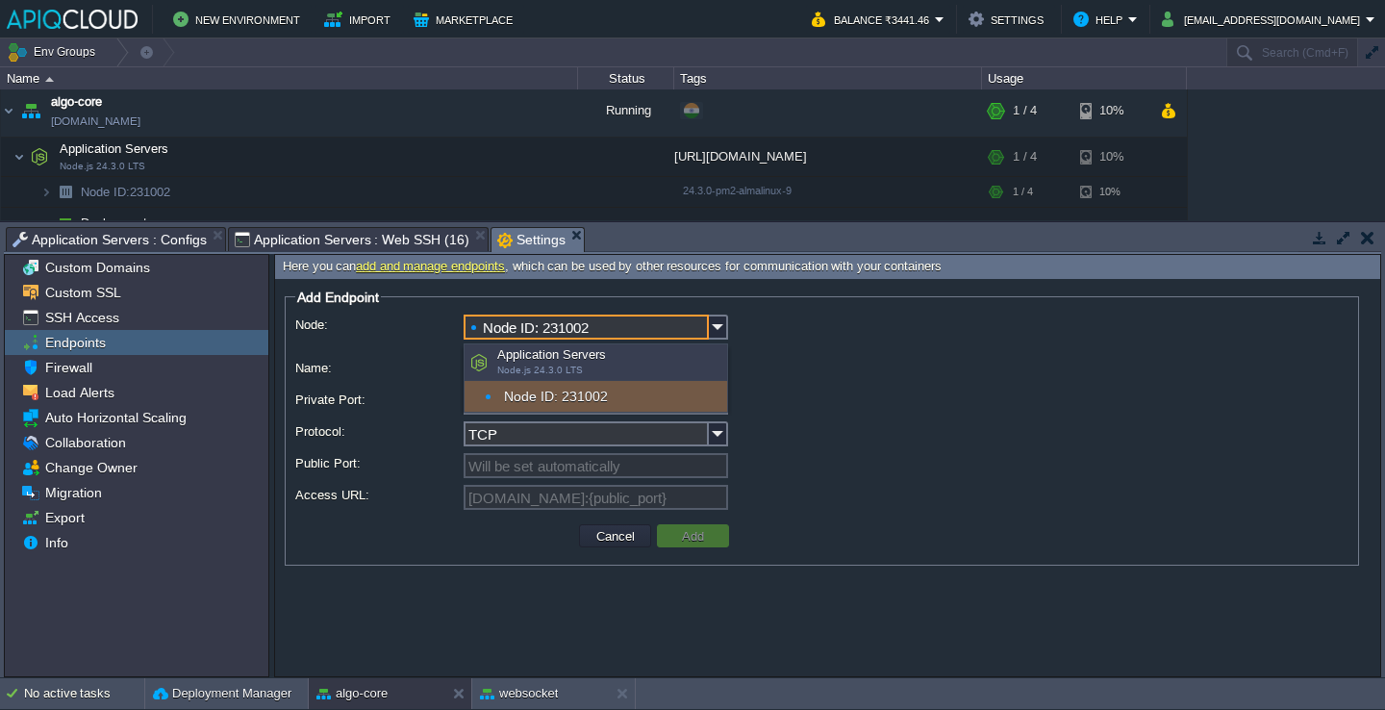
click at [591, 366] on div "Application Servers Node.js 24.3.0 LTS" at bounding box center [596, 362] width 263 height 37
click at [530, 361] on div "Application Servers Node.js 24.3.0 LTS" at bounding box center [596, 362] width 263 height 37
click at [545, 400] on div "Node ID: 231002" at bounding box center [596, 396] width 263 height 31
type input "[DOMAIN_NAME]:{public_port}"
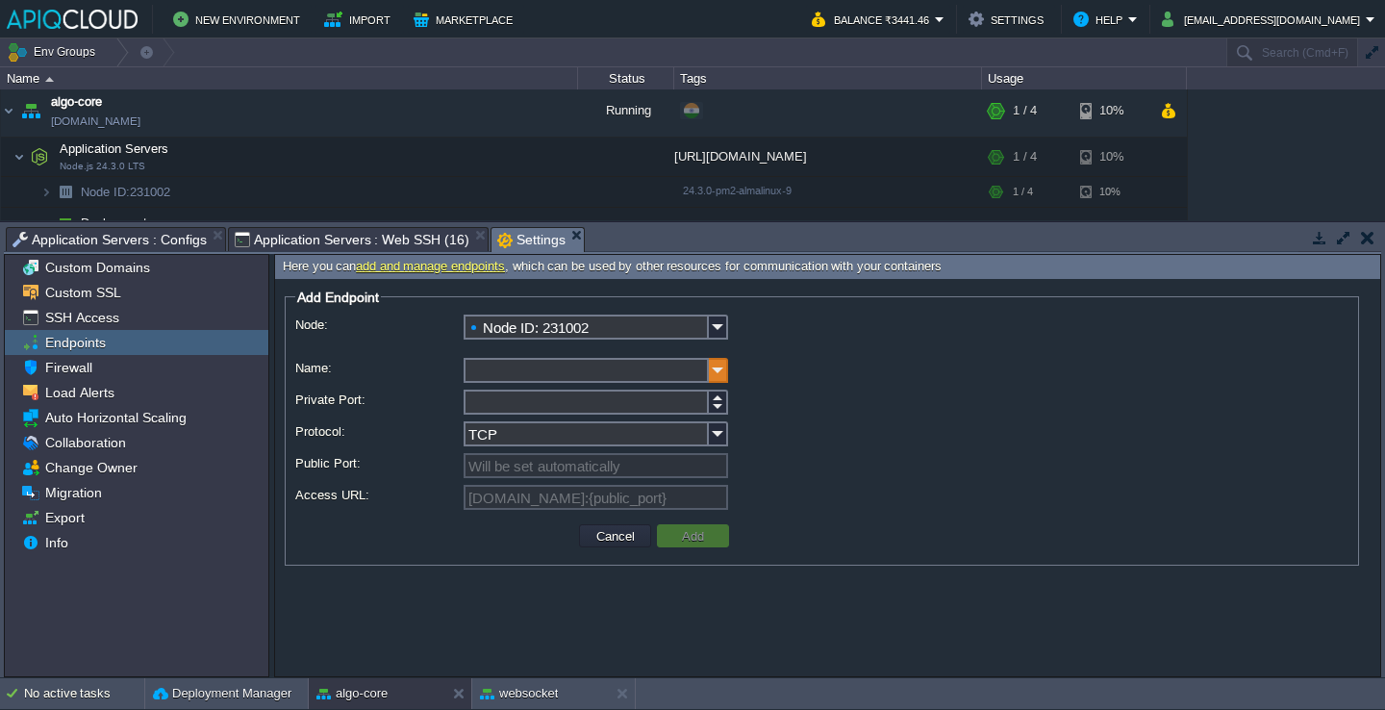
click at [720, 379] on img at bounding box center [718, 370] width 19 height 25
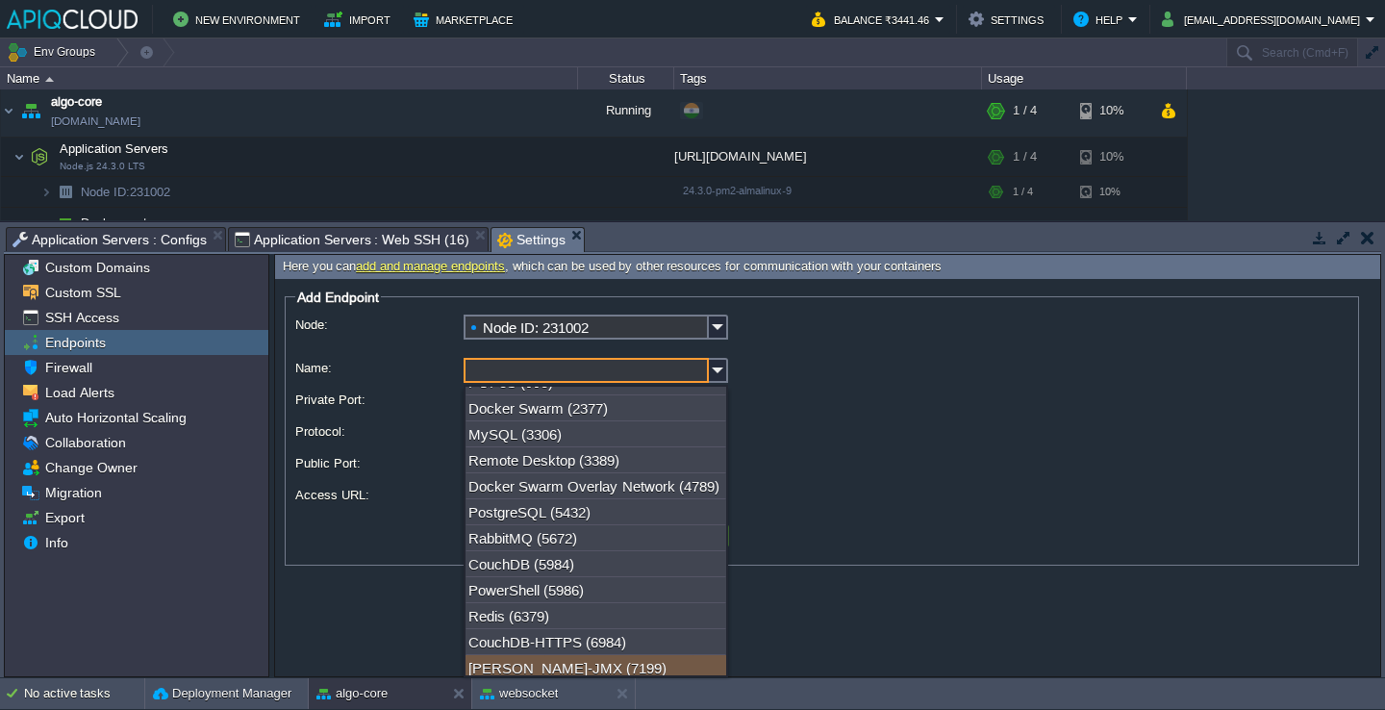
scroll to position [0, 0]
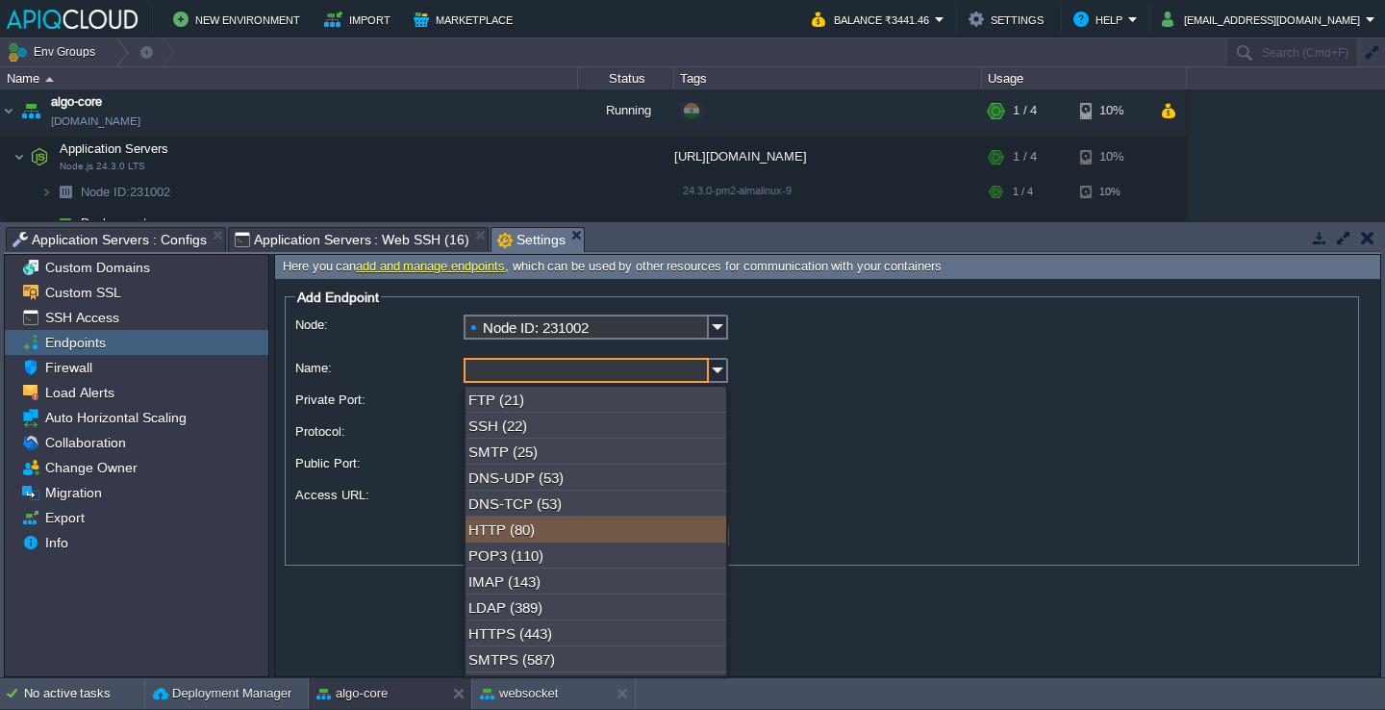
click at [619, 534] on div "HTTP (80)" at bounding box center [596, 530] width 261 height 26
type input "HTTP"
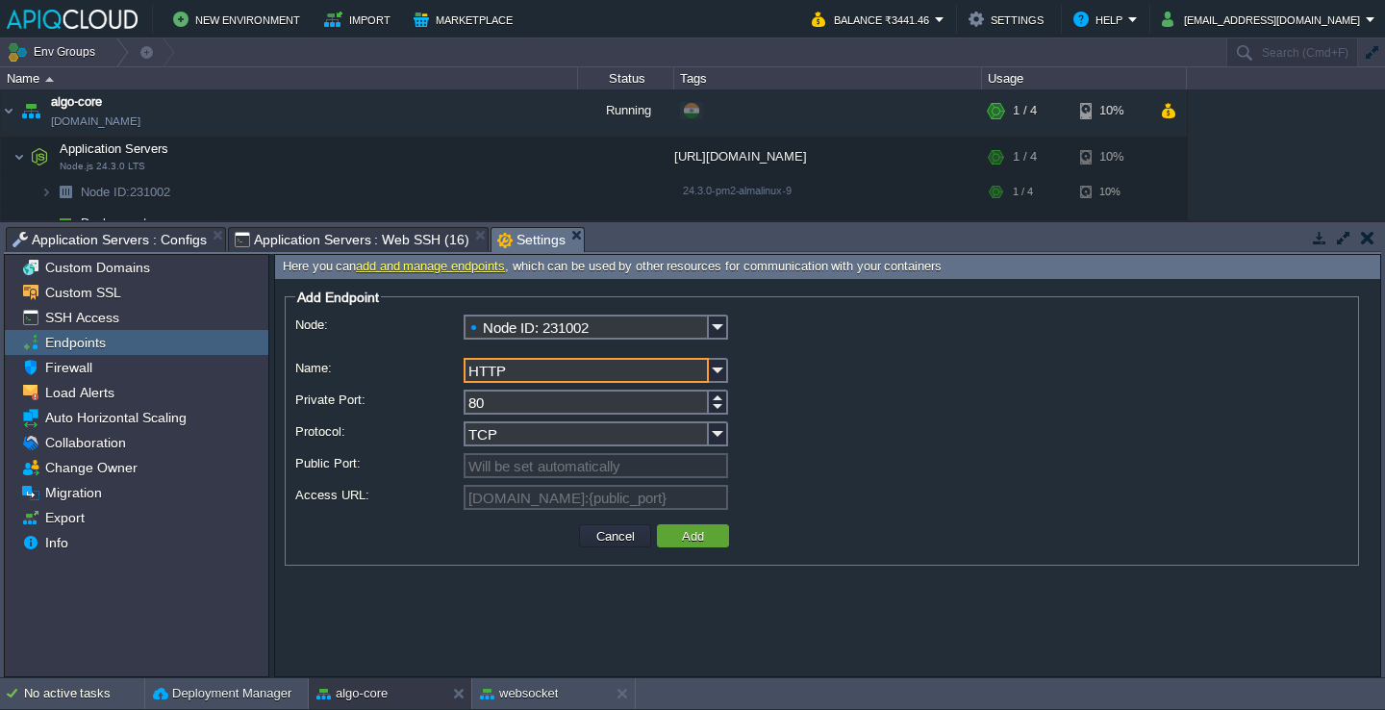
click at [652, 398] on input "80" at bounding box center [586, 402] width 245 height 25
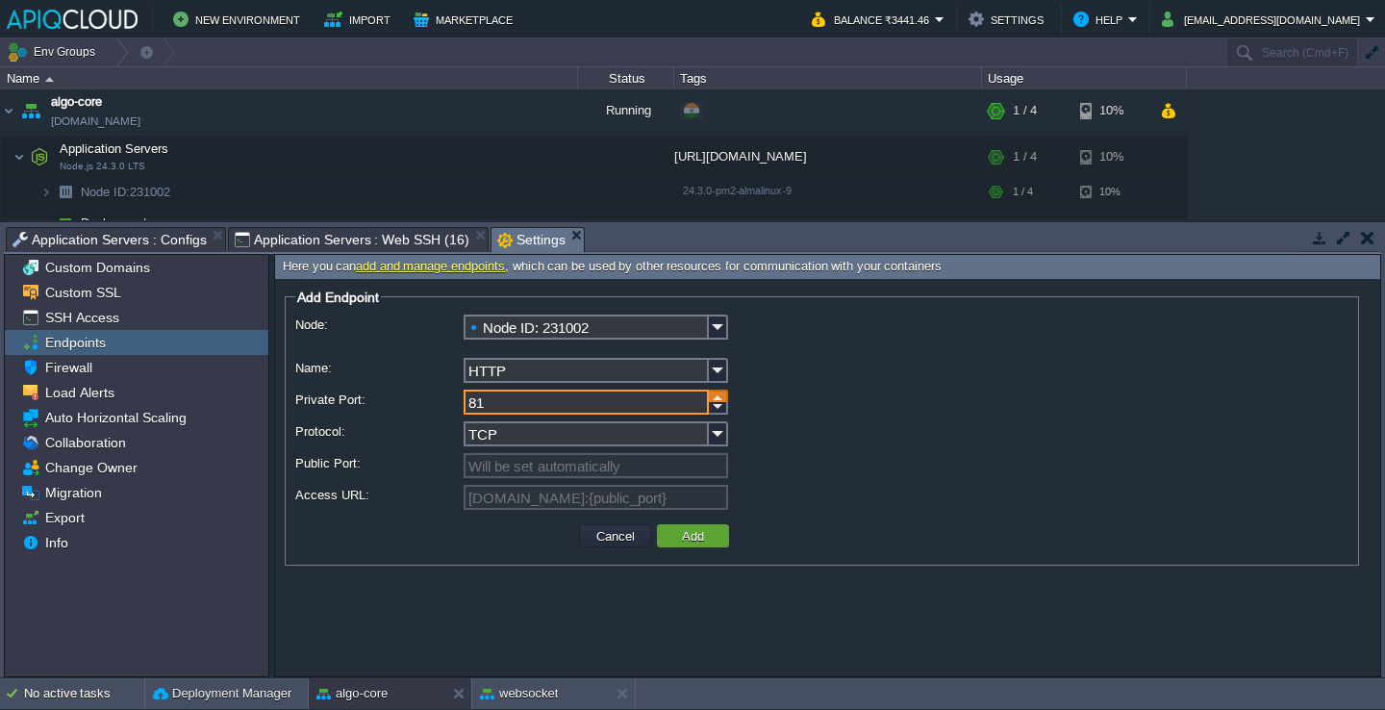
click at [718, 399] on div at bounding box center [718, 396] width 19 height 13
click at [718, 408] on div at bounding box center [718, 408] width 19 height 13
click at [667, 410] on input "8080" at bounding box center [586, 402] width 245 height 25
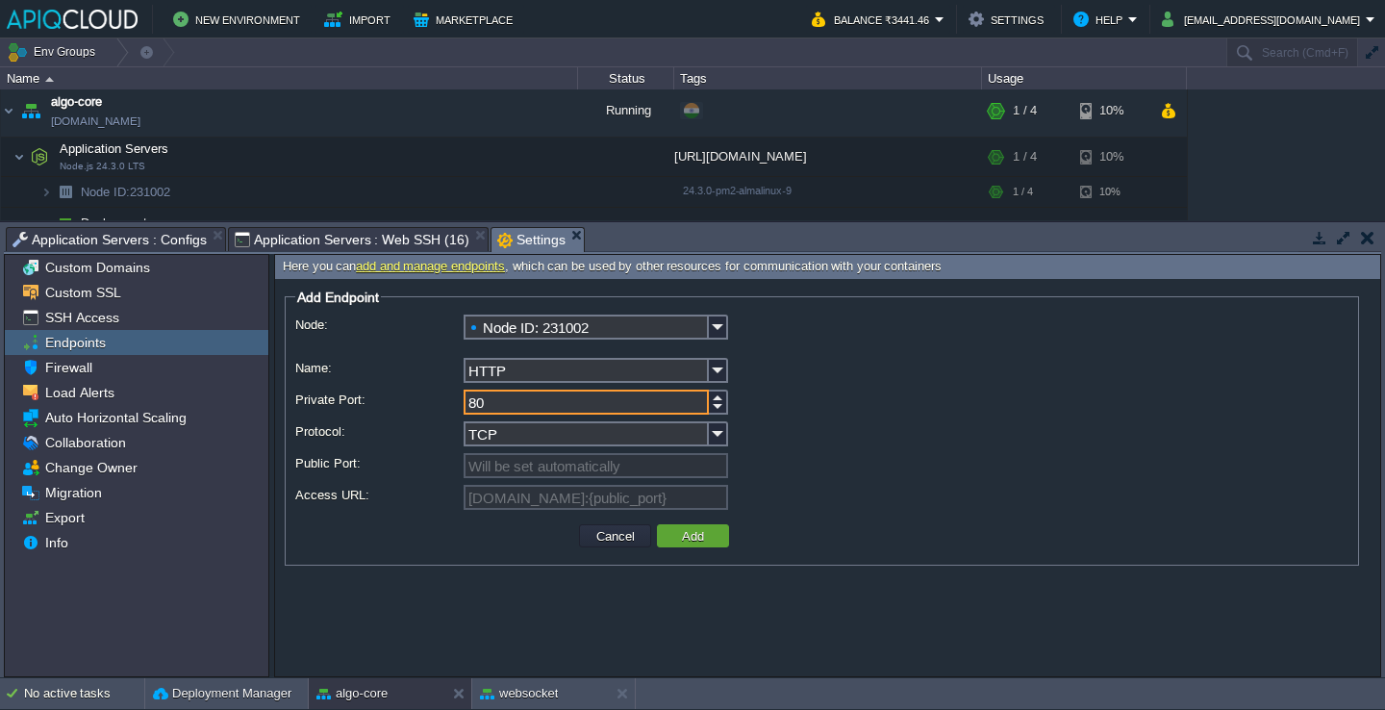
type input "80"
click at [728, 368] on div "HTTP" at bounding box center [821, 372] width 1053 height 28
click at [718, 368] on img at bounding box center [718, 370] width 19 height 25
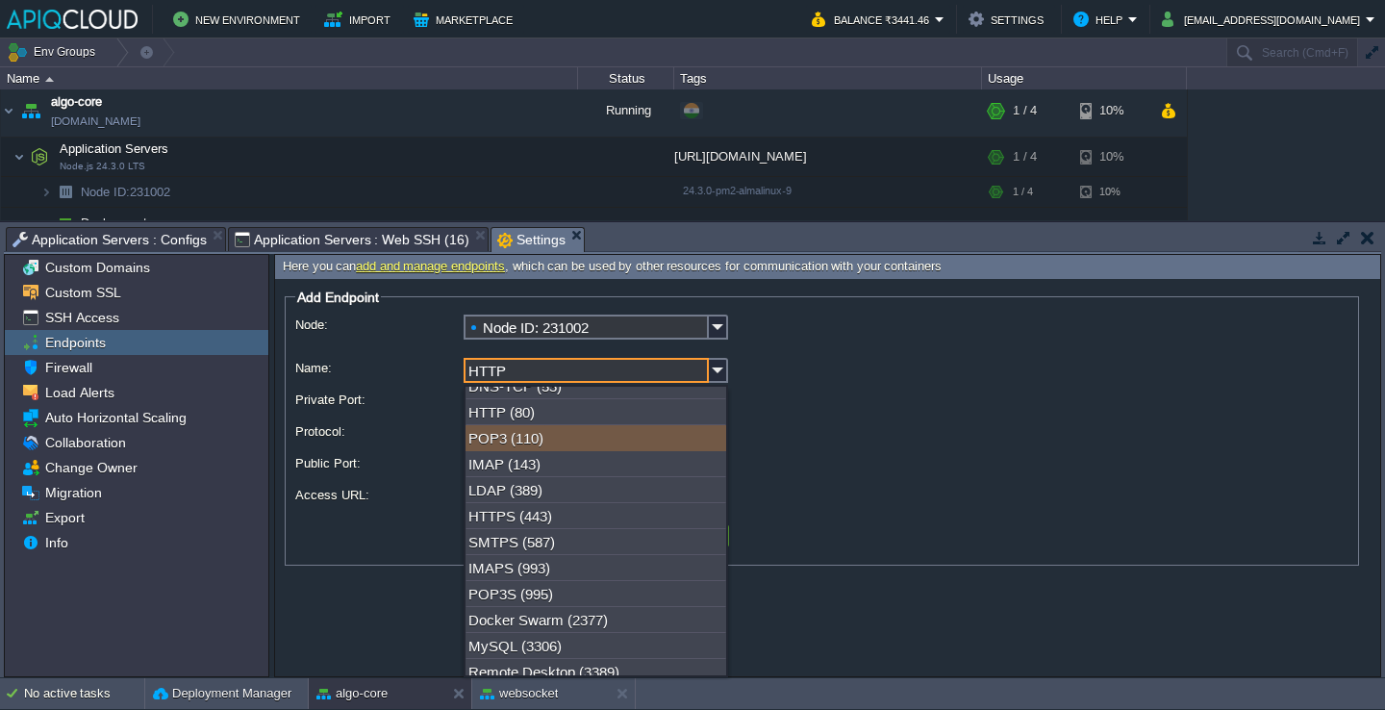
scroll to position [118, 0]
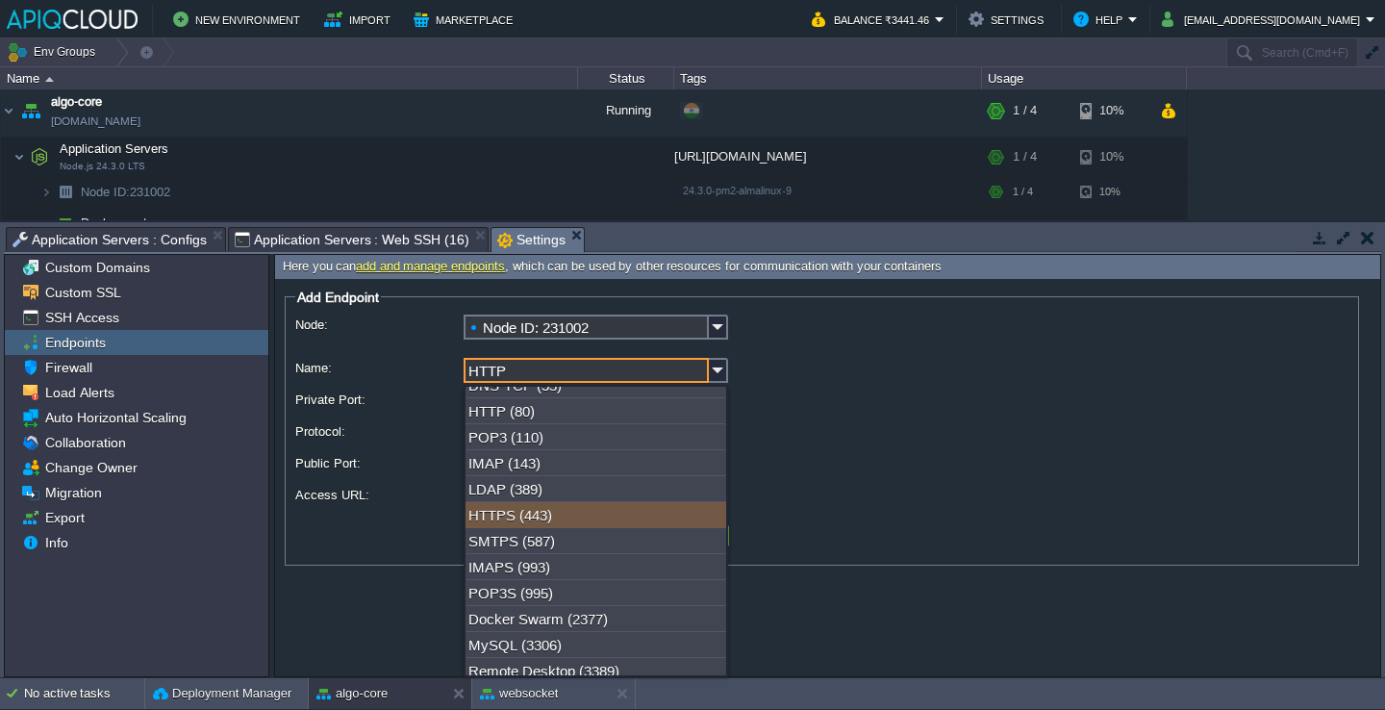
click at [580, 522] on div "HTTPS (443)" at bounding box center [596, 515] width 261 height 26
type input "HTTPS"
type input "443"
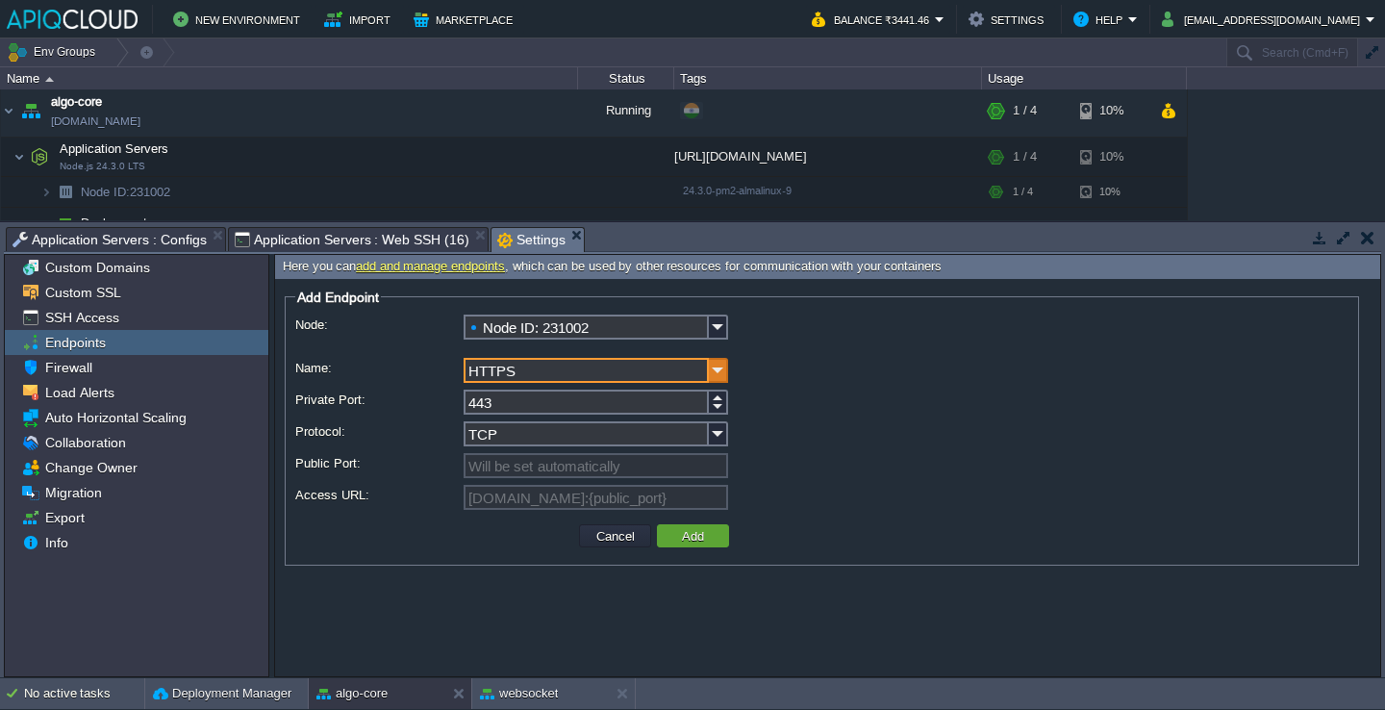
click at [715, 378] on img at bounding box center [718, 370] width 19 height 25
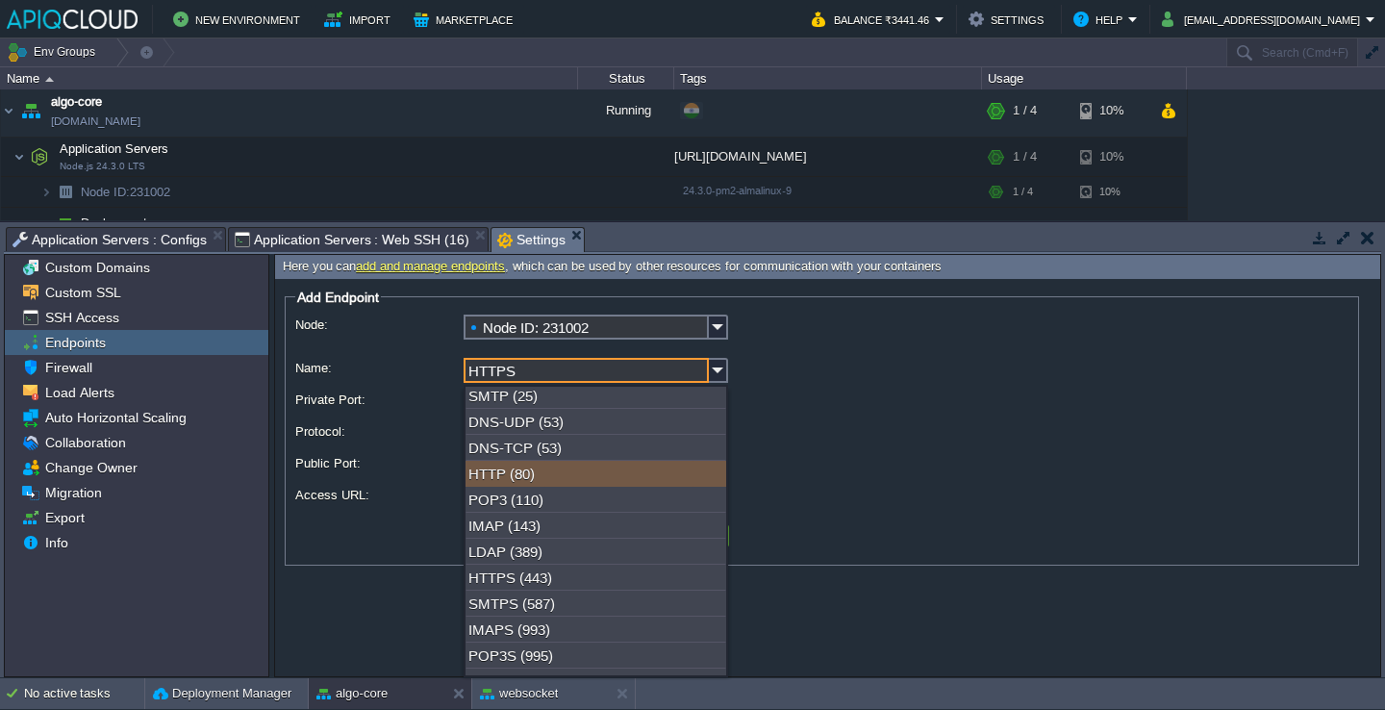
scroll to position [0, 0]
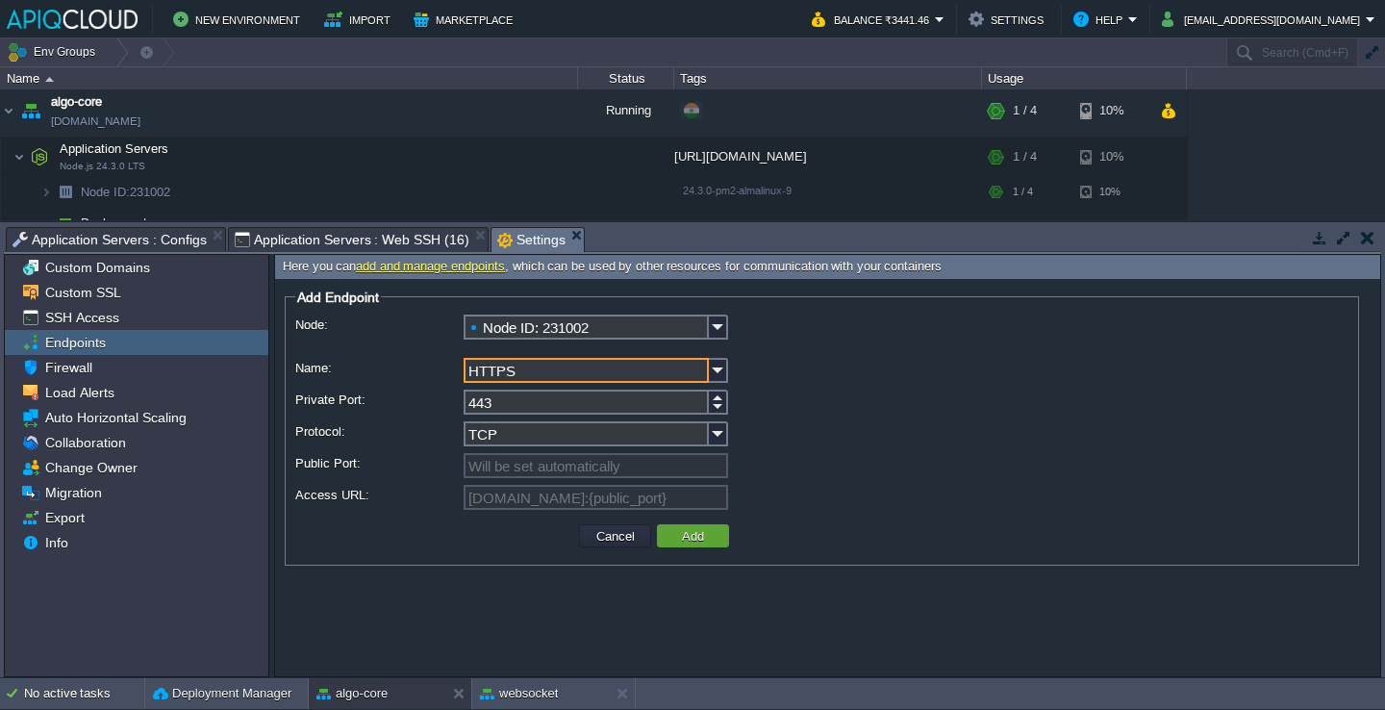
click at [544, 373] on input "HTTPS" at bounding box center [586, 370] width 245 height 25
type input "algo"
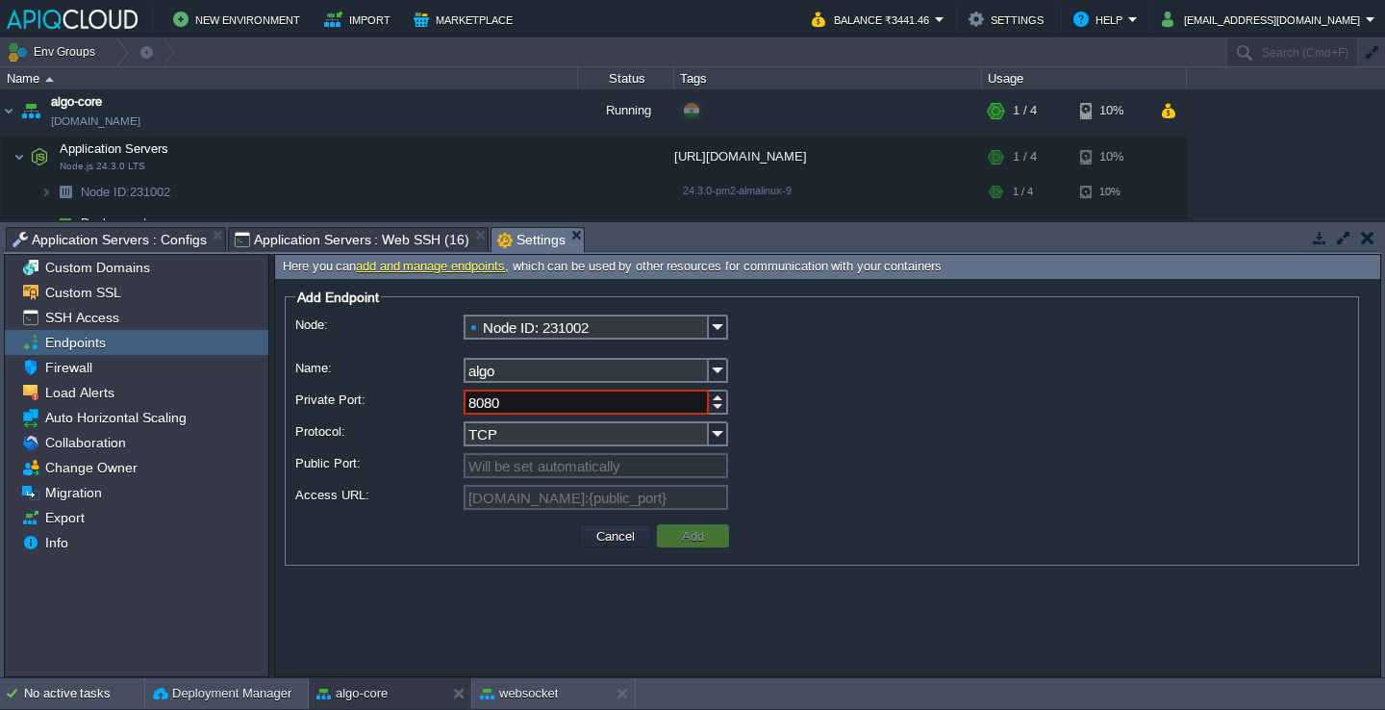
type input "8080"
click at [147, 352] on div "Endpoints" at bounding box center [137, 342] width 264 height 25
click at [147, 344] on div "Endpoints" at bounding box center [137, 342] width 264 height 25
click at [146, 354] on div "Endpoints" at bounding box center [137, 342] width 264 height 25
click at [146, 370] on div "Firewall" at bounding box center [137, 367] width 264 height 25
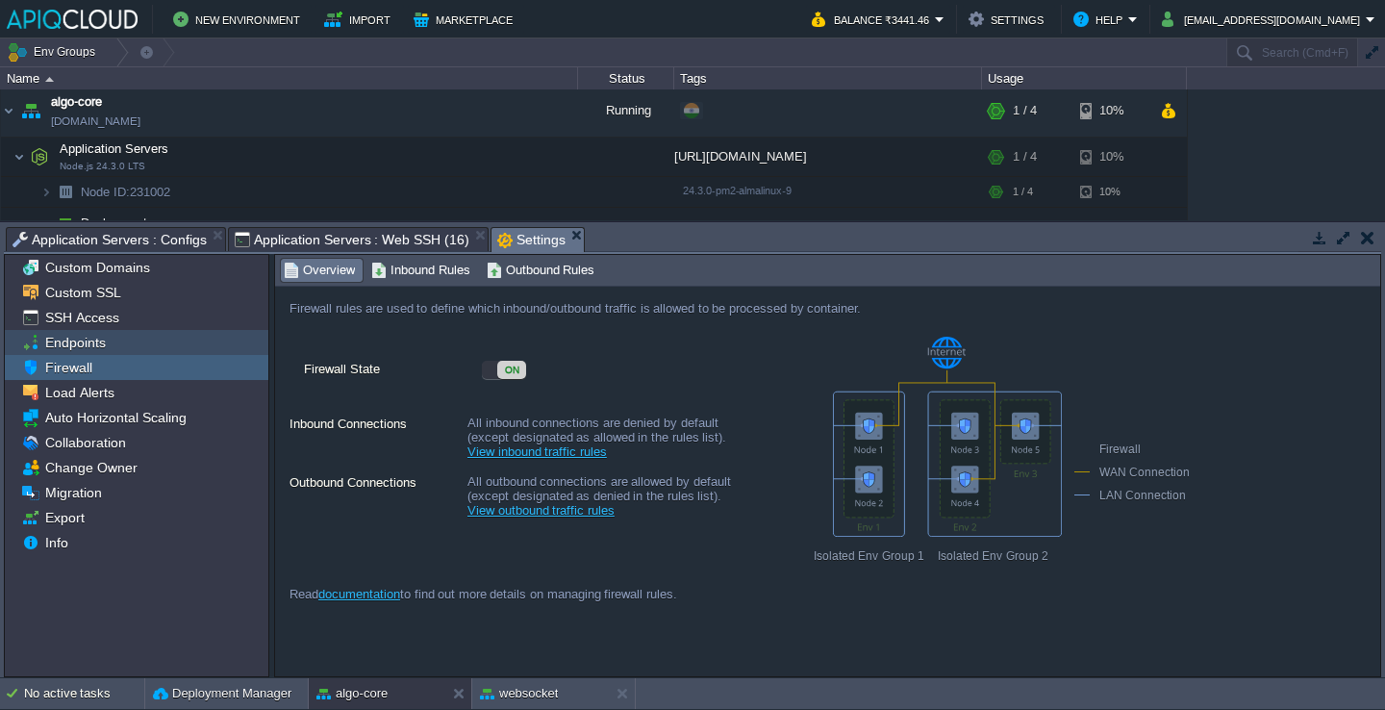
click at [145, 342] on div "Endpoints" at bounding box center [137, 342] width 264 height 25
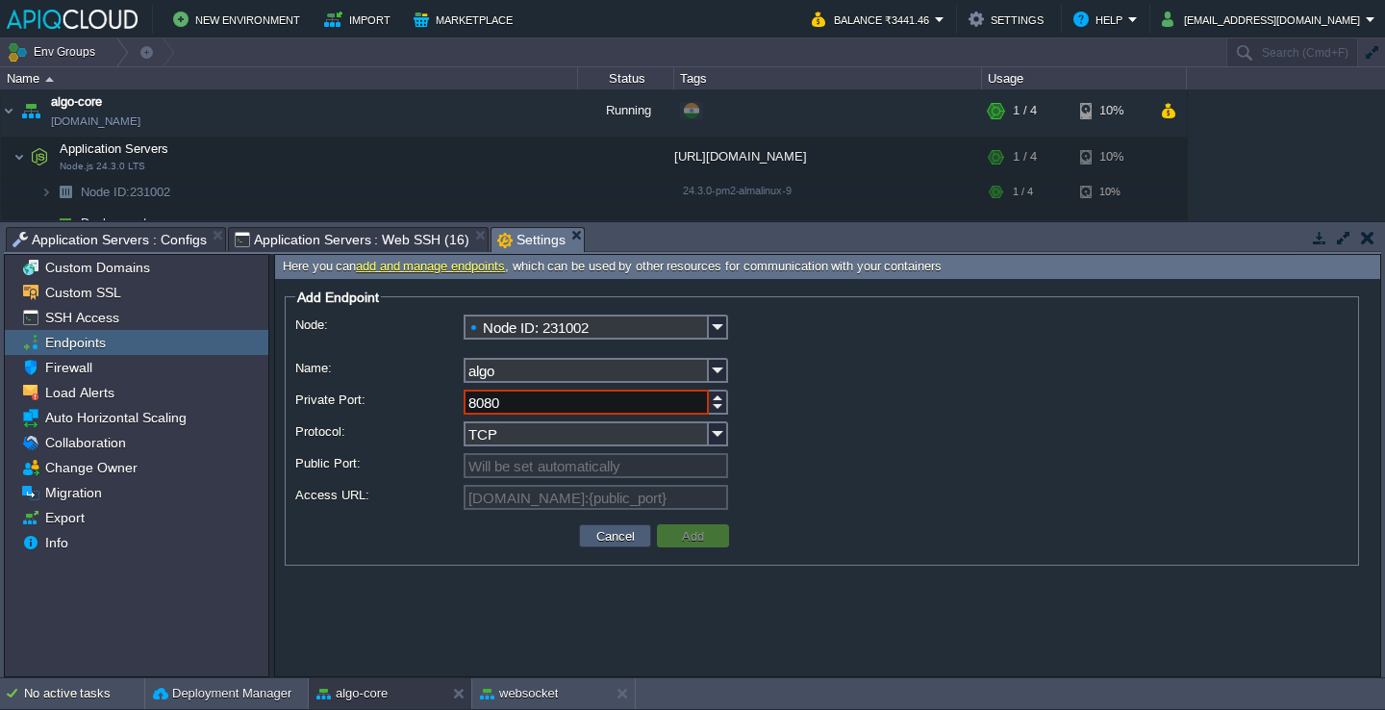
click at [616, 540] on button "Cancel" at bounding box center [616, 535] width 50 height 17
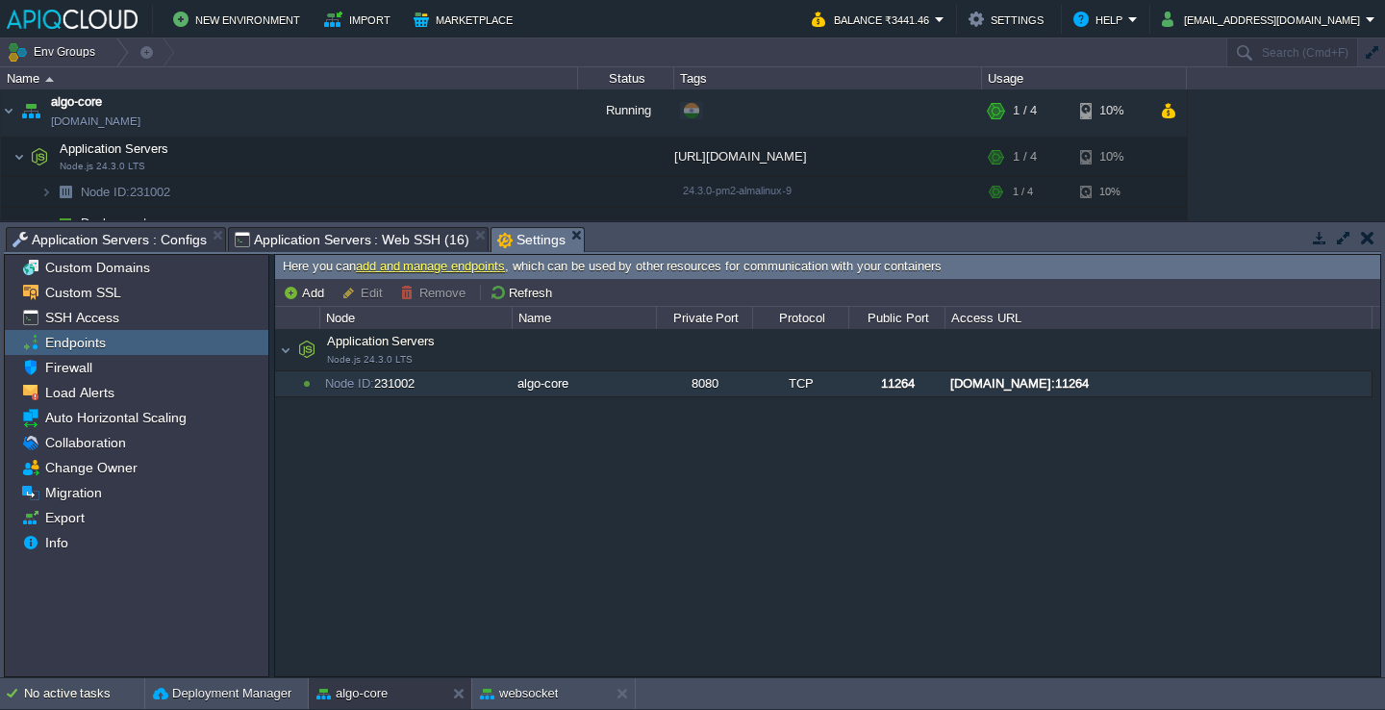
click at [462, 383] on div "Node ID: 231002" at bounding box center [415, 383] width 190 height 25
click at [449, 296] on button "Remove" at bounding box center [435, 292] width 71 height 17
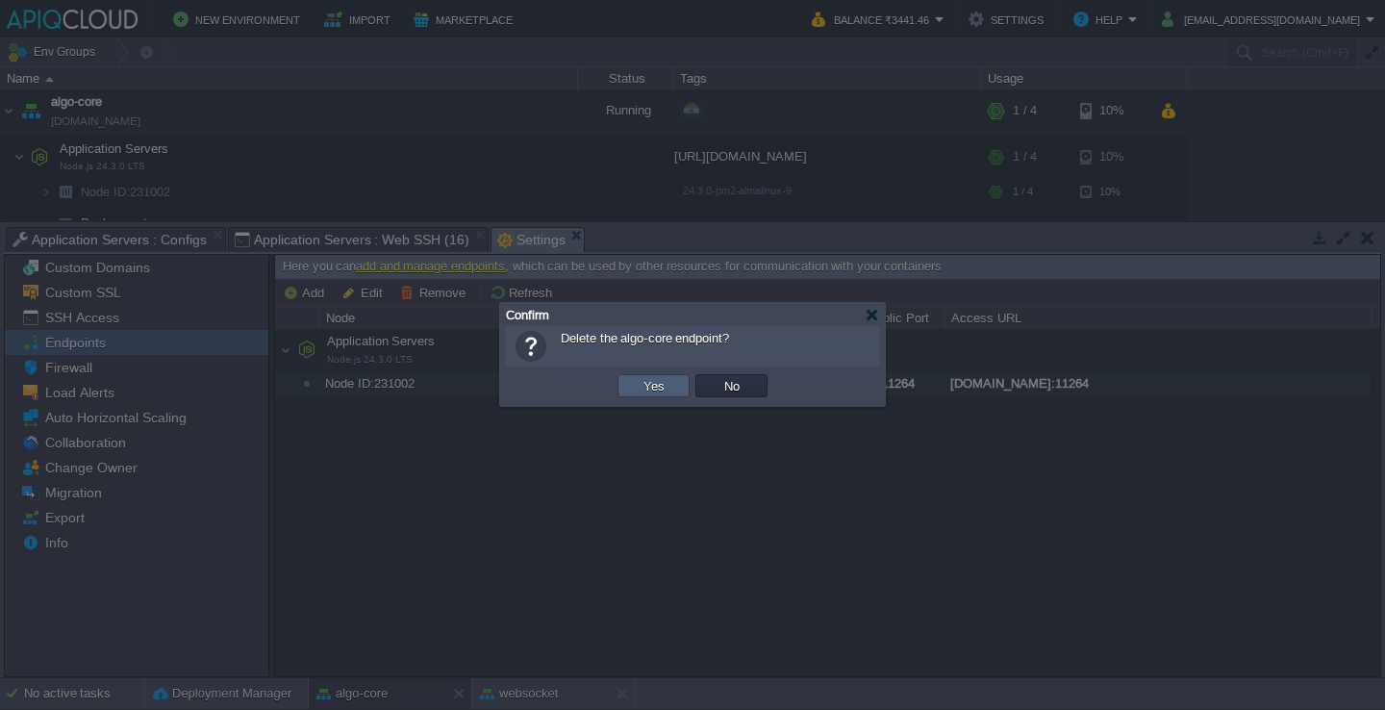
click at [660, 382] on button "Yes" at bounding box center [654, 385] width 33 height 17
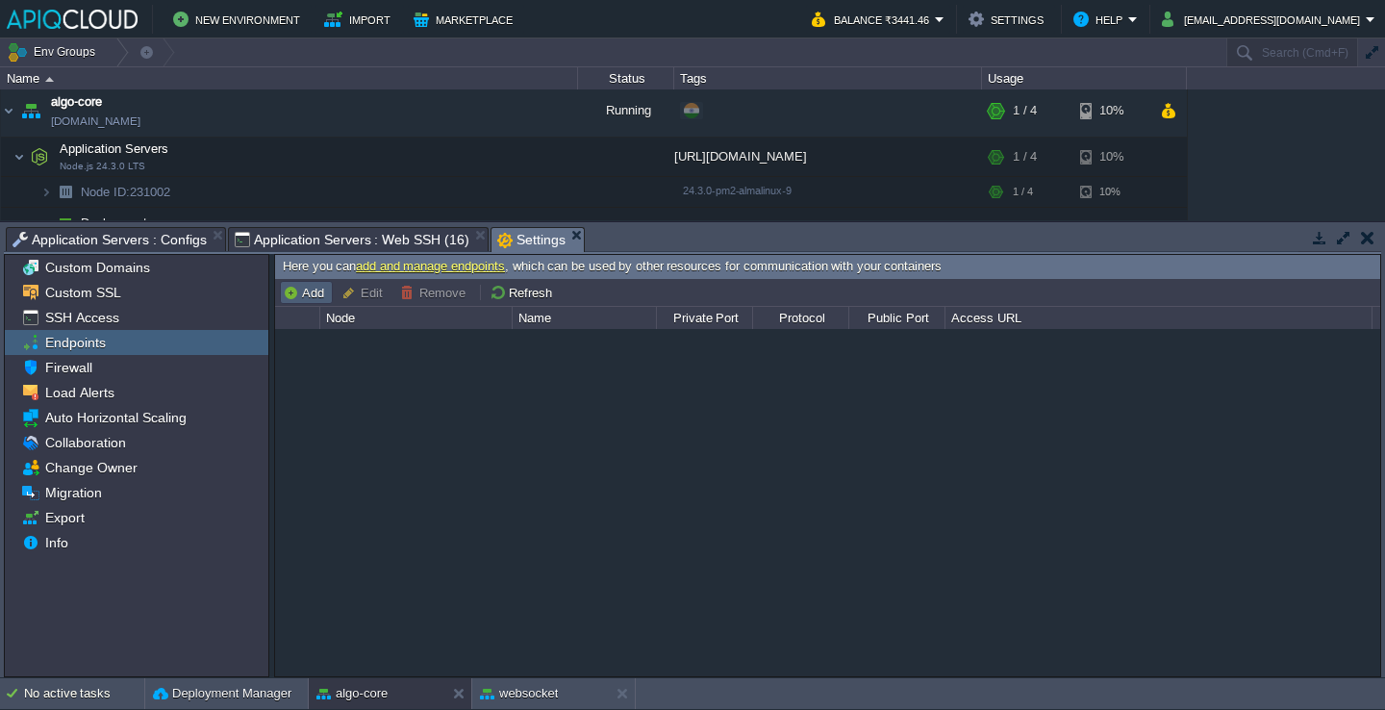
click at [312, 297] on button "Add" at bounding box center [306, 292] width 47 height 17
type input "Node ID: 231002"
type input "TCP"
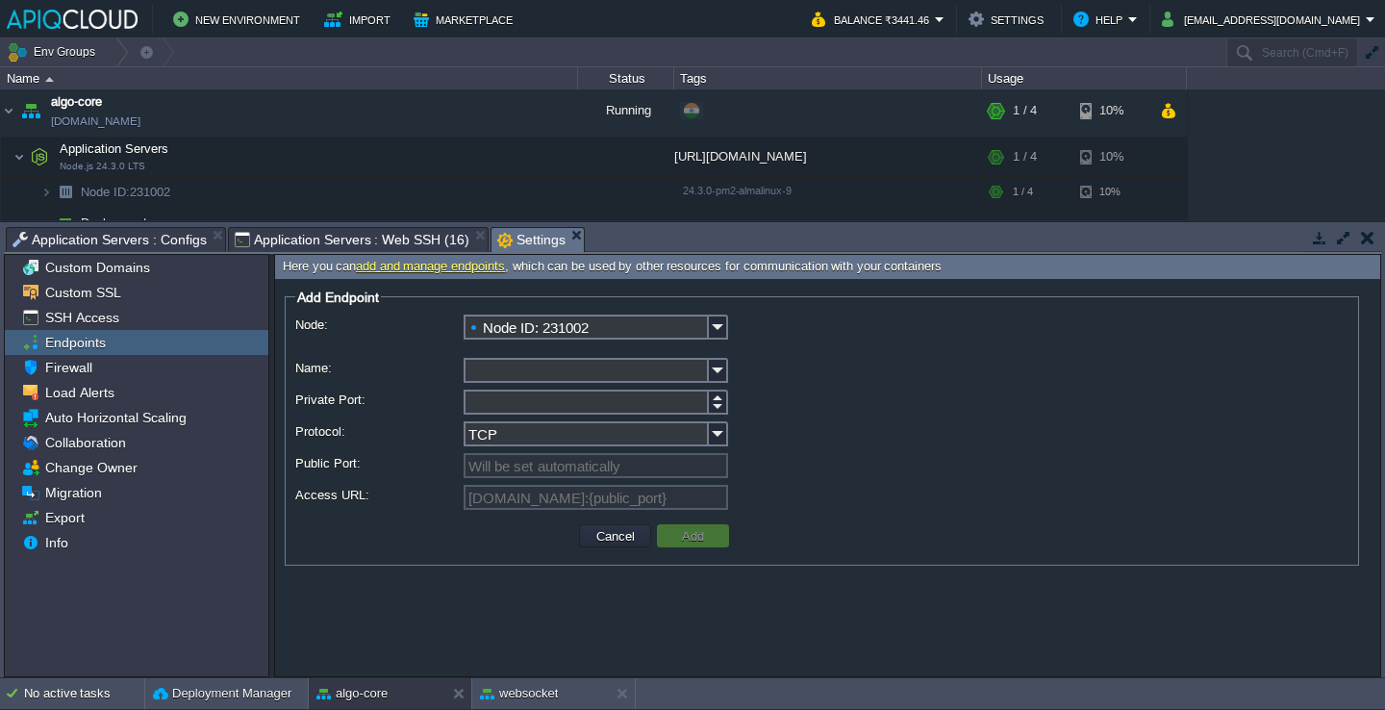
click at [567, 340] on input "Node ID: 231002" at bounding box center [586, 327] width 245 height 25
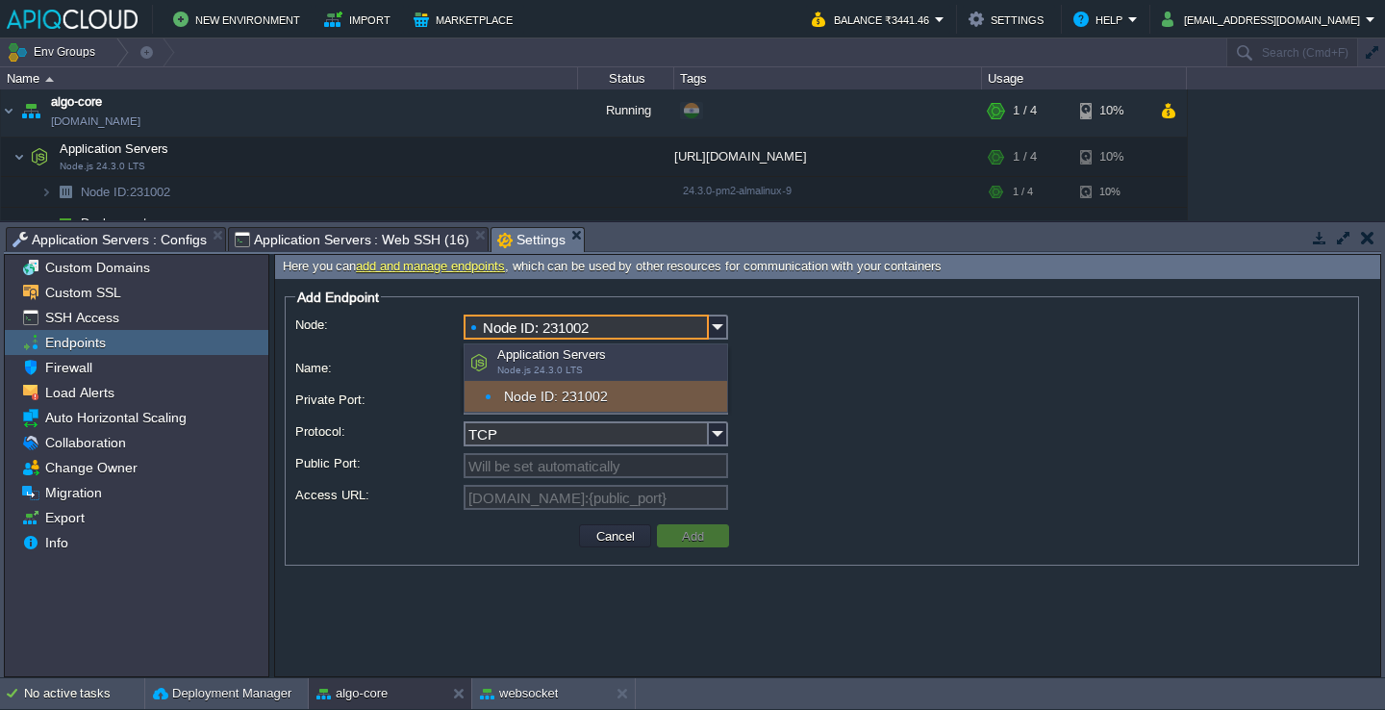
click at [546, 377] on div "Application Servers Node.js 24.3.0 LTS" at bounding box center [596, 362] width 263 height 37
click at [544, 367] on span "Node.js 24.3.0 LTS" at bounding box center [540, 370] width 86 height 11
click at [544, 405] on div "Node ID: 231002" at bounding box center [596, 396] width 263 height 31
type input "[DOMAIN_NAME]:{public_port}"
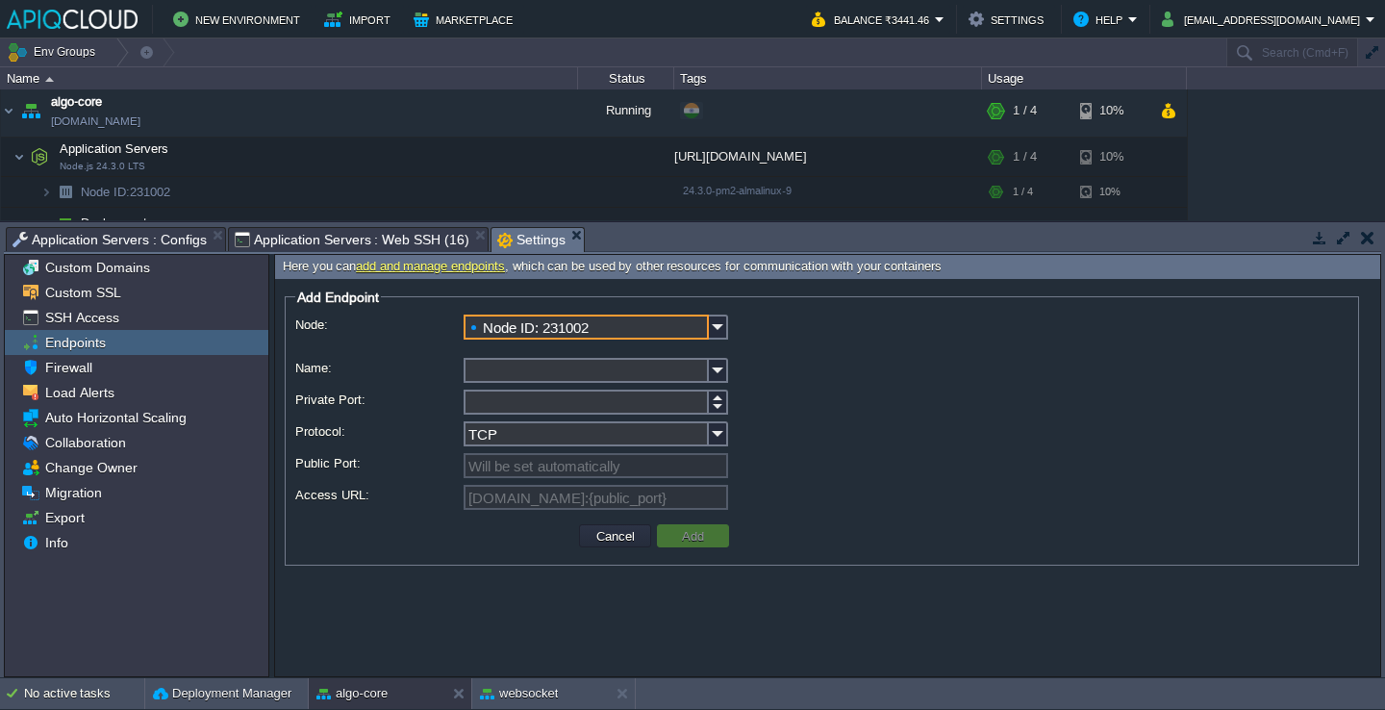
click at [513, 400] on input "Private Port:" at bounding box center [586, 402] width 245 height 25
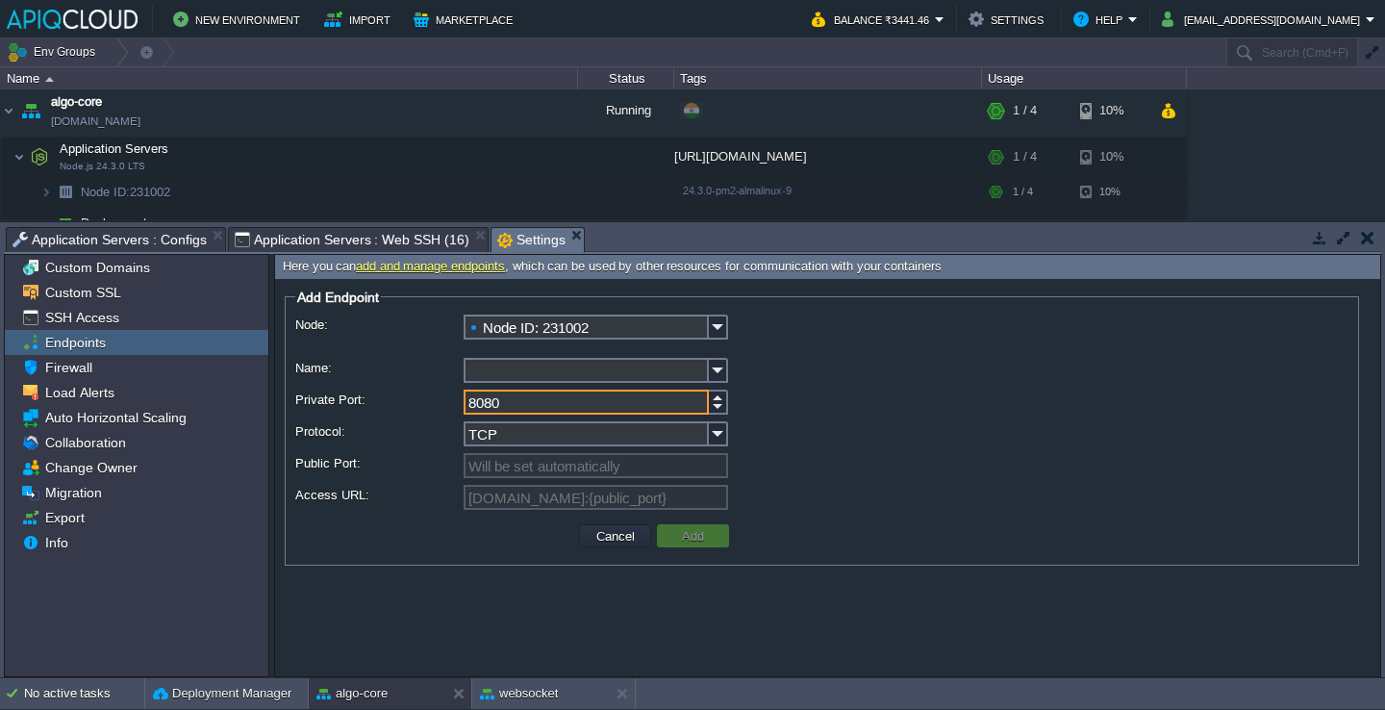
type input "8080"
click at [398, 440] on label "Protocol:" at bounding box center [378, 431] width 166 height 20
click at [464, 440] on input "TCP" at bounding box center [586, 433] width 245 height 25
click at [404, 442] on label "Protocol:" at bounding box center [378, 431] width 166 height 20
click at [464, 443] on input "TCP" at bounding box center [586, 433] width 245 height 25
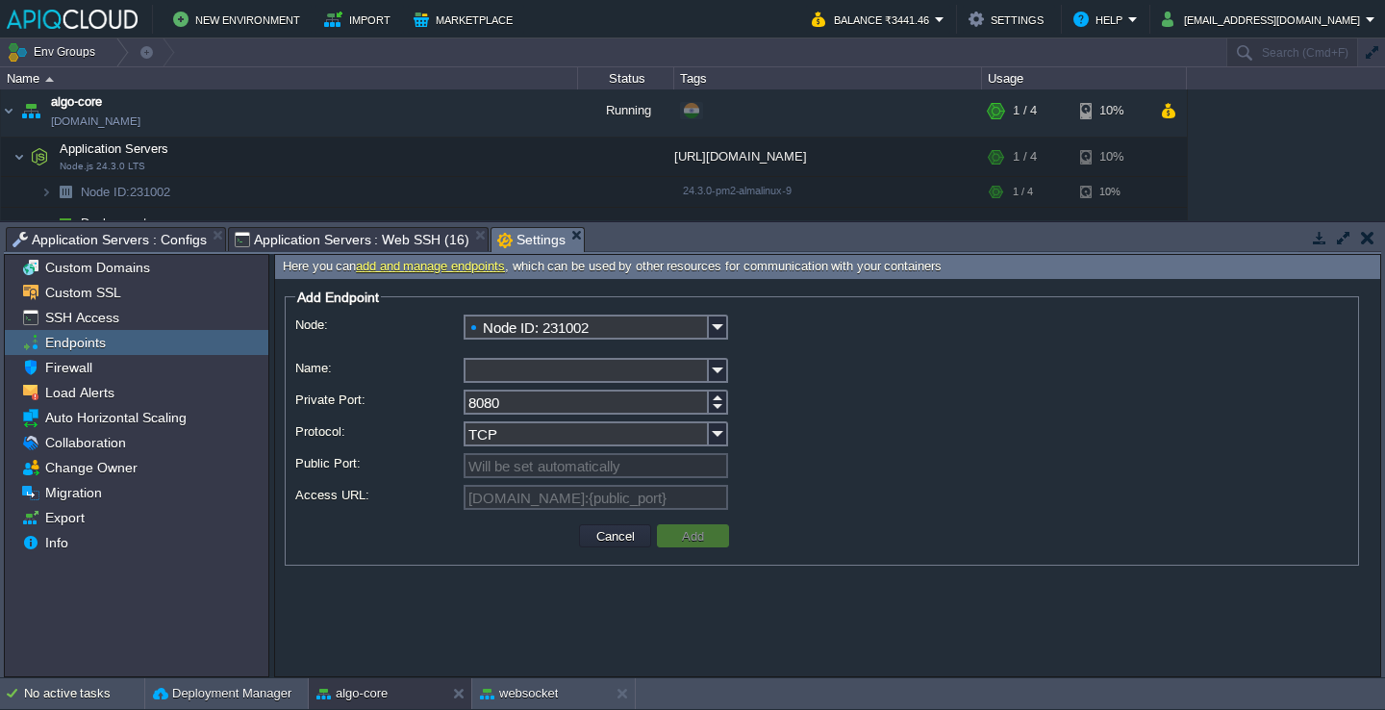
click at [769, 446] on div "TCP" at bounding box center [821, 435] width 1053 height 28
click at [719, 437] on img at bounding box center [718, 433] width 19 height 25
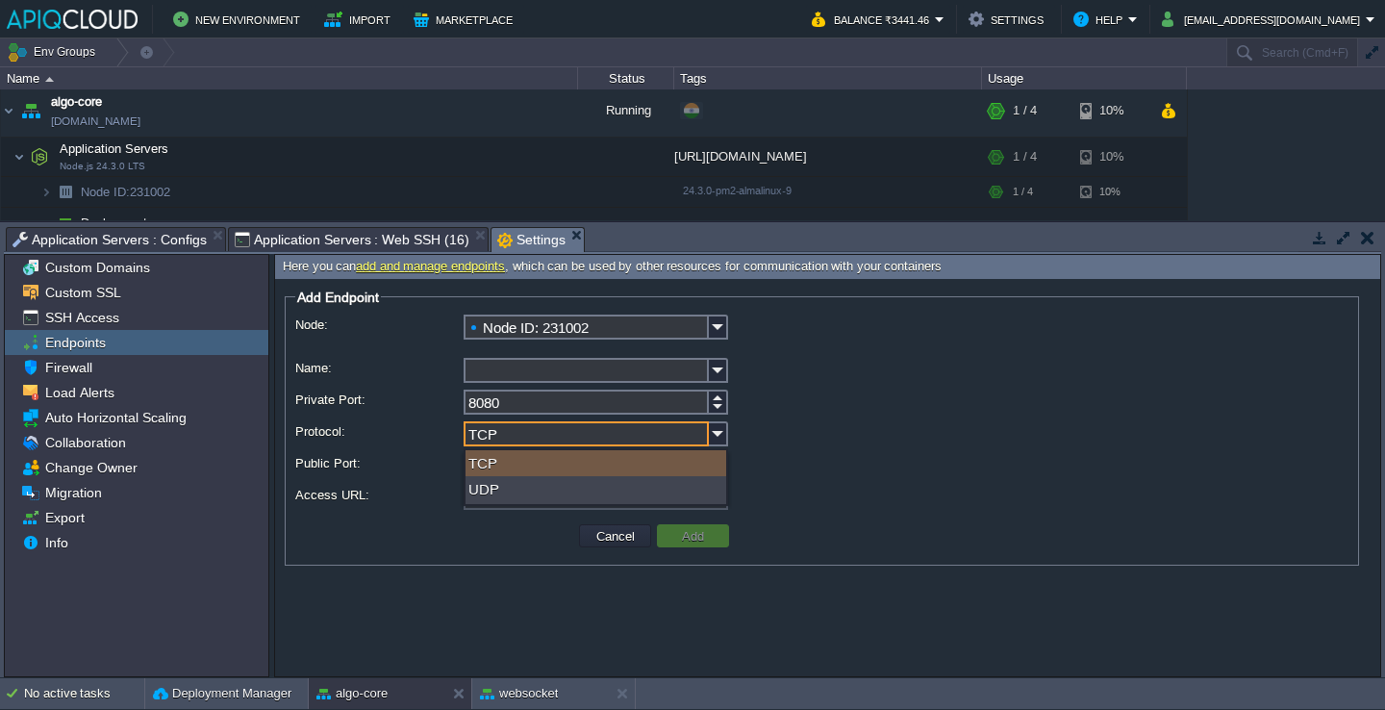
click at [677, 367] on input "Name:" at bounding box center [586, 370] width 245 height 25
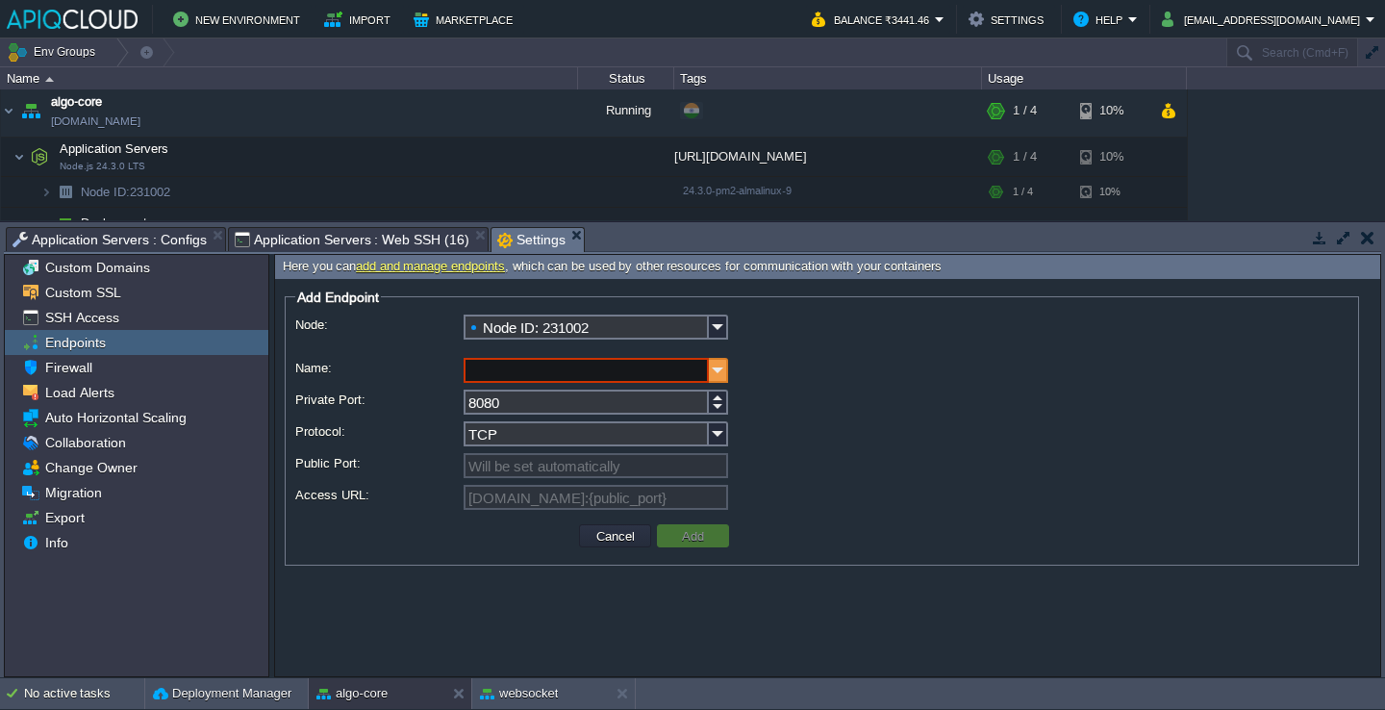
click at [726, 370] on img at bounding box center [718, 370] width 19 height 25
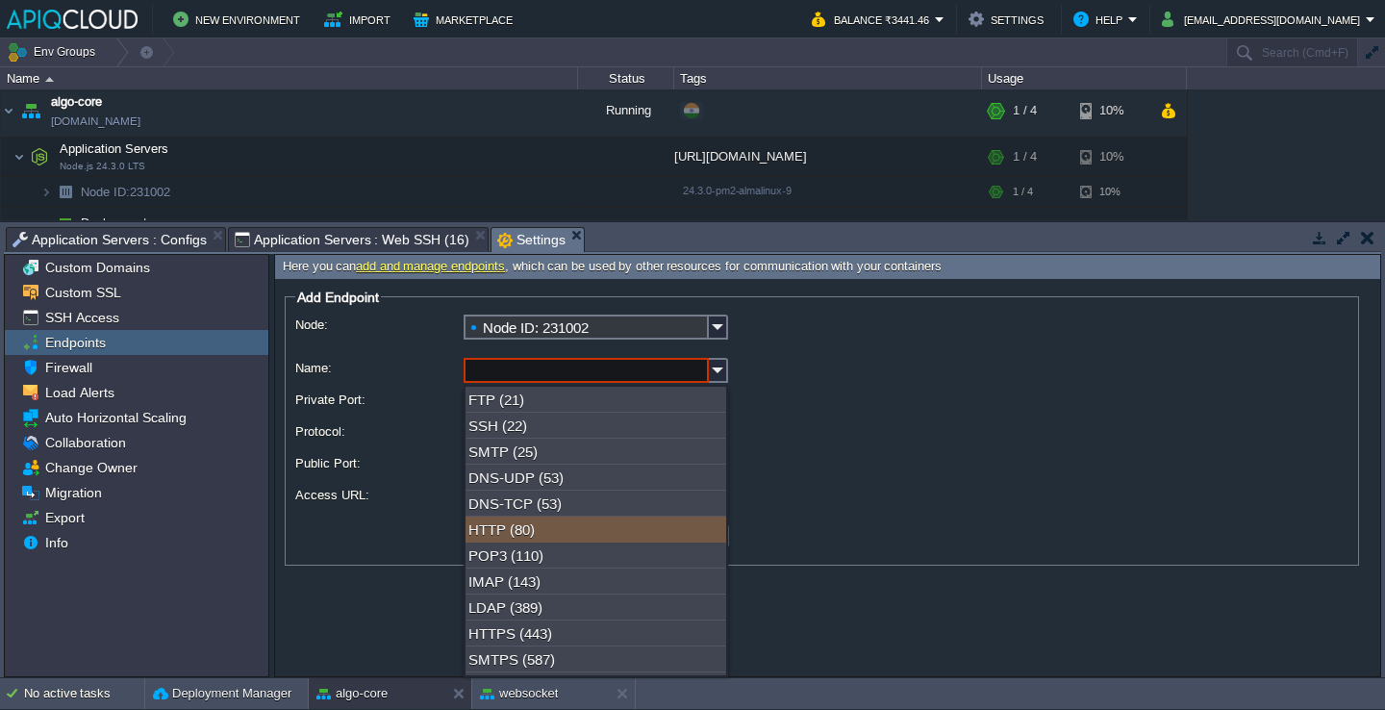
click at [610, 534] on div "HTTP (80)" at bounding box center [596, 530] width 261 height 26
type input "HTTP"
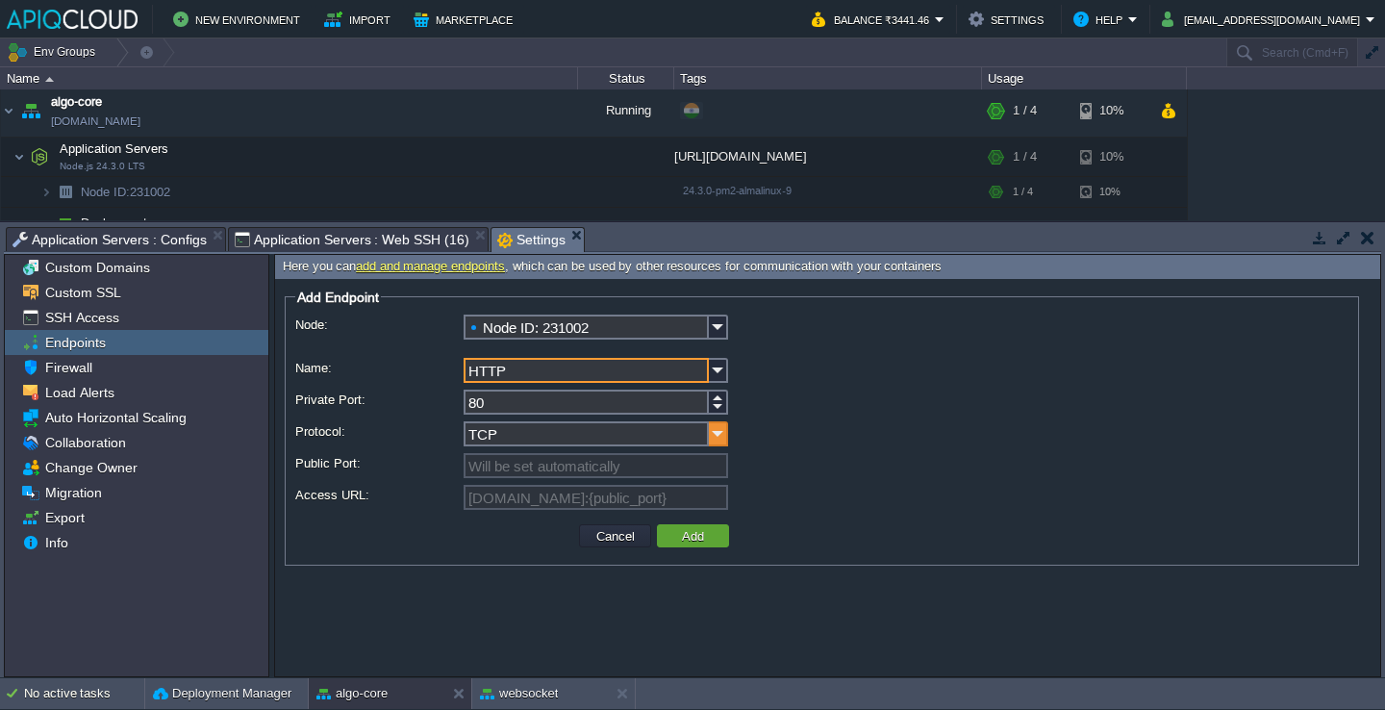
click at [721, 427] on img at bounding box center [718, 433] width 19 height 25
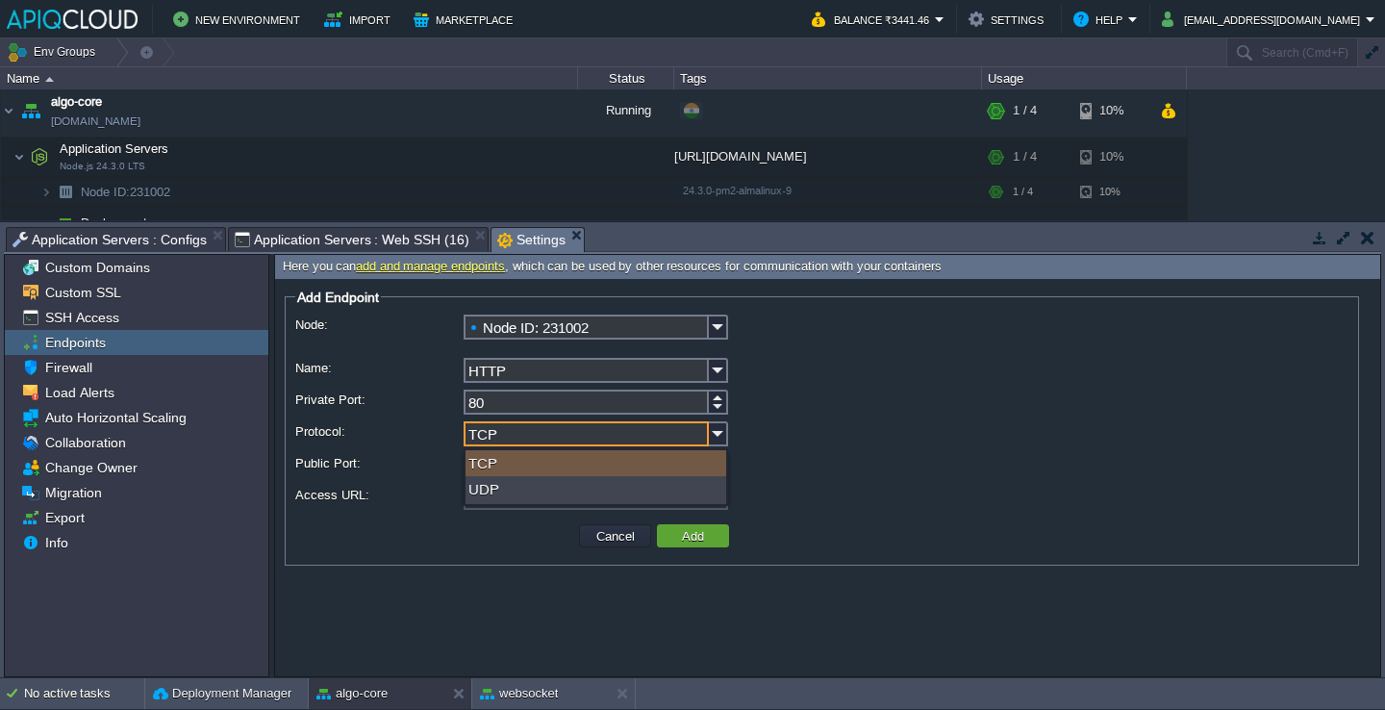
click at [733, 430] on div "TCP" at bounding box center [821, 435] width 1053 height 28
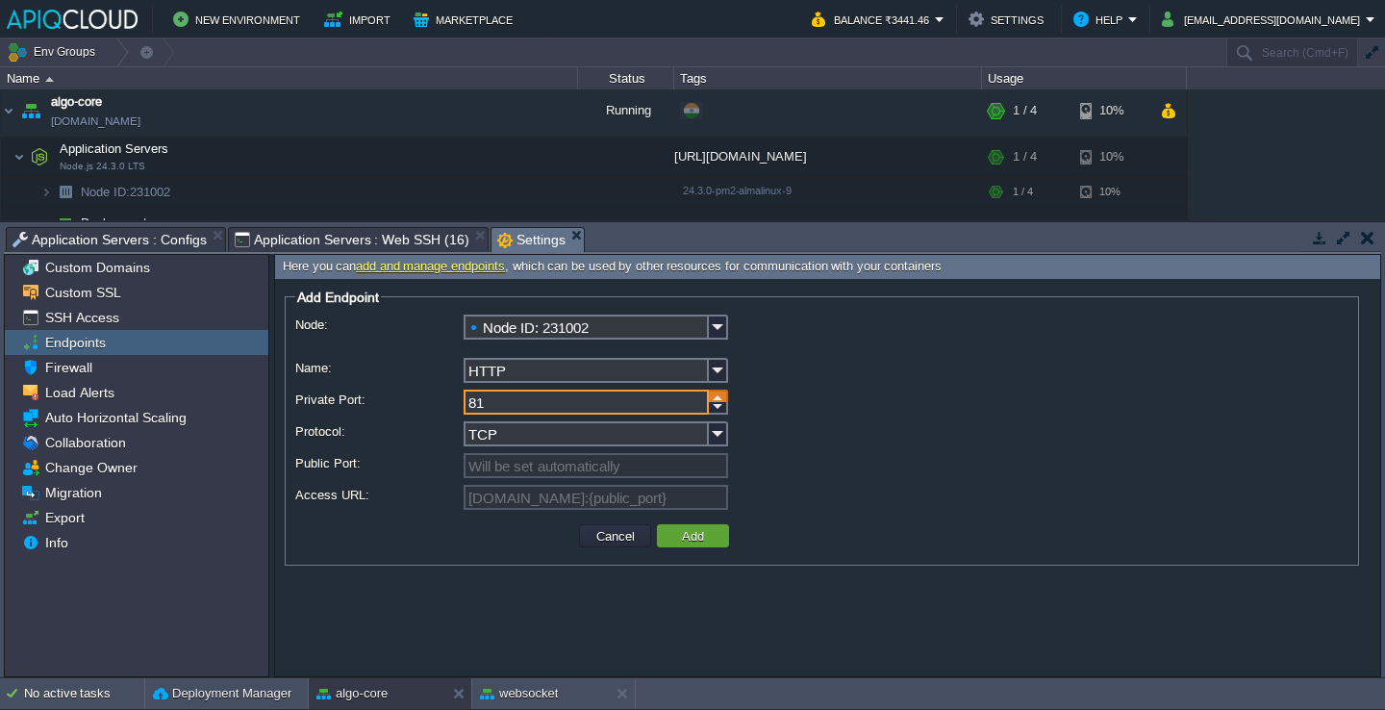
click at [719, 401] on div at bounding box center [718, 396] width 19 height 13
click at [680, 401] on input "82" at bounding box center [586, 402] width 245 height 25
type input "8080"
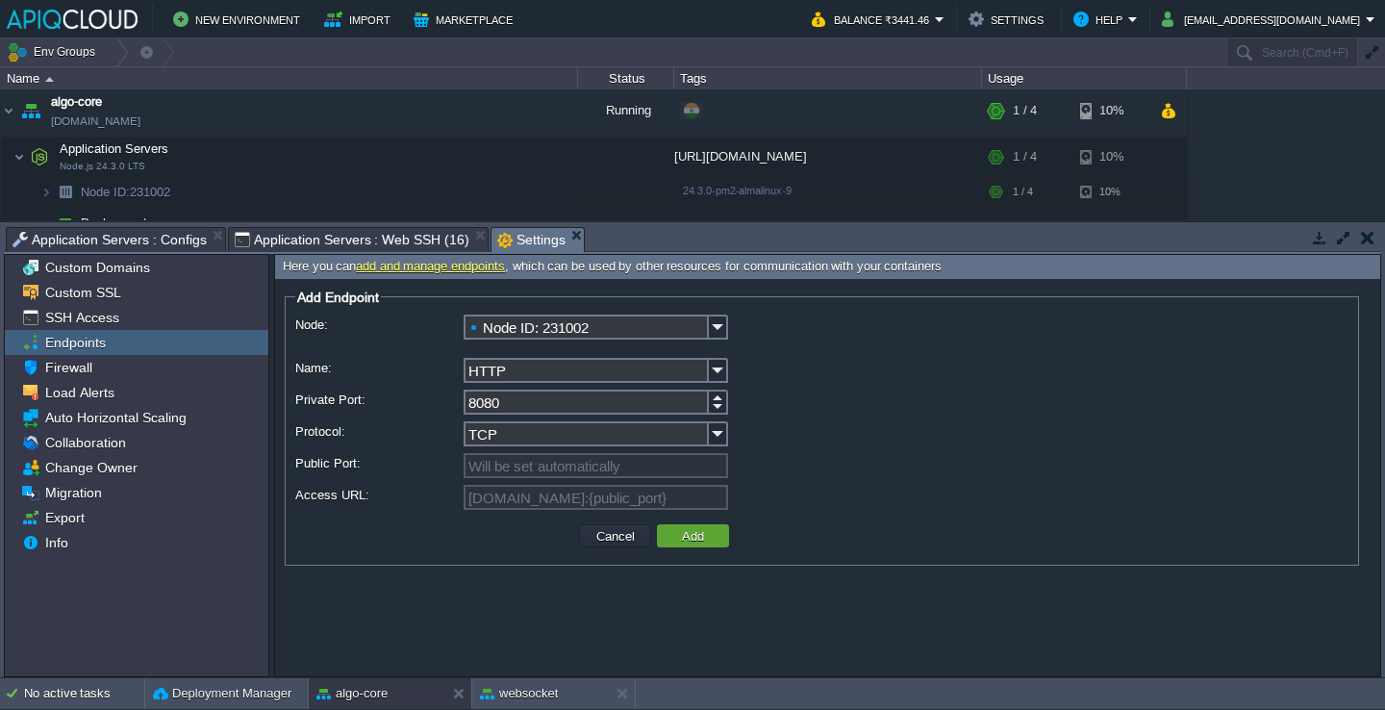
click at [861, 389] on div "Node: Node ID: 231002 Name: HTTP Private Port: 8080 Protocol: TCP Public Port: …" at bounding box center [821, 416] width 1053 height 202
click at [720, 438] on img at bounding box center [718, 433] width 19 height 25
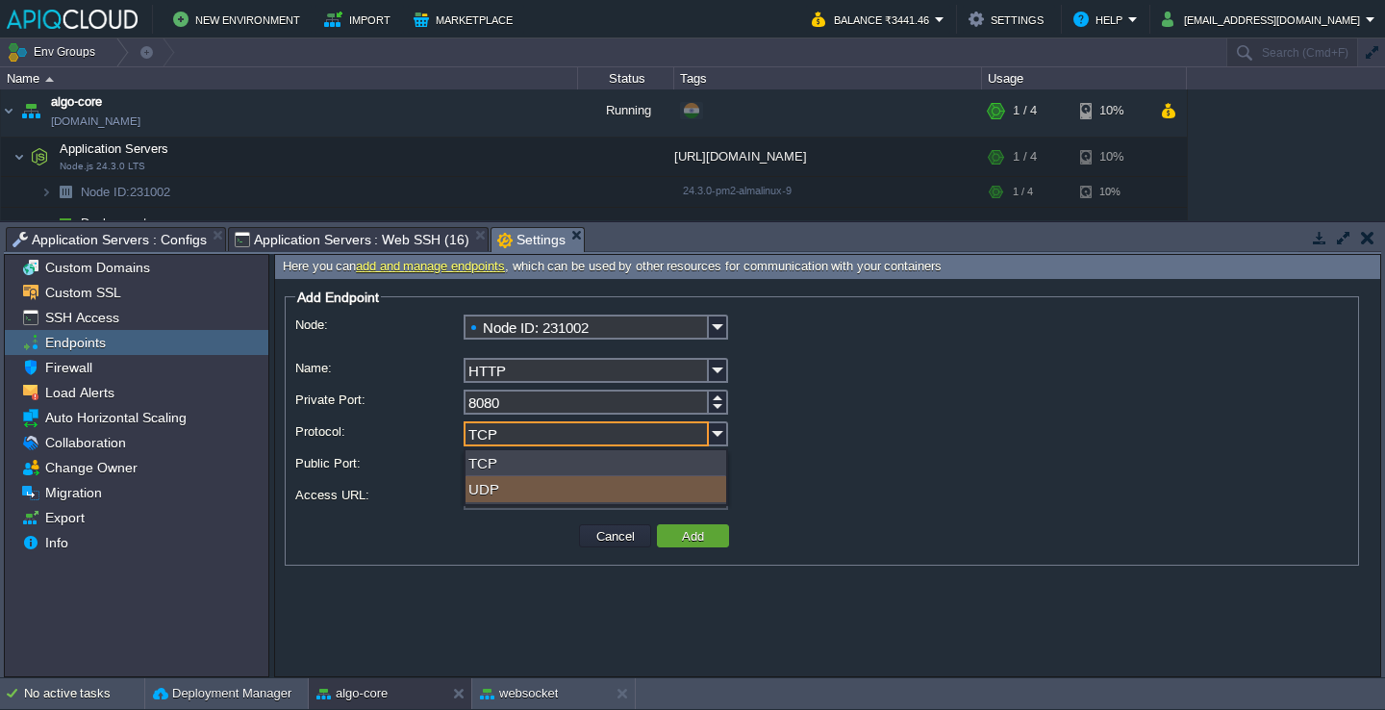
click at [627, 486] on div "UDP" at bounding box center [596, 489] width 261 height 26
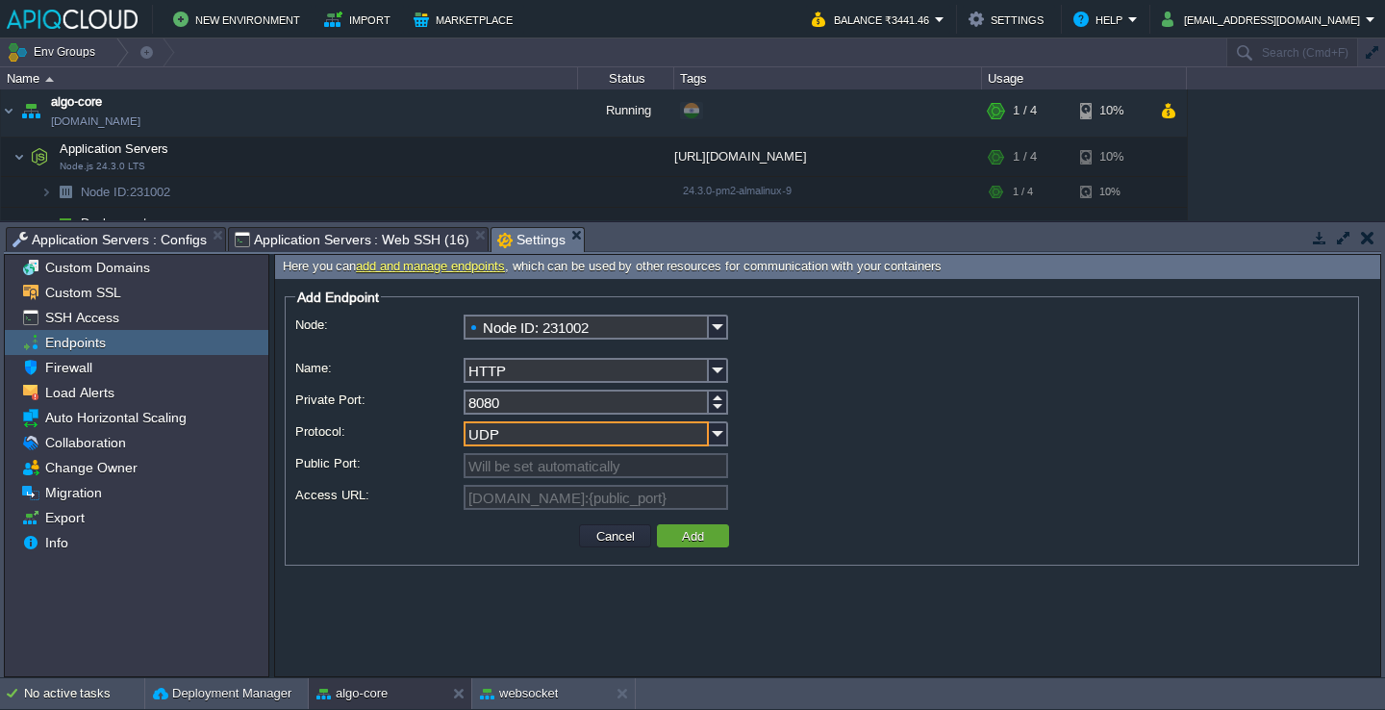
click at [645, 431] on input "UDP" at bounding box center [586, 433] width 245 height 25
click at [603, 459] on div "TCP" at bounding box center [596, 463] width 261 height 26
type input "TCP"
click at [721, 430] on img at bounding box center [718, 433] width 19 height 25
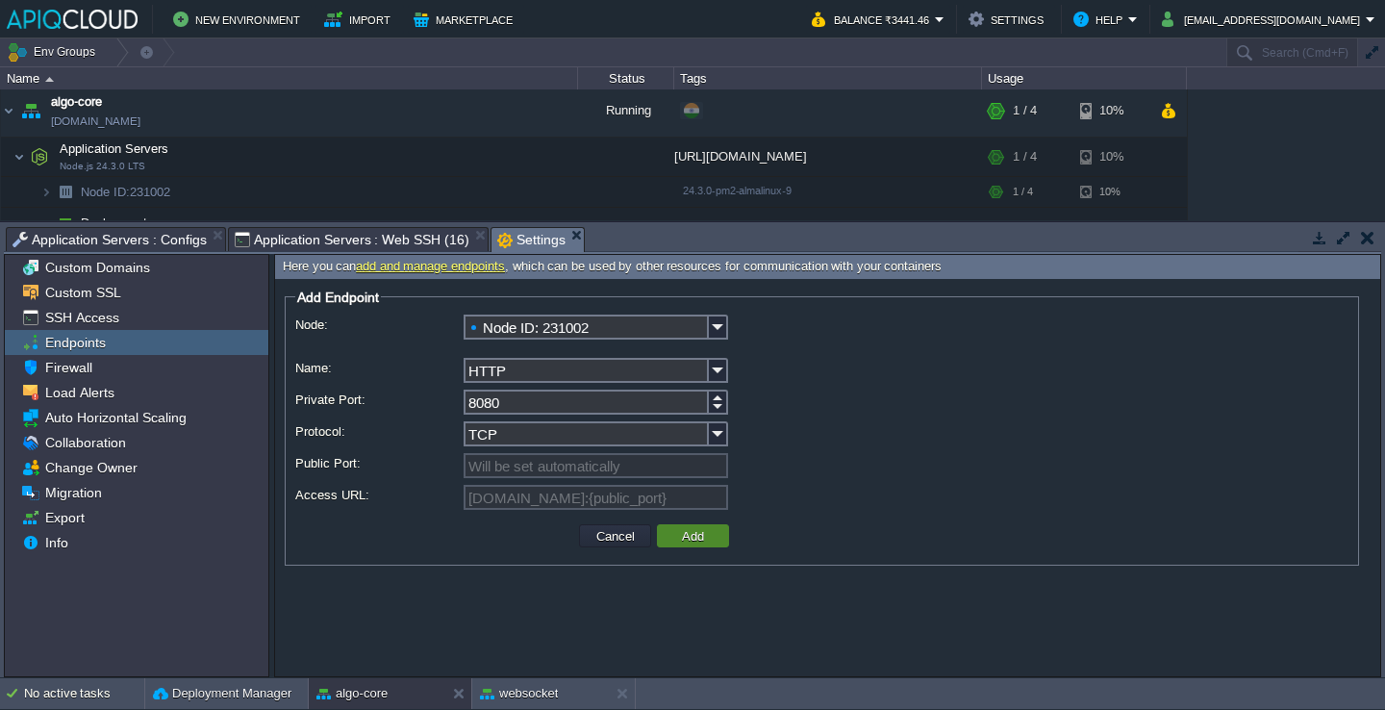
click at [676, 538] on button "Add" at bounding box center [693, 535] width 34 height 17
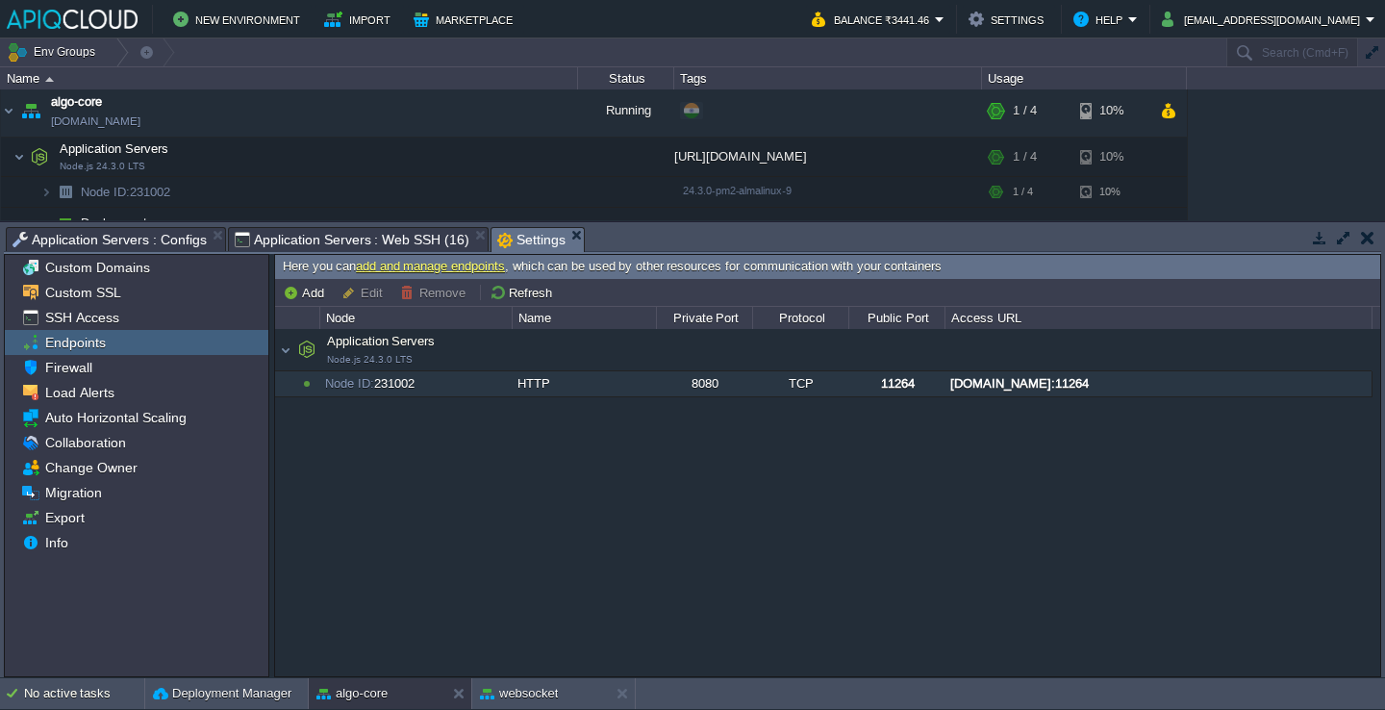
click at [999, 386] on div "[DOMAIN_NAME]:11264" at bounding box center [1158, 383] width 425 height 25
type input "[DOMAIN_NAME]:11264"
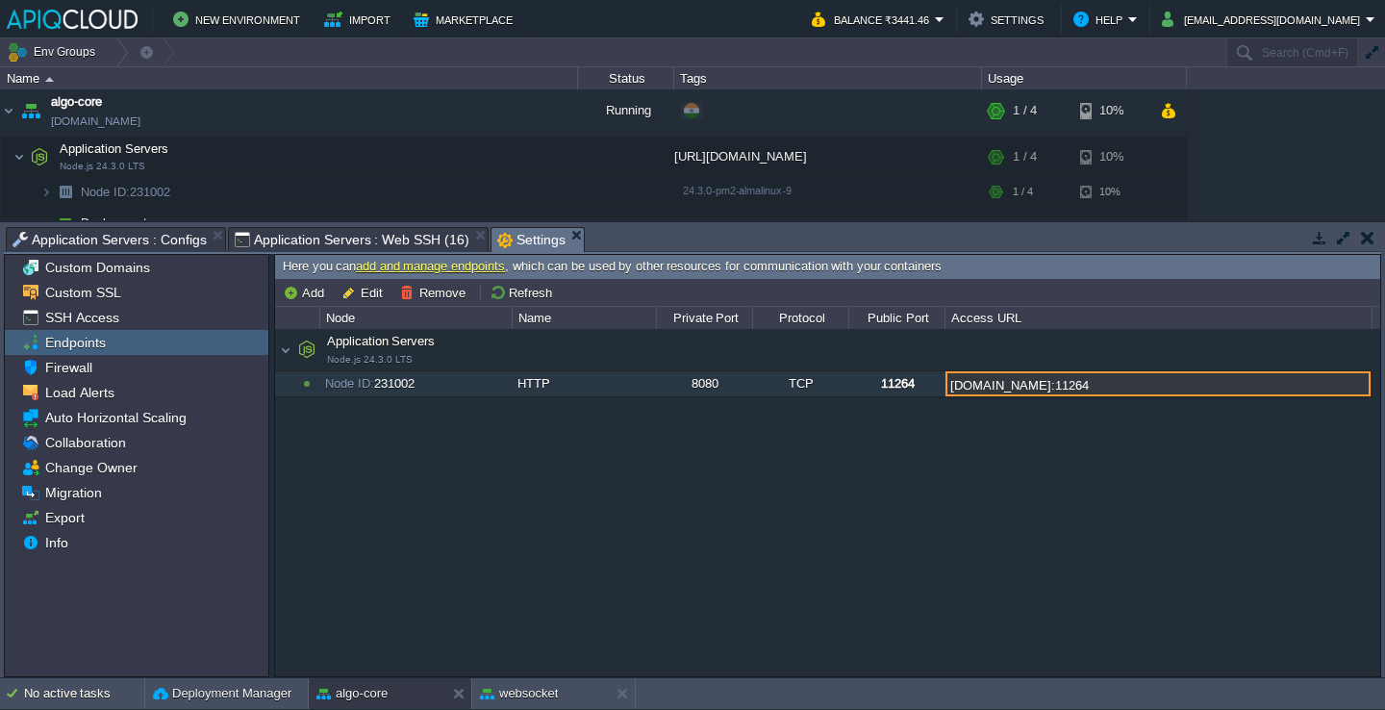
click at [999, 386] on input "[DOMAIN_NAME]:11264" at bounding box center [1158, 383] width 425 height 25
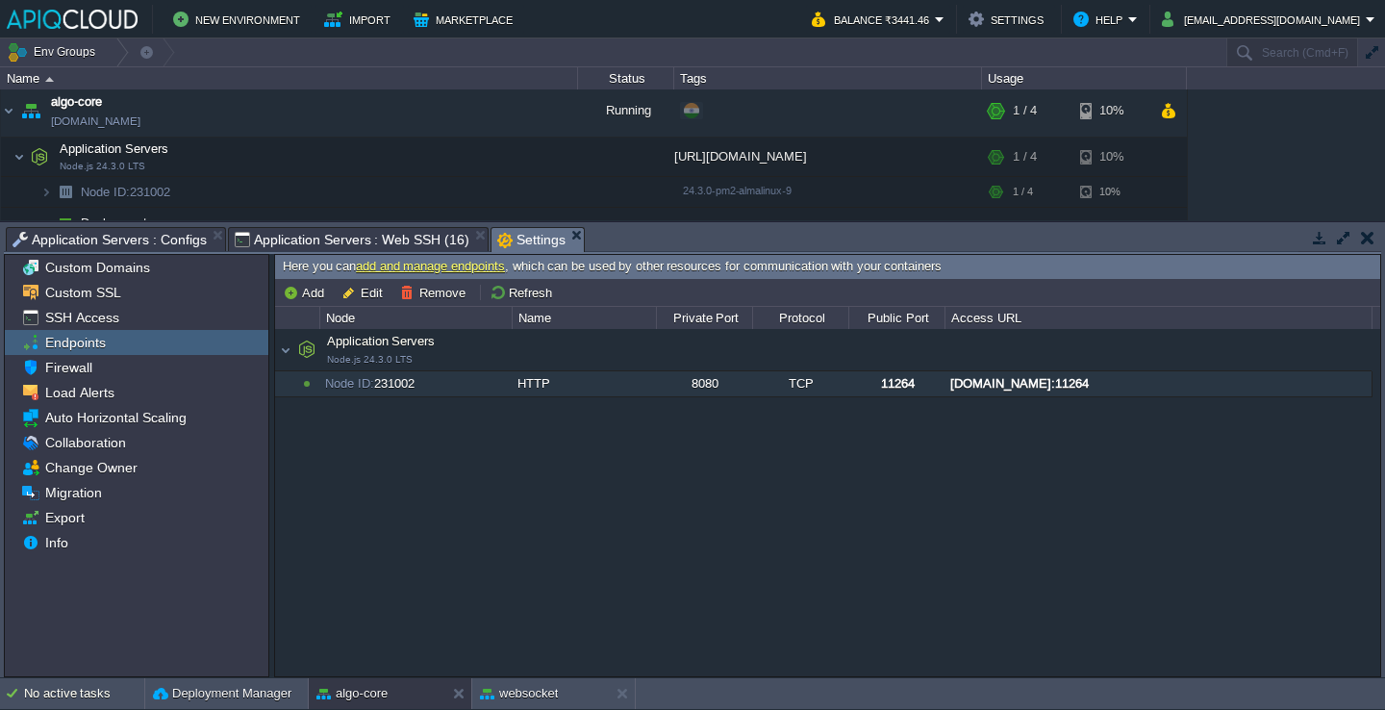
click at [962, 482] on div "Application Servers Node.js 24.3.0 LTS Application Servers Node.js 24.3.0 LTS N…" at bounding box center [827, 502] width 1105 height 346
click at [602, 320] on div "Name" at bounding box center [585, 318] width 142 height 22
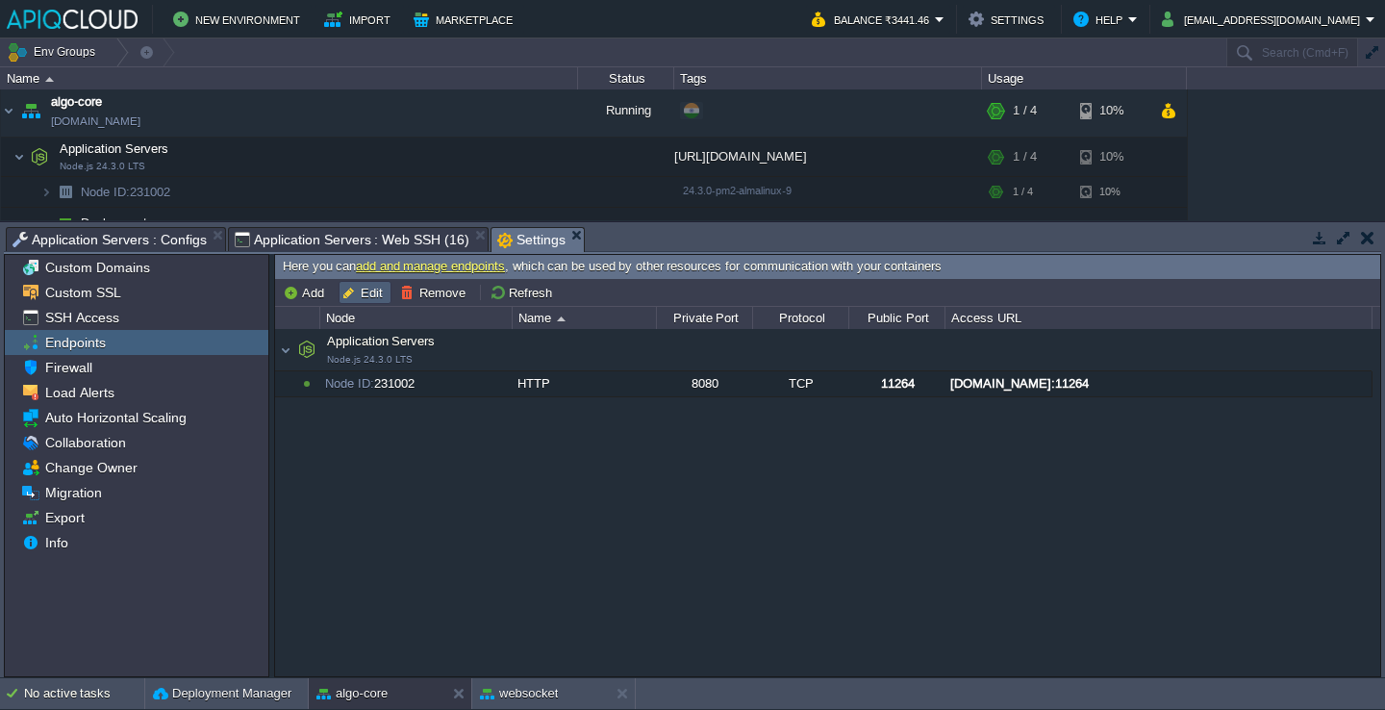
click at [374, 297] on button "Edit" at bounding box center [365, 292] width 47 height 17
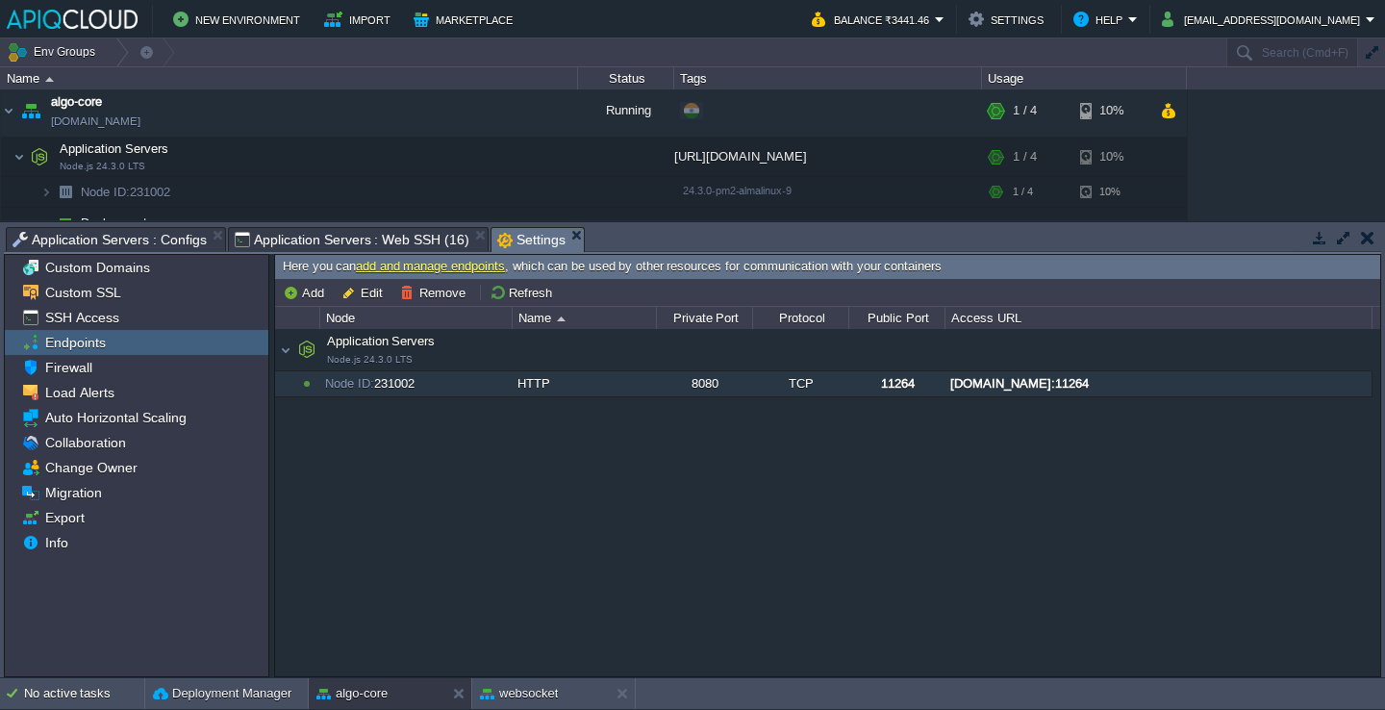
click at [417, 376] on div "Node ID: 231002" at bounding box center [415, 383] width 190 height 25
click at [370, 286] on button "Edit" at bounding box center [365, 292] width 47 height 17
type input "Node ID: 231002"
type input "HTTP"
type input "8080"
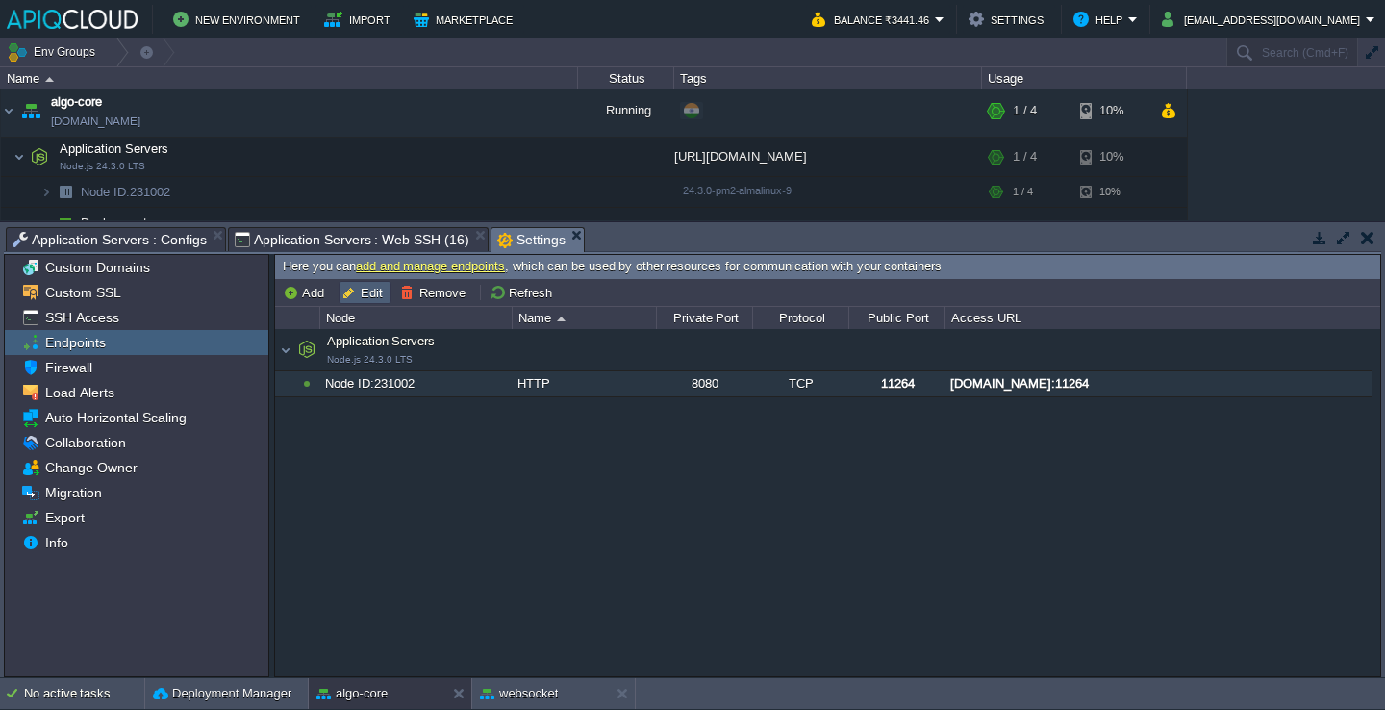
type input "TCP"
type input "11264"
type input "[DOMAIN_NAME]:{public_port}"
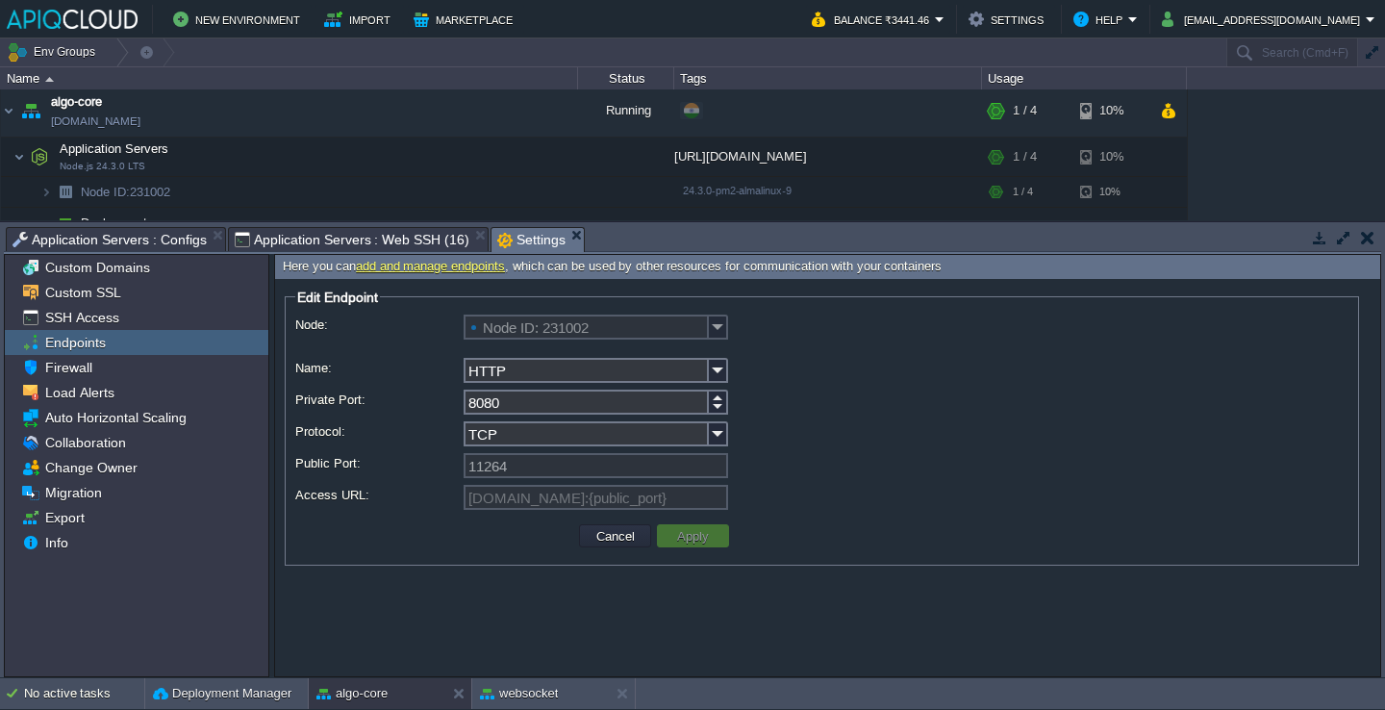
click at [563, 371] on input "HTTP" at bounding box center [586, 370] width 245 height 25
click at [721, 373] on img at bounding box center [718, 370] width 19 height 25
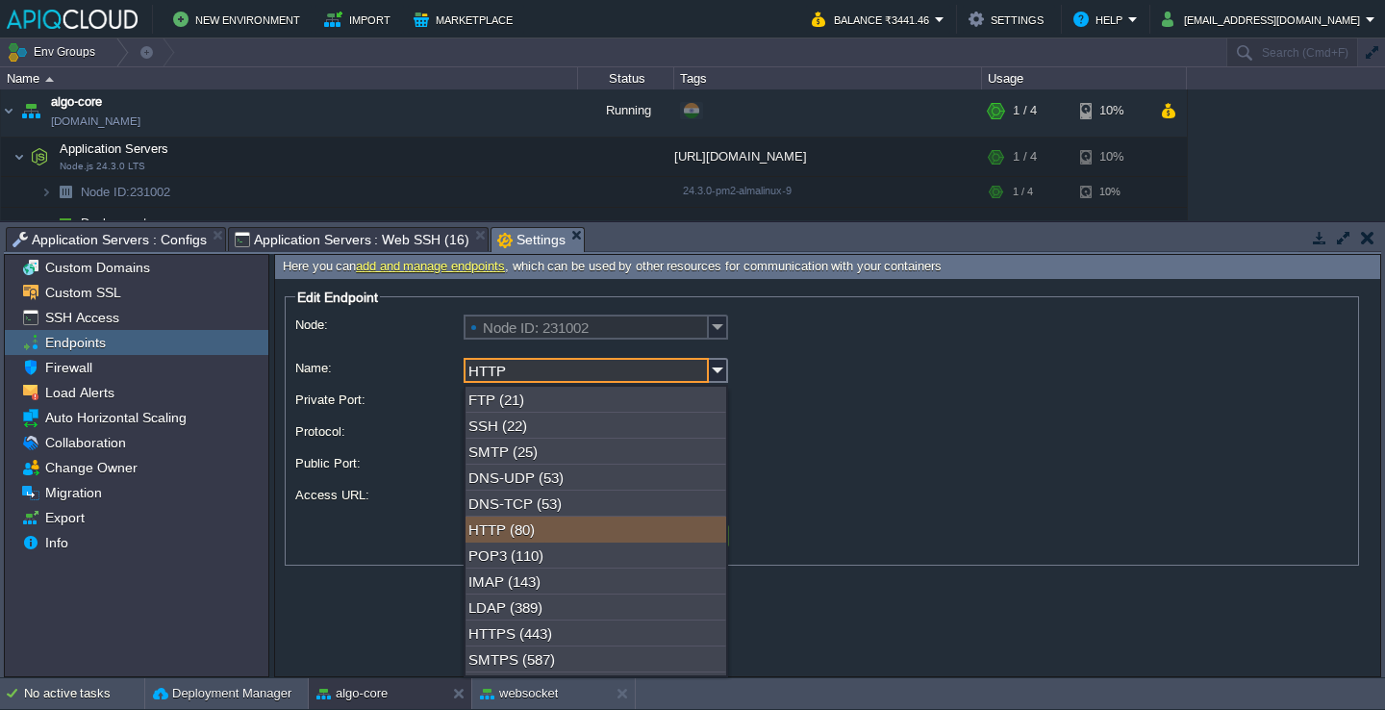
click at [634, 534] on div "HTTP (80)" at bounding box center [596, 530] width 261 height 26
type input "80"
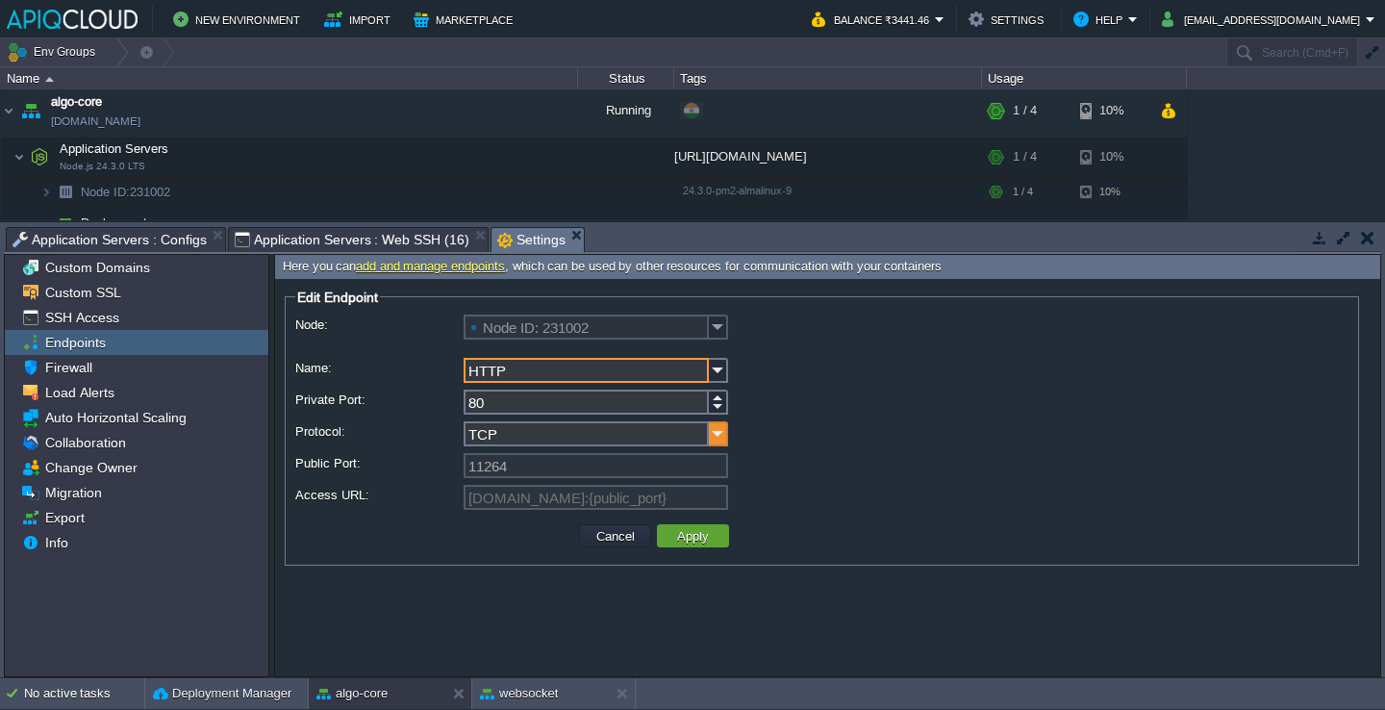
click at [721, 441] on img at bounding box center [718, 433] width 19 height 25
click at [715, 376] on img at bounding box center [718, 370] width 19 height 25
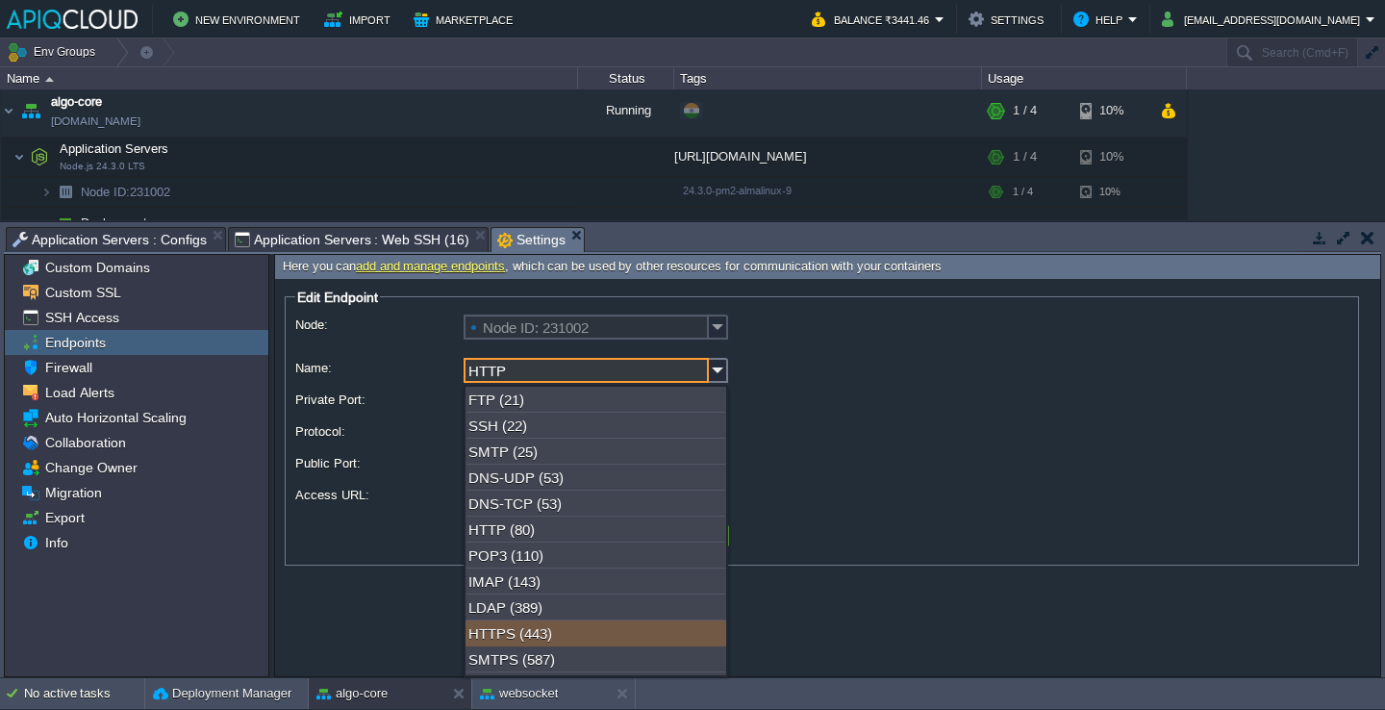
click at [569, 639] on div "HTTPS (443)" at bounding box center [596, 633] width 261 height 26
type input "HTTPS"
type input "443"
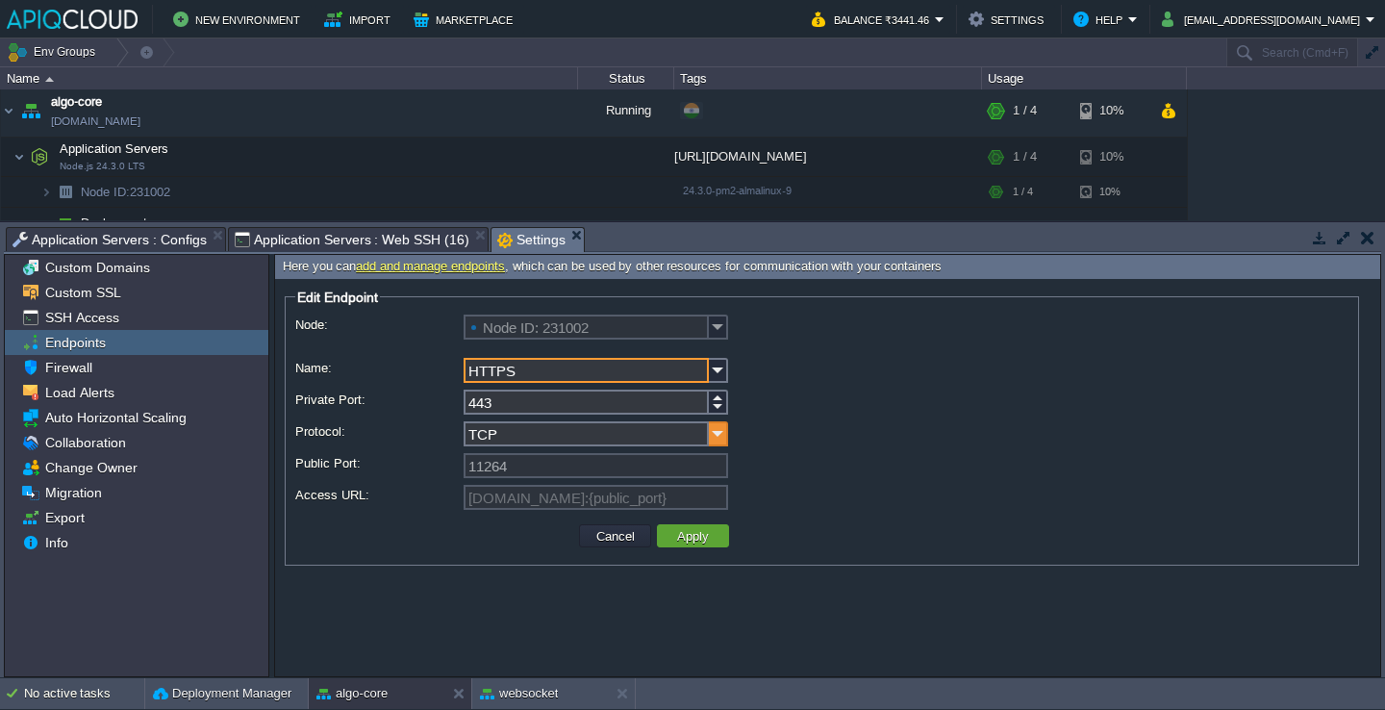
click at [716, 438] on img at bounding box center [718, 433] width 19 height 25
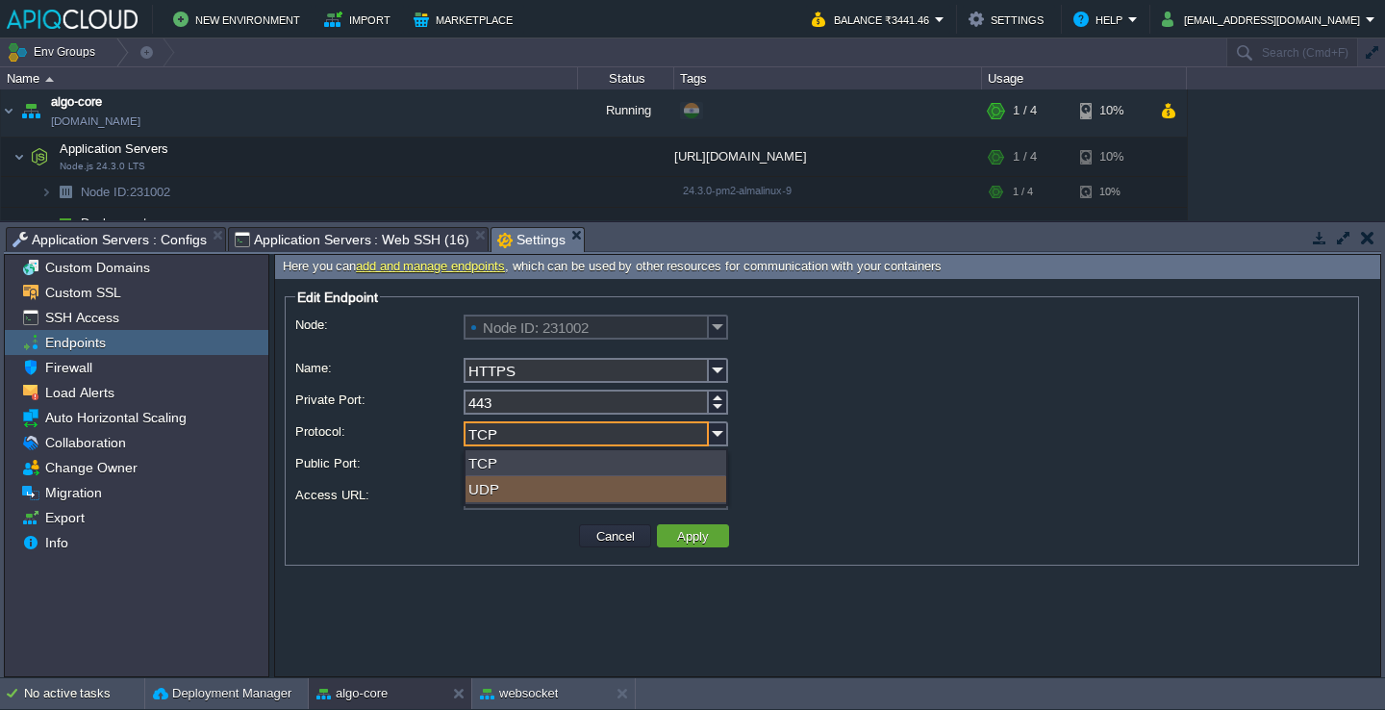
click at [620, 500] on div "UDP" at bounding box center [596, 489] width 261 height 26
type input "UDP"
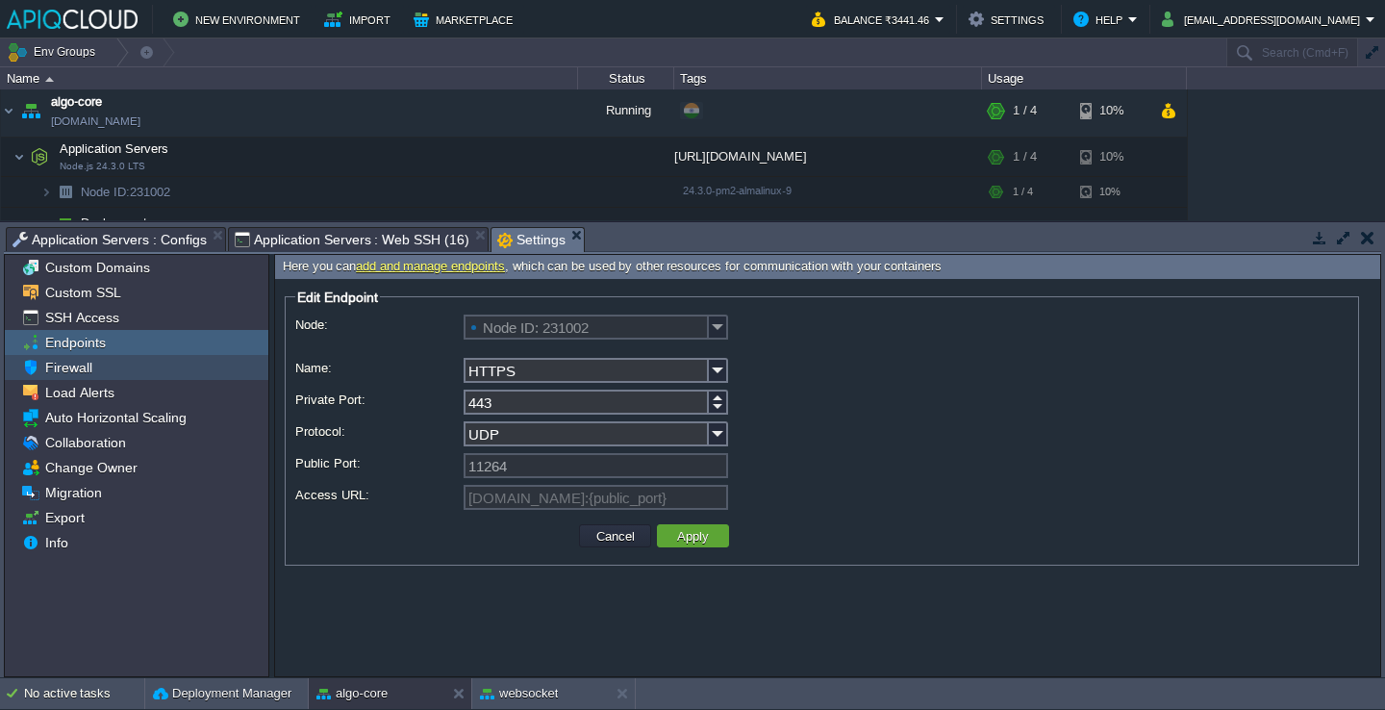
click at [160, 357] on div "Firewall" at bounding box center [137, 367] width 264 height 25
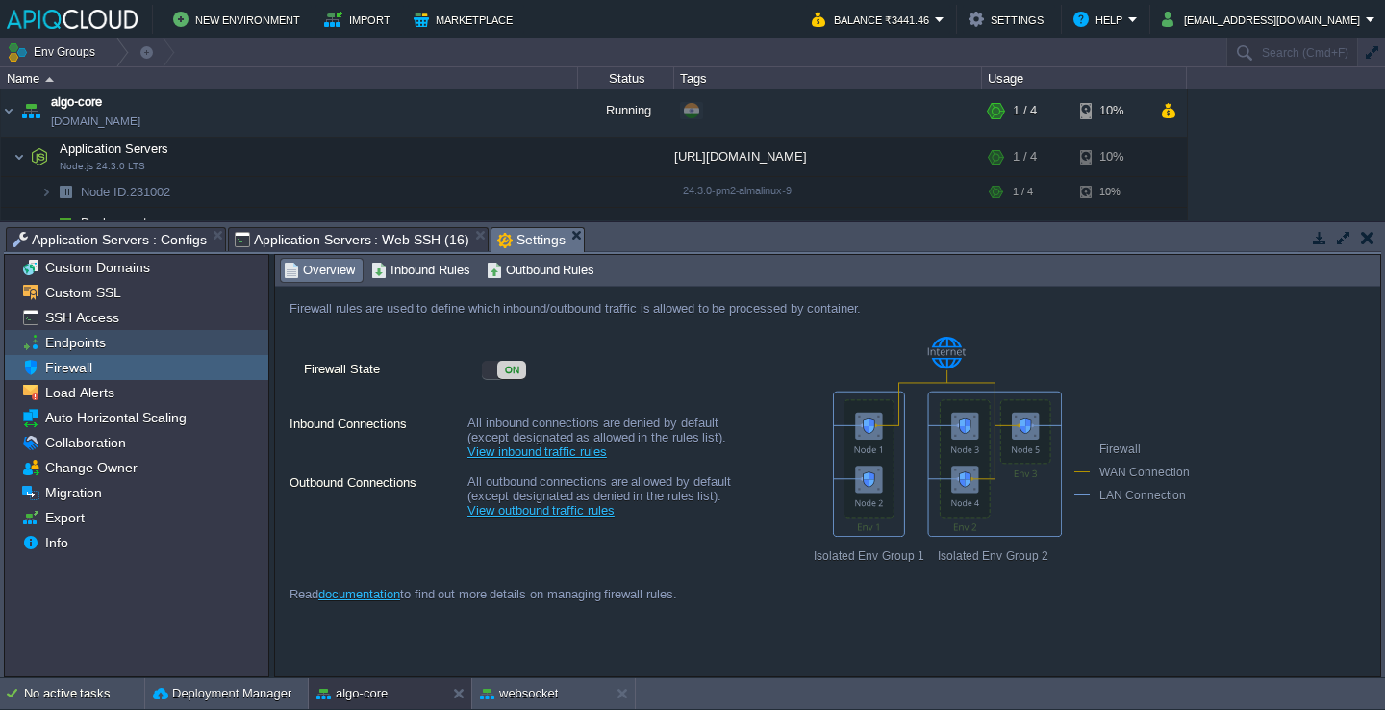
click at [160, 342] on div "Endpoints" at bounding box center [137, 342] width 264 height 25
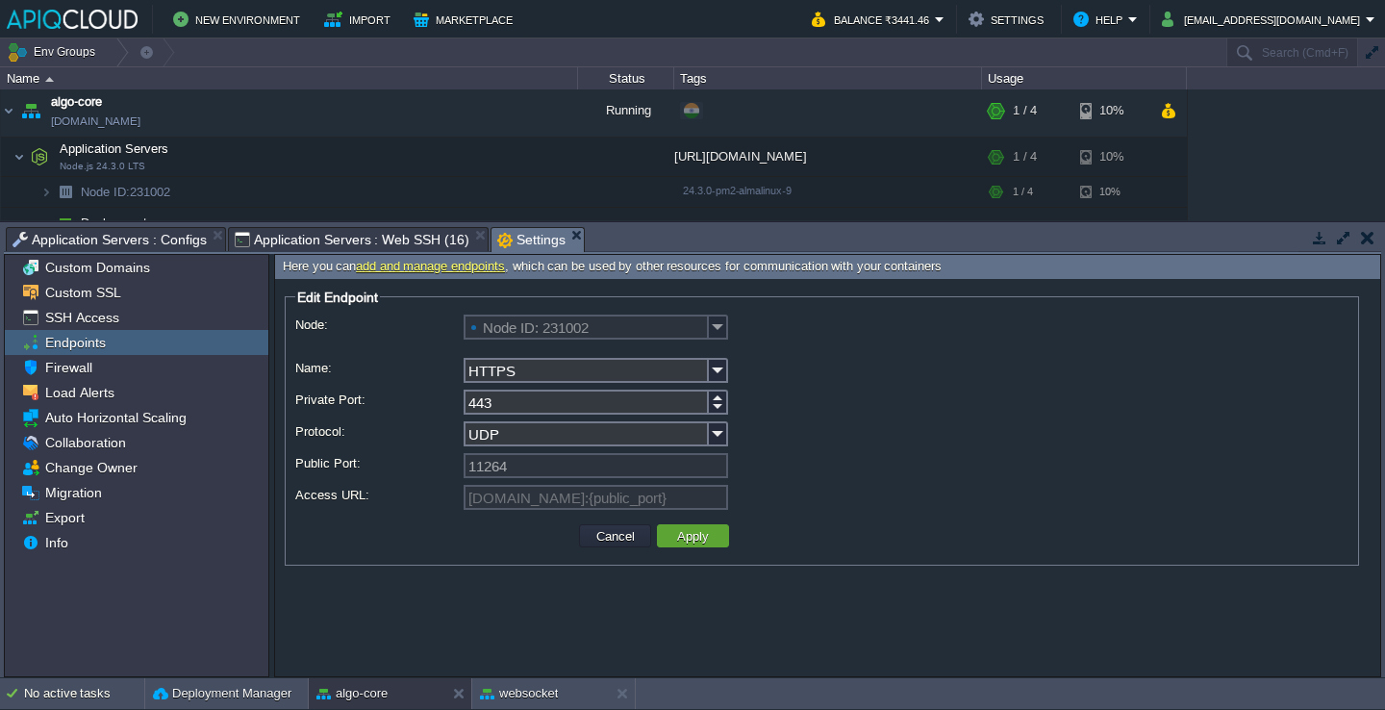
click at [618, 519] on div "Cancel Apply" at bounding box center [821, 536] width 1053 height 38
click at [618, 534] on button "Cancel" at bounding box center [616, 535] width 50 height 17
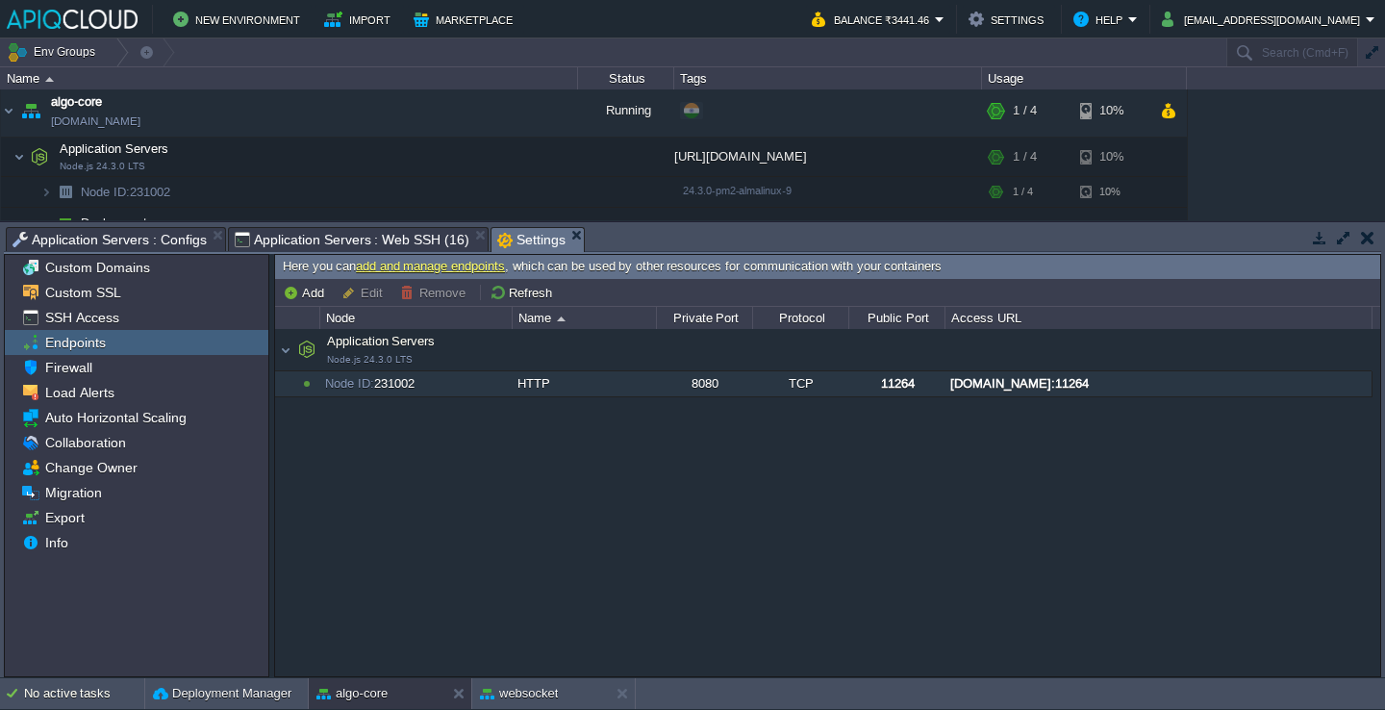
click at [546, 380] on div "HTTP" at bounding box center [584, 383] width 142 height 25
click at [422, 305] on div "Add Edit Remove Refresh" at bounding box center [827, 293] width 1105 height 28
click at [422, 298] on button "Remove" at bounding box center [435, 292] width 71 height 17
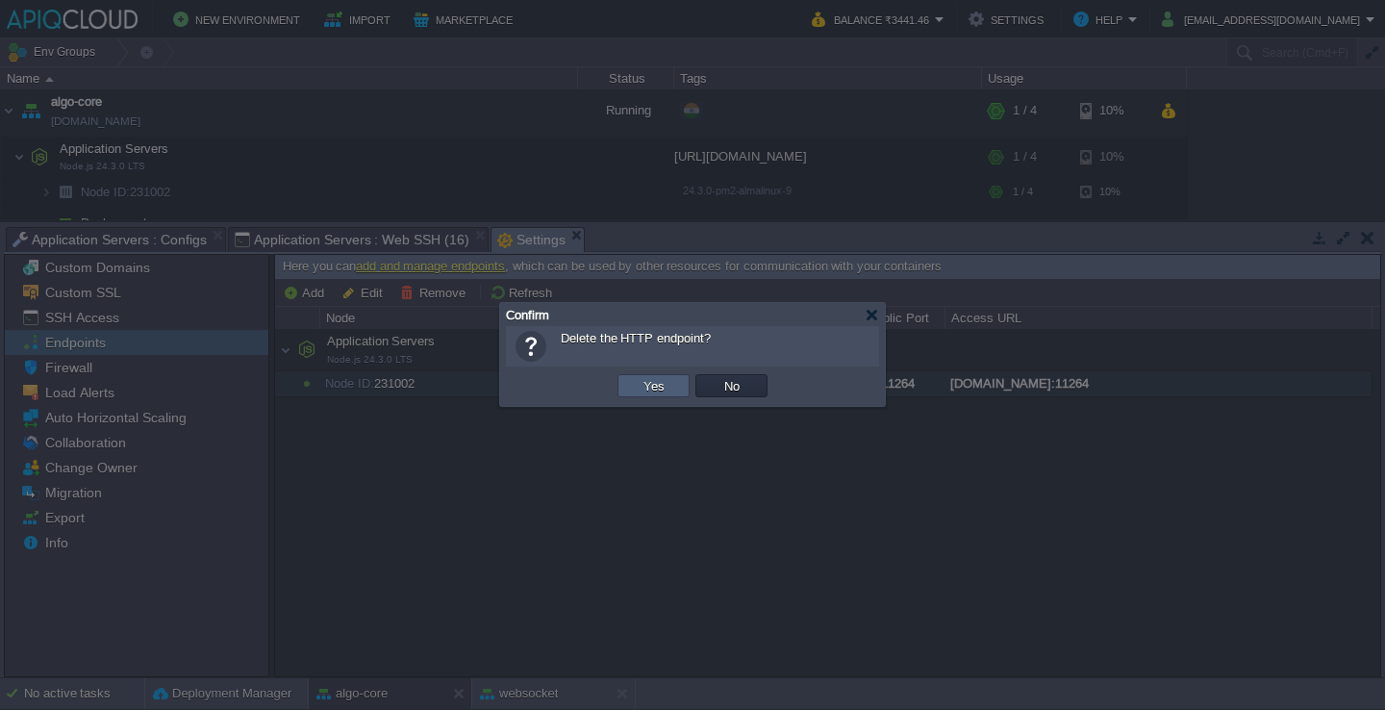
click at [666, 387] on button "Yes" at bounding box center [654, 385] width 33 height 17
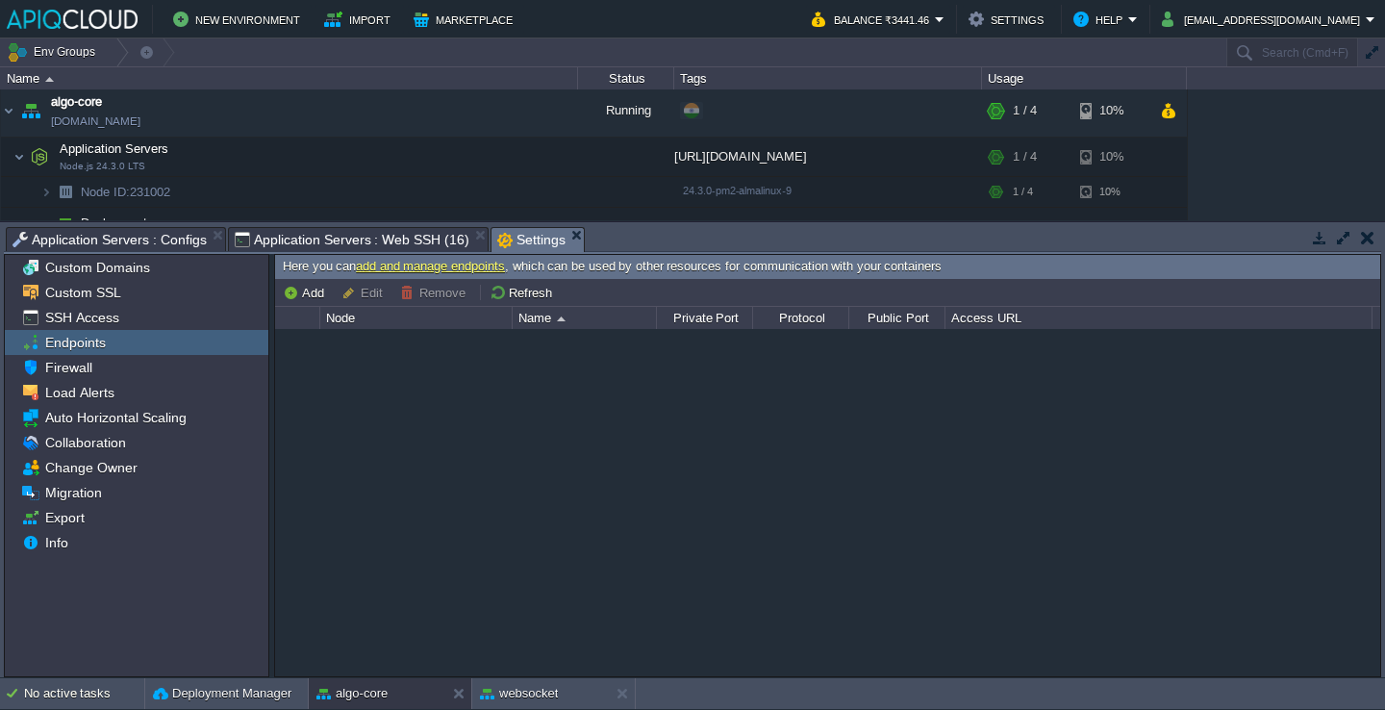
click at [488, 393] on div "[DOMAIN_NAME]:11264" at bounding box center [827, 502] width 1105 height 346
click at [312, 158] on button "button" at bounding box center [318, 156] width 17 height 17
